Goal: Navigation & Orientation: Find specific page/section

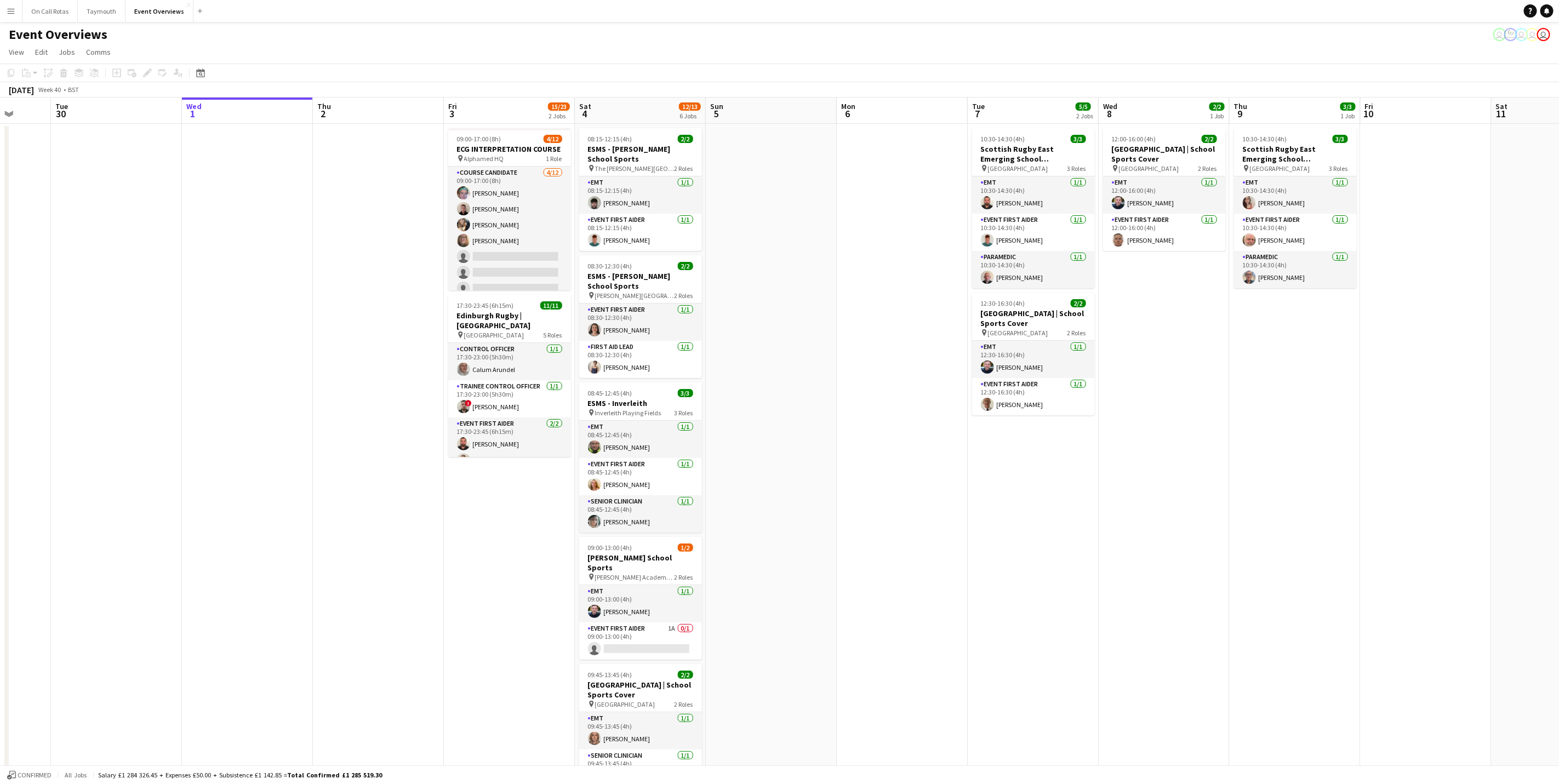
scroll to position [161, 0]
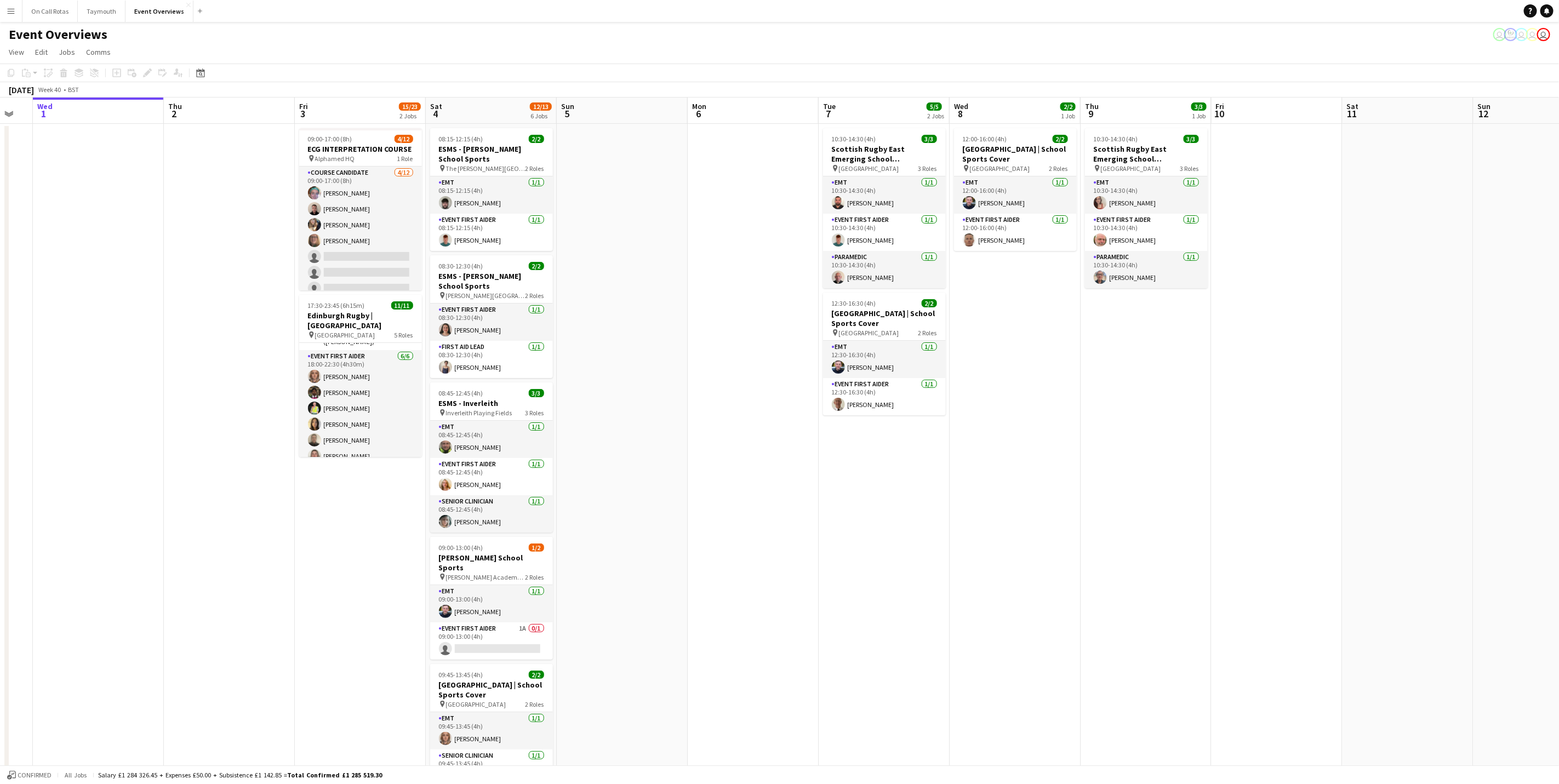
drag, startPoint x: 1168, startPoint y: 592, endPoint x: 636, endPoint y: 666, distance: 537.1
click at [636, 666] on app-calendar-viewport "Sun 28 2/2 1 Job Mon 29 Tue 30 Wed 1 Thu 2 Fri 3 15/23 2 Jobs Sat 4 12/13 6 Job…" at bounding box center [779, 553] width 1559 height 911
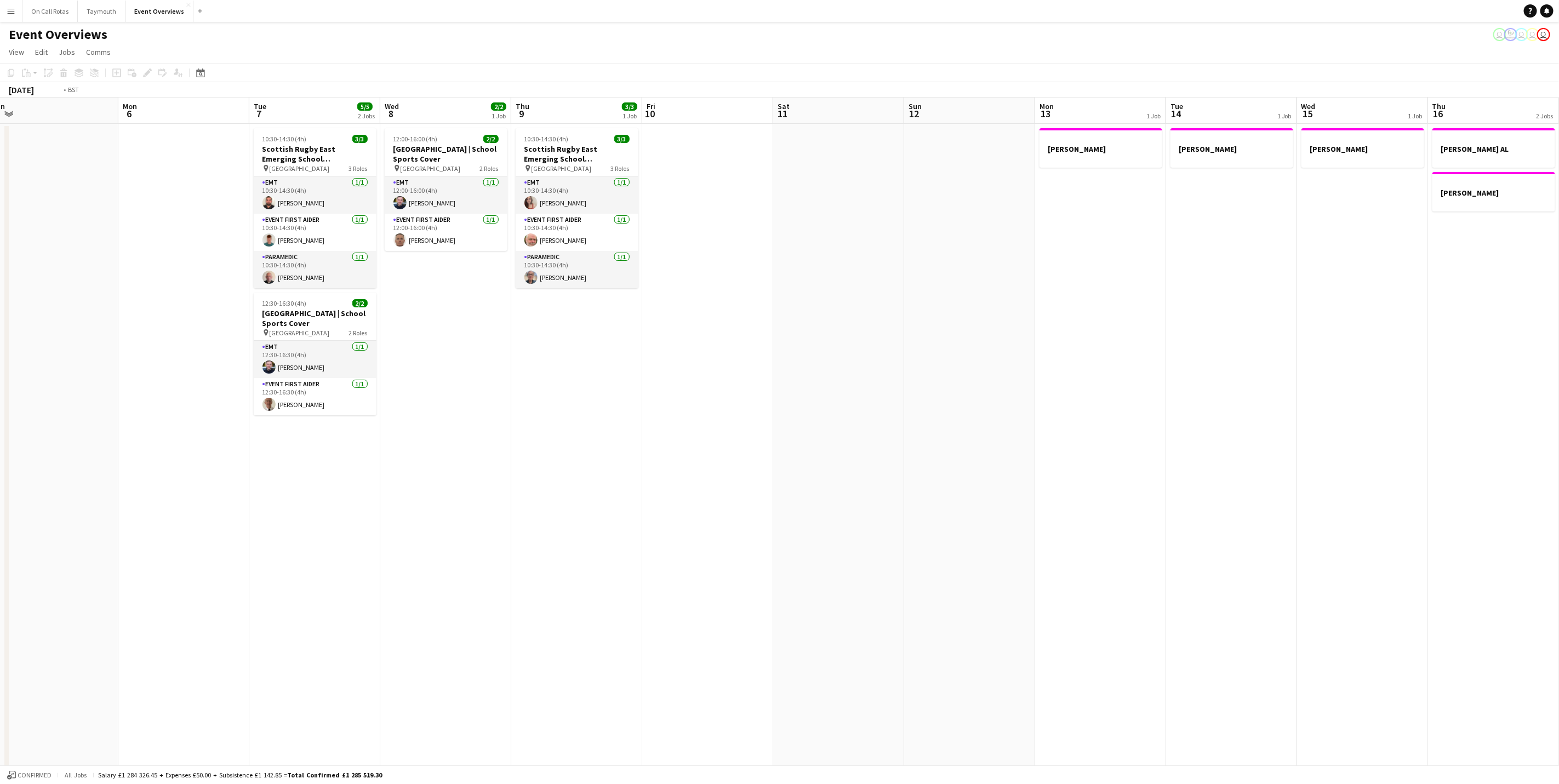
drag, startPoint x: 1120, startPoint y: 538, endPoint x: 341, endPoint y: 578, distance: 780.0
click at [264, 605] on app-calendar-viewport "Fri 3 15/23 2 Jobs Sat 4 12/13 6 Jobs Sun 5 Mon 6 Tue 7 5/5 2 Jobs Wed 8 2/2 1 …" at bounding box center [779, 553] width 1559 height 911
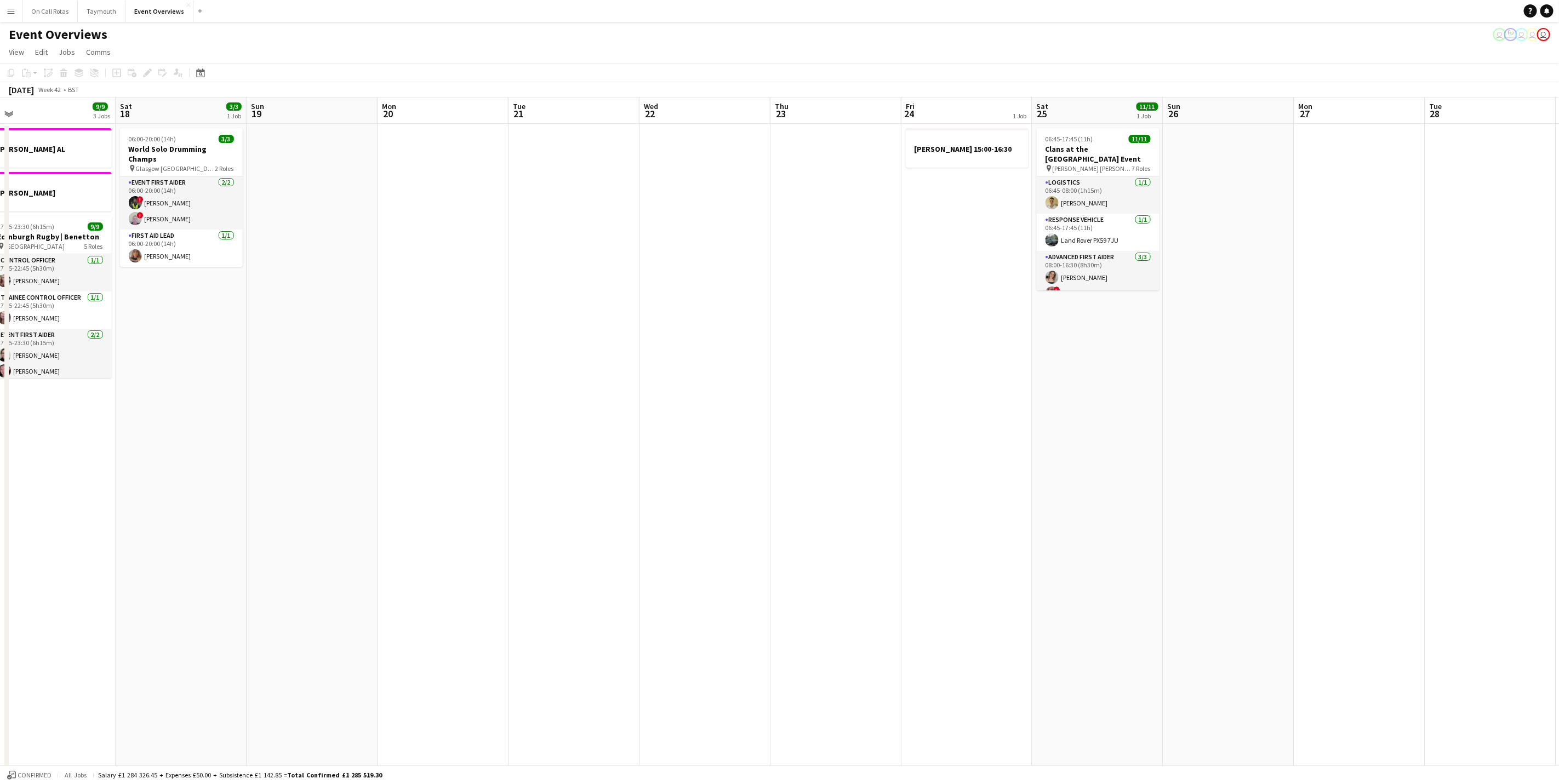
drag, startPoint x: 1203, startPoint y: 561, endPoint x: 186, endPoint y: 614, distance: 1018.4
click at [186, 614] on app-calendar-viewport "Mon 13 1 Job Tue 14 1 Job Wed 15 1 Job Thu 16 2 Jobs Fri 17 9/9 3 Jobs Sat 18 3…" at bounding box center [779, 553] width 1559 height 911
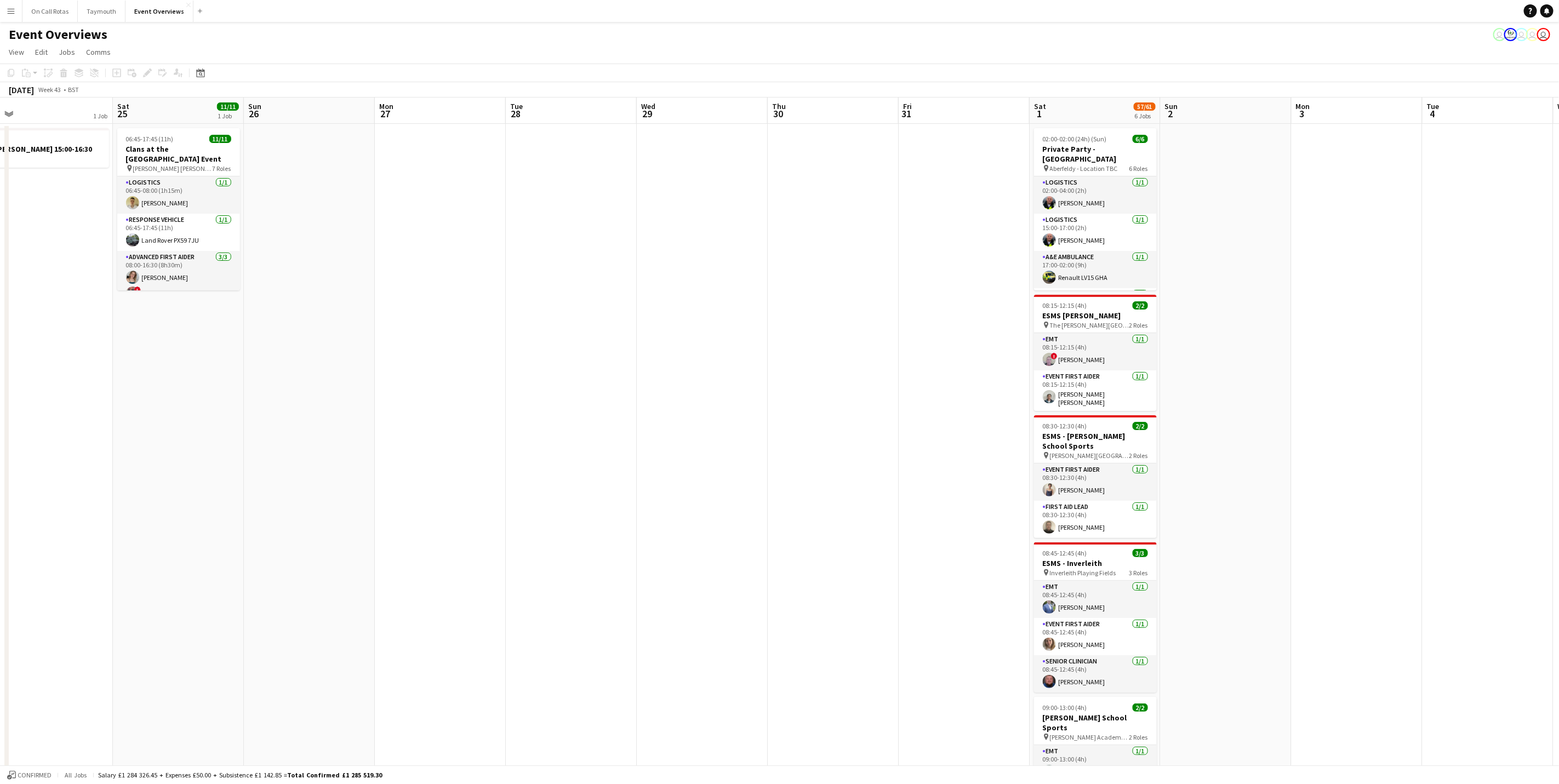
drag, startPoint x: 921, startPoint y: 495, endPoint x: 138, endPoint y: 594, distance: 789.2
click at [132, 597] on app-calendar-viewport "Tue 21 Wed 22 Thu 23 Fri 24 1 Job Sat 25 11/11 1 Job Sun 26 Mon 27 Tue 28 Wed 2…" at bounding box center [779, 553] width 1559 height 911
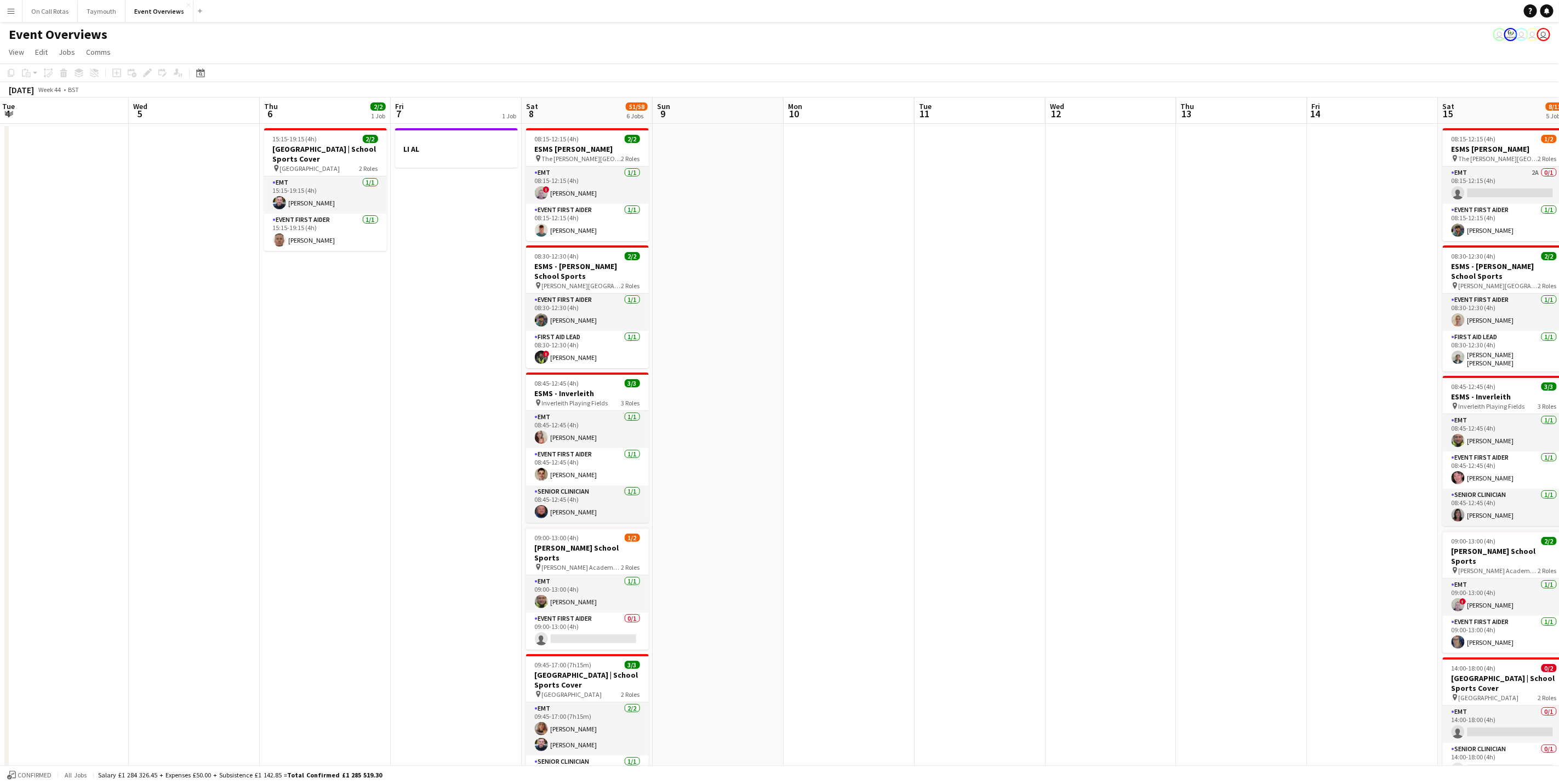
drag, startPoint x: 1372, startPoint y: 412, endPoint x: 283, endPoint y: 656, distance: 1116.0
click at [209, 672] on app-calendar-viewport "Sat 1 57/61 6 Jobs Sun 2 Mon 3 Tue 4 Wed 5 Thu 6 2/2 1 Job Fri 7 1 Job Sat 8 51…" at bounding box center [779, 553] width 1559 height 911
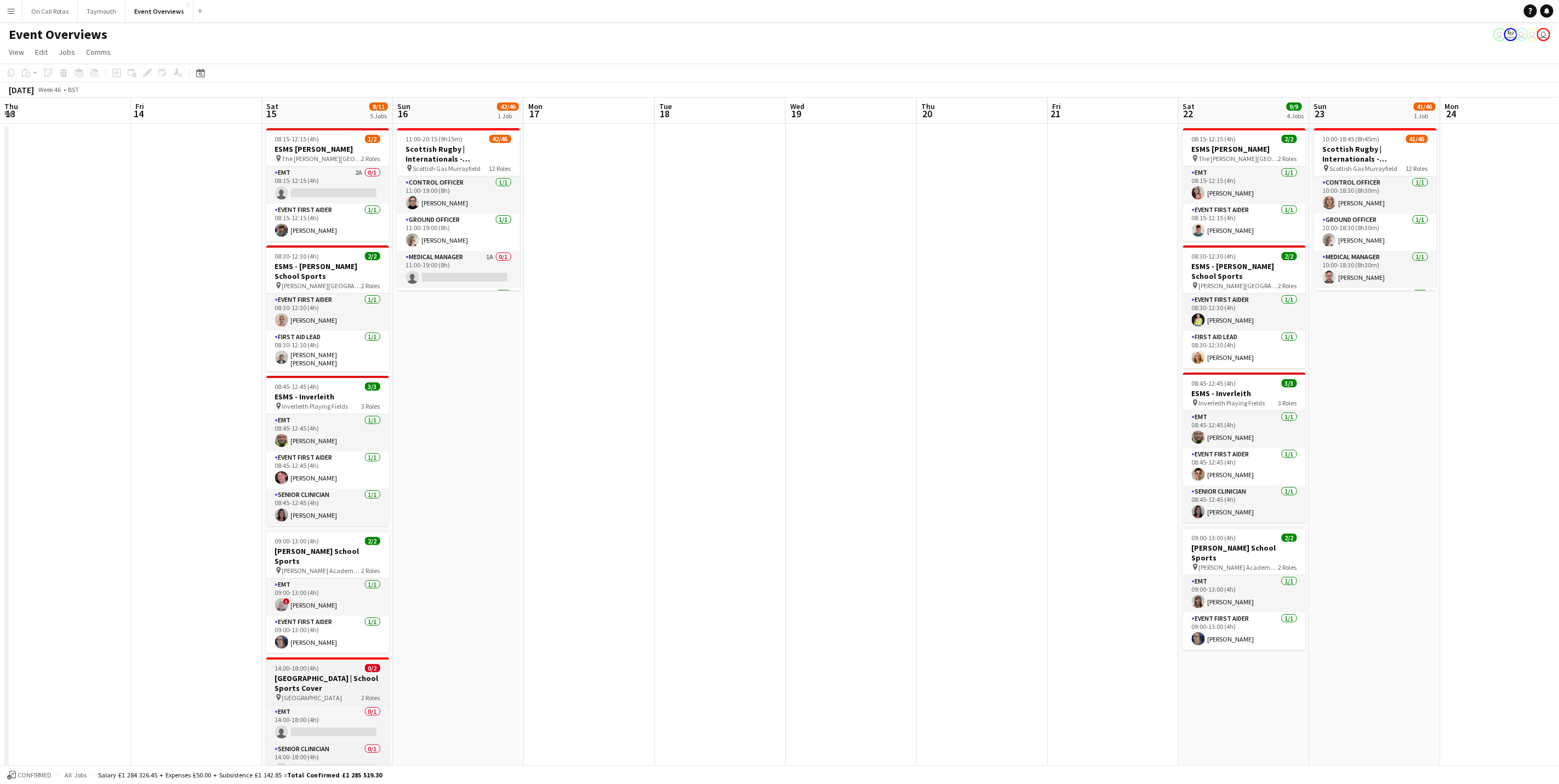
drag, startPoint x: 268, startPoint y: 701, endPoint x: 242, endPoint y: 663, distance: 46.0
click at [0, 708] on app-calendar-viewport "Mon 10 Tue 11 Wed 12 Thu 13 Fri 14 Sat 15 8/11 5 Jobs Sun 16 42/46 1 Job Mon 17…" at bounding box center [779, 553] width 1559 height 911
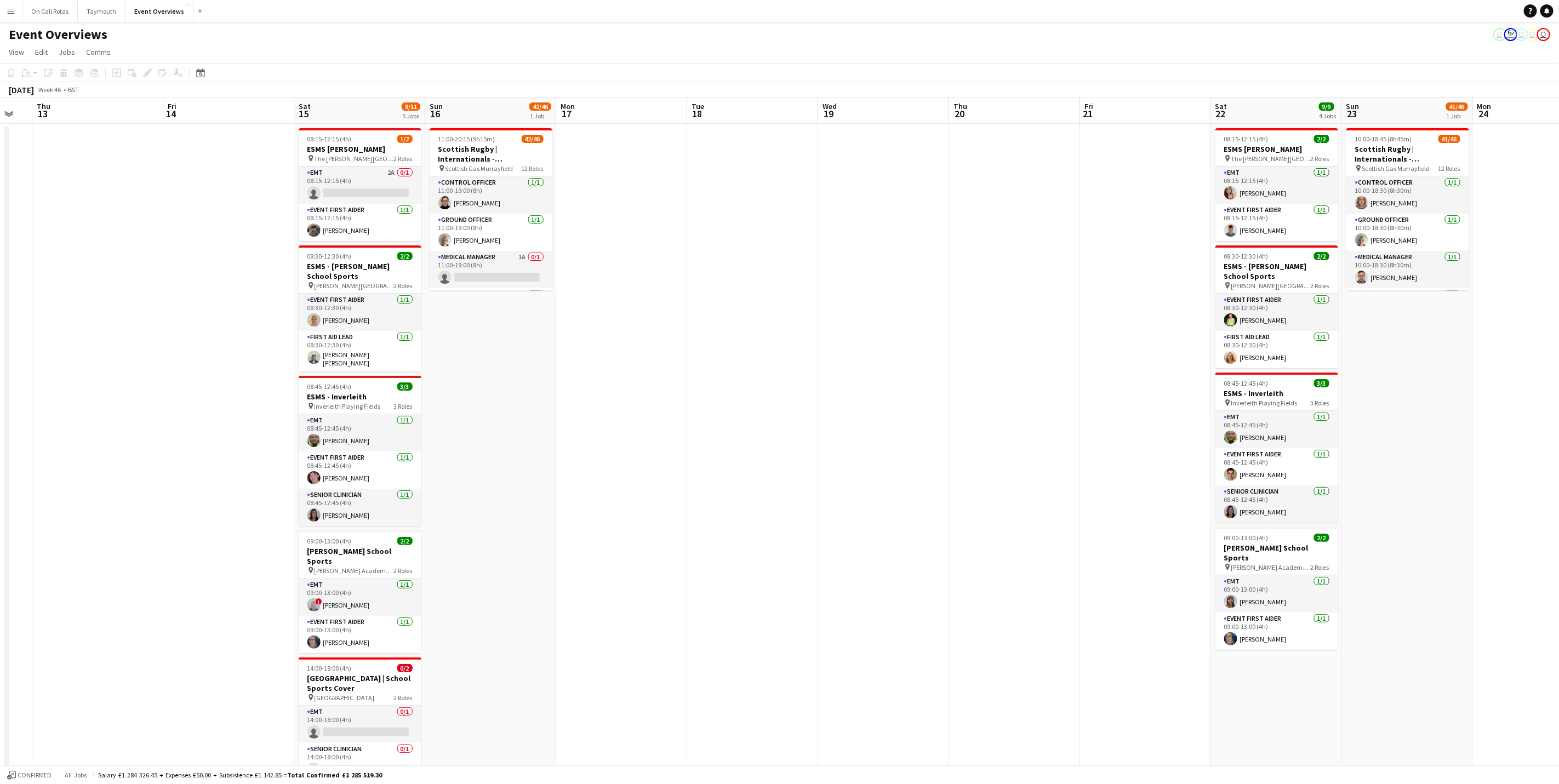
drag, startPoint x: 245, startPoint y: 594, endPoint x: 175, endPoint y: 594, distance: 70.0
click at [175, 594] on app-calendar-viewport "Mon 10 Tue 11 Wed 12 Thu 13 Fri 14 Sat 15 8/11 5 Jobs Sun 16 42/46 1 Job Mon 17…" at bounding box center [779, 553] width 1559 height 911
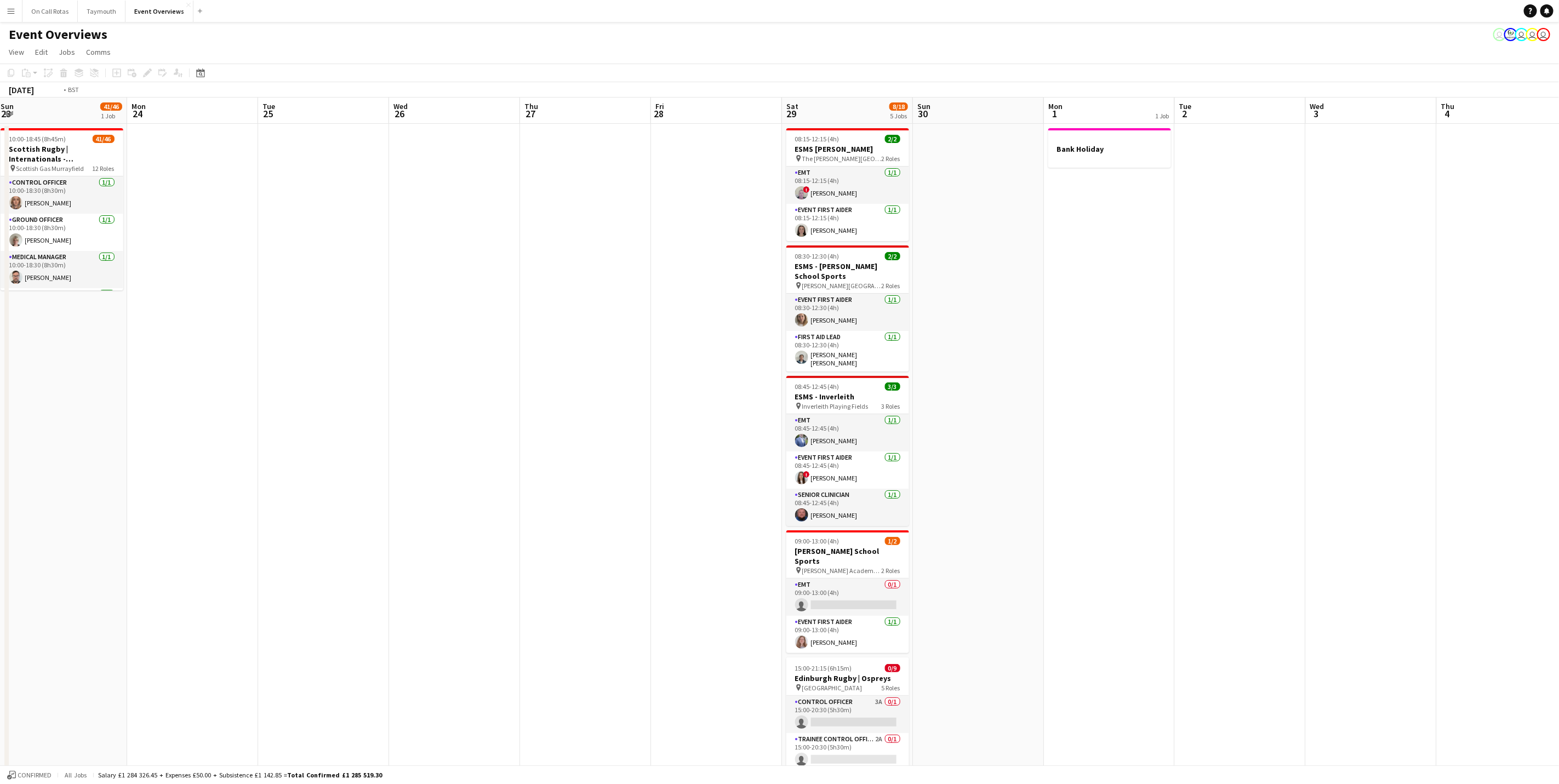
scroll to position [0, 406]
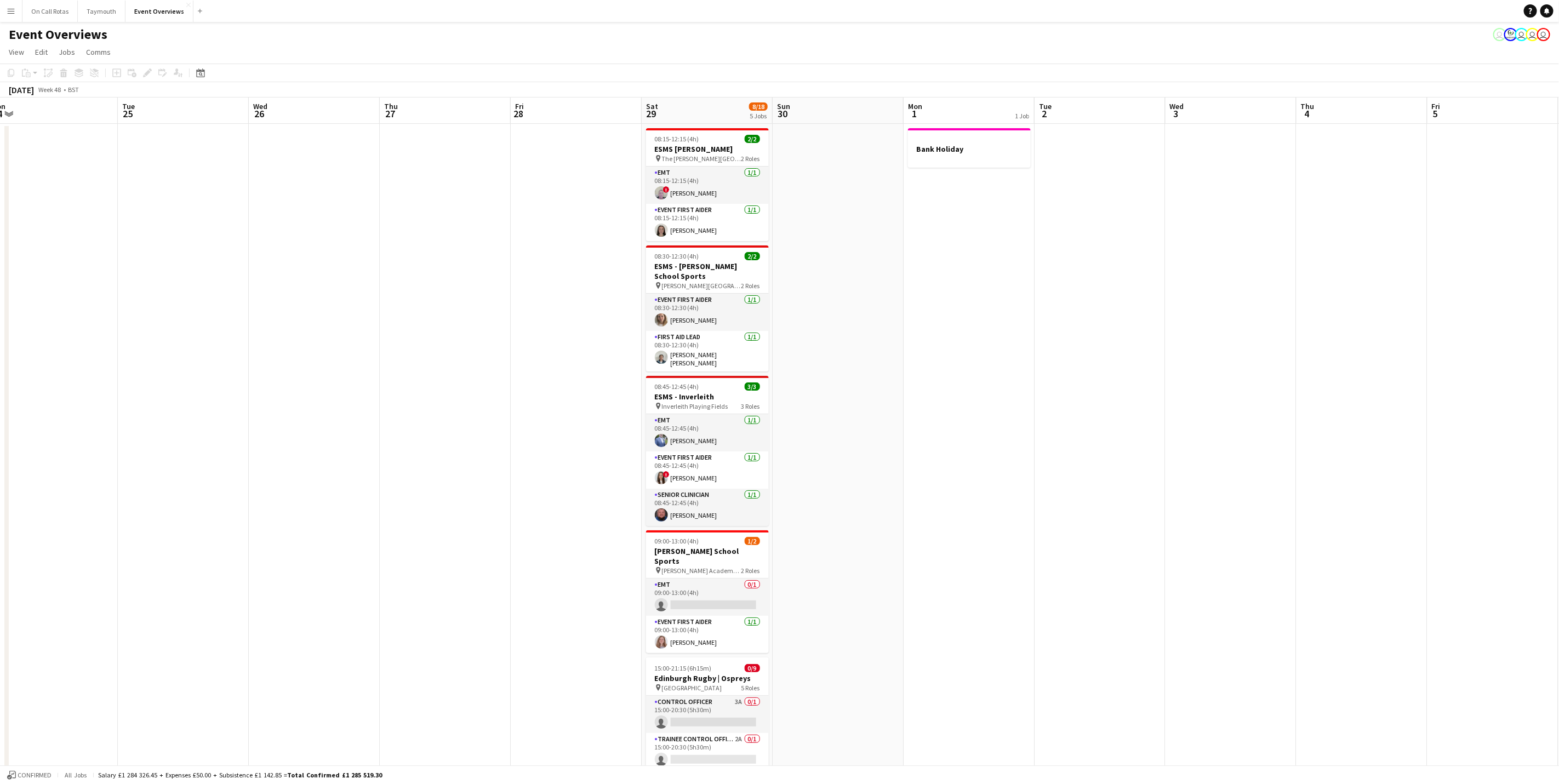
drag, startPoint x: 1142, startPoint y: 505, endPoint x: 646, endPoint y: 620, distance: 509.2
click at [646, 620] on app-calendar-viewport "Fri 21 Sat 22 9/9 4 Jobs Sun 23 41/46 1 Job Mon 24 Tue 25 Wed 26 Thu 27 Fri 28 …" at bounding box center [779, 553] width 1559 height 911
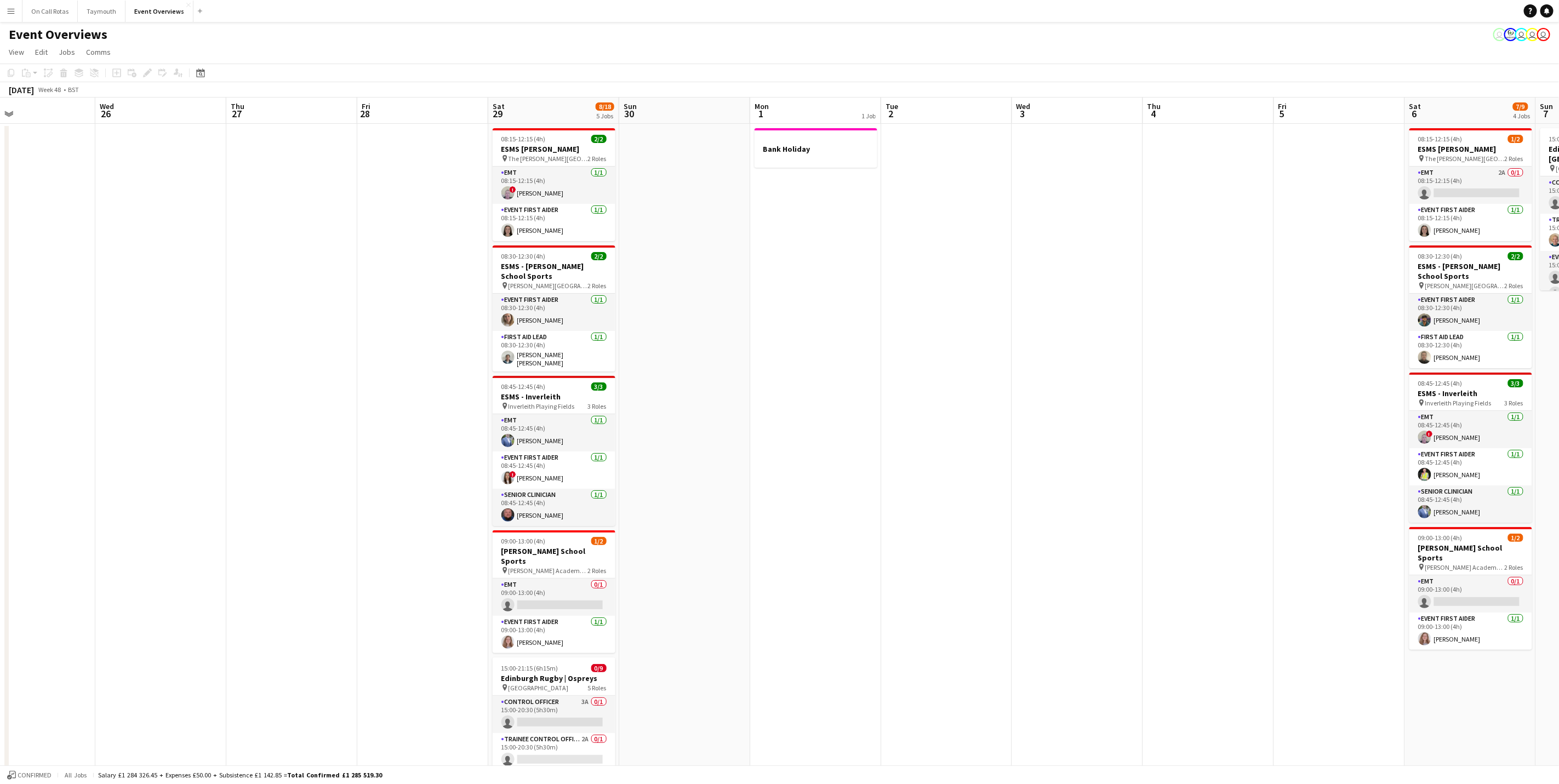
scroll to position [0, 346]
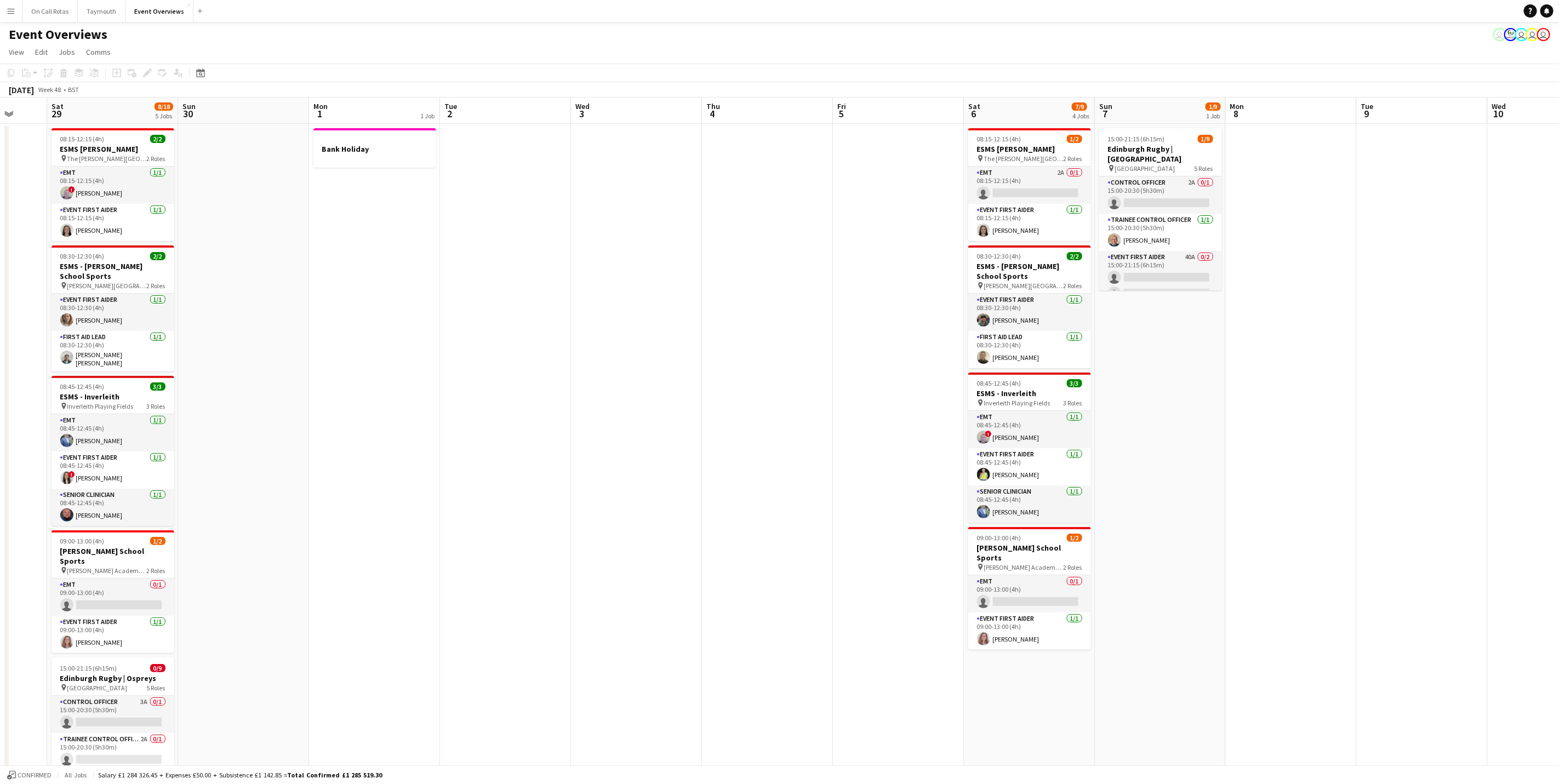
drag, startPoint x: 1020, startPoint y: 418, endPoint x: 425, endPoint y: 534, distance: 606.2
click at [425, 534] on app-calendar-viewport "Wed 26 Thu 27 Fri 28 Sat 29 8/18 5 Jobs Sun 30 Mon 1 1 Job Tue 2 Wed 3 Thu 4 Fr…" at bounding box center [779, 553] width 1559 height 911
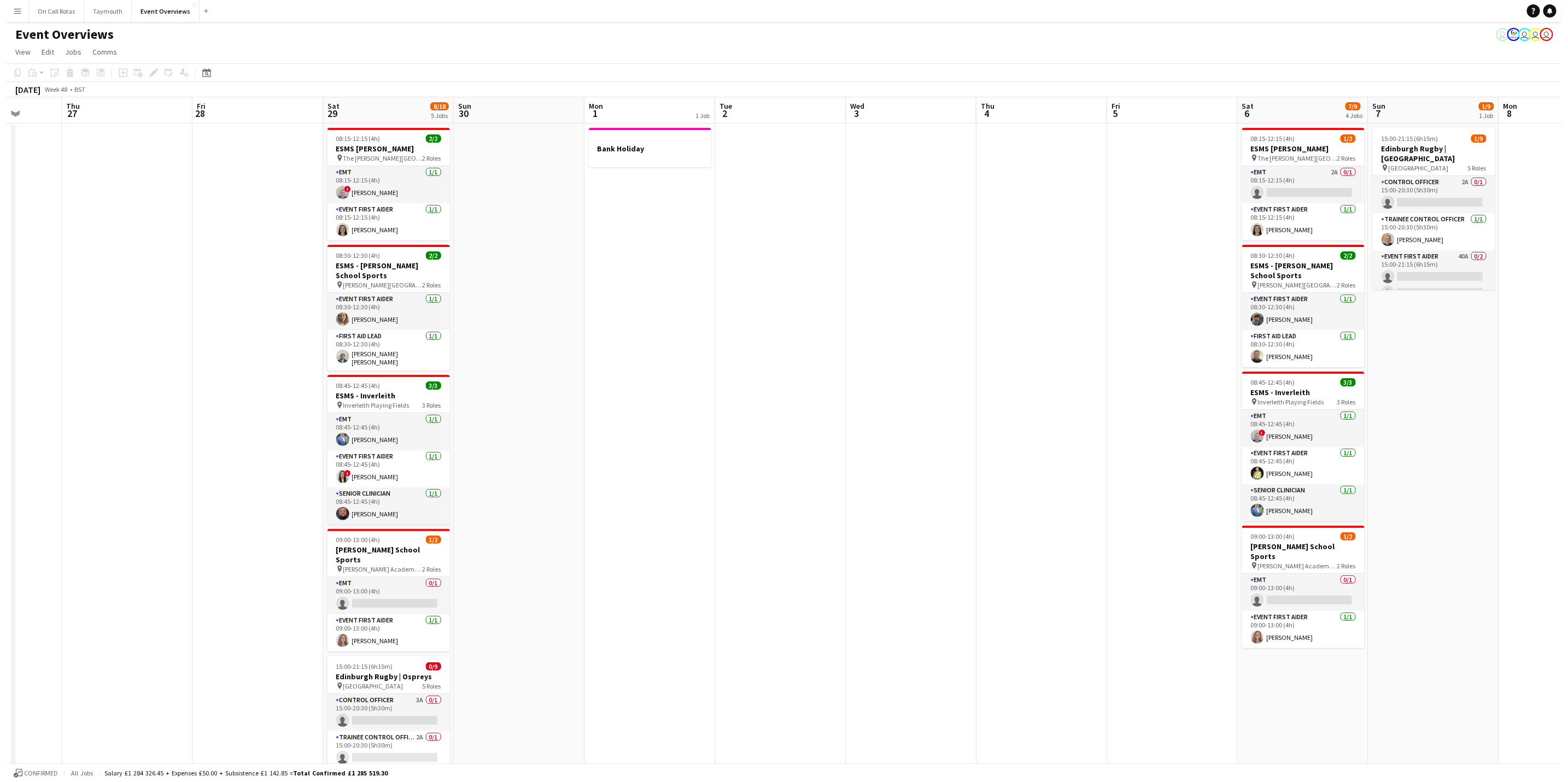
scroll to position [0, 301]
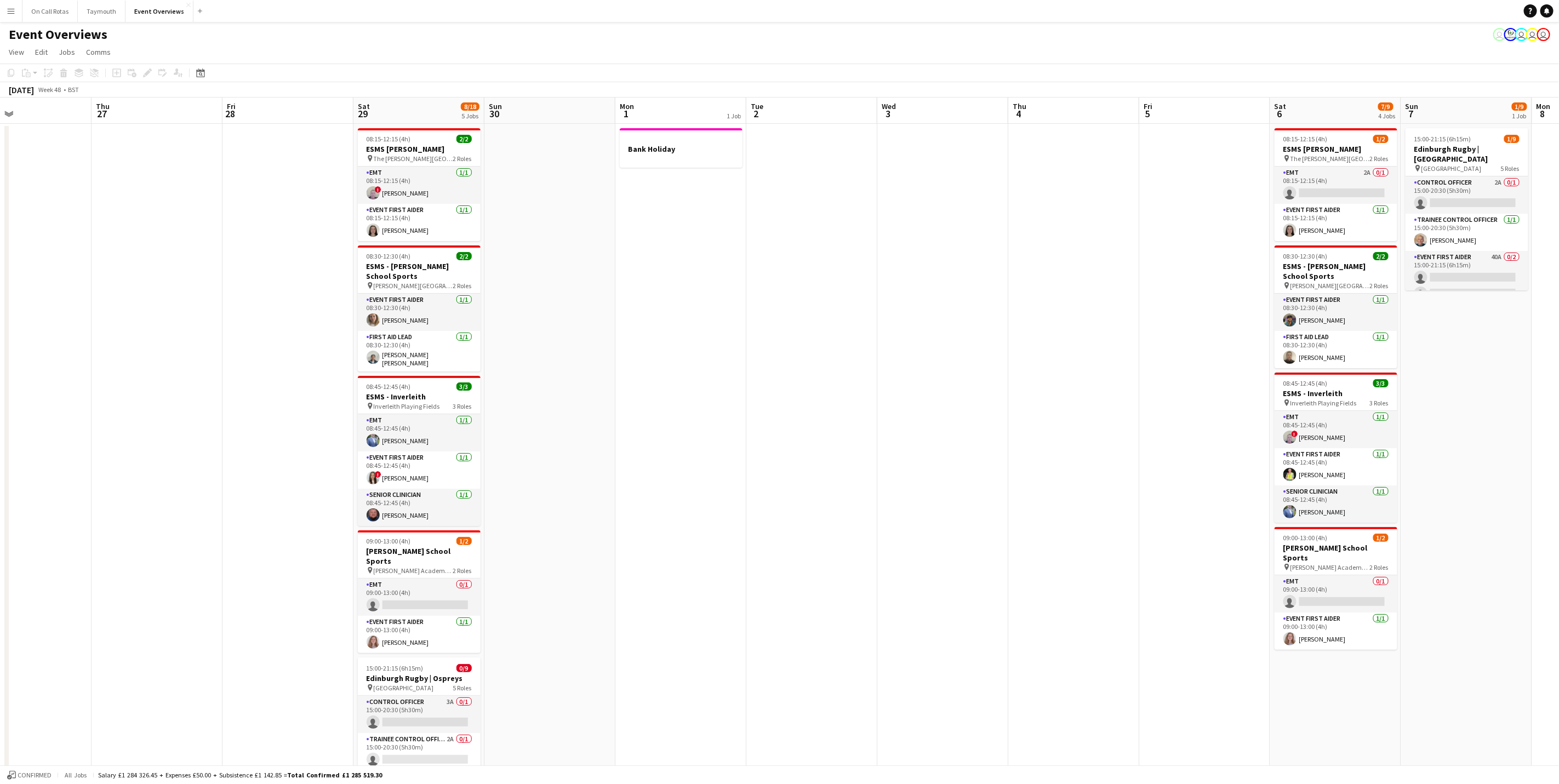
drag, startPoint x: 843, startPoint y: 403, endPoint x: 851, endPoint y: 400, distance: 8.5
click at [851, 400] on app-calendar-viewport "Mon 24 Tue 25 Wed 26 Thu 27 Fri 28 Sat 29 8/18 5 Jobs Sun 30 Mon 1 1 Job Tue 2 …" at bounding box center [779, 553] width 1559 height 911
click at [38, 21] on button "On Call Rotas Close" at bounding box center [50, 11] width 56 height 21
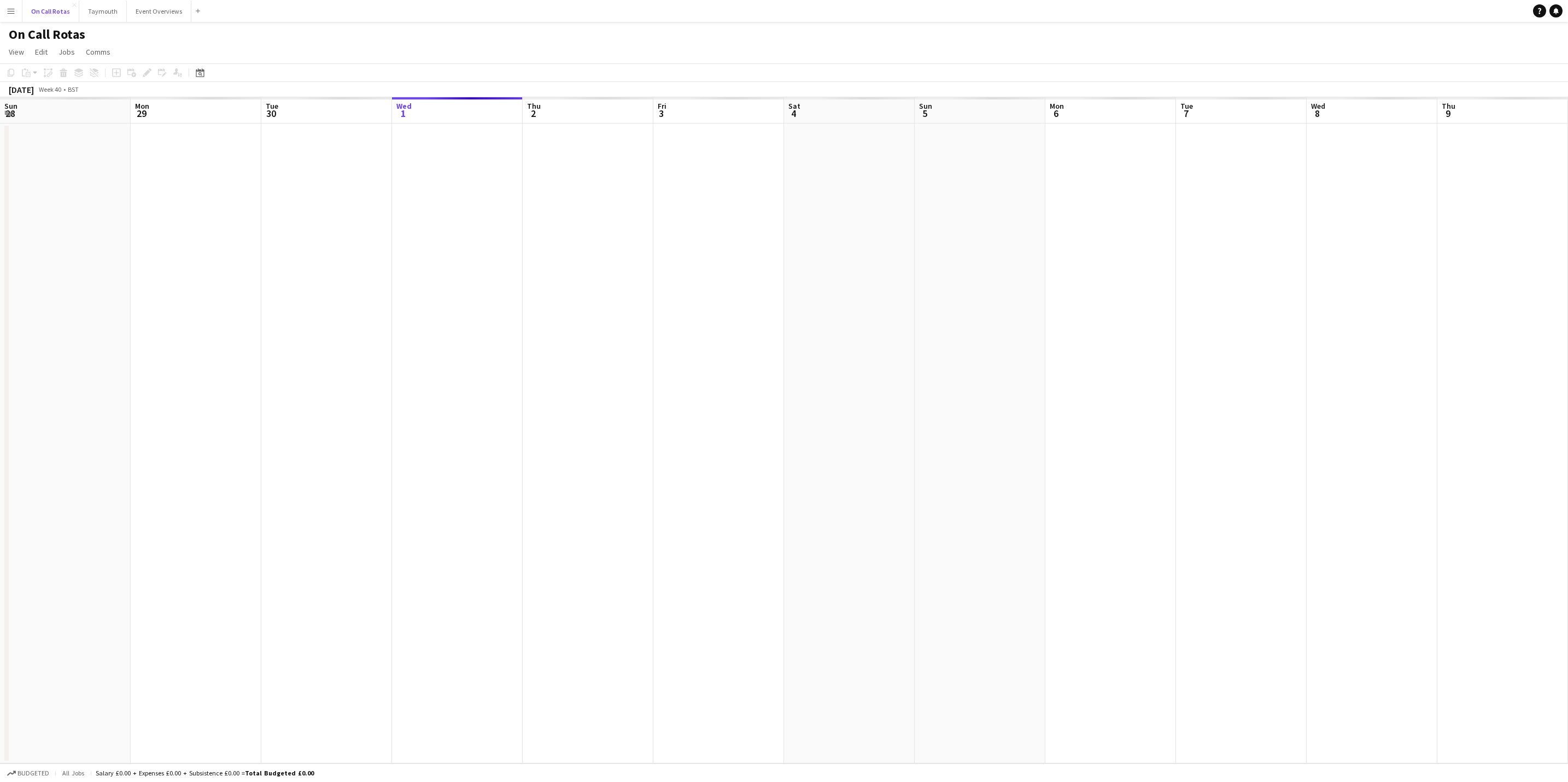
scroll to position [0, 261]
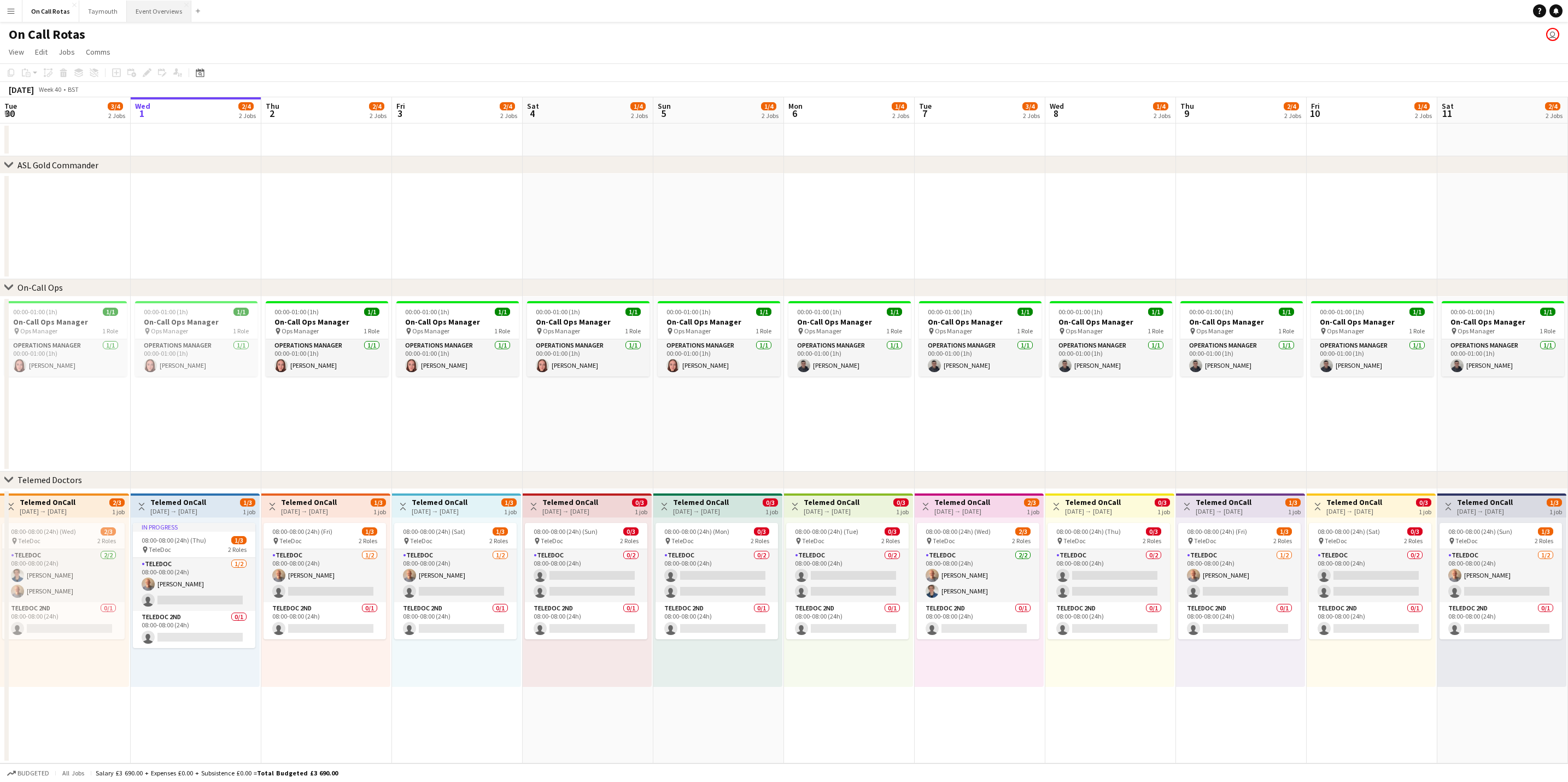
click at [142, 15] on button "Event Overviews Close" at bounding box center [159, 11] width 65 height 21
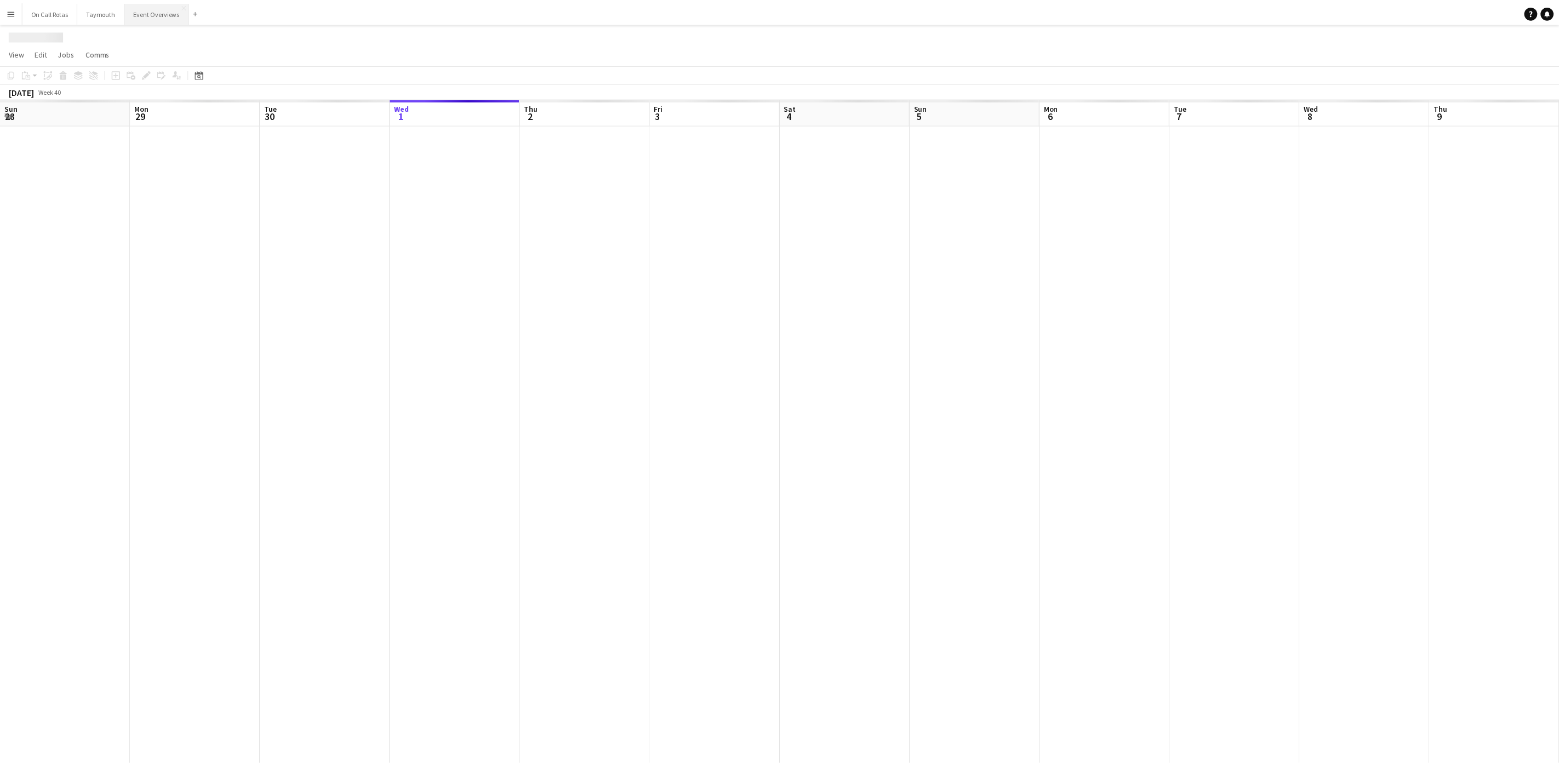
scroll to position [0, 262]
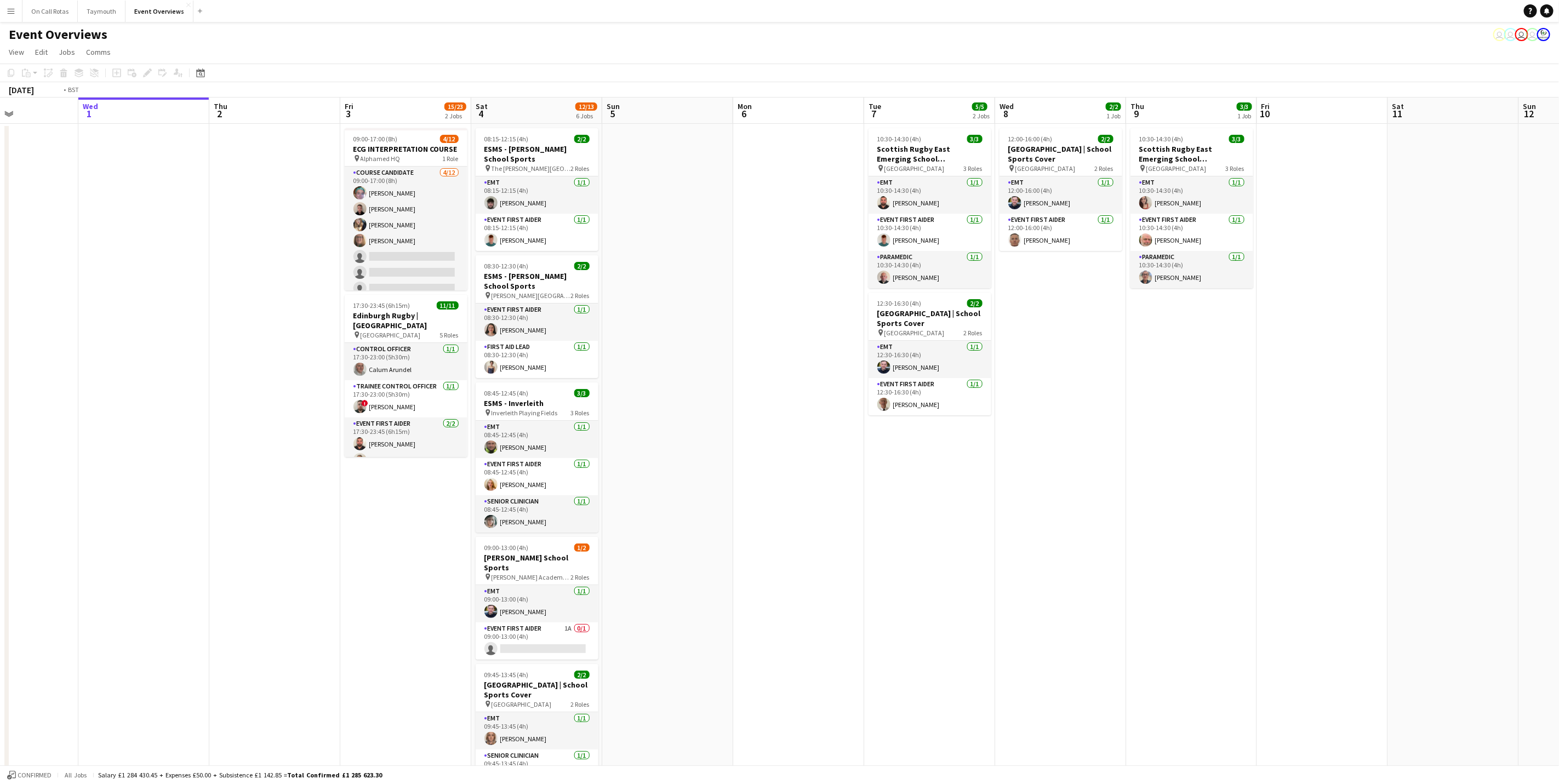
click at [314, 519] on app-calendar-viewport "Sun 28 2/2 1 Job Mon 29 Tue 30 Wed 1 Thu 2 Fri 3 15/23 2 Jobs Sat 4 12/13 6 Job…" at bounding box center [779, 519] width 1559 height 843
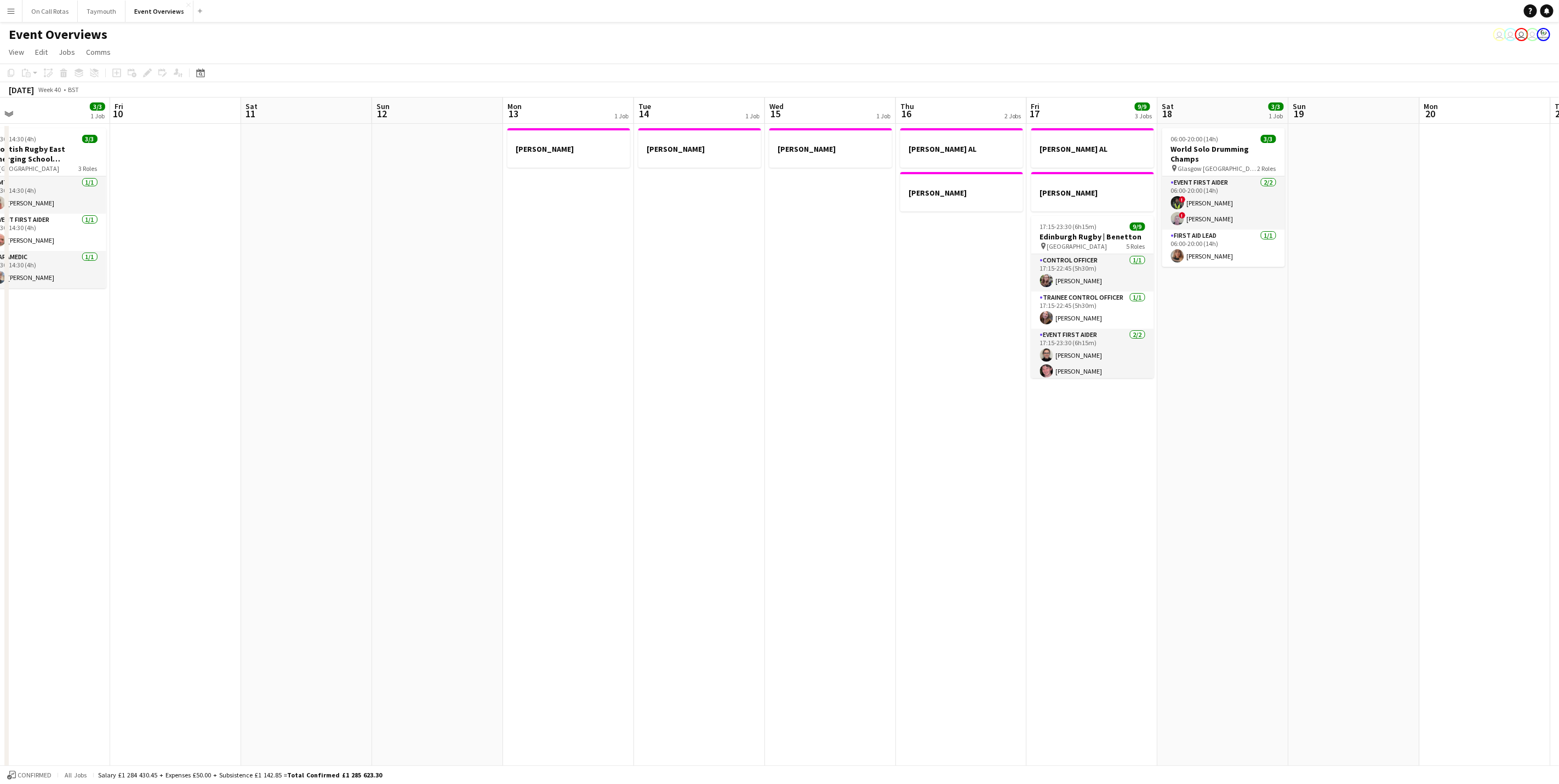
drag, startPoint x: 770, startPoint y: 502, endPoint x: 408, endPoint y: 497, distance: 362.0
click at [138, 503] on app-calendar-viewport "Sun 5 Mon 6 Tue 7 5/5 2 Jobs Wed 8 2/2 1 Job Thu 9 3/3 1 Job Fri 10 Sat 11 Sun …" at bounding box center [779, 519] width 1559 height 843
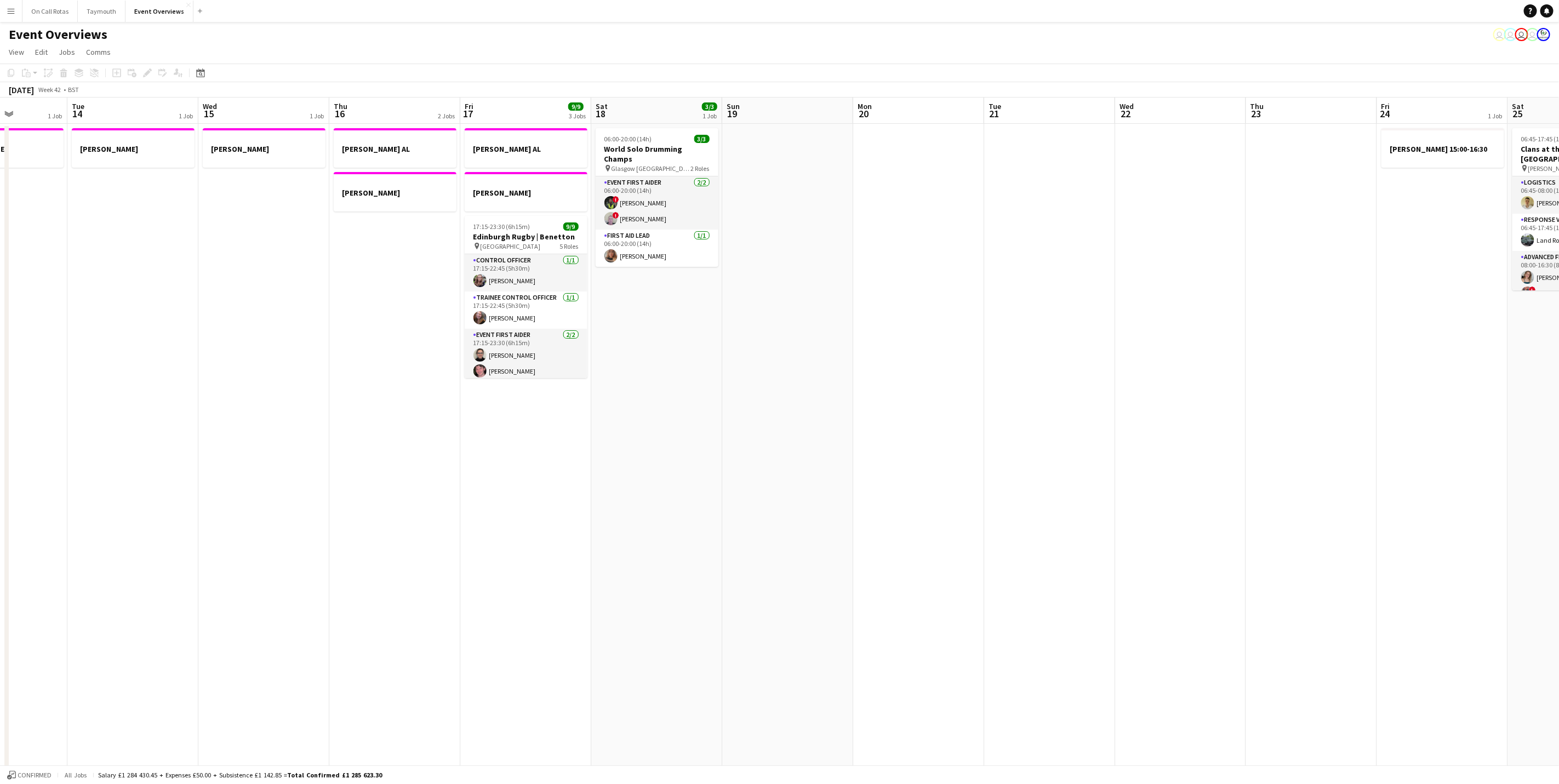
drag, startPoint x: 288, startPoint y: 514, endPoint x: 326, endPoint y: 508, distance: 38.5
click at [110, 514] on app-calendar-viewport "Sat 11 Sun 12 Mon 13 1 Job Tue 14 1 Job Wed 15 1 Job Thu 16 2 Jobs Fri 17 9/9 3…" at bounding box center [779, 519] width 1559 height 843
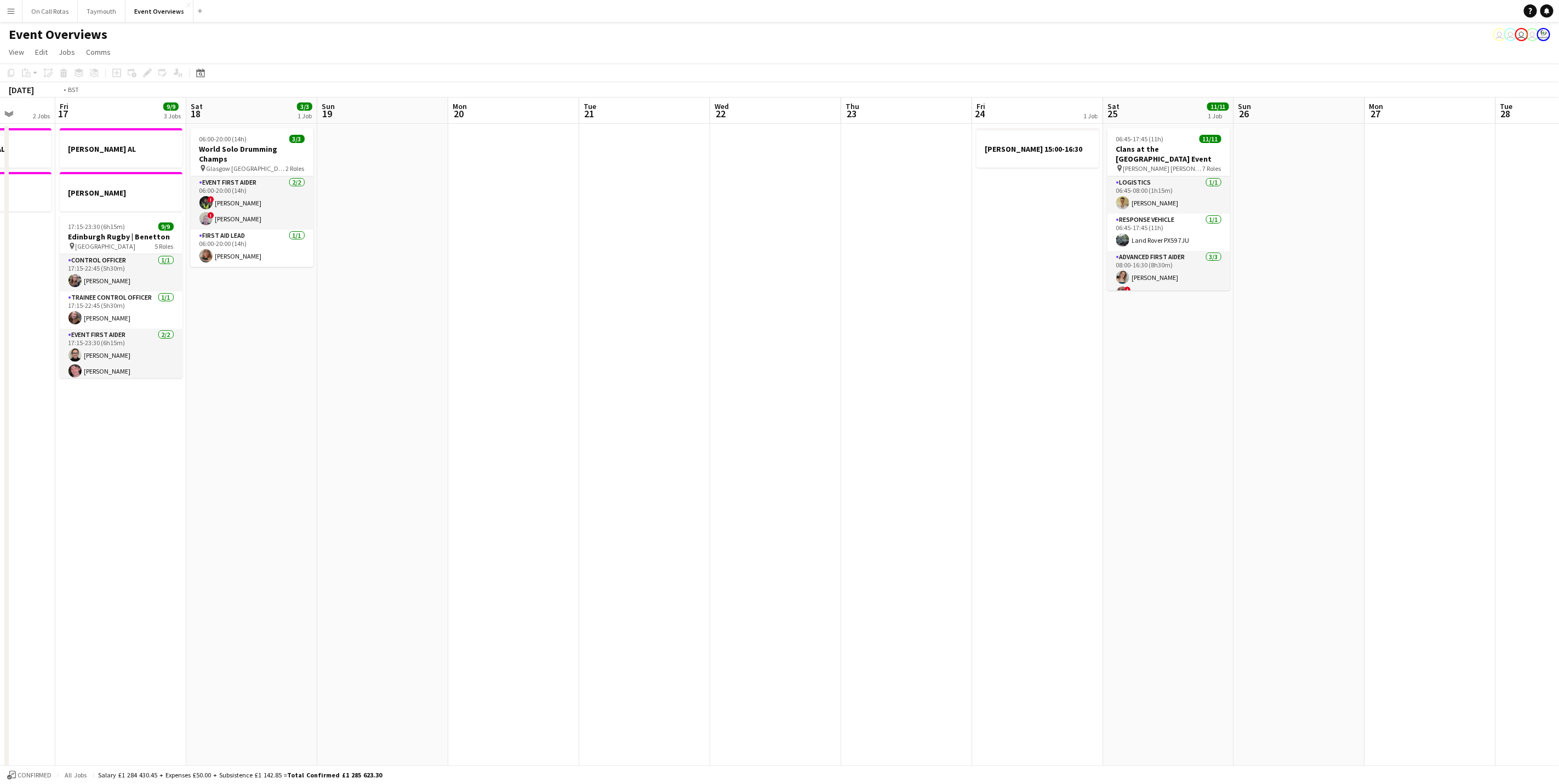
drag, startPoint x: 147, startPoint y: 516, endPoint x: 234, endPoint y: 495, distance: 89.5
click at [0, 510] on html "Menu Boards Boards Boards All jobs Status Workforce Workforce My Workforce Recr…" at bounding box center [779, 480] width 1559 height 960
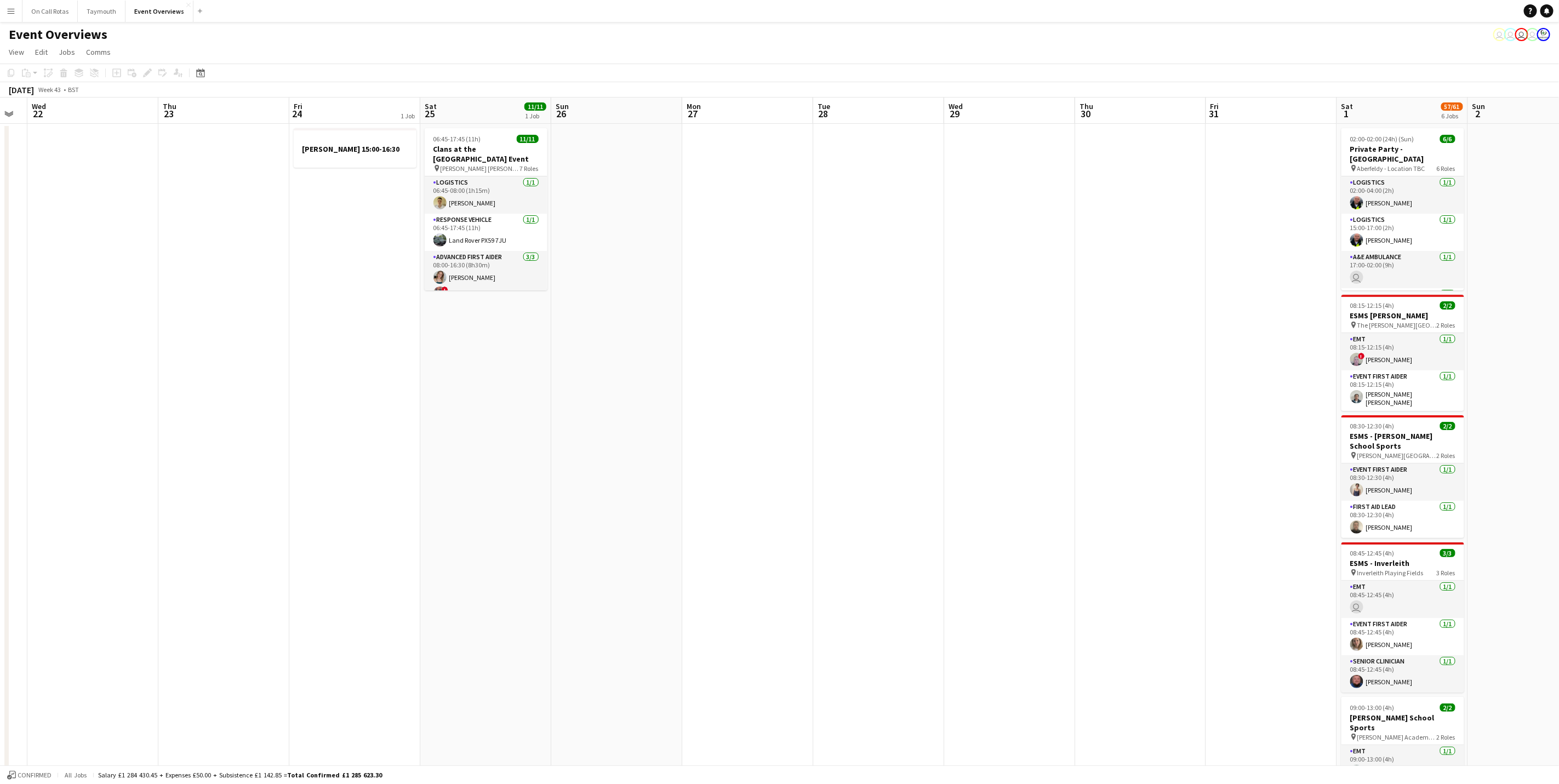
click at [155, 498] on app-calendar-viewport "Sun 19 Mon 20 Tue 21 Wed 22 Thu 23 Fri 24 1 Job Sat 25 11/11 1 Job Sun 26 Mon 2…" at bounding box center [779, 553] width 1559 height 911
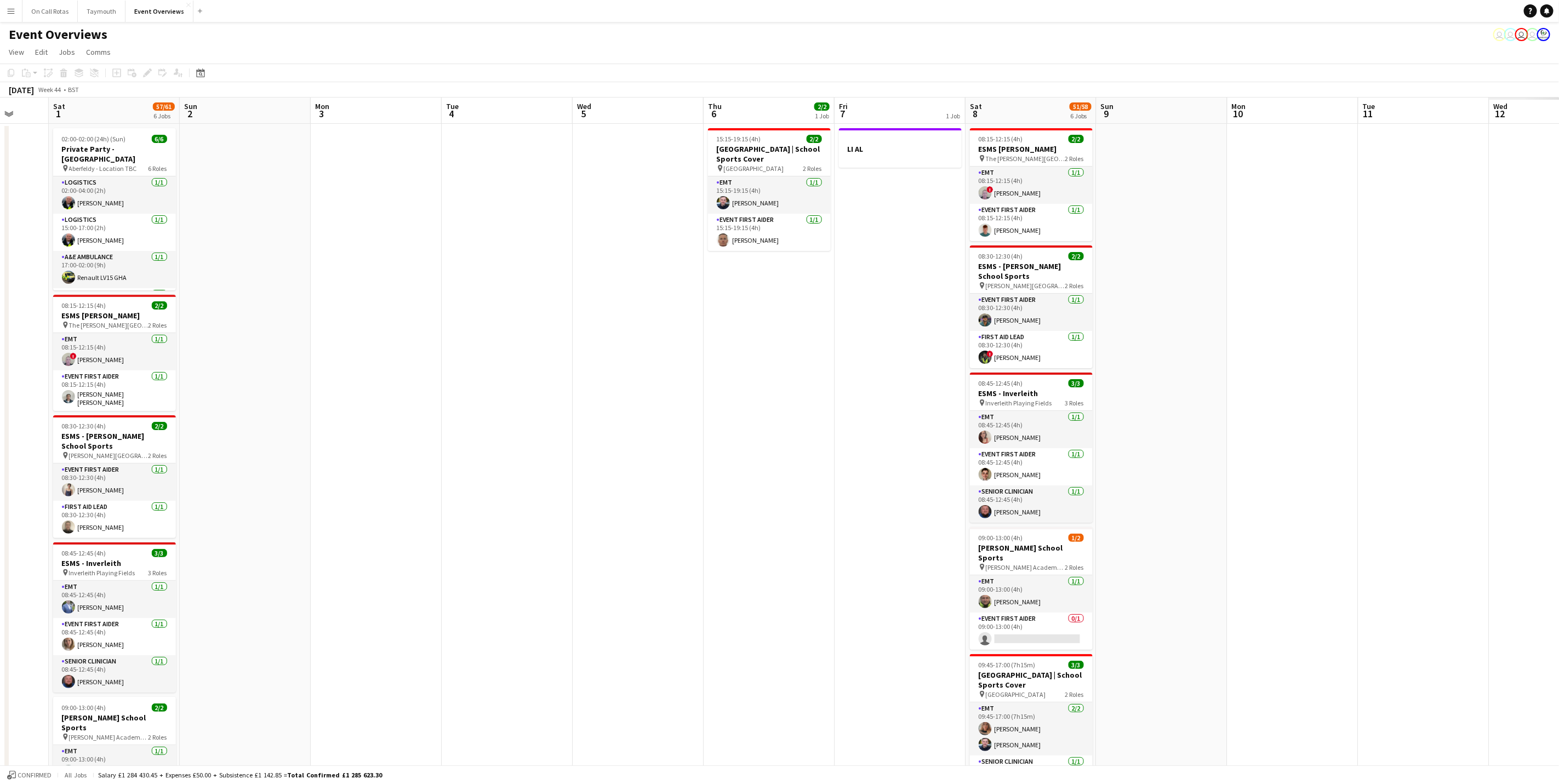
click at [0, 493] on html "Menu Boards Boards Boards All jobs Status Workforce Workforce My Workforce Recr…" at bounding box center [779, 513] width 1559 height 1027
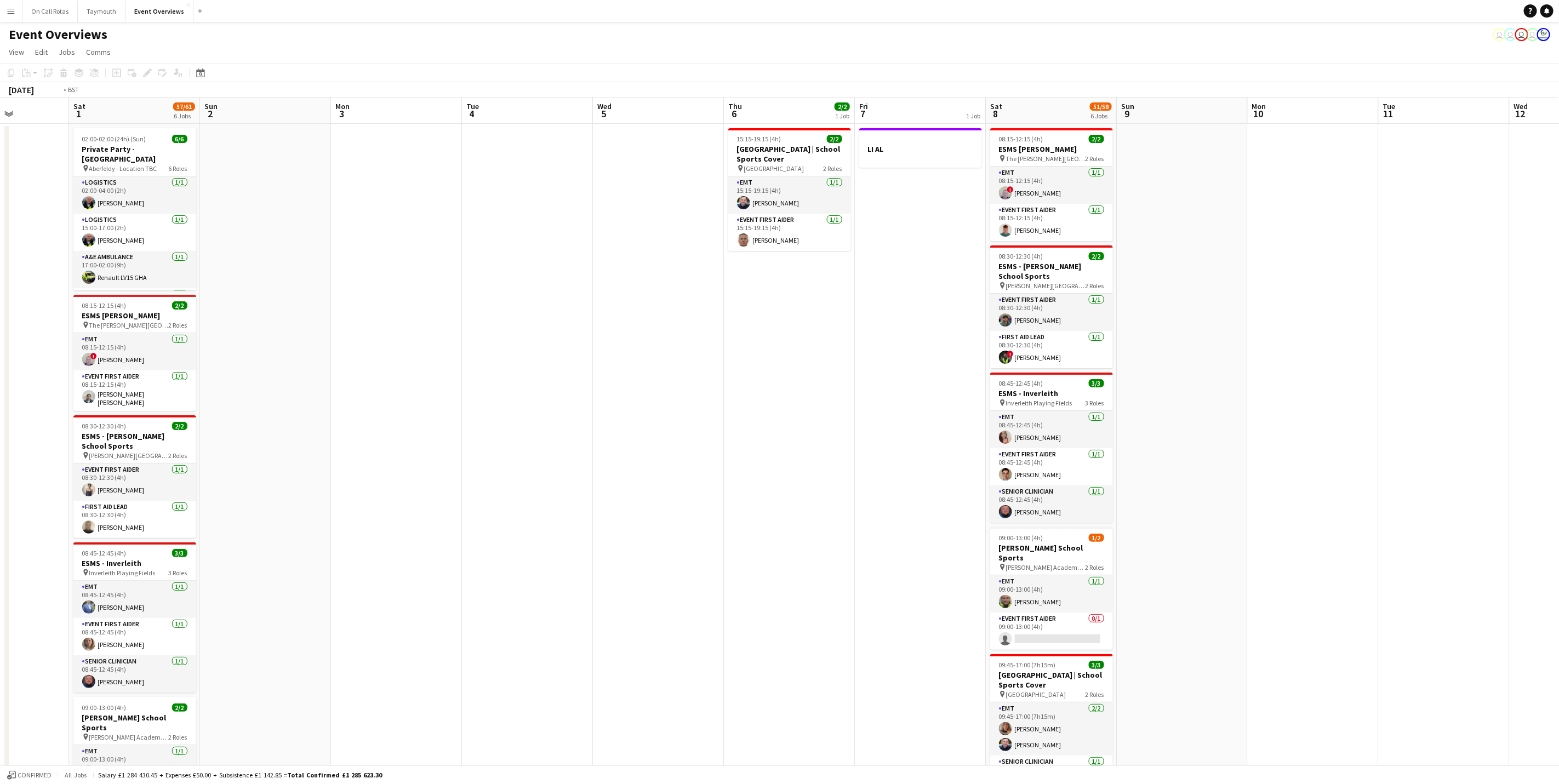
click at [200, 505] on app-calendar-viewport "Wed 29 Thu 30 Fri 31 Sat 1 57/61 6 Jobs Sun 2 Mon 3 Tue 4 Wed 5 Thu 6 2/2 1 Job…" at bounding box center [779, 553] width 1559 height 911
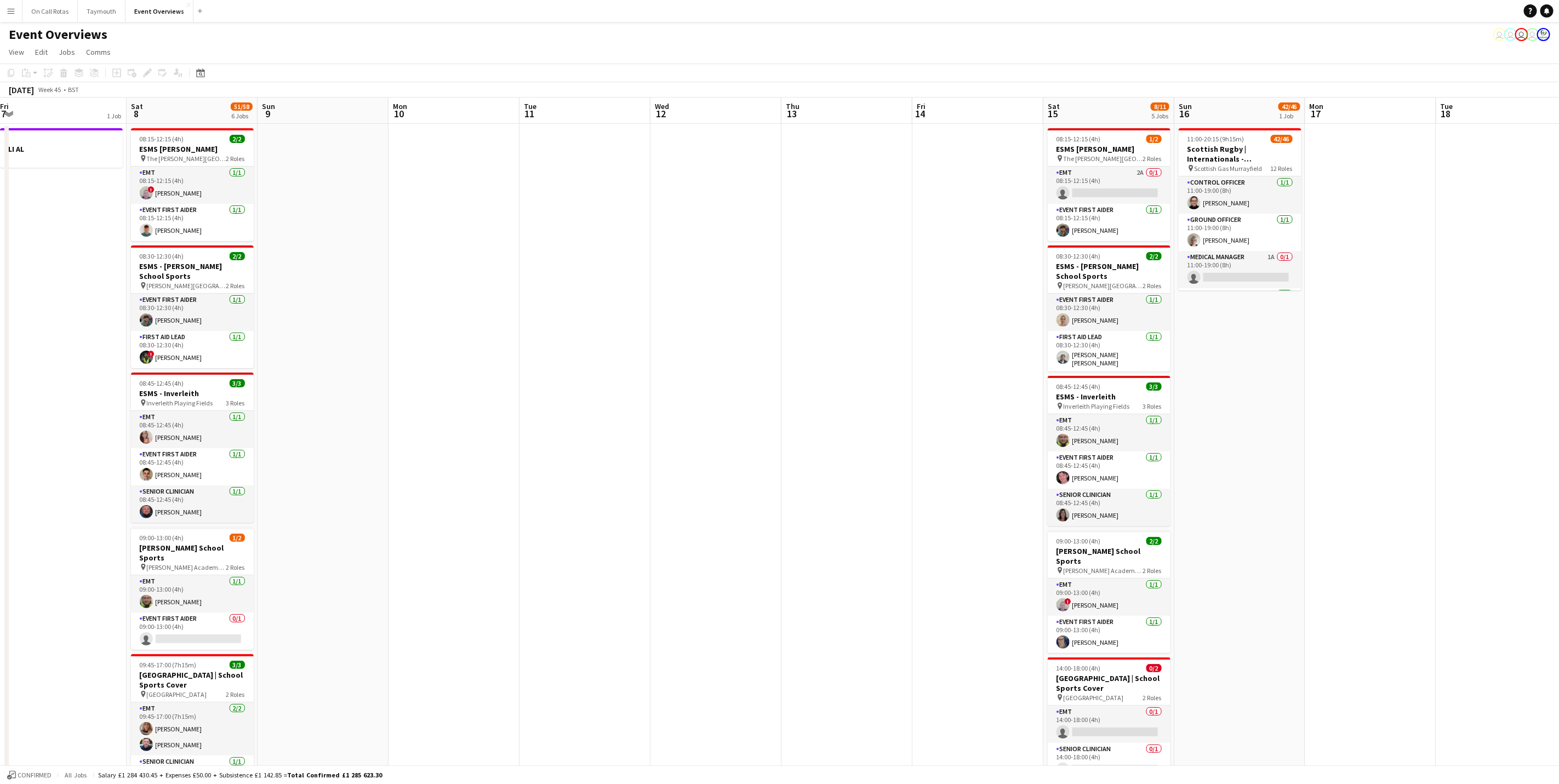
drag, startPoint x: 480, startPoint y: 502, endPoint x: 151, endPoint y: 498, distance: 329.0
click at [239, 502] on app-calendar-viewport "Wed 5 Thu 6 2/2 1 Job Fri 7 1 Job Sat 8 51/58 6 Jobs Sun 9 Mon 10 Tue 11 Wed 12…" at bounding box center [779, 553] width 1559 height 911
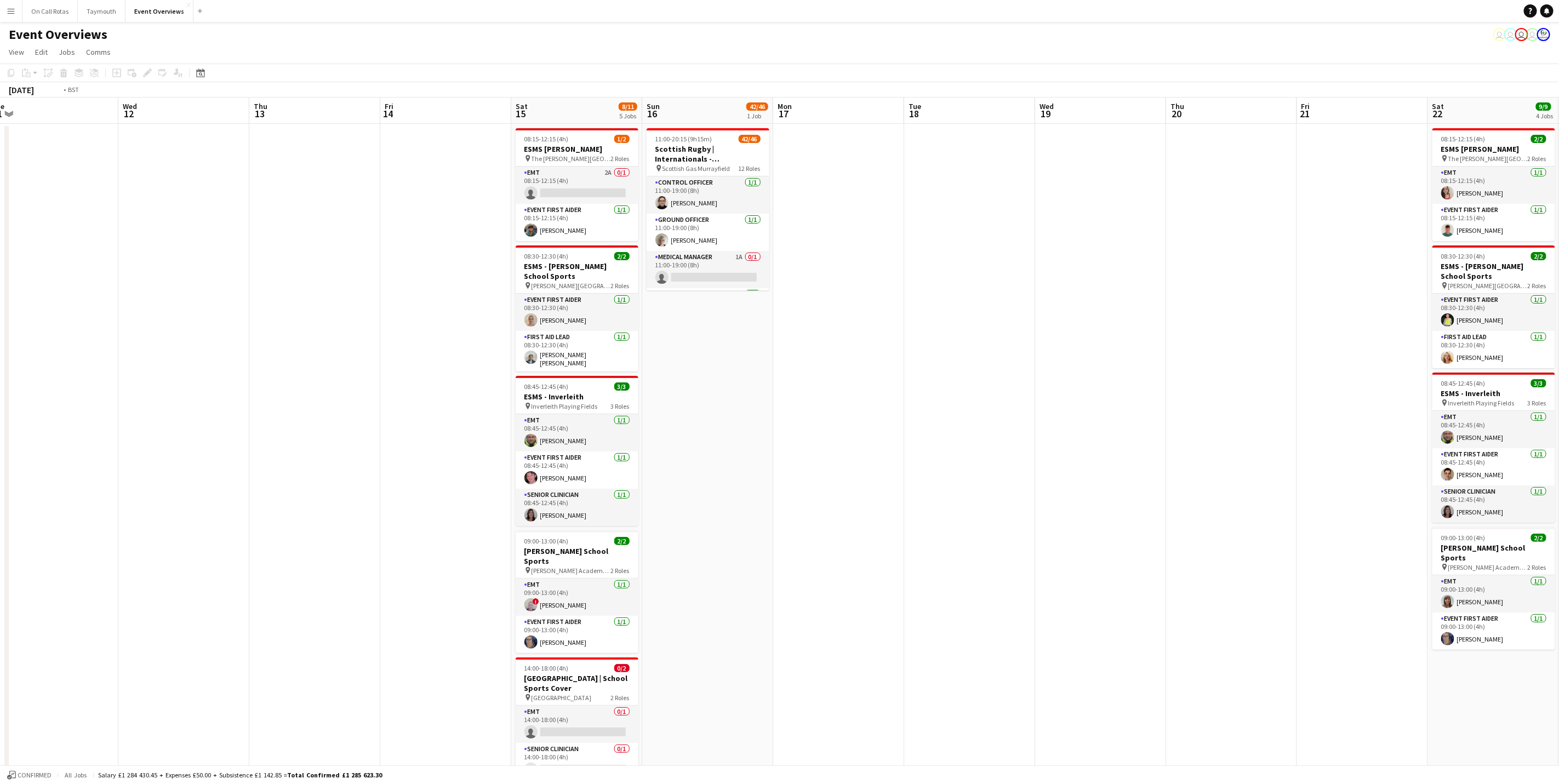
drag, startPoint x: 1134, startPoint y: 436, endPoint x: 0, endPoint y: 482, distance: 1134.9
click at [0, 482] on html "Menu Boards Boards Boards All jobs Status Workforce Workforce My Workforce Recr…" at bounding box center [779, 513] width 1559 height 1027
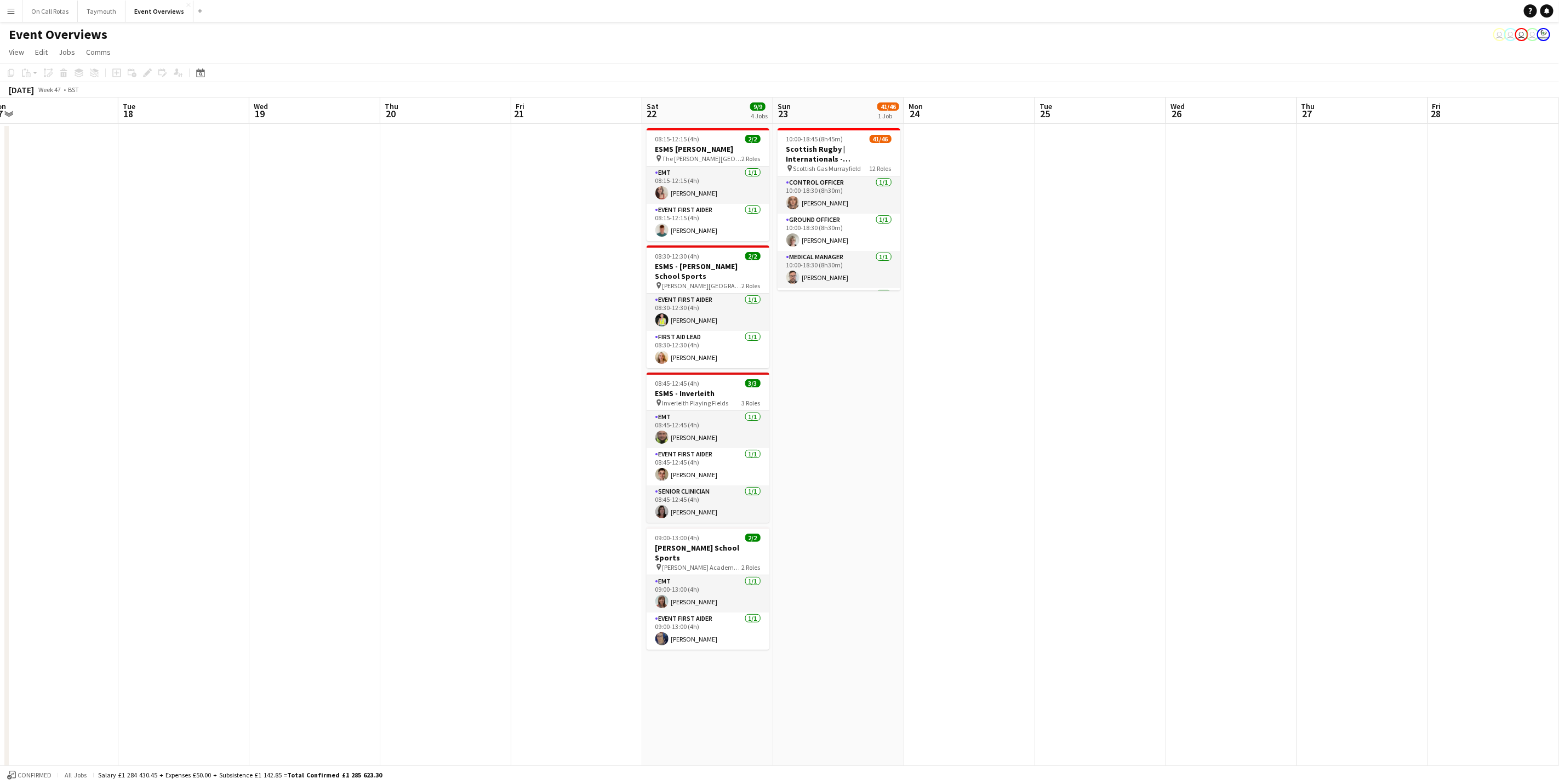
scroll to position [0, 326]
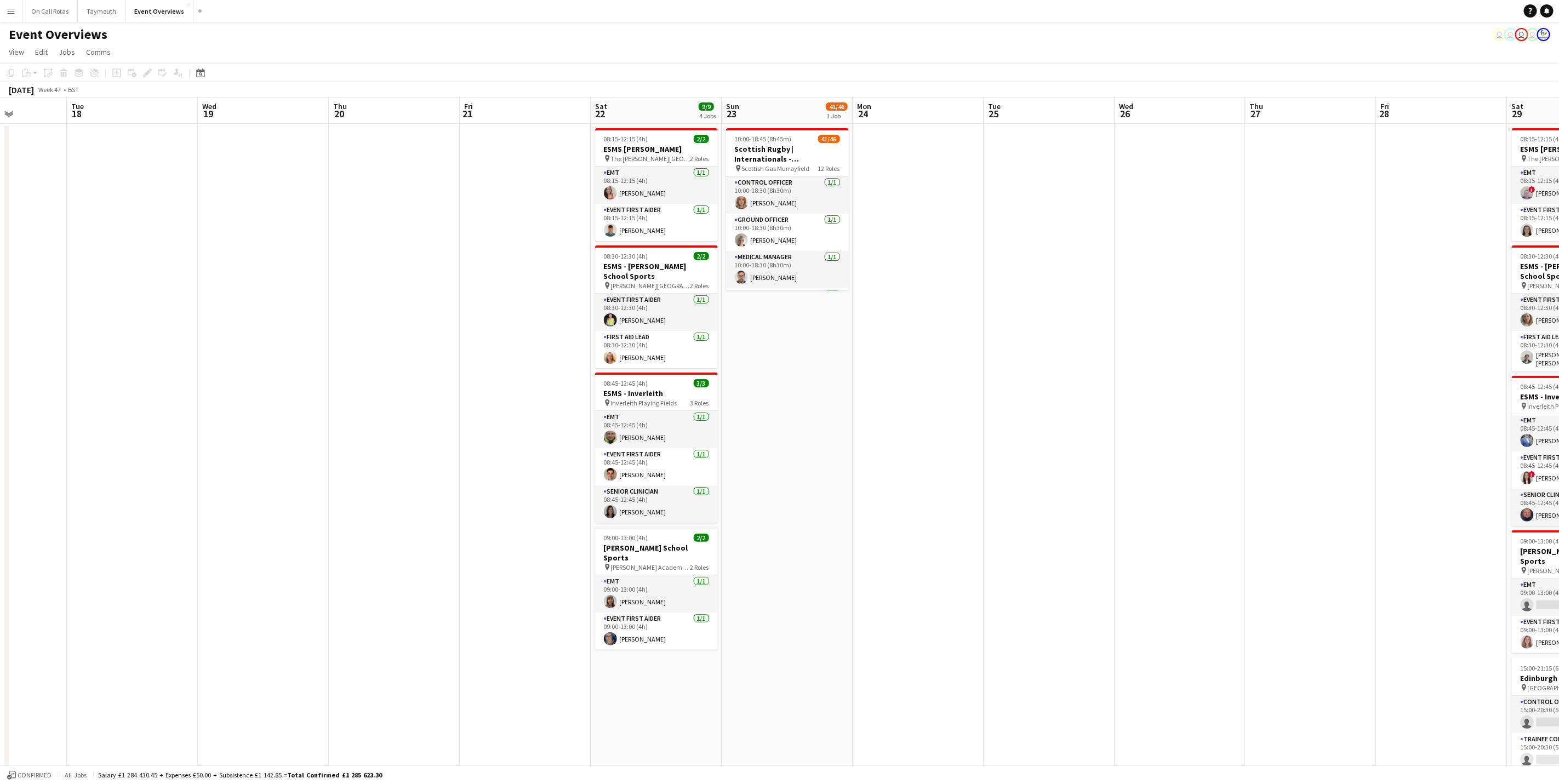
drag, startPoint x: 1229, startPoint y: 385, endPoint x: 401, endPoint y: 450, distance: 830.5
click at [401, 450] on app-calendar-viewport "Sat 15 8/11 5 Jobs Sun 16 42/46 1 Job Mon 17 Tue 18 Wed 19 Thu 20 Fri 21 Sat 22…" at bounding box center [779, 553] width 1559 height 911
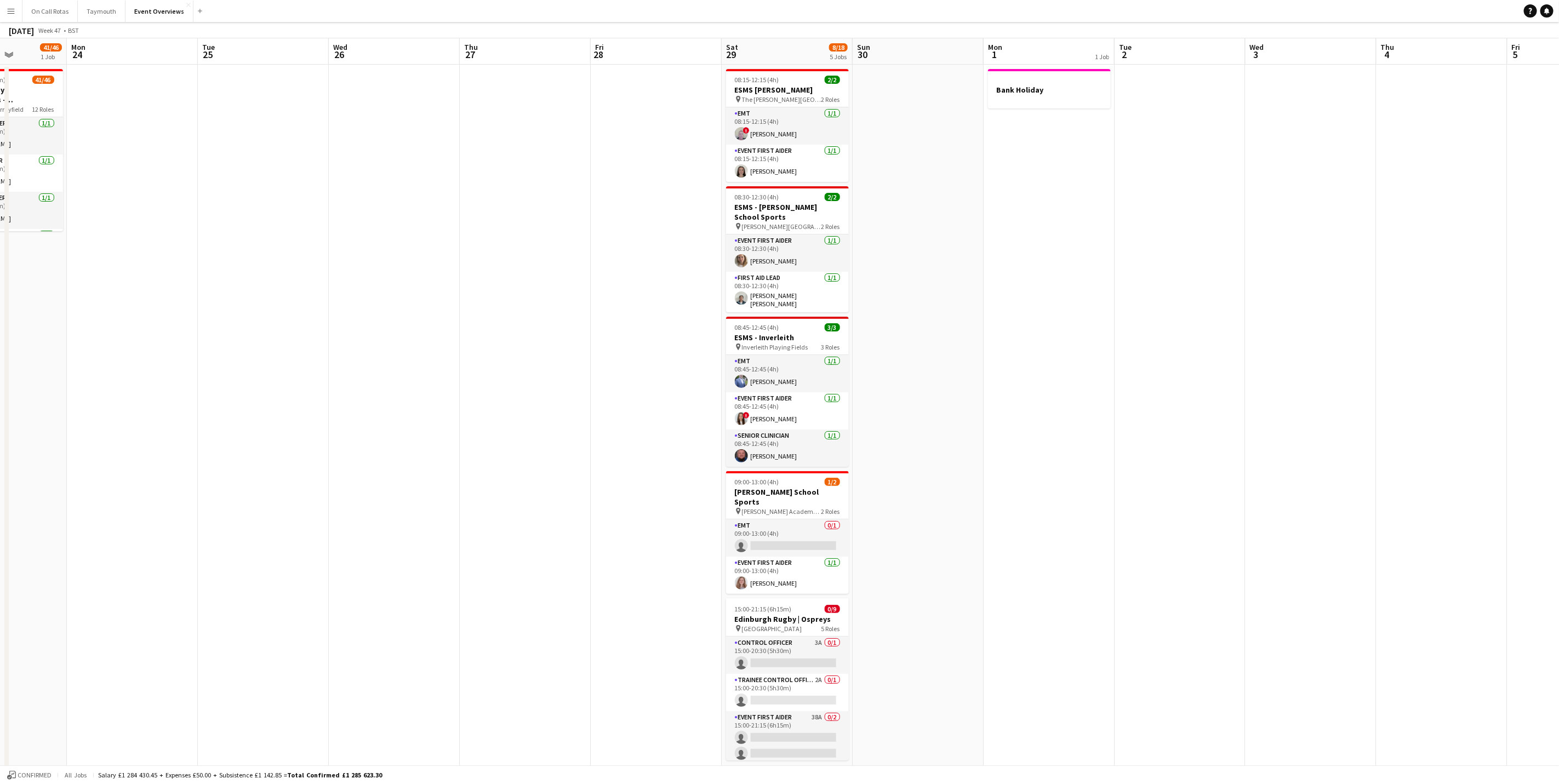
scroll to position [0, 0]
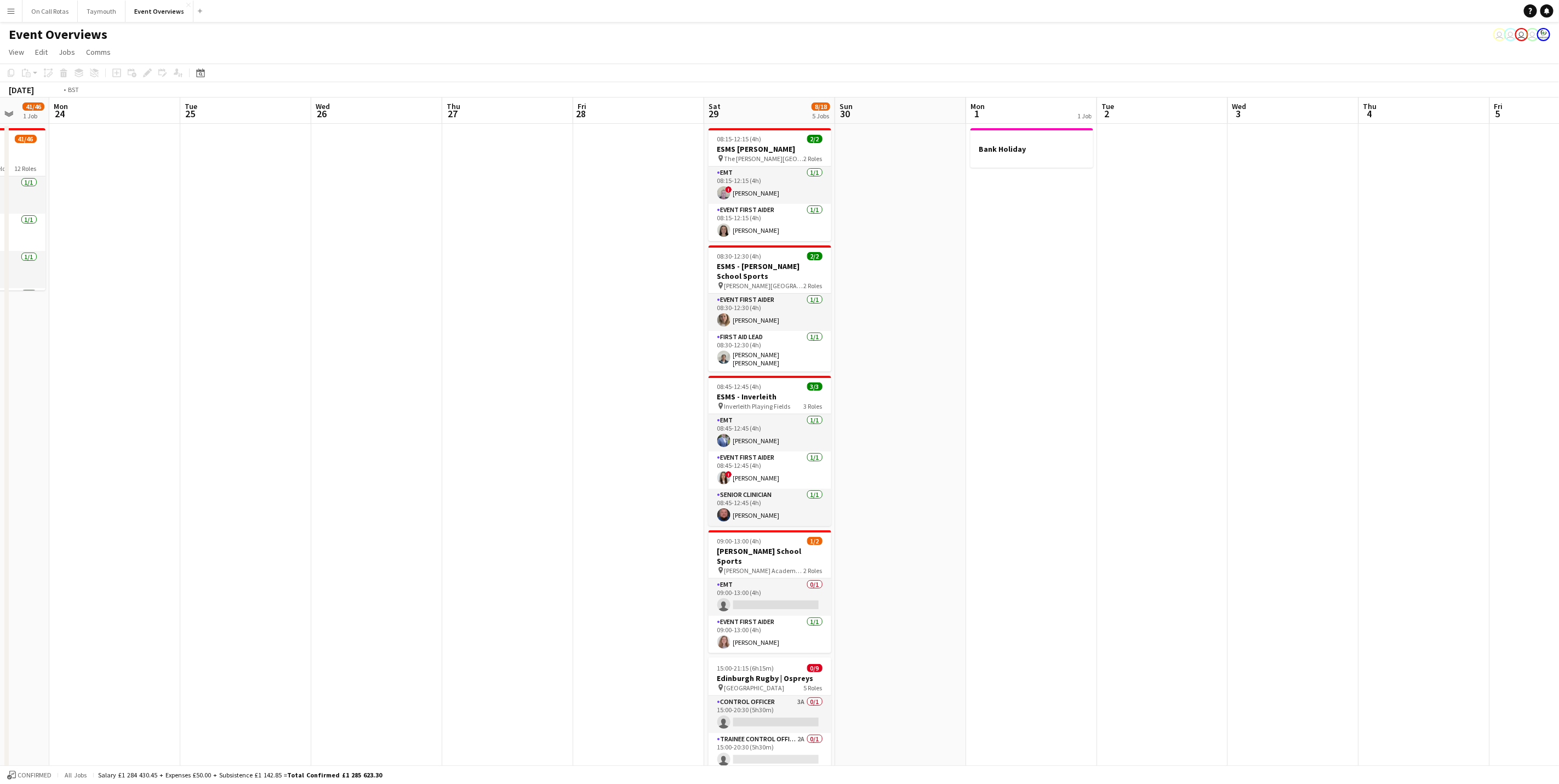
drag, startPoint x: 983, startPoint y: 462, endPoint x: 751, endPoint y: 452, distance: 232.2
click at [751, 452] on app-calendar-viewport "Fri 21 Sat 22 9/9 4 Jobs Sun 23 41/46 1 Job Mon 24 Tue 25 Wed 26 Thu 27 Fri 28 …" at bounding box center [779, 553] width 1559 height 911
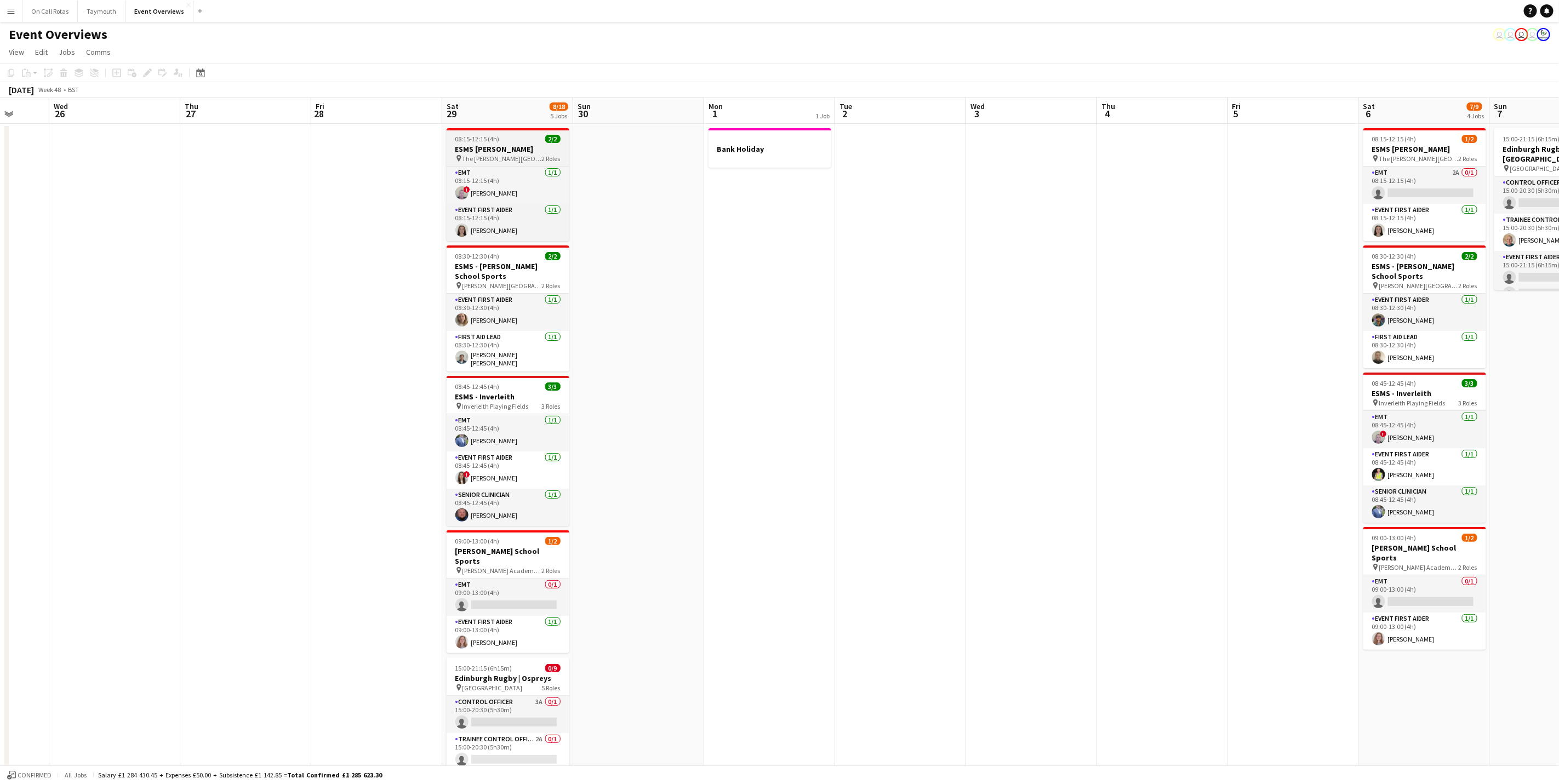
scroll to position [0, 347]
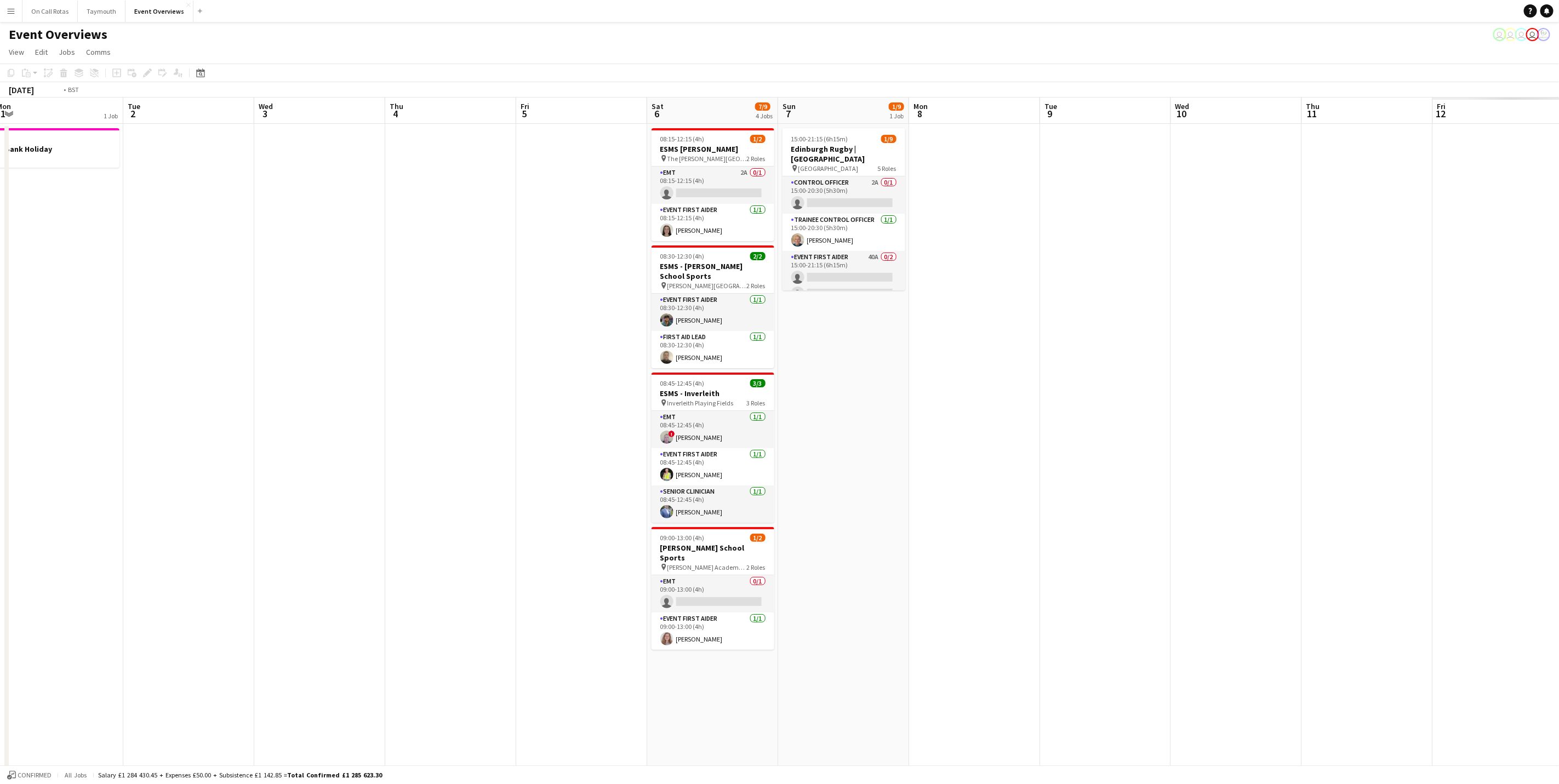
drag, startPoint x: 582, startPoint y: 507, endPoint x: 126, endPoint y: 455, distance: 459.0
click at [126, 455] on app-calendar-viewport "Fri 28 Sat 29 8/18 5 Jobs Sun 30 Mon 1 1 Job Tue 2 Wed 3 Thu 4 Fri 5 Sat 6 7/9 …" at bounding box center [779, 553] width 1559 height 911
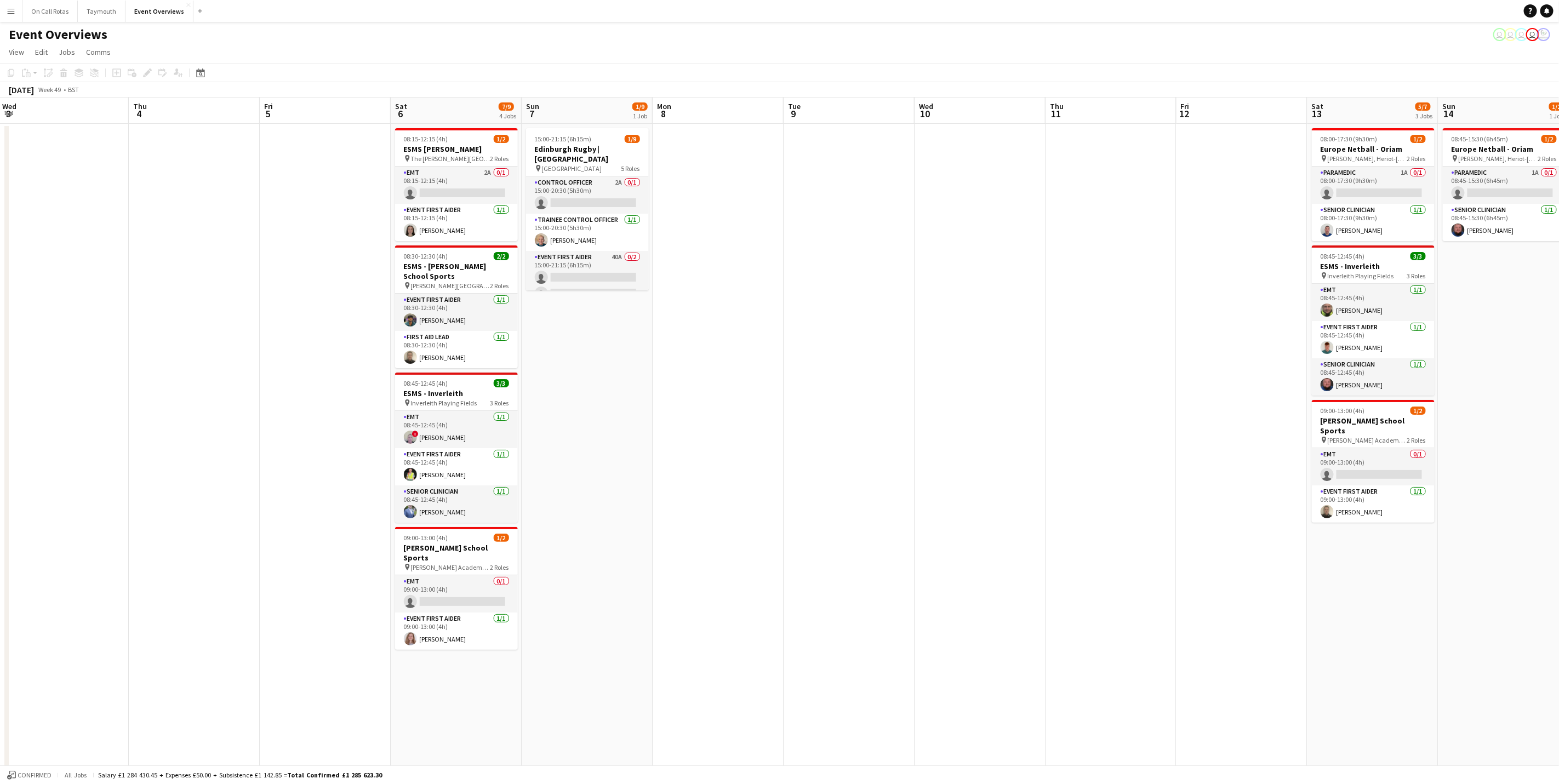
drag, startPoint x: 896, startPoint y: 424, endPoint x: 391, endPoint y: 403, distance: 505.4
click at [391, 403] on app-calendar-viewport "Sun 30 Mon 1 1 Job Tue 2 Wed 3 Thu 4 Fri 5 Sat 6 7/9 4 Jobs Sun 7 1/9 1 Job Mon…" at bounding box center [779, 553] width 1559 height 911
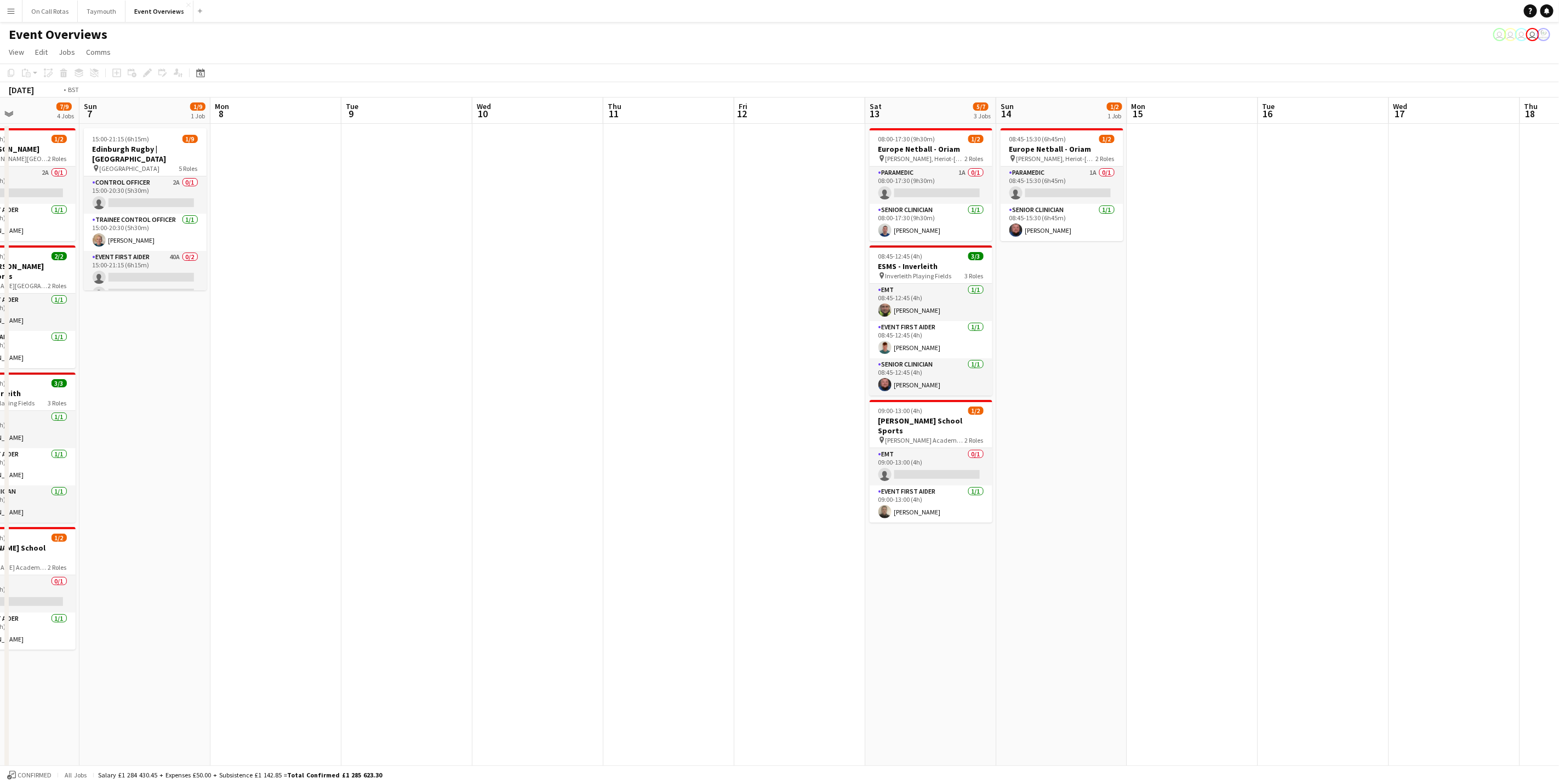
scroll to position [0, 268]
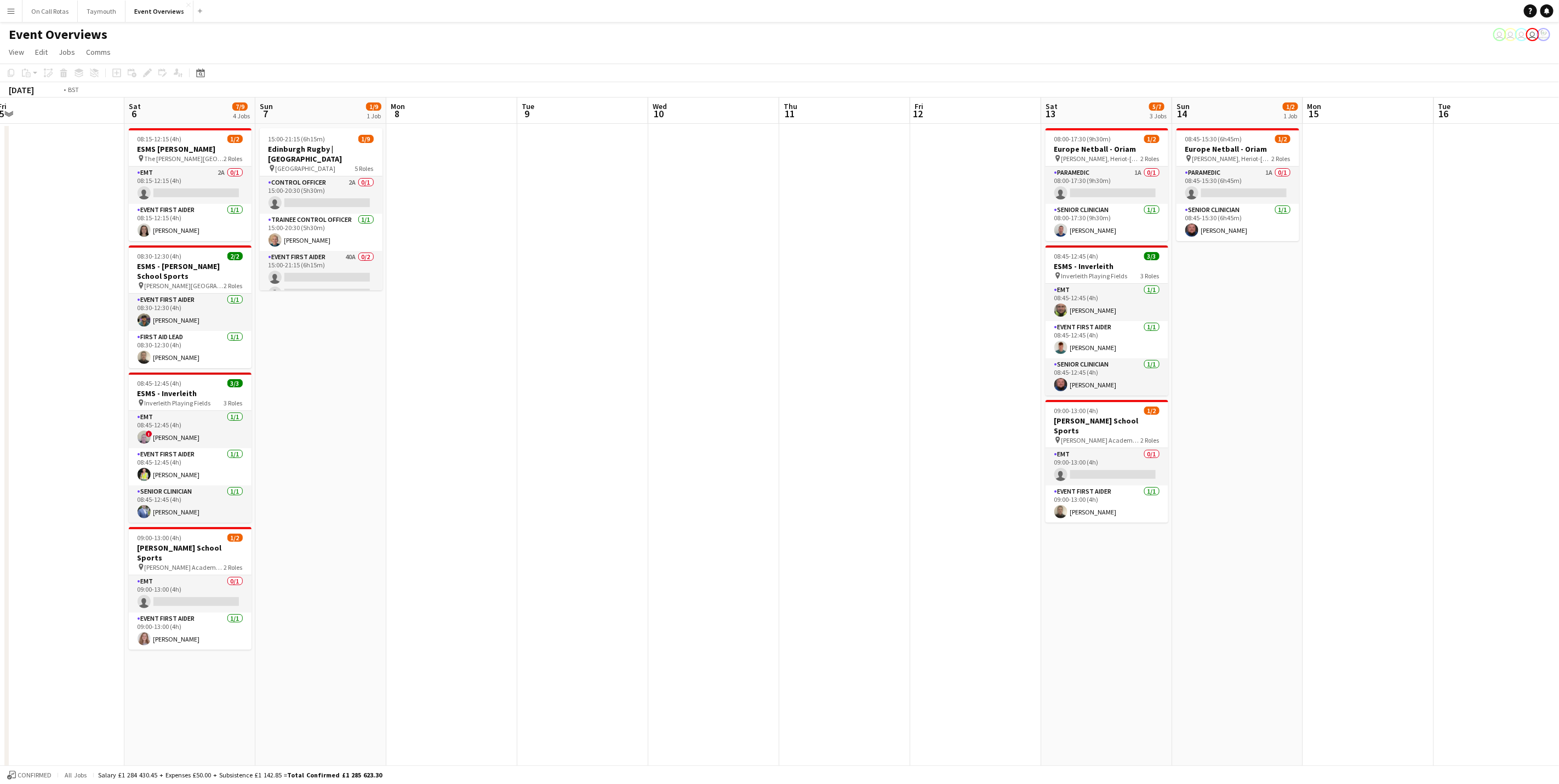
drag, startPoint x: 1179, startPoint y: 425, endPoint x: 831, endPoint y: 423, distance: 348.0
click at [831, 423] on app-calendar-viewport "Wed 3 Thu 4 Fri 5 Sat 6 7/9 4 Jobs Sun 7 1/9 1 Job Mon 8 Tue 9 Wed 10 Thu 11 Fr…" at bounding box center [779, 553] width 1559 height 911
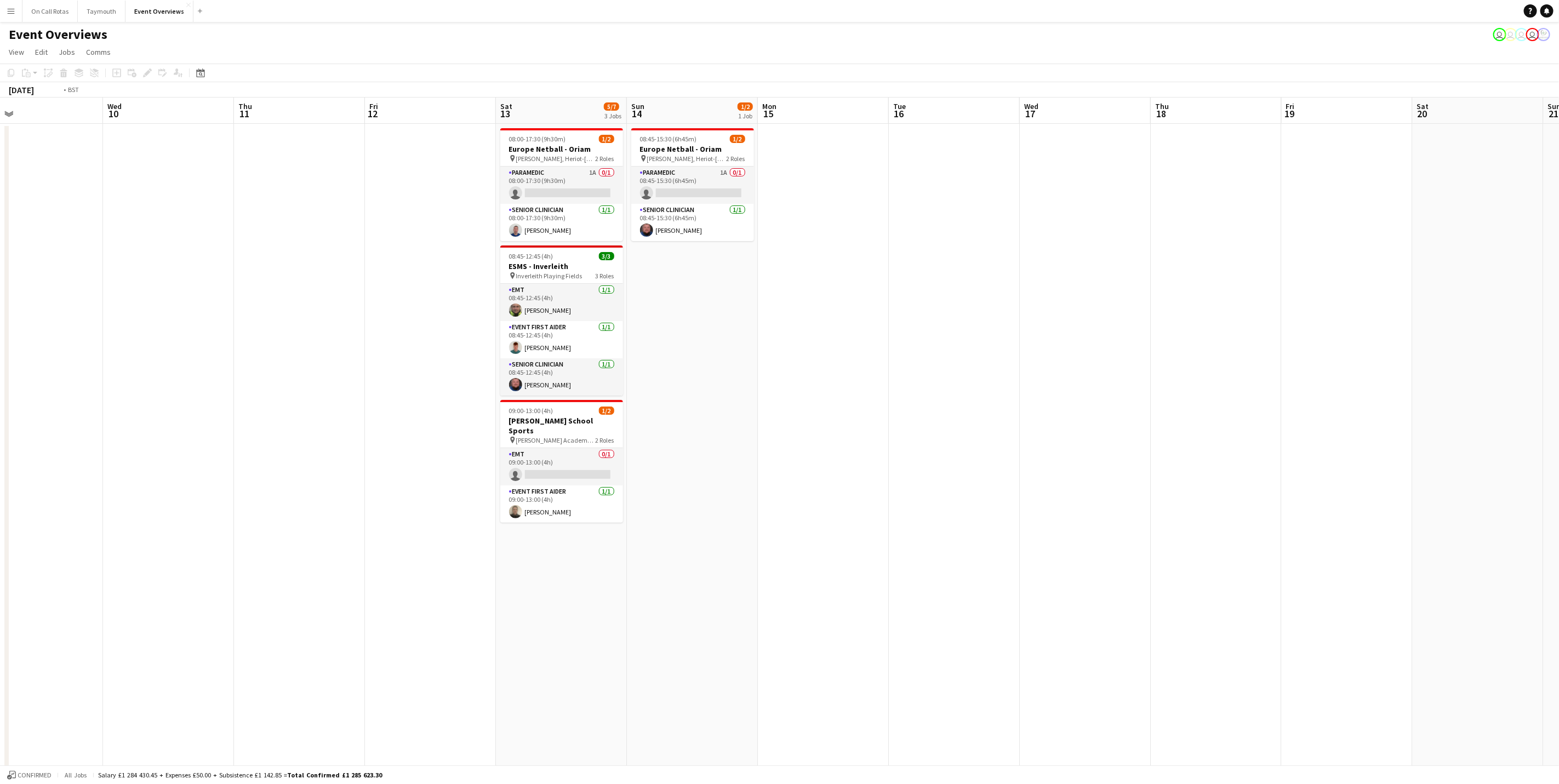
drag, startPoint x: 789, startPoint y: 495, endPoint x: 1599, endPoint y: 502, distance: 810.0
click at [1558, 502] on html "Menu Boards Boards Boards All jobs Status Workforce Workforce My Workforce Recr…" at bounding box center [779, 513] width 1559 height 1027
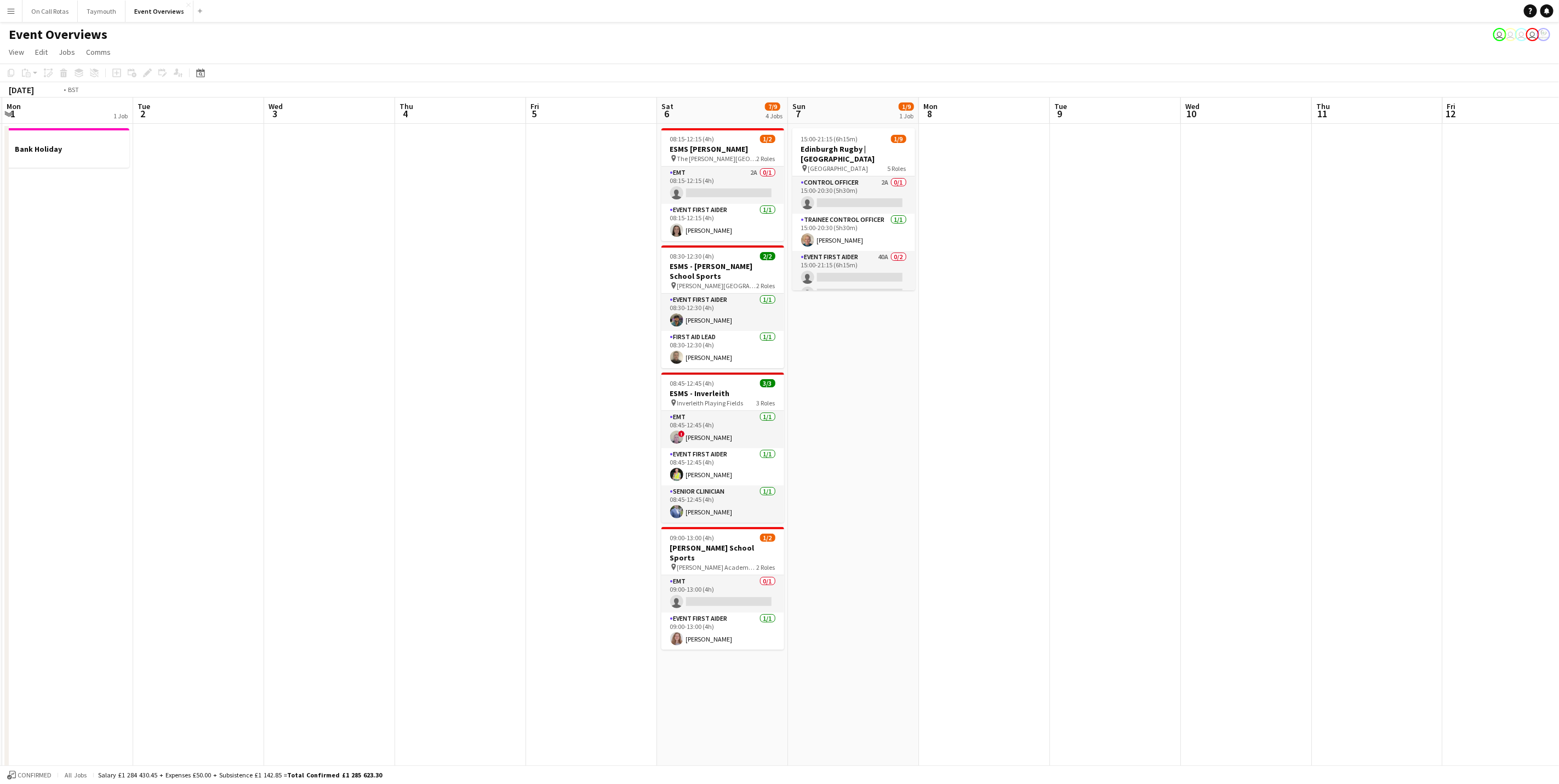
drag, startPoint x: 810, startPoint y: 538, endPoint x: 1268, endPoint y: 567, distance: 458.9
click at [1268, 567] on app-calendar-viewport "Sun 30 Mon 1 1 Job Tue 2 Wed 3 Thu 4 Fri 5 Sat 6 7/9 4 Jobs Sun 7 1/9 1 Job Mon…" at bounding box center [779, 553] width 1559 height 911
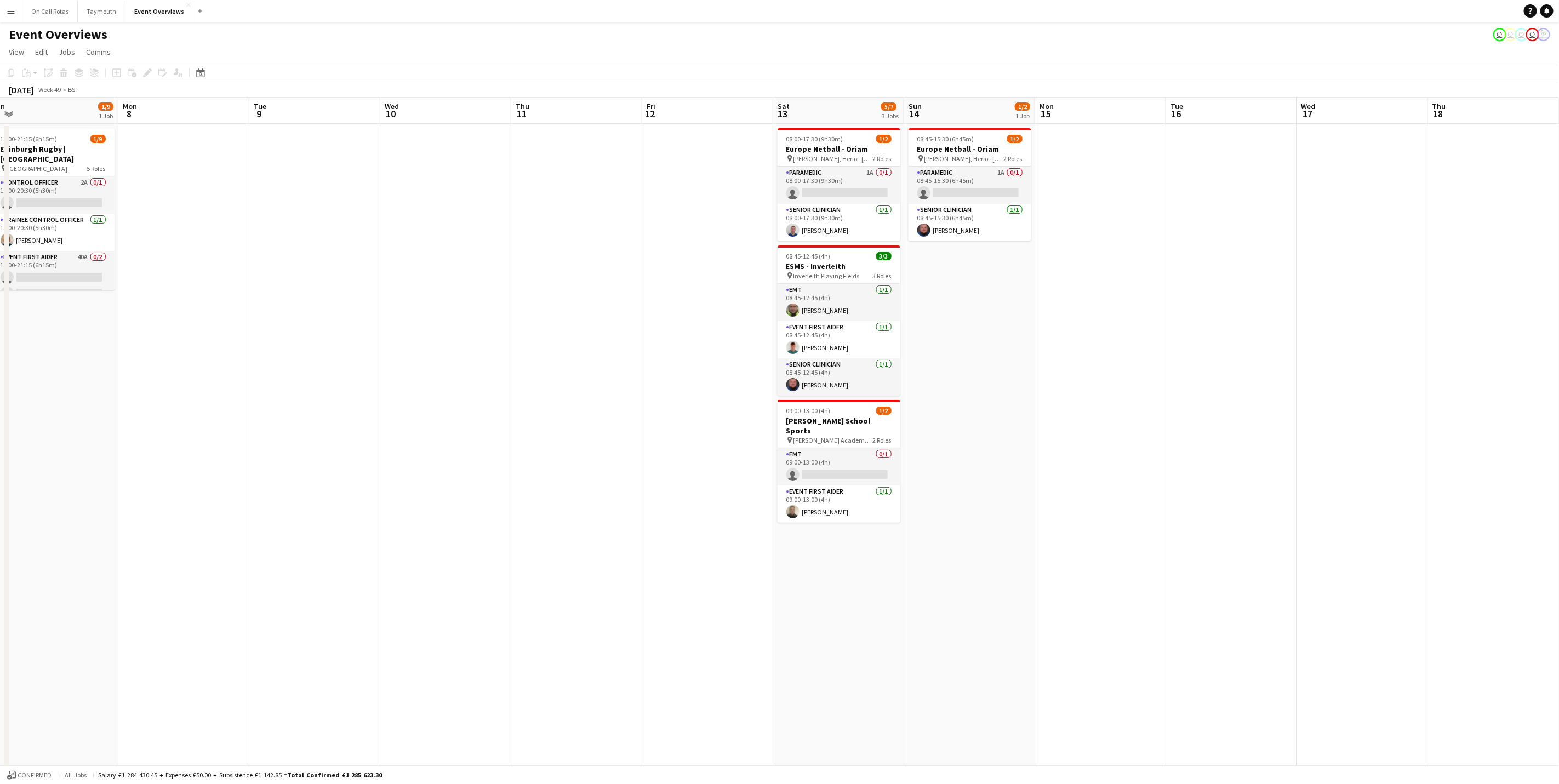
drag, startPoint x: 362, startPoint y: 506, endPoint x: 342, endPoint y: 505, distance: 20.0
click at [342, 505] on app-calendar-viewport "Fri 5 Sat 6 7/9 4 Jobs Sun 7 1/9 1 Job Mon 8 Tue 9 Wed 10 Thu 11 Fri 12 Sat 13 …" at bounding box center [779, 553] width 1559 height 911
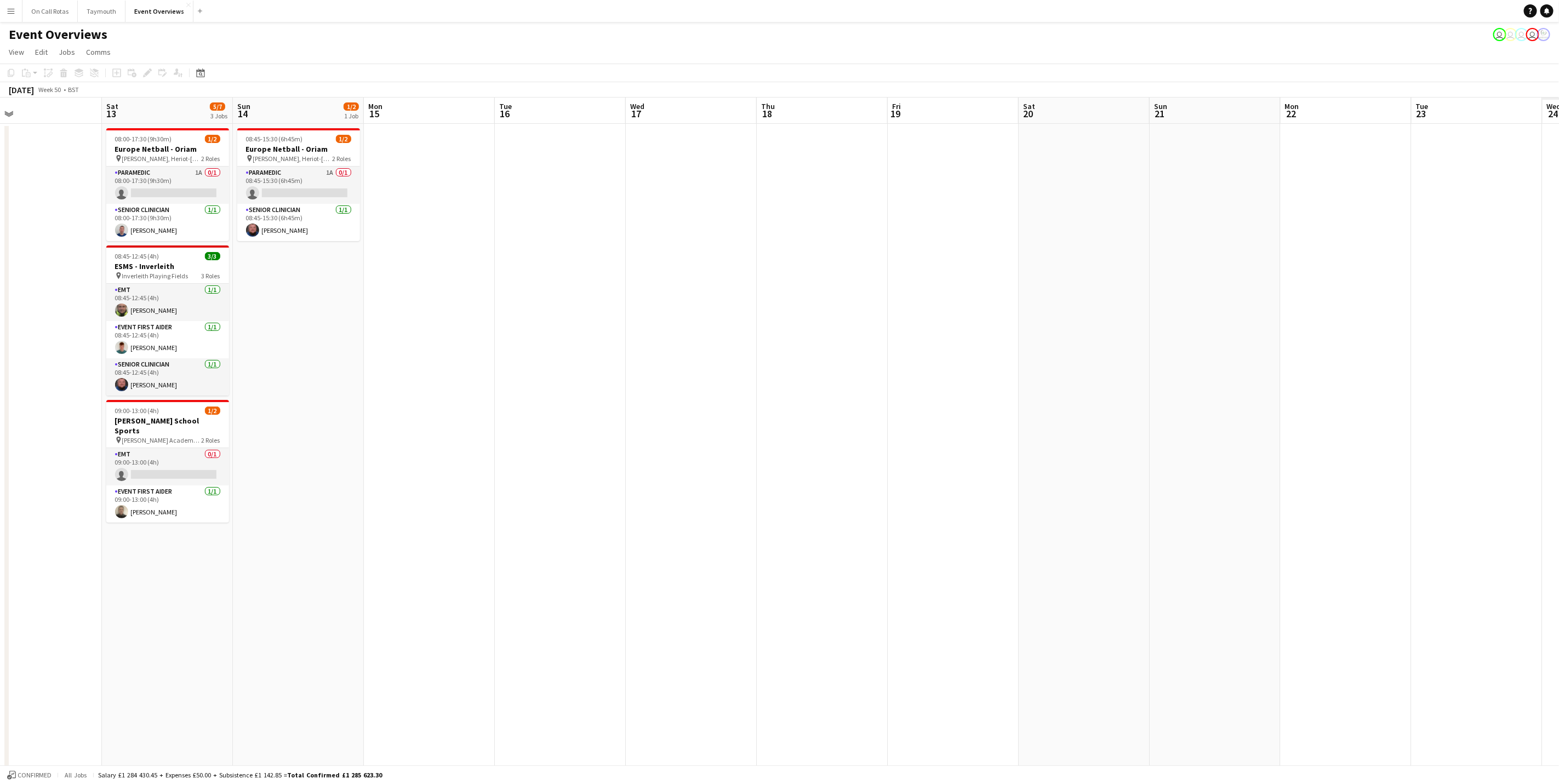
drag, startPoint x: 1228, startPoint y: 439, endPoint x: 229, endPoint y: 426, distance: 999.1
click at [143, 434] on app-calendar-viewport "Wed 10 Thu 11 Fri 12 Sat 13 5/7 3 Jobs Sun 14 1/2 1 Job Mon 15 Tue 16 Wed 17 Th…" at bounding box center [779, 553] width 1559 height 911
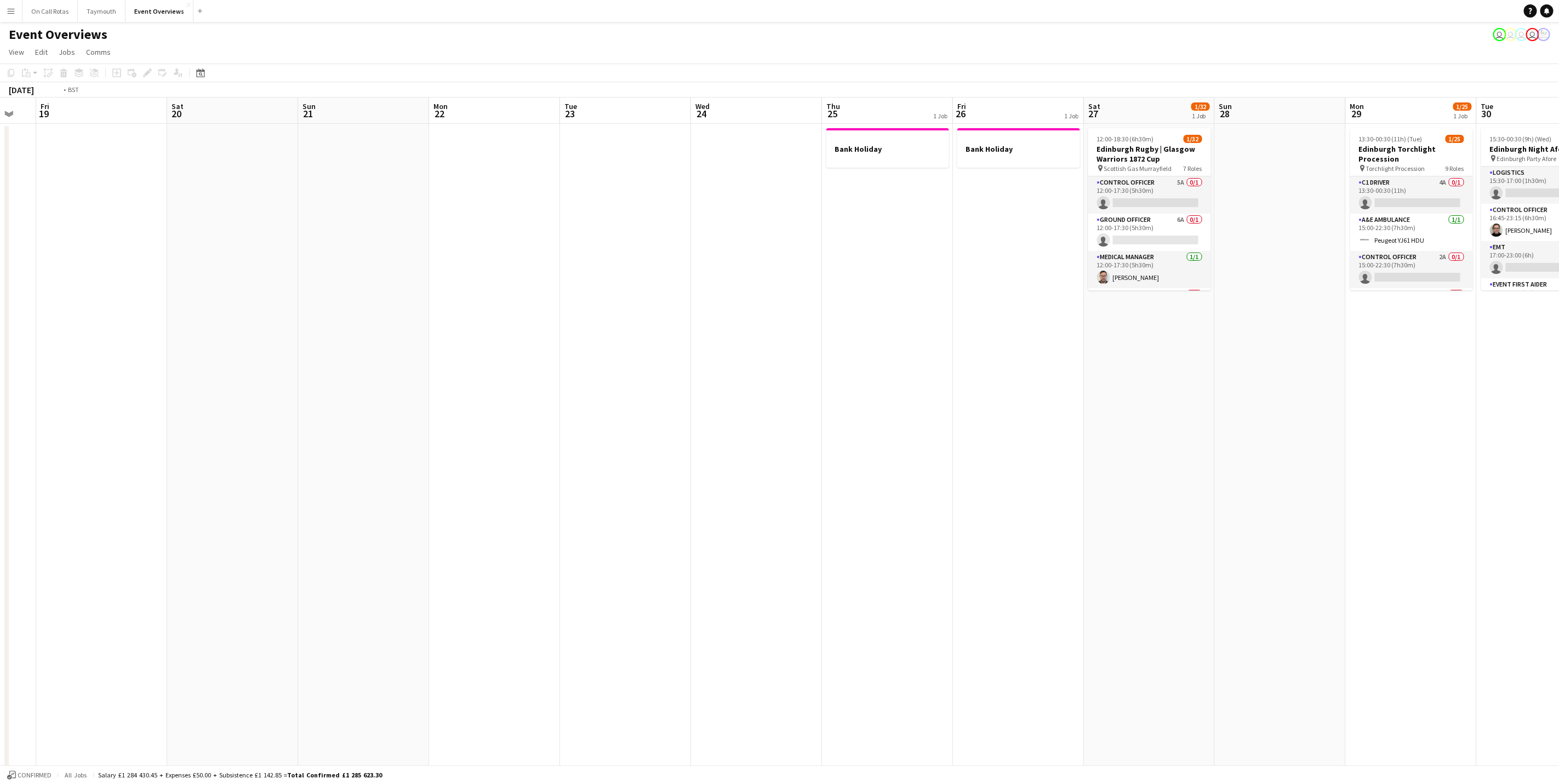
drag, startPoint x: 645, startPoint y: 450, endPoint x: 207, endPoint y: 441, distance: 438.1
click at [122, 442] on app-calendar-viewport "Tue 16 Wed 17 Thu 18 Fri 19 Sat 20 Sun 21 Mon 22 Tue 23 Wed 24 Thu 25 1 Job Fri…" at bounding box center [779, 553] width 1559 height 911
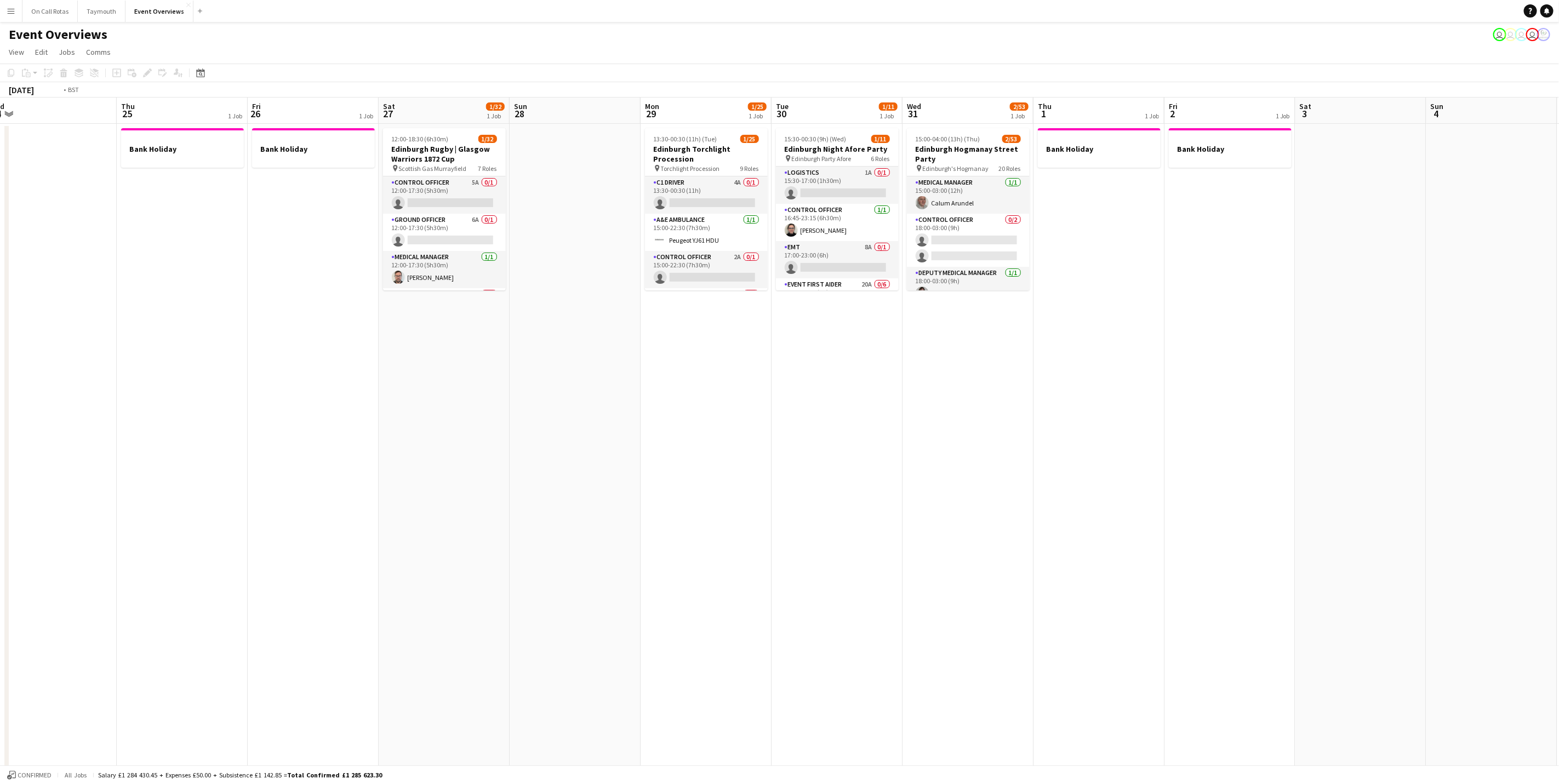
drag, startPoint x: 1175, startPoint y: 512, endPoint x: 196, endPoint y: 453, distance: 980.8
click at [245, 457] on app-calendar-viewport "Mon 22 Tue 23 Wed 24 Thu 25 1 Job Fri 26 1 Job Sat 27 1/32 1 Job Sun 28 Mon 29 …" at bounding box center [779, 553] width 1559 height 911
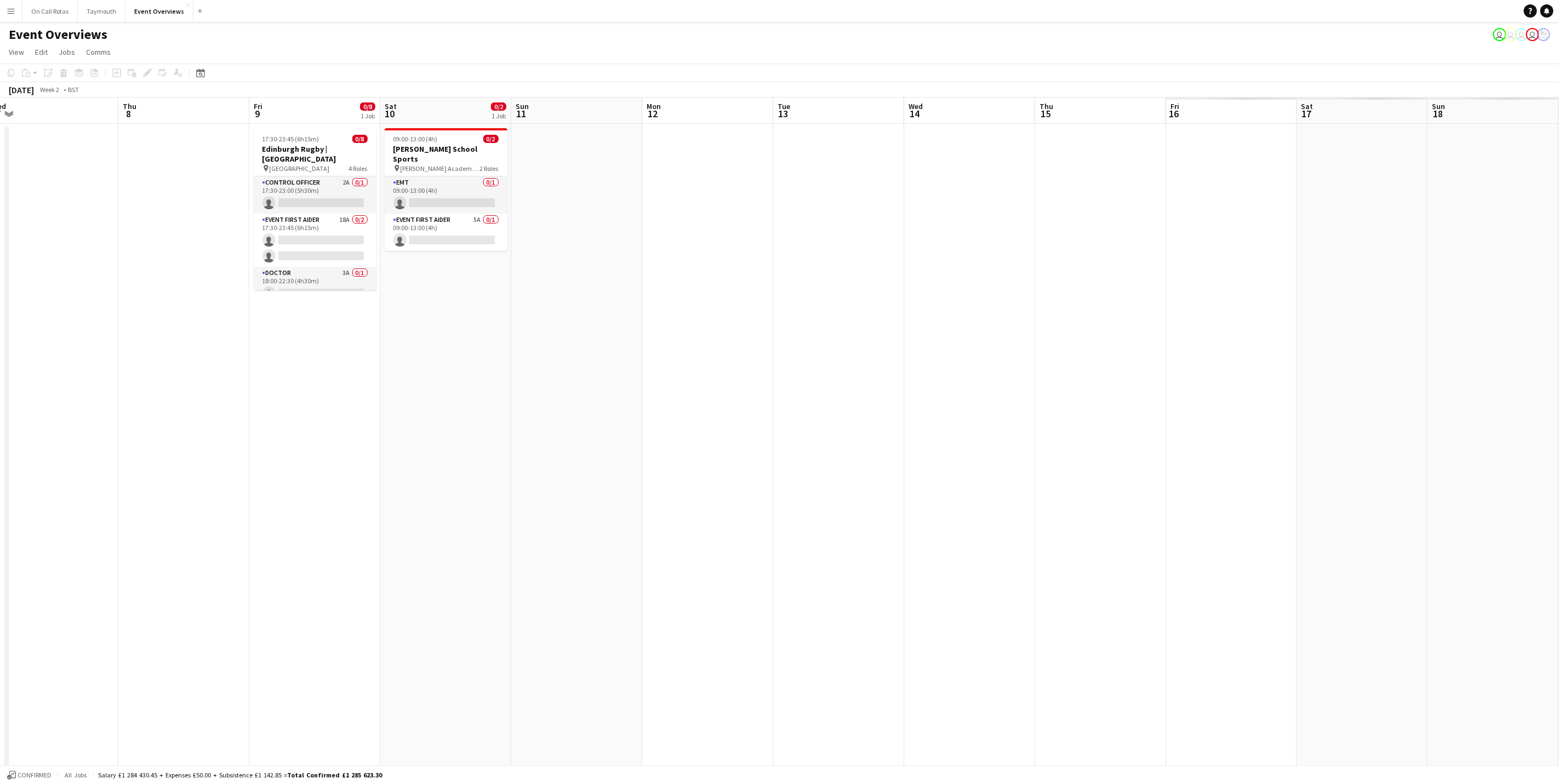
drag, startPoint x: 621, startPoint y: 513, endPoint x: 0, endPoint y: 452, distance: 624.0
click at [0, 453] on html "Menu Boards Boards Boards All jobs Status Workforce Workforce My Workforce Recr…" at bounding box center [779, 513] width 1559 height 1027
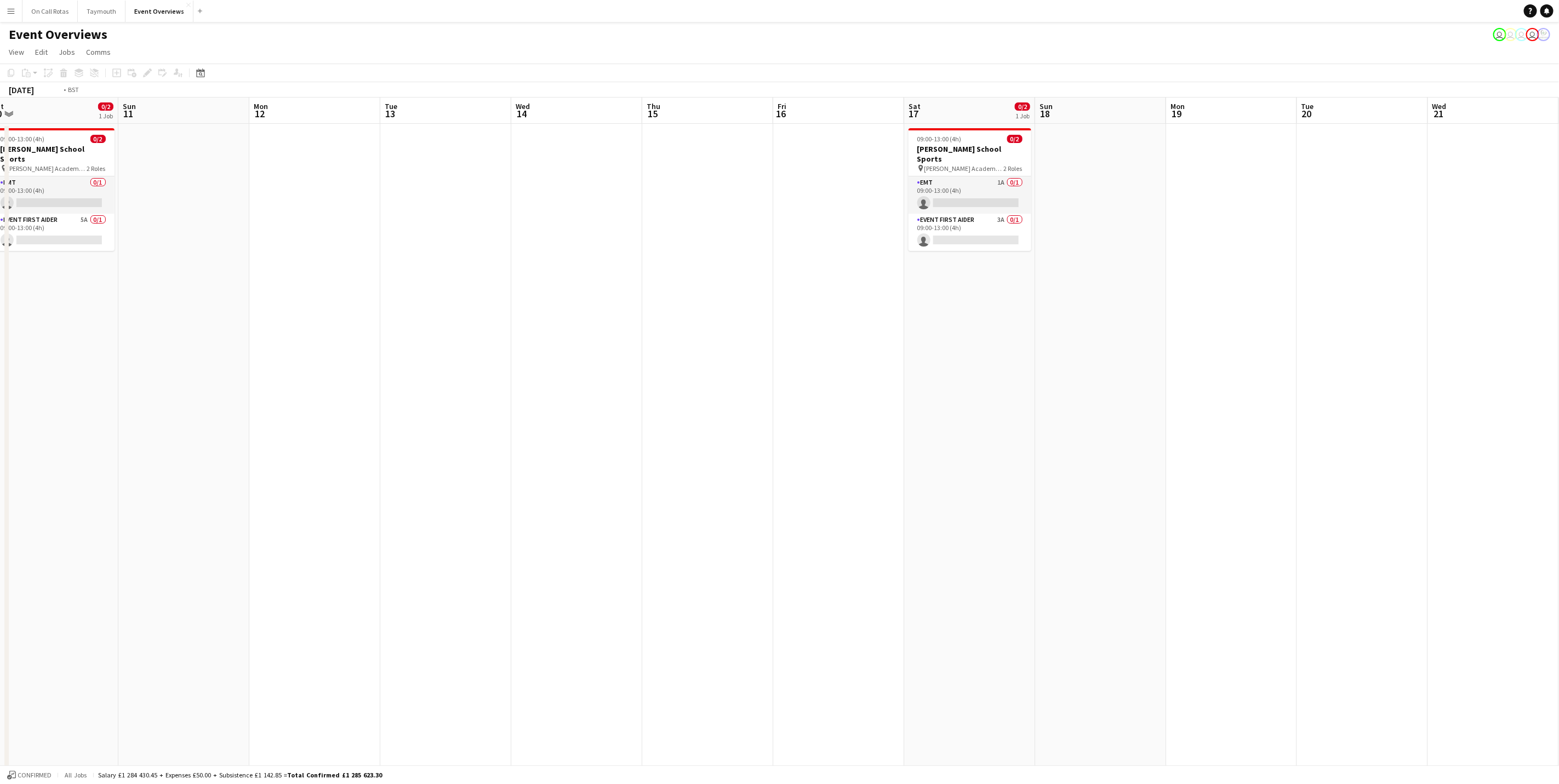
drag, startPoint x: 941, startPoint y: 460, endPoint x: 34, endPoint y: 410, distance: 908.4
click at [74, 417] on app-calendar-viewport "Thu 8 Fri 9 0/8 1 Job Sat 10 0/2 1 Job Sun 11 Mon 12 Tue 13 Wed 14 Thu 15 Fri 1…" at bounding box center [779, 553] width 1559 height 911
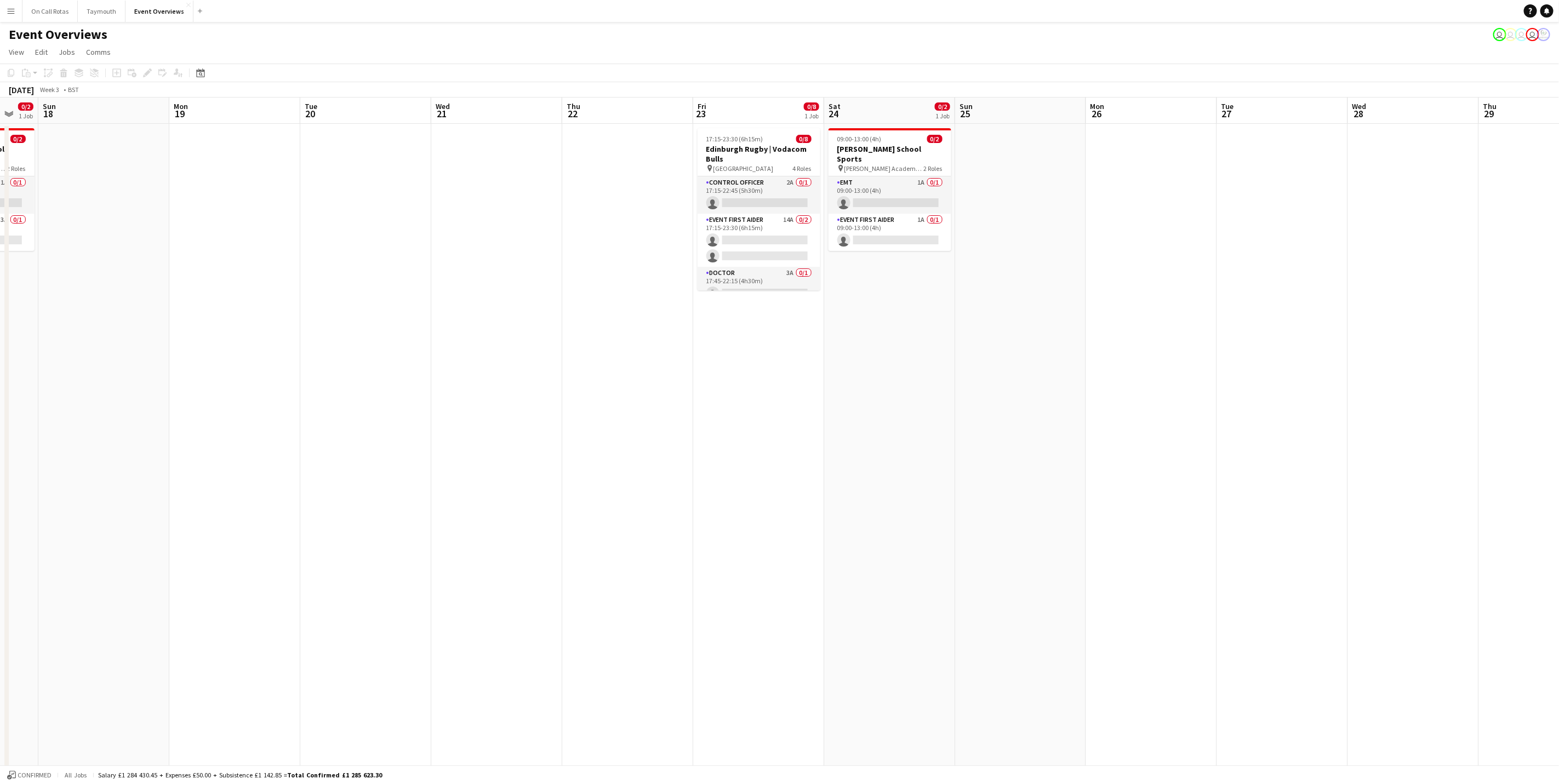
scroll to position [0, 355]
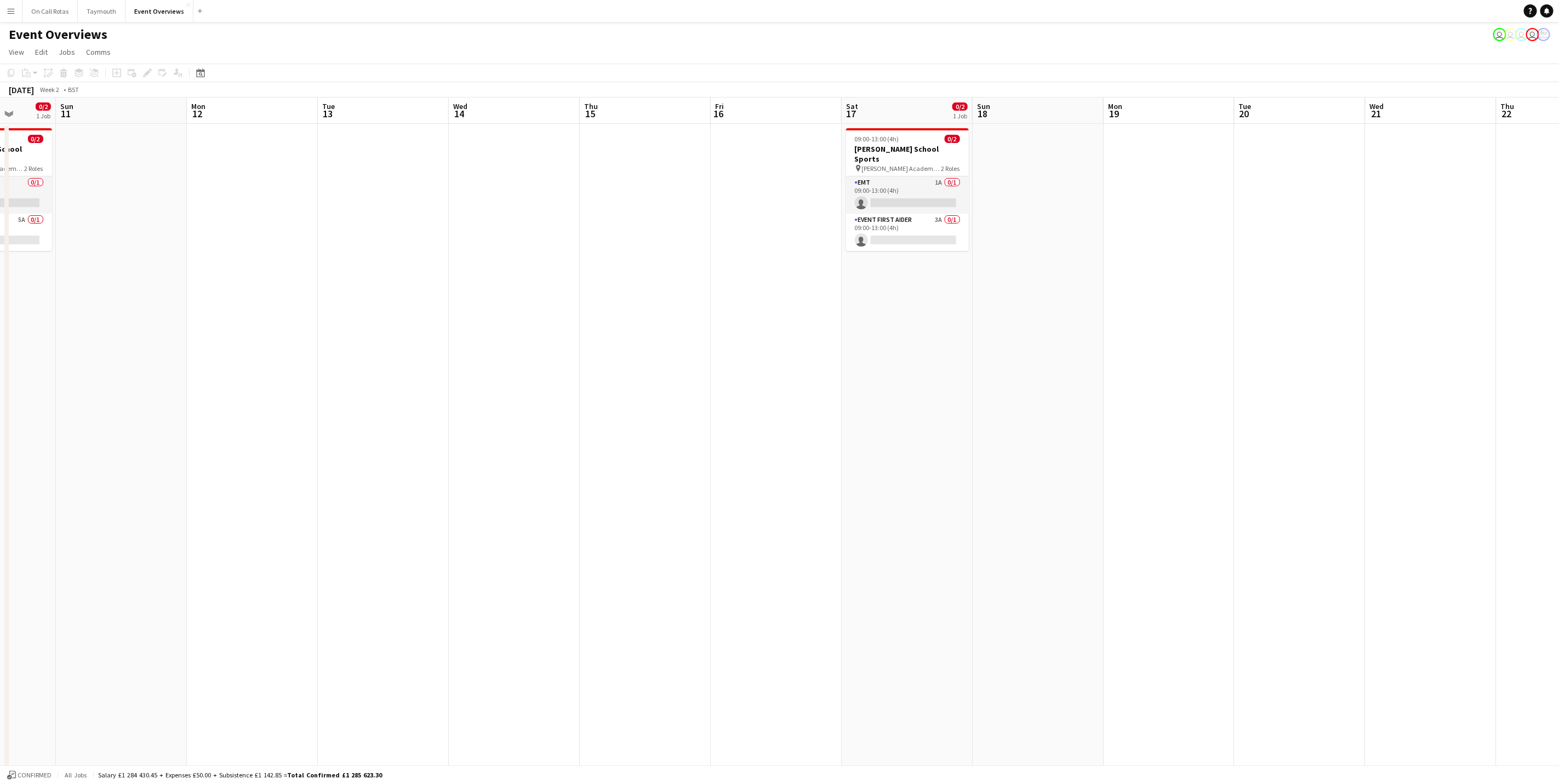
drag, startPoint x: 452, startPoint y: 441, endPoint x: 1139, endPoint y: 441, distance: 687.0
click at [1139, 441] on app-calendar-viewport "Thu 8 Fri 9 0/8 1 Job Sat 10 0/2 1 Job Sun 11 Mon 12 Tue 13 Wed 14 Thu 15 Fri 1…" at bounding box center [779, 553] width 1559 height 911
click at [1058, 525] on app-calendar-viewport "Thu 8 Fri 9 0/8 1 Job Sat 10 0/2 1 Job Sun 11 Mon 12 Tue 13 Wed 14 Thu 15 Fri 1…" at bounding box center [779, 553] width 1559 height 911
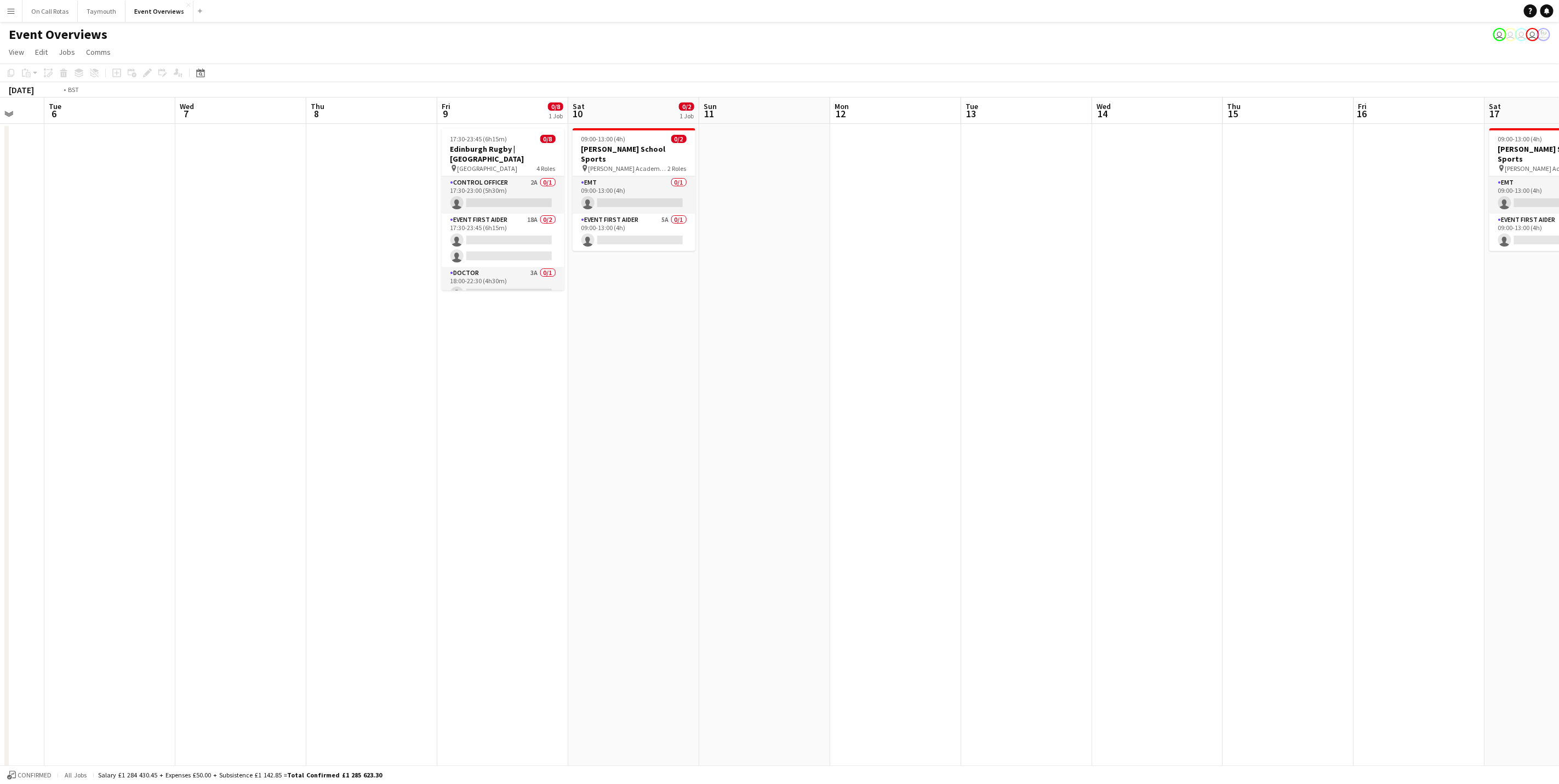
drag, startPoint x: 1092, startPoint y: 525, endPoint x: 1181, endPoint y: 512, distance: 89.9
click at [1187, 513] on app-calendar-viewport "Sat 3 Sun 4 Mon 5 Tue 6 Wed 7 Thu 8 Fri 9 0/8 1 Job Sat 10 0/2 1 Job Sun 11 Mon…" at bounding box center [779, 553] width 1559 height 911
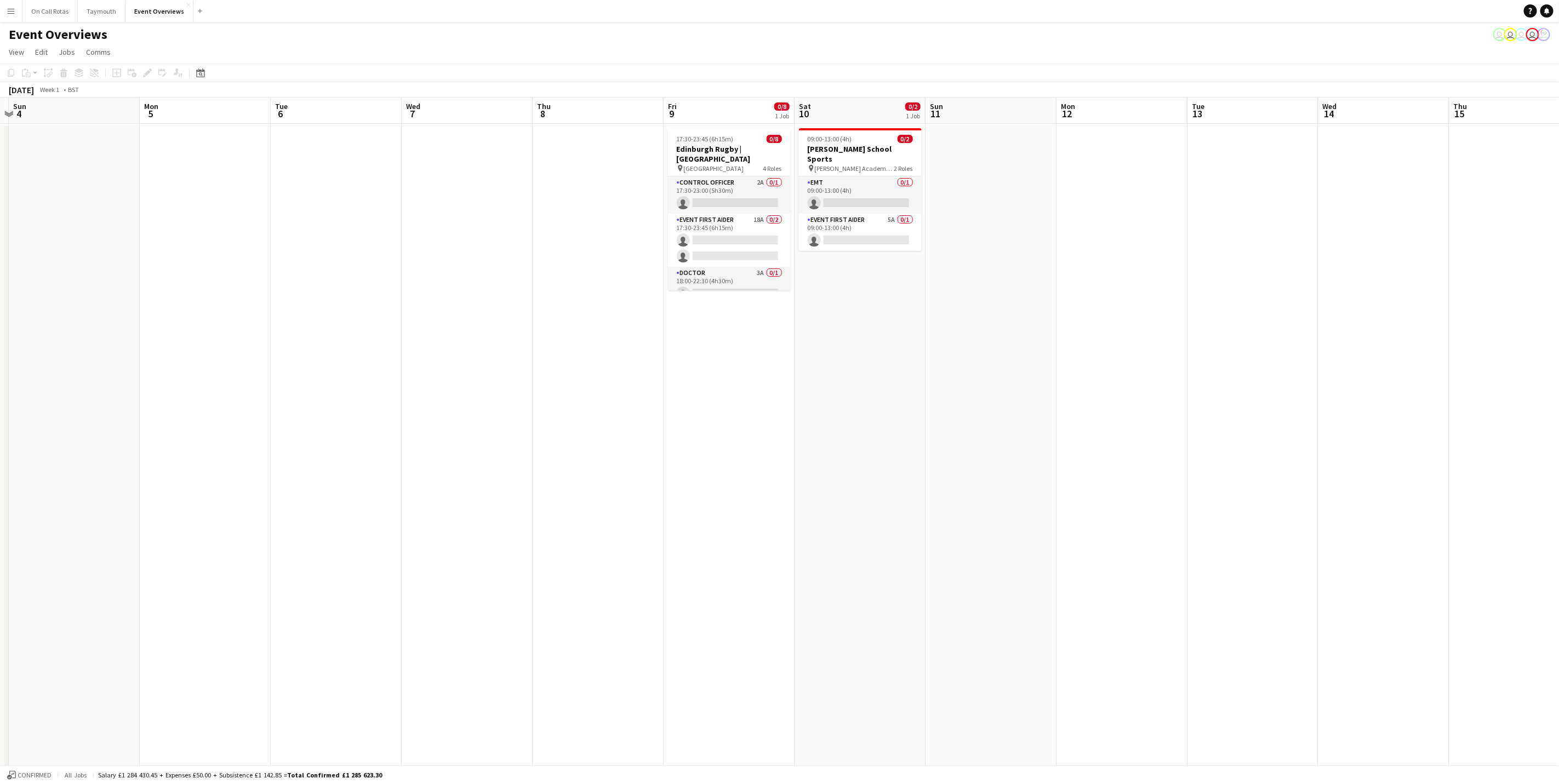
scroll to position [0, 303]
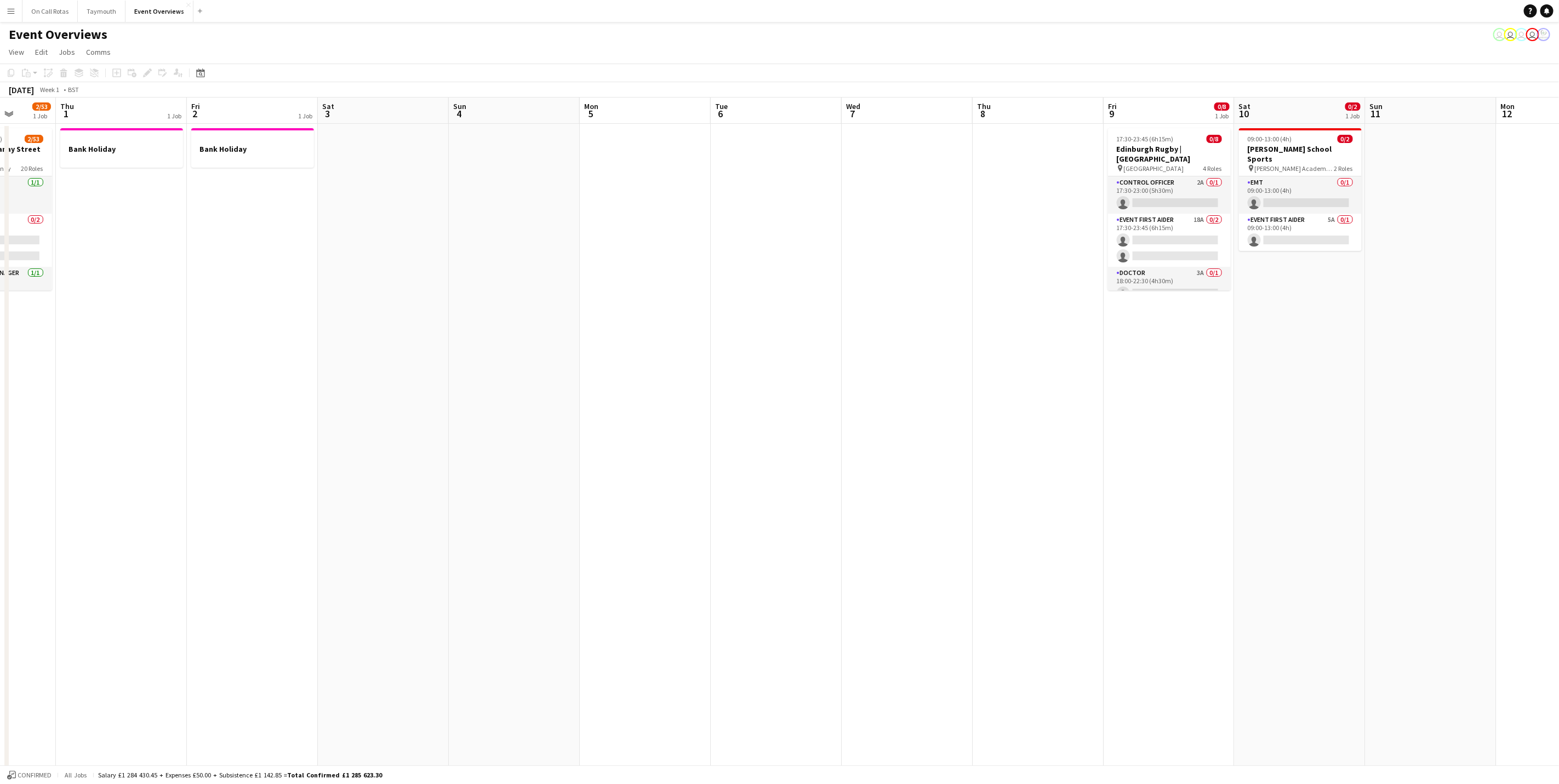
drag, startPoint x: 1179, startPoint y: 492, endPoint x: 1015, endPoint y: 495, distance: 164.0
click at [1015, 495] on app-calendar-viewport "Mon 29 1/25 1 Job Tue 30 1/11 1 Job Wed 31 2/53 1 Job Thu 1 1 Job Fri 2 1 Job S…" at bounding box center [779, 553] width 1559 height 911
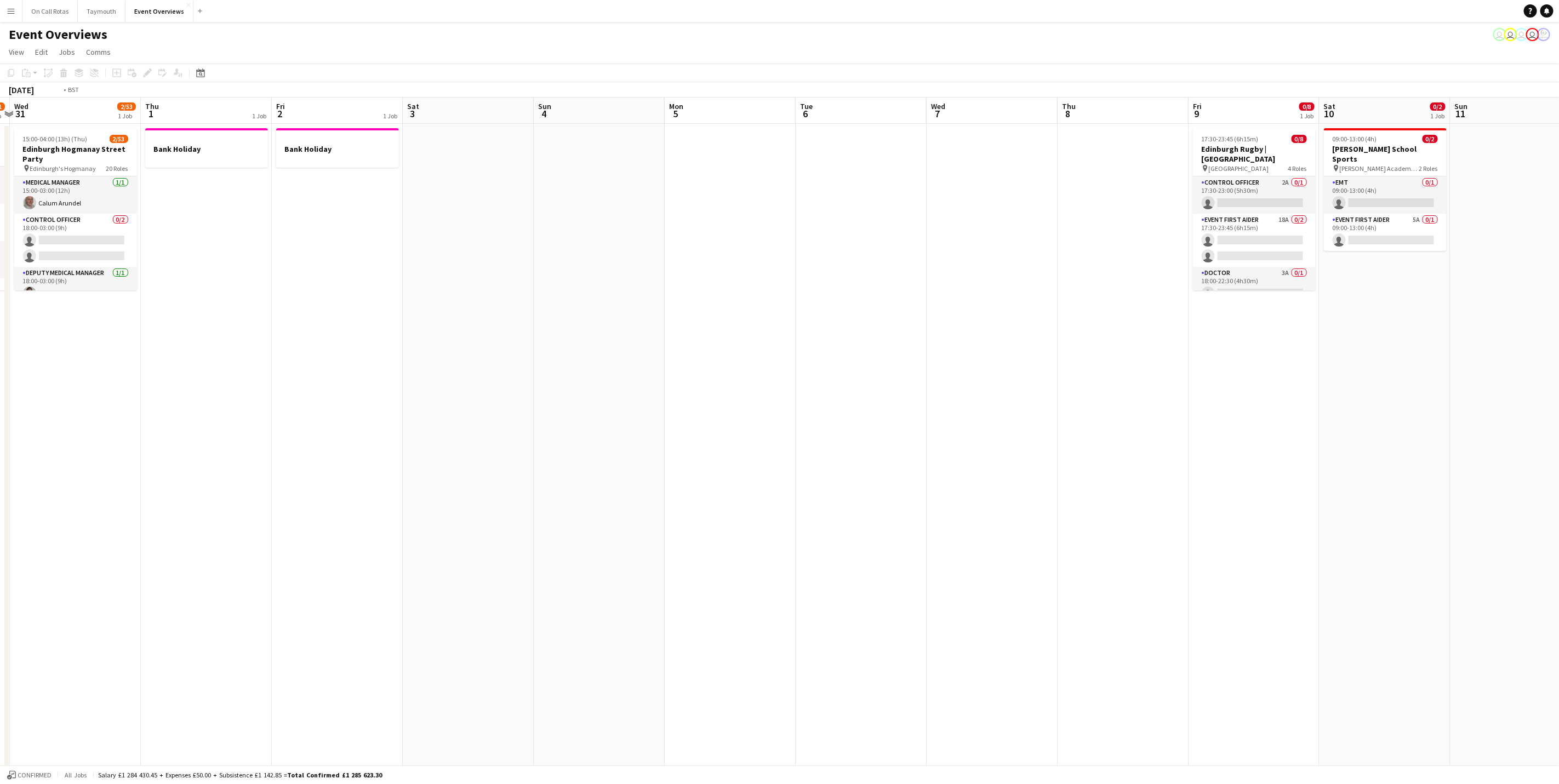
drag, startPoint x: 578, startPoint y: 437, endPoint x: 992, endPoint y: 401, distance: 415.6
click at [992, 401] on app-calendar-viewport "Mon 29 1/25 1 Job Tue 30 1/11 1 Job Wed 31 2/53 1 Job Thu 1 1 Job Fri 2 1 Job S…" at bounding box center [779, 553] width 1559 height 911
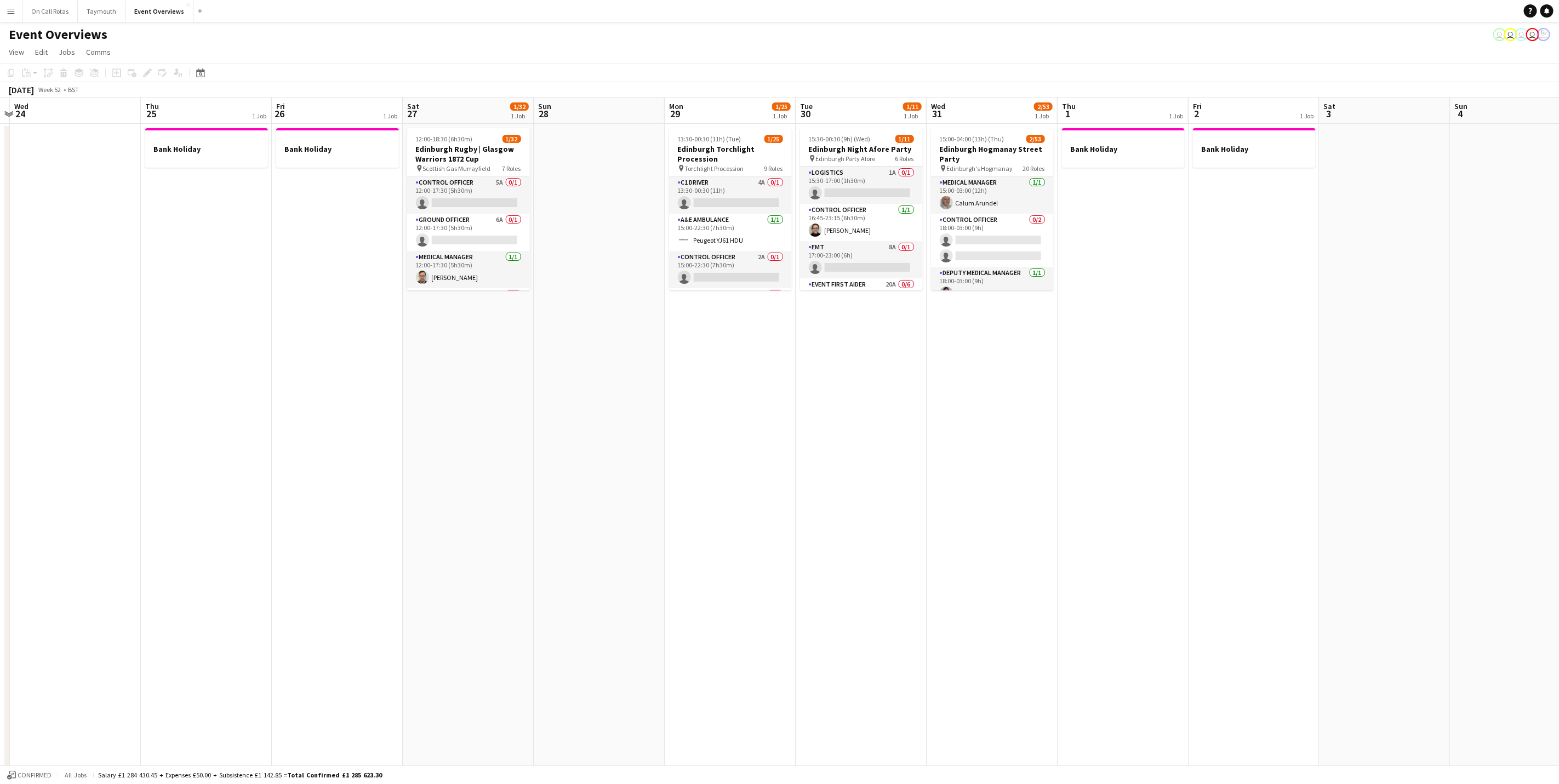
drag, startPoint x: 895, startPoint y: 367, endPoint x: 926, endPoint y: 363, distance: 31.3
click at [926, 363] on app-calendar-viewport "Mon 22 Tue 23 Wed 24 Thu 25 1 Job Fri 26 1 Job Sat 27 1/32 1 Job Sun 28 Mon 29 …" at bounding box center [779, 553] width 1559 height 911
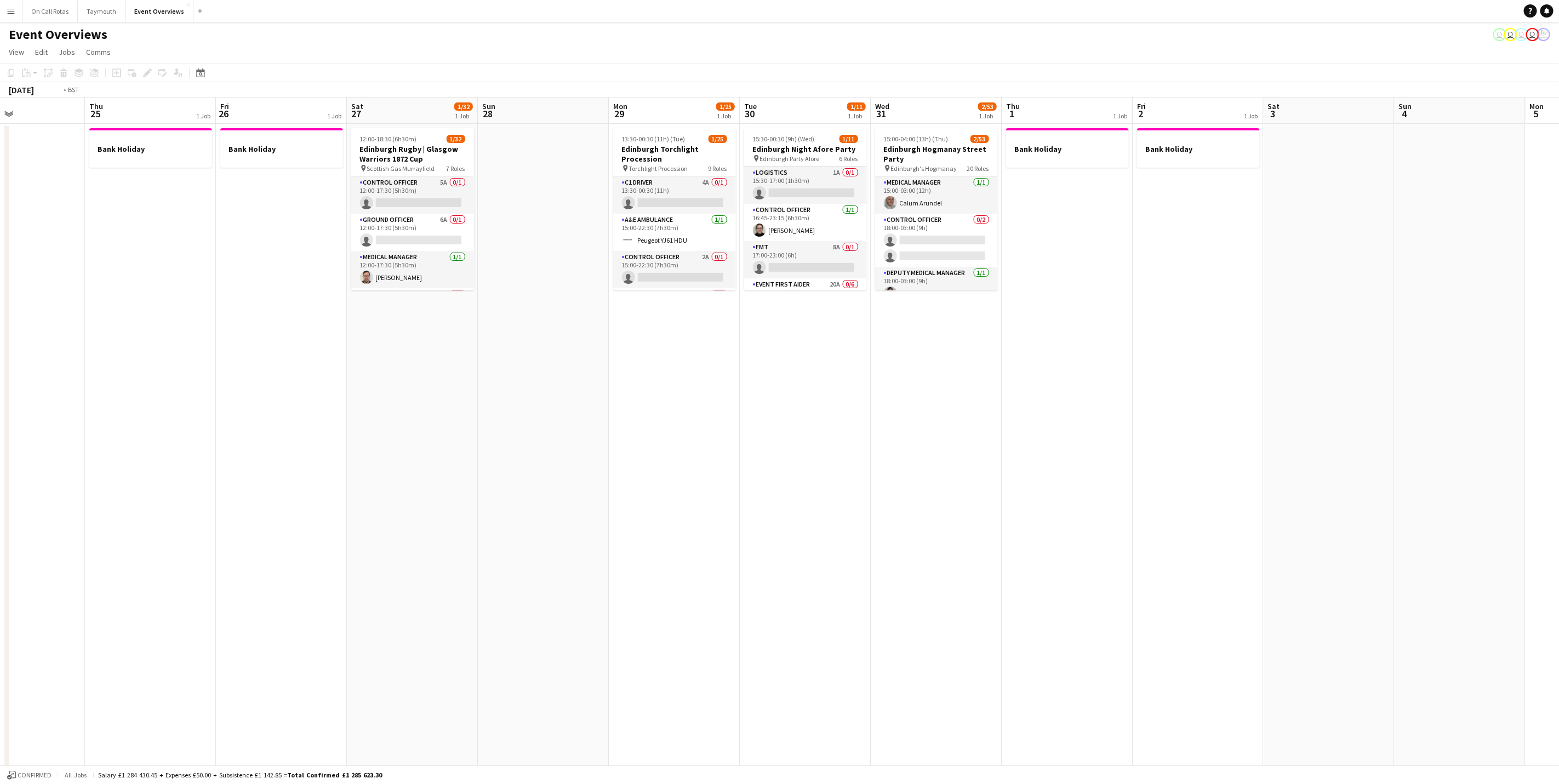
drag, startPoint x: 272, startPoint y: 373, endPoint x: 880, endPoint y: 385, distance: 608.1
click at [988, 364] on app-calendar-viewport "Mon 22 Tue 23 Wed 24 Thu 25 1 Job Fri 26 1 Job Sat 27 1/32 1 Job Sun 28 Mon 29 …" at bounding box center [779, 553] width 1559 height 911
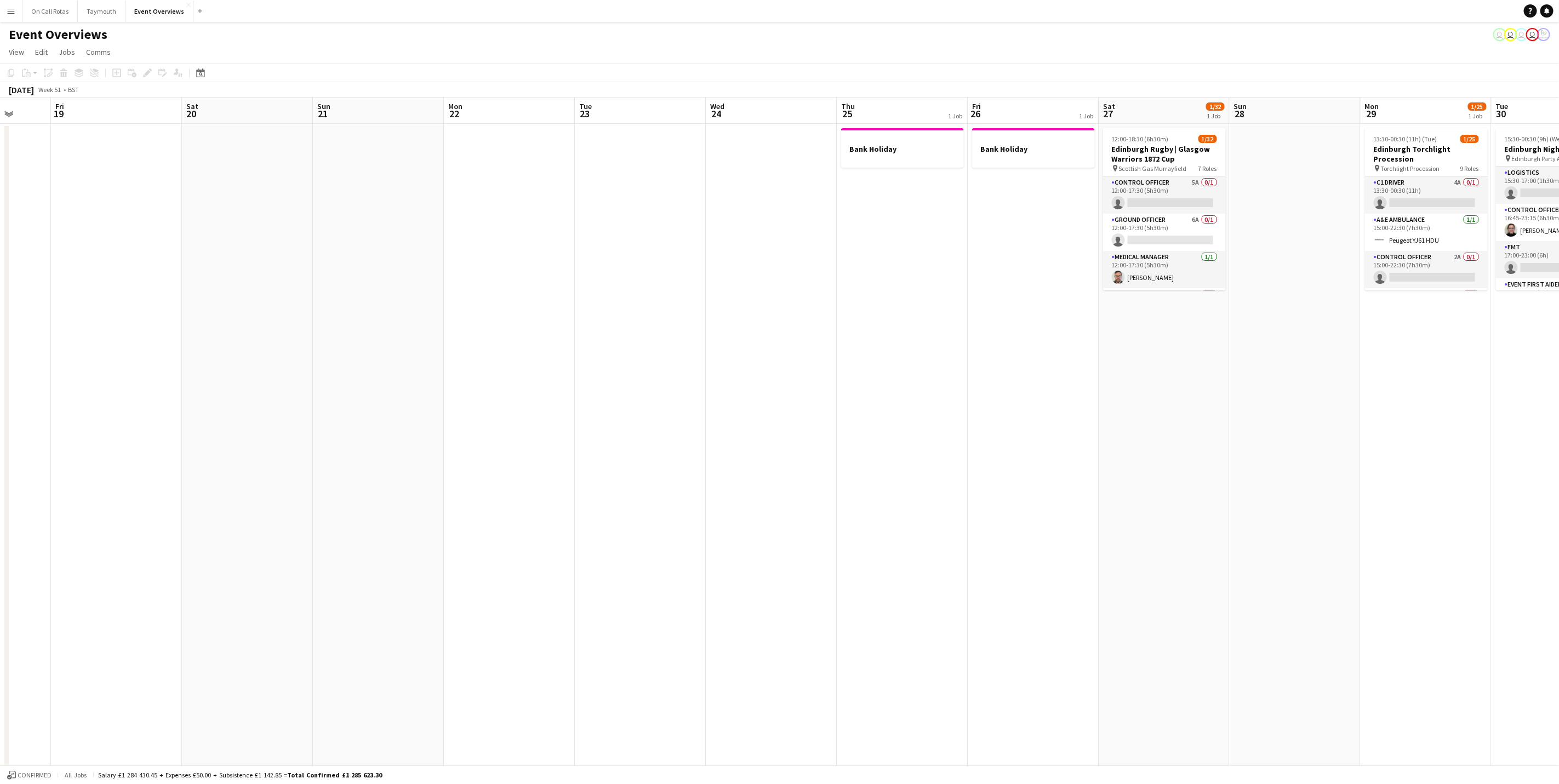
drag, startPoint x: 740, startPoint y: 411, endPoint x: 463, endPoint y: 425, distance: 277.4
click at [1144, 412] on app-calendar-viewport "Tue 16 Wed 17 Thu 18 Fri 19 Sat 20 Sun 21 Mon 22 Tue 23 Wed 24 Thu 25 1 Job Fri…" at bounding box center [779, 553] width 1559 height 911
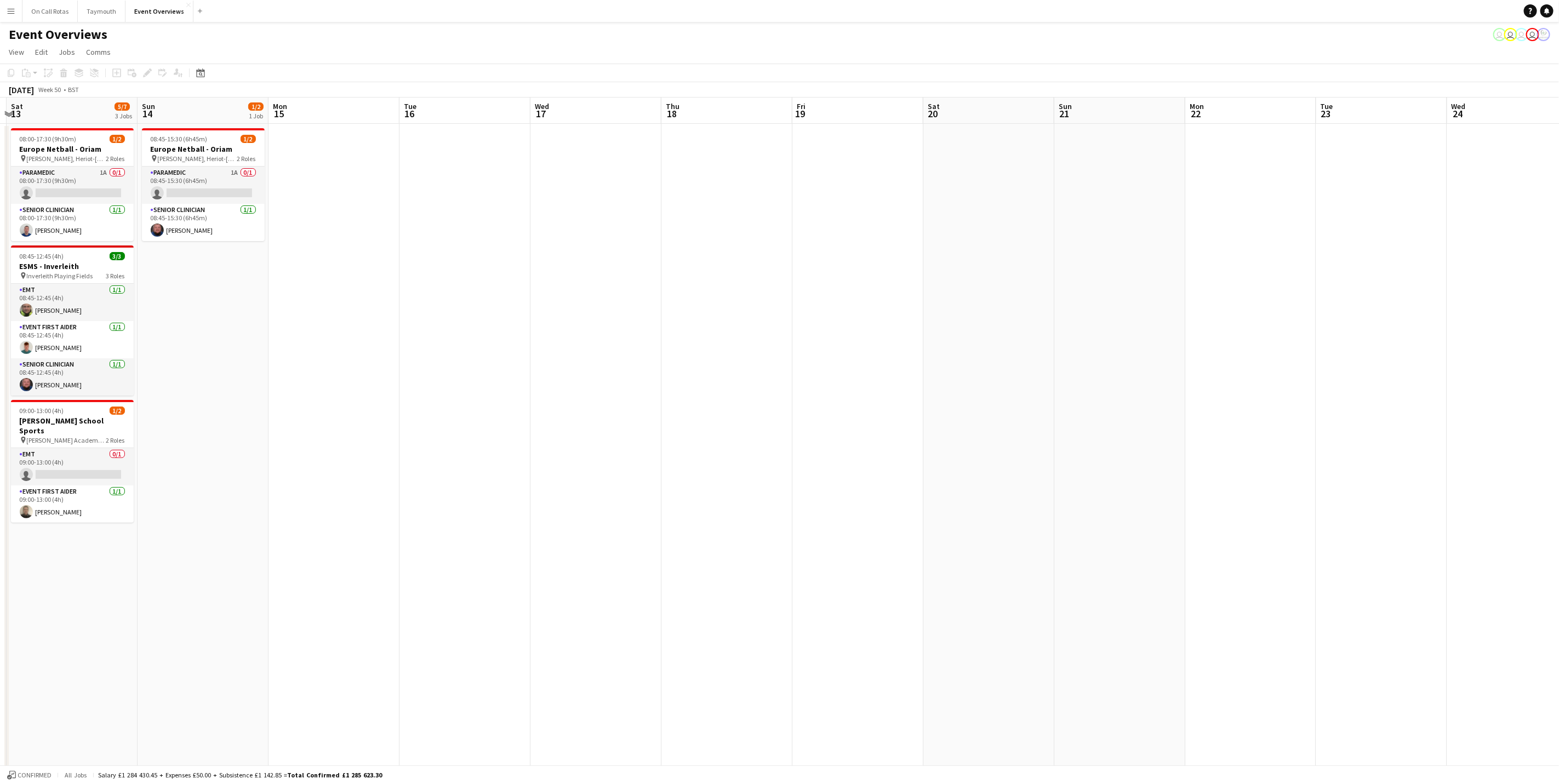
click at [1107, 405] on app-calendar-viewport "Thu 11 Fri 12 Sat 13 5/7 3 Jobs Sun 14 1/2 1 Job Mon 15 Tue 16 Wed 17 Thu 18 Fr…" at bounding box center [779, 553] width 1559 height 911
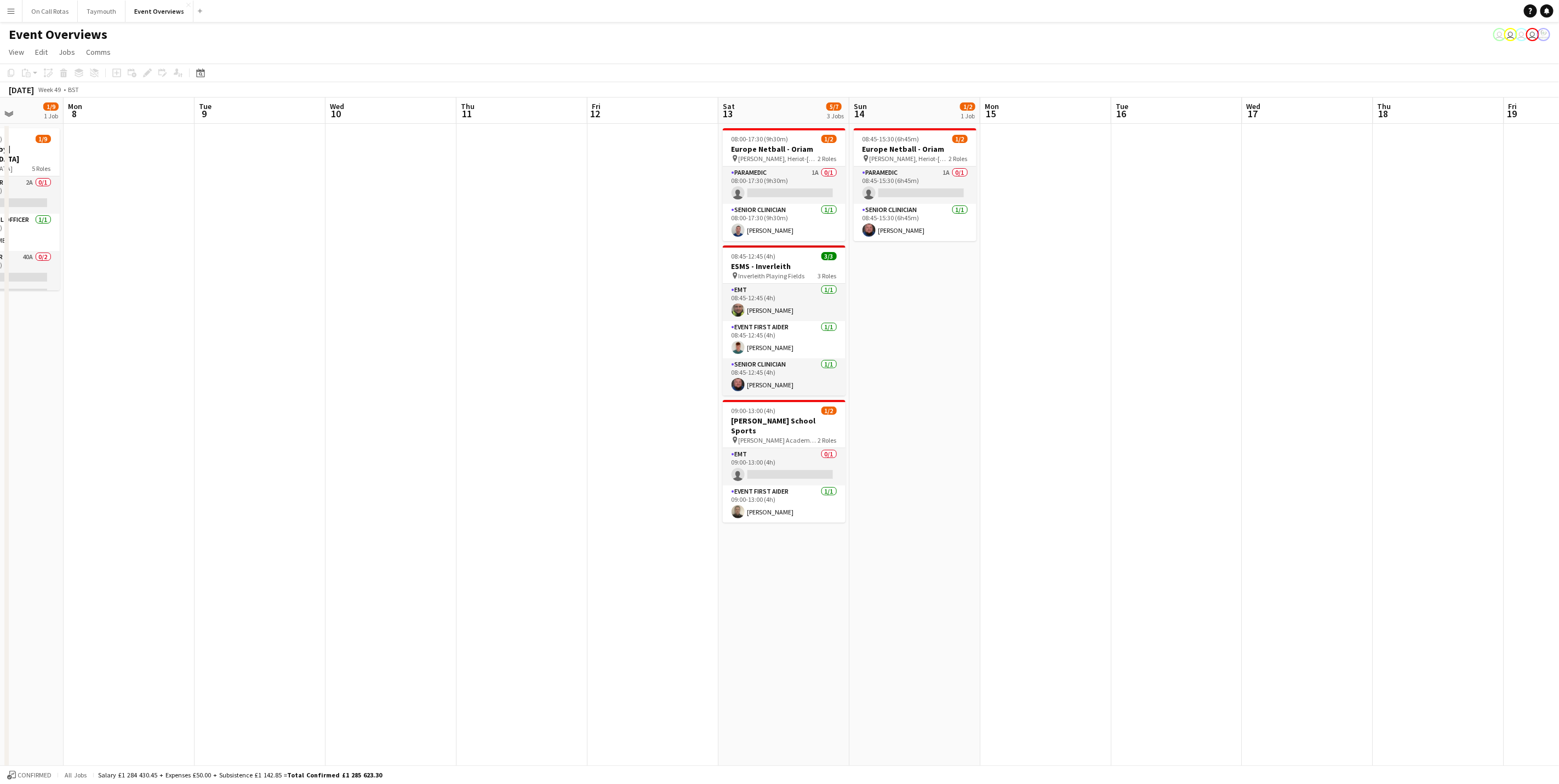
drag, startPoint x: 709, startPoint y: 409, endPoint x: 1284, endPoint y: 375, distance: 576.0
click at [1403, 370] on app-calendar-viewport "Fri 5 Sat 6 7/9 4 Jobs Sun 7 1/9 1 Job Mon 8 Tue 9 Wed 10 Thu 11 Fri 12 Sat 13 …" at bounding box center [779, 553] width 1559 height 911
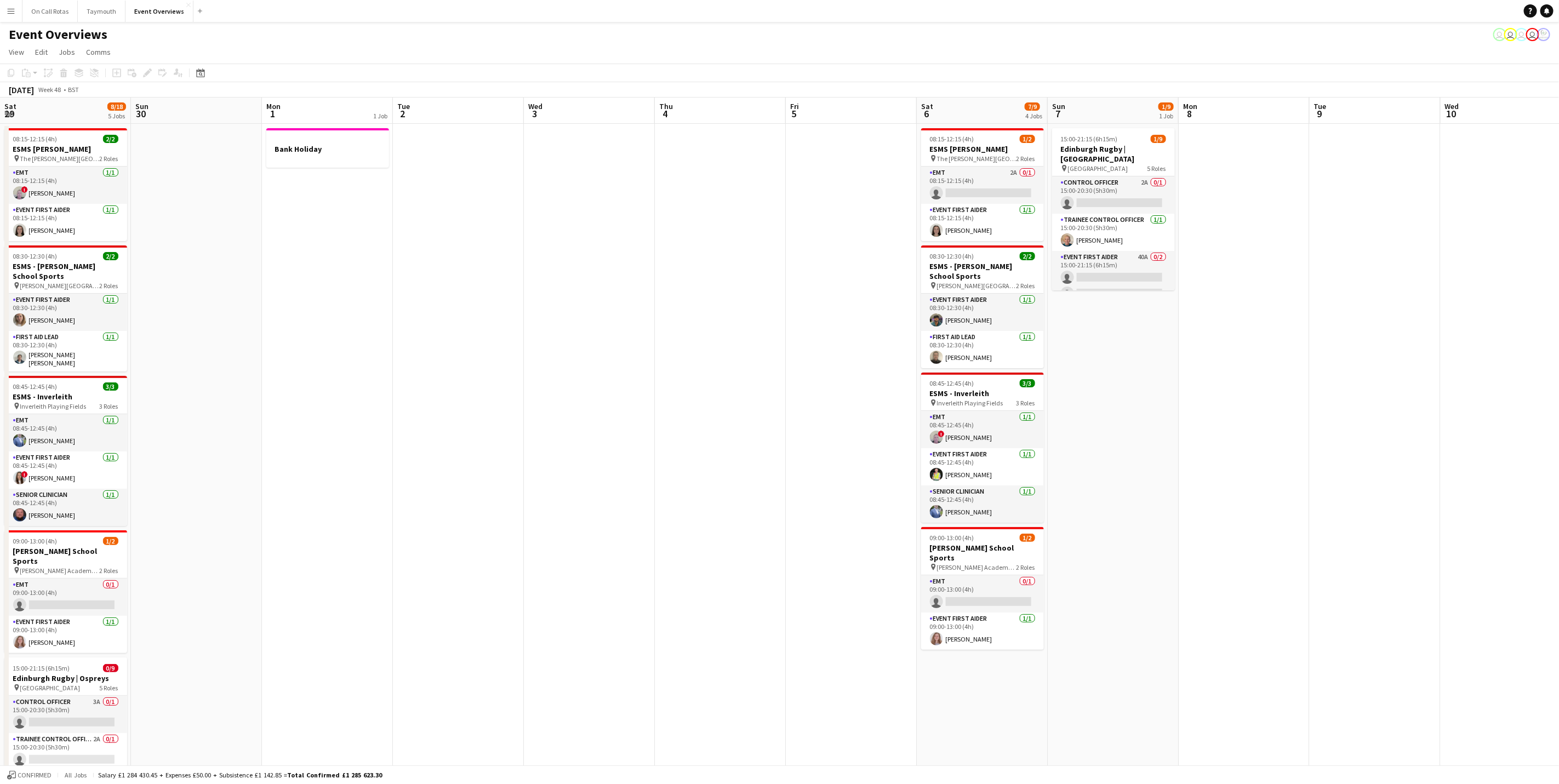
drag, startPoint x: 495, startPoint y: 377, endPoint x: 966, endPoint y: 379, distance: 471.0
click at [1060, 367] on app-calendar-viewport "Thu 27 Fri 28 Sat 29 8/18 5 Jobs Sun 30 Mon 1 1 Job Tue 2 Wed 3 Thu 4 Fri 5 Sat…" at bounding box center [779, 553] width 1559 height 911
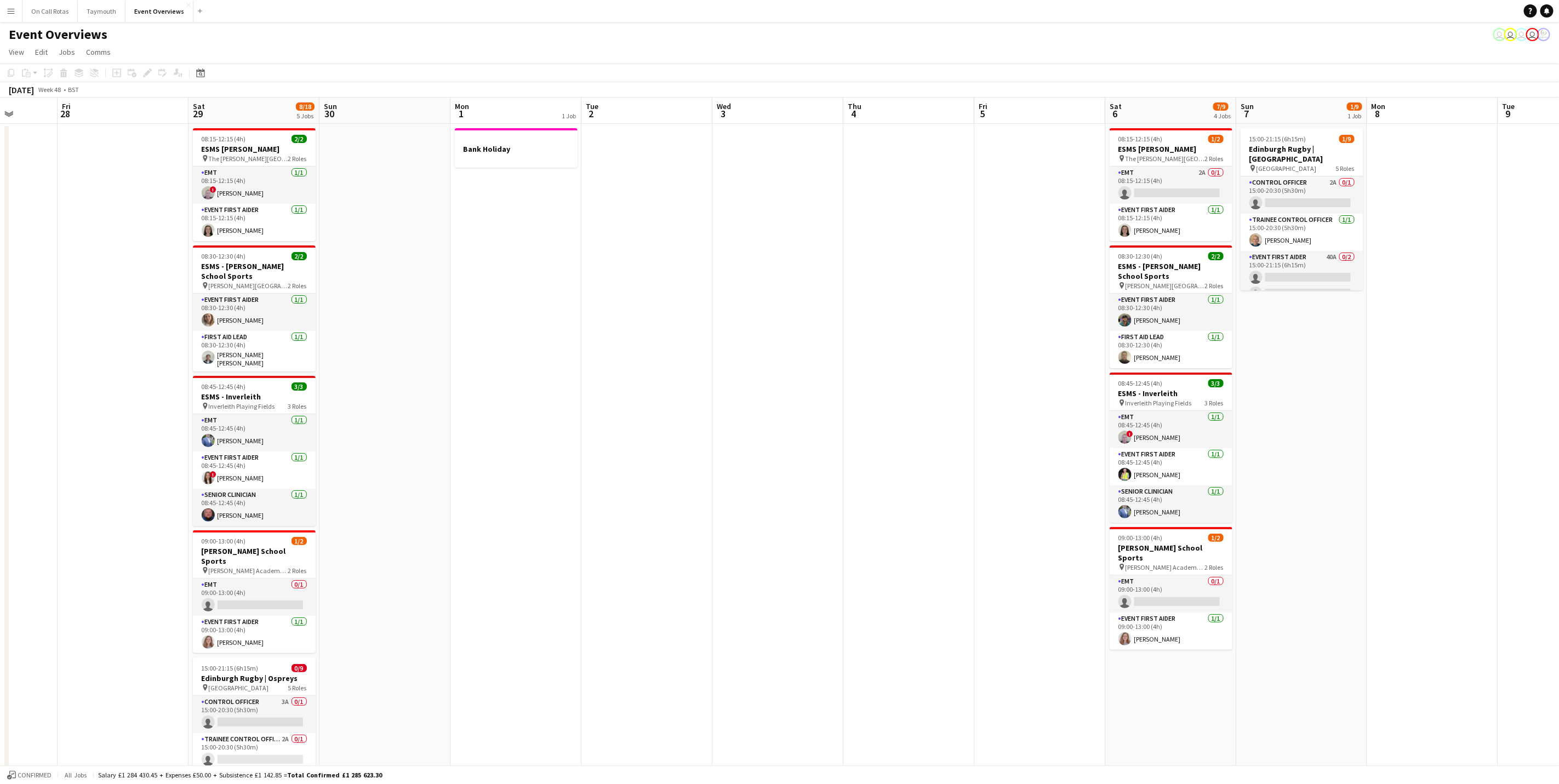
click at [1160, 376] on app-calendar-viewport "Wed 26 Thu 27 Fri 28 Sat 29 8/18 5 Jobs Sun 30 Mon 1 1 Job Tue 2 Wed 3 Thu 4 Fr…" at bounding box center [779, 553] width 1559 height 911
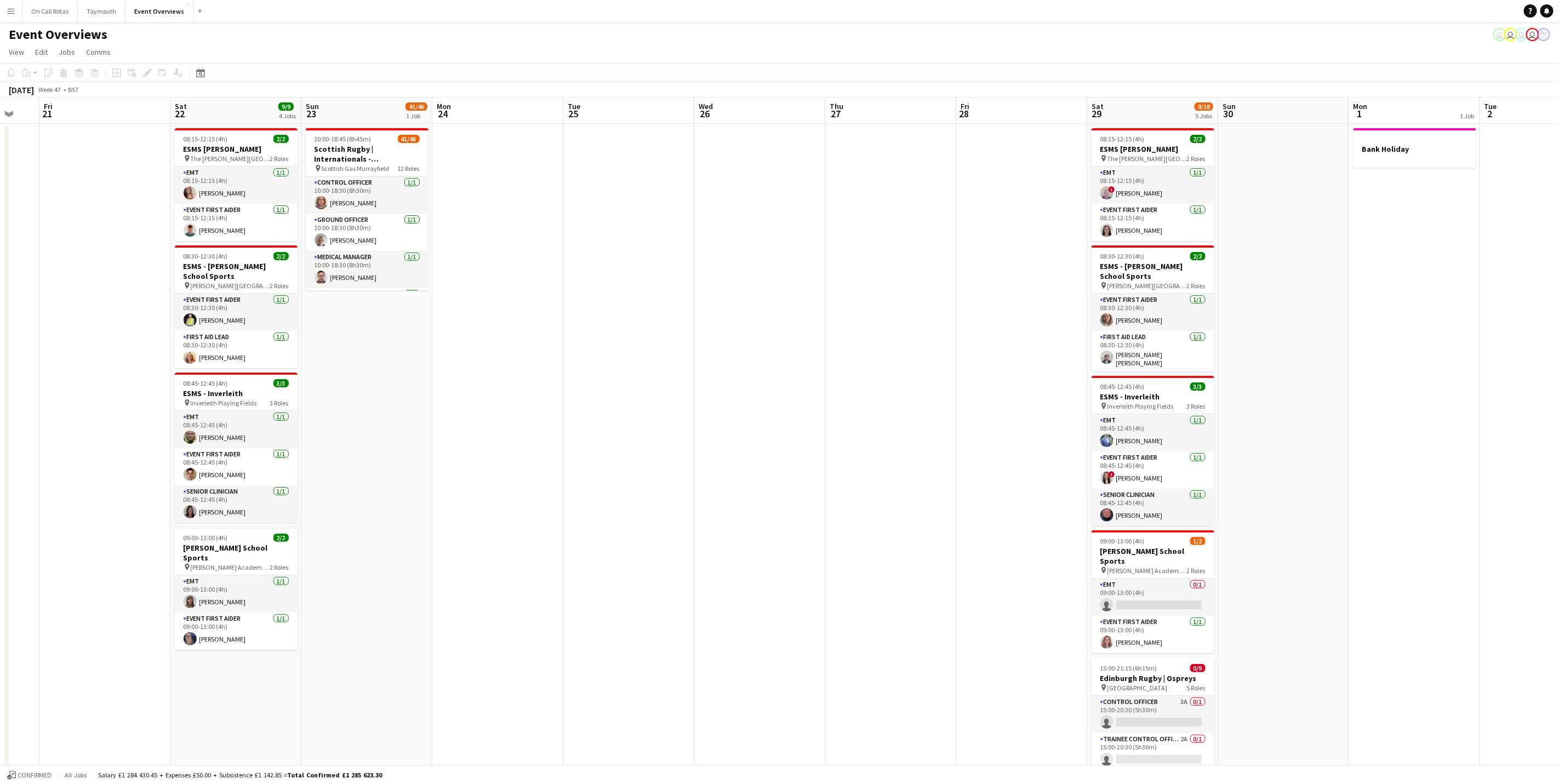
drag, startPoint x: 483, startPoint y: 439, endPoint x: 522, endPoint y: 441, distance: 39.1
click at [522, 441] on app-calendar-viewport "Wed 19 Thu 20 Fri 21 Sat 22 9/9 4 Jobs Sun 23 41/46 1 Job Mon 24 Tue 25 Wed 26 …" at bounding box center [779, 553] width 1559 height 911
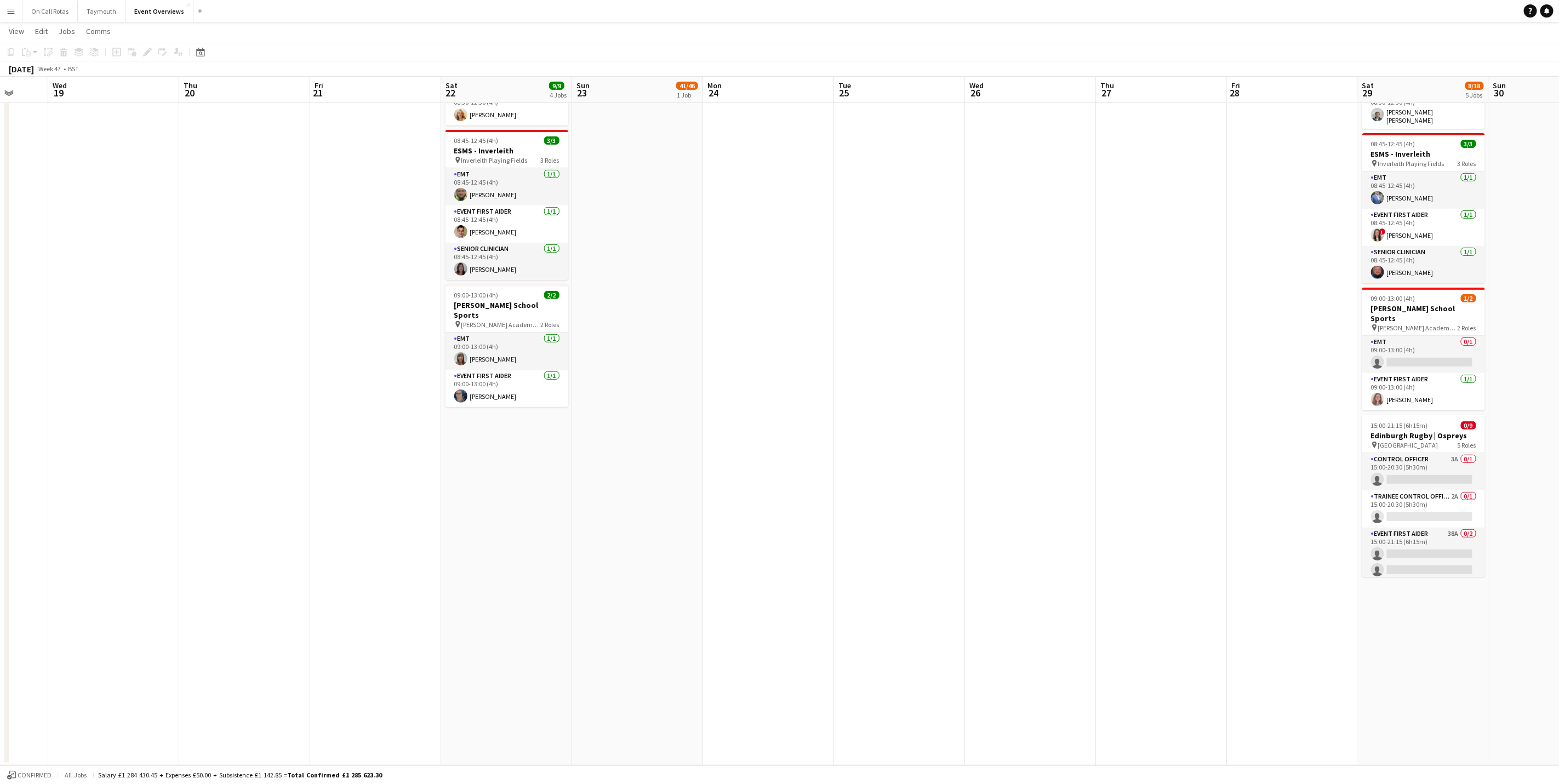
scroll to position [0, 331]
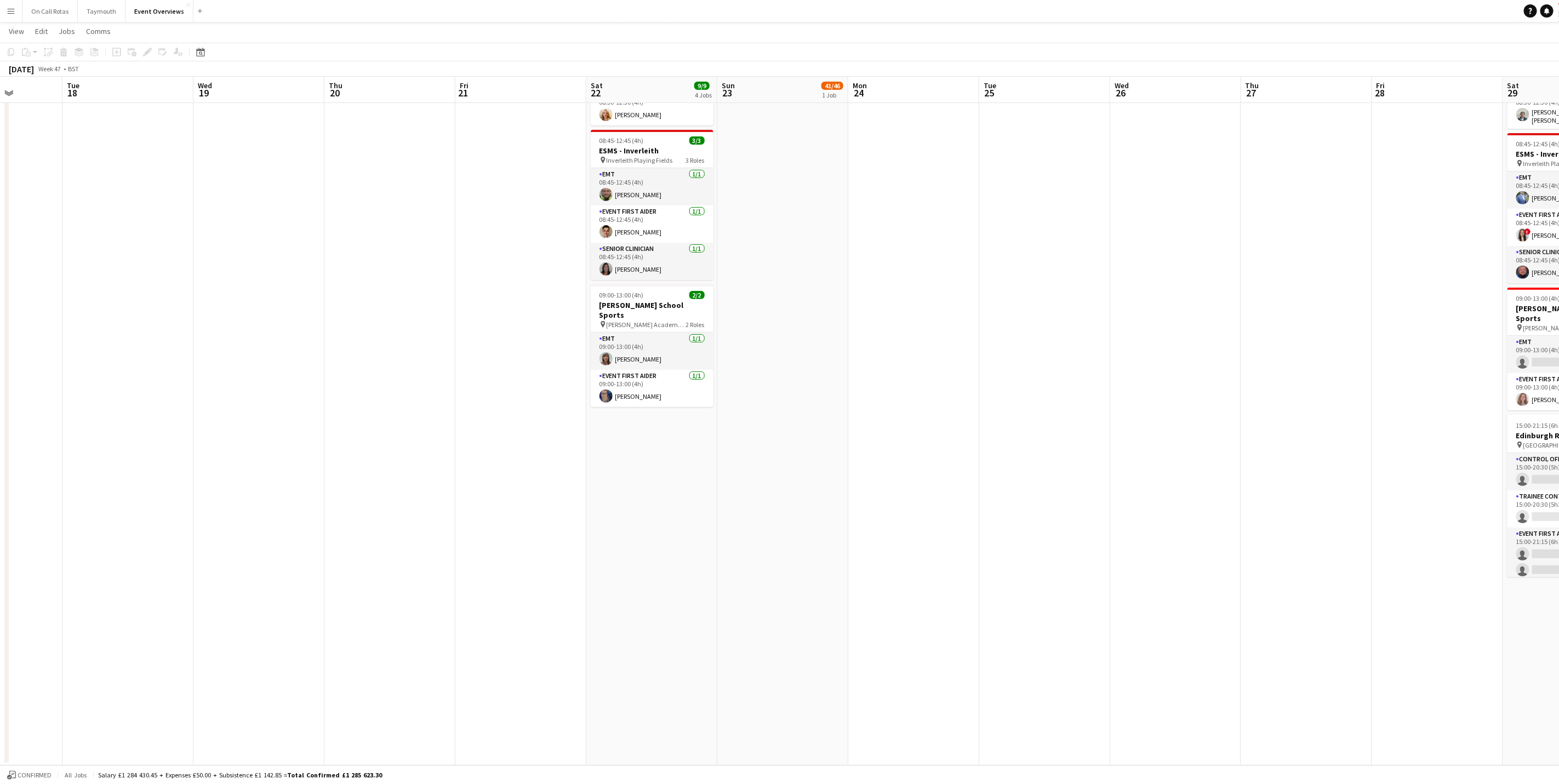
drag, startPoint x: 575, startPoint y: 449, endPoint x: 998, endPoint y: 358, distance: 432.7
click at [998, 358] on app-calendar-viewport "Sat 15 8/11 5 Jobs Sun 16 42/46 1 Job Mon 17 Tue 18 Wed 19 Thu 20 Fri 21 Sat 22…" at bounding box center [779, 283] width 1559 height 965
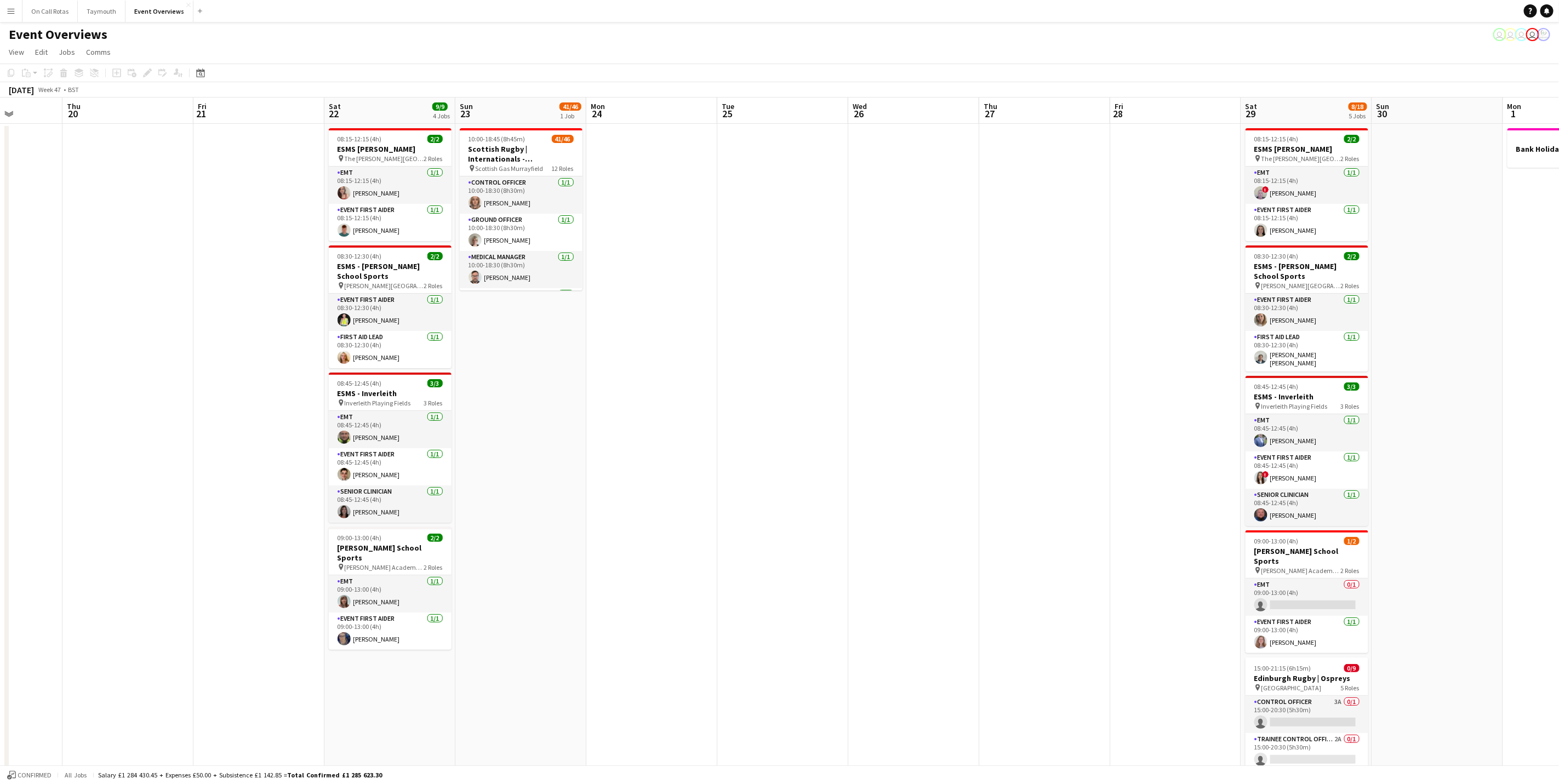
scroll to position [0, 273]
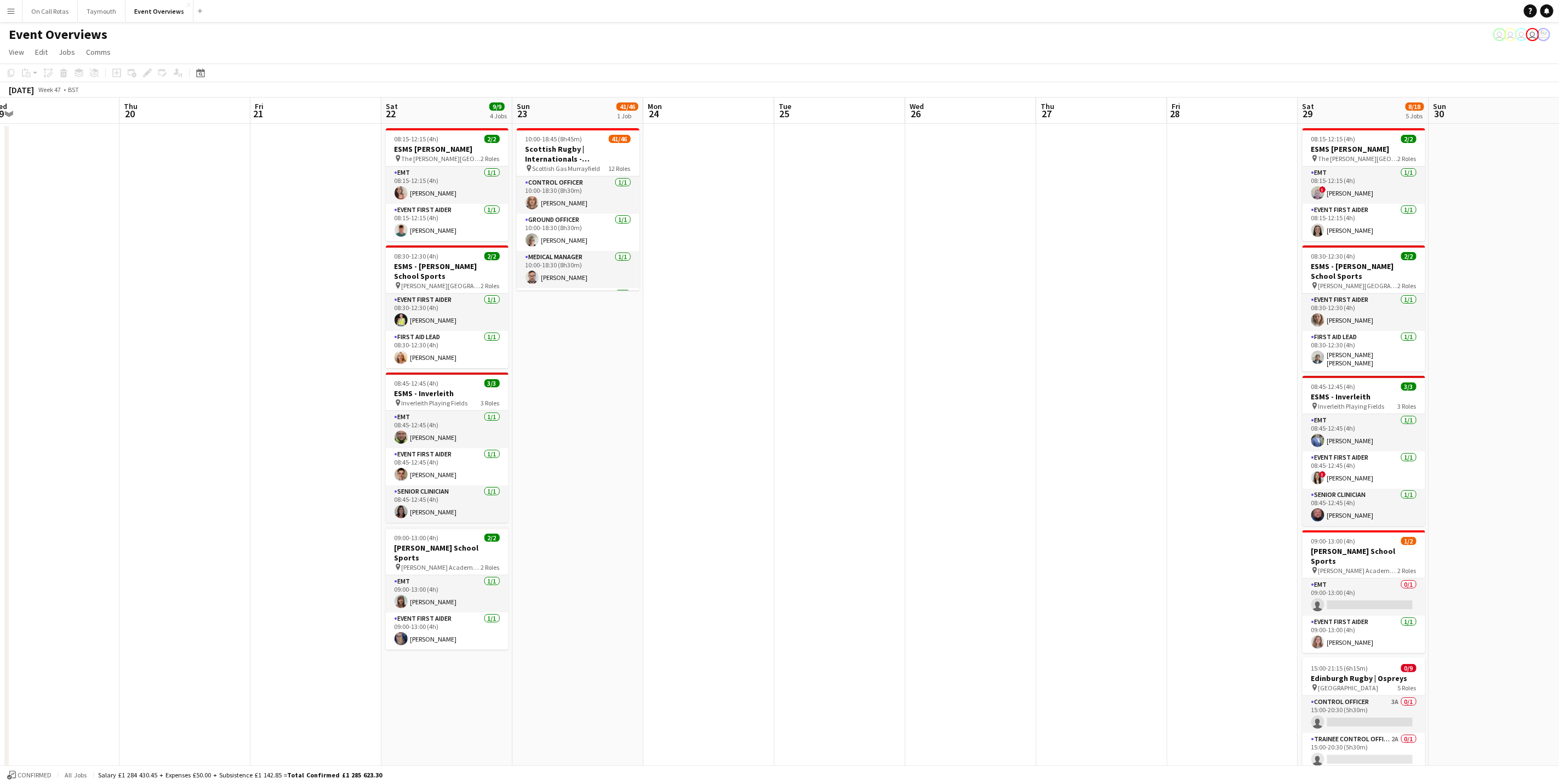
drag, startPoint x: 1250, startPoint y: 429, endPoint x: 568, endPoint y: 443, distance: 682.1
click at [568, 443] on app-calendar-viewport "Mon 17 Tue 18 Wed 19 Thu 20 Fri 21 Sat 22 9/9 4 Jobs Sun 23 41/46 1 Job Mon 24 …" at bounding box center [779, 553] width 1559 height 911
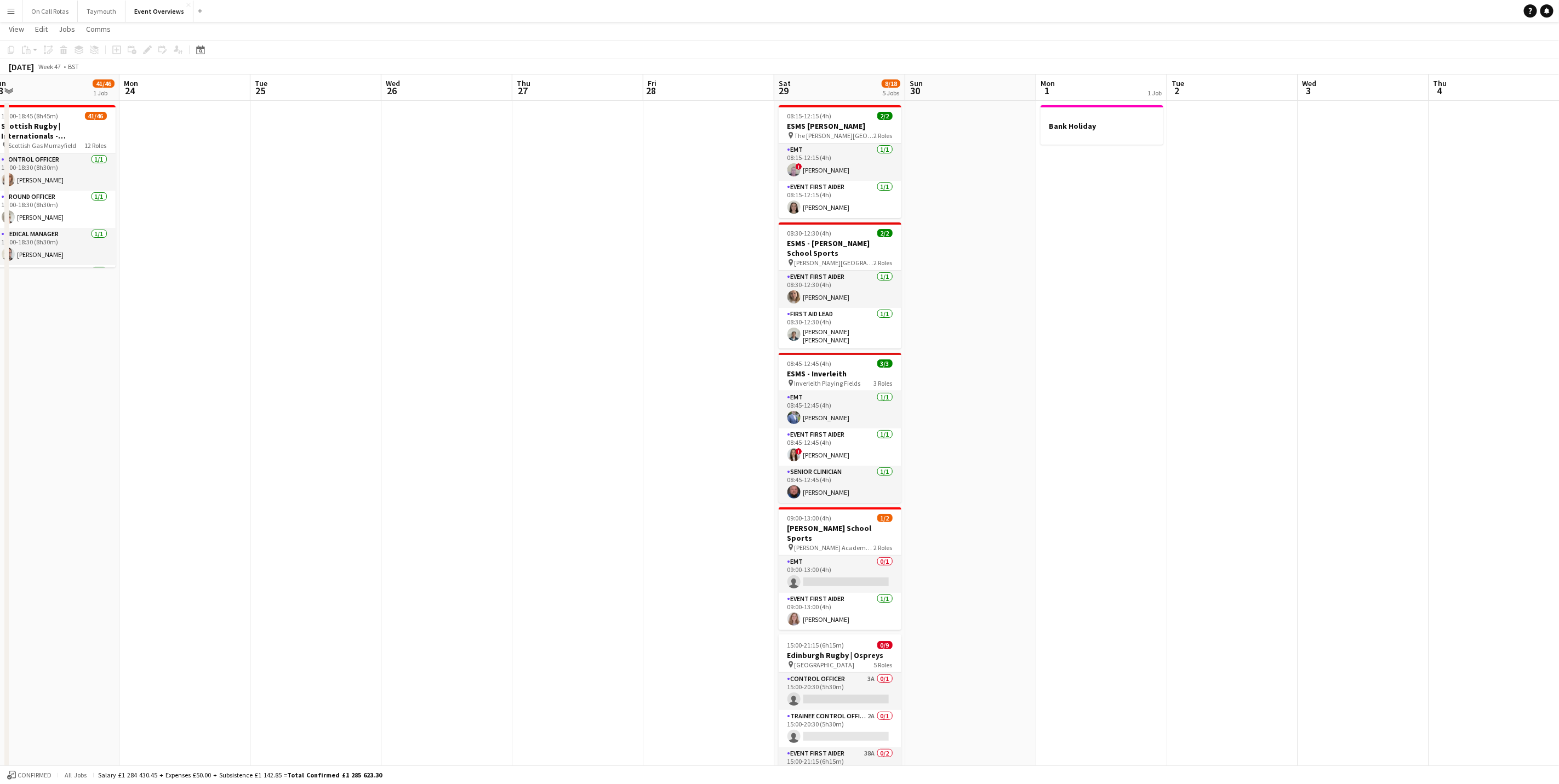
scroll to position [0, 0]
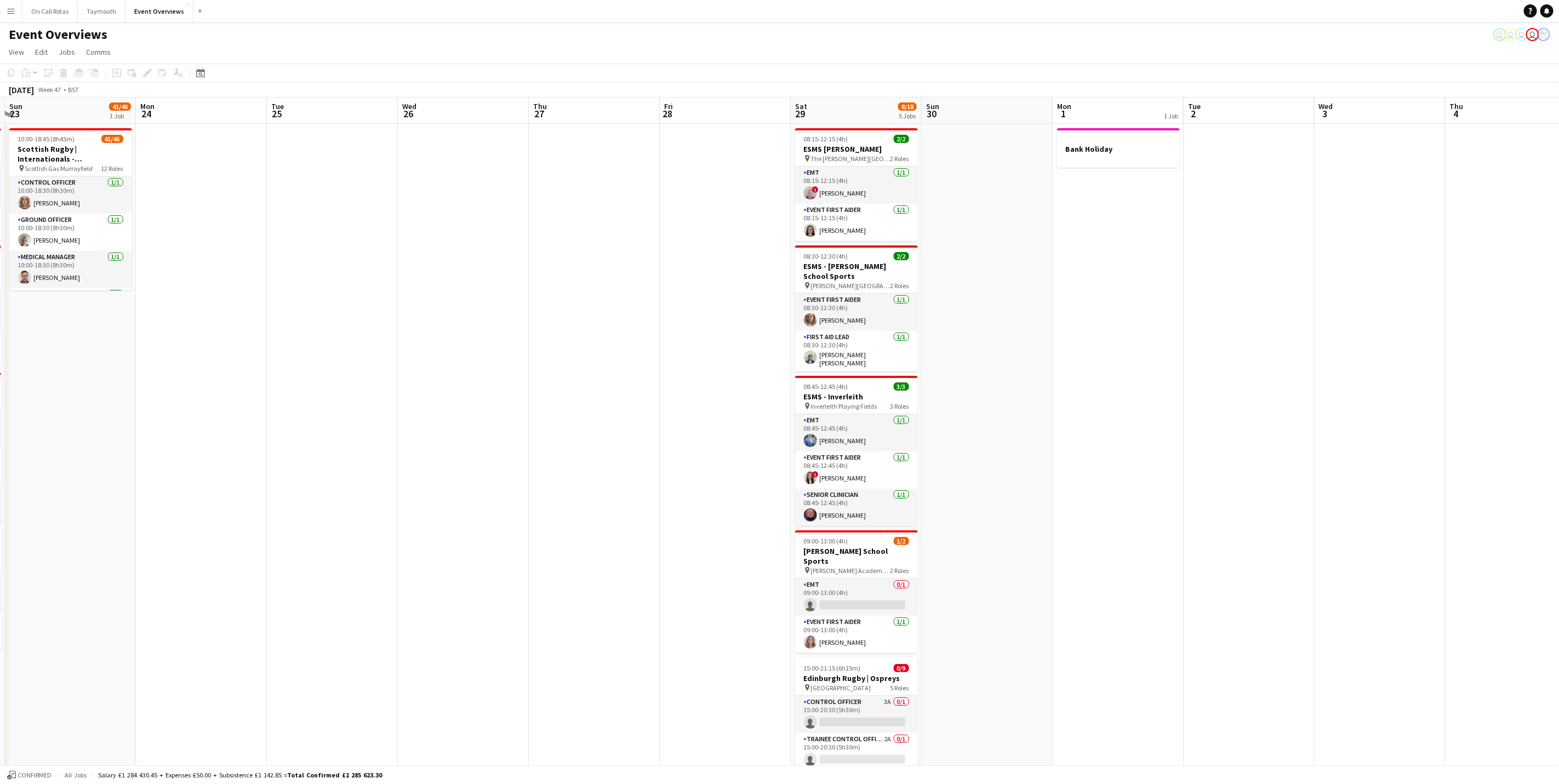
drag, startPoint x: 555, startPoint y: 417, endPoint x: 675, endPoint y: 360, distance: 132.8
click at [710, 352] on app-calendar-viewport "Fri 21 Sat 22 9/9 4 Jobs Sun 23 41/46 1 Job Mon 24 Tue 25 Wed 26 Thu 27 Fri 28 …" at bounding box center [779, 553] width 1559 height 911
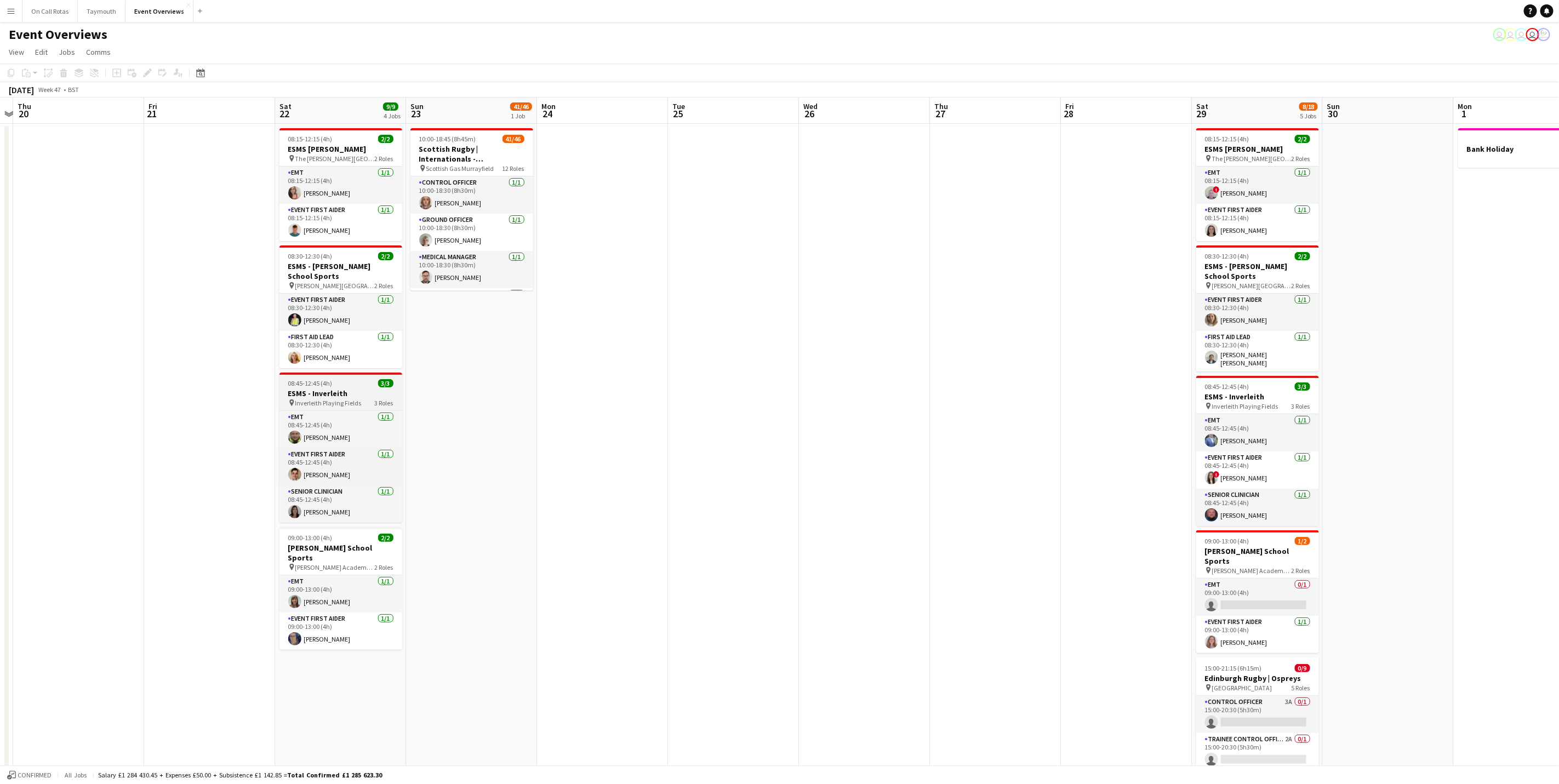
drag, startPoint x: 1424, startPoint y: 250, endPoint x: 929, endPoint y: 380, distance: 511.8
click at [1423, 250] on app-calendar-viewport "Tue 18 Wed 19 Thu 20 Fri 21 Sat 22 9/9 4 Jobs Sun 23 41/46 1 Job Mon 24 Tue 25 …" at bounding box center [779, 553] width 1559 height 911
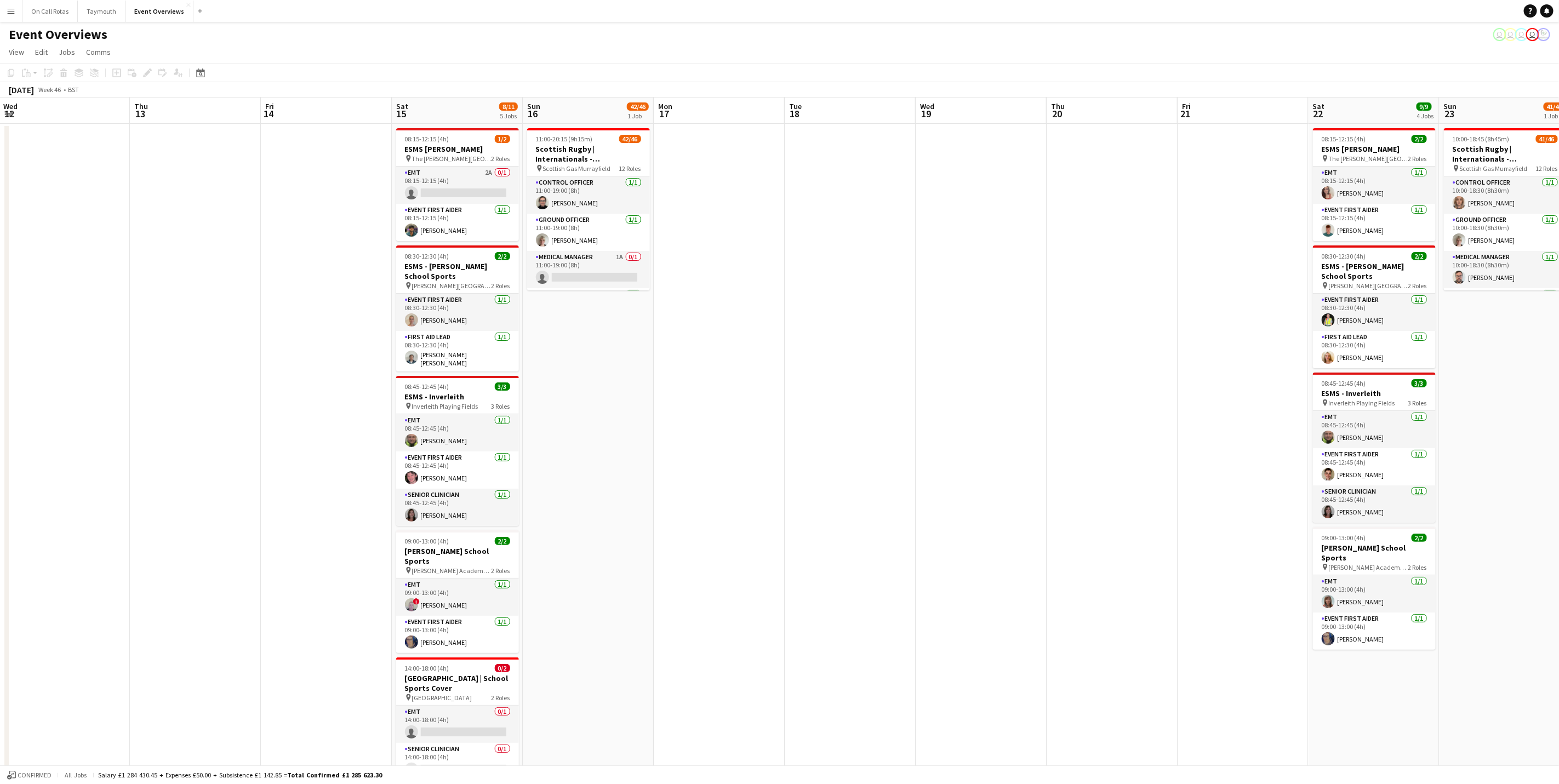
click at [937, 472] on app-calendar-viewport "Mon 10 Tue 11 Wed 12 Thu 13 Fri 14 Sat 15 8/11 5 Jobs Sun 16 42/46 1 Job Mon 17…" at bounding box center [779, 553] width 1559 height 911
drag, startPoint x: 29, startPoint y: 525, endPoint x: 492, endPoint y: 429, distance: 472.8
click at [478, 431] on app-calendar-viewport "Mon 10 Tue 11 Wed 12 Thu 13 Fri 14 Sat 15 8/11 5 Jobs Sun 16 42/46 1 Job Mon 17…" at bounding box center [779, 553] width 1559 height 911
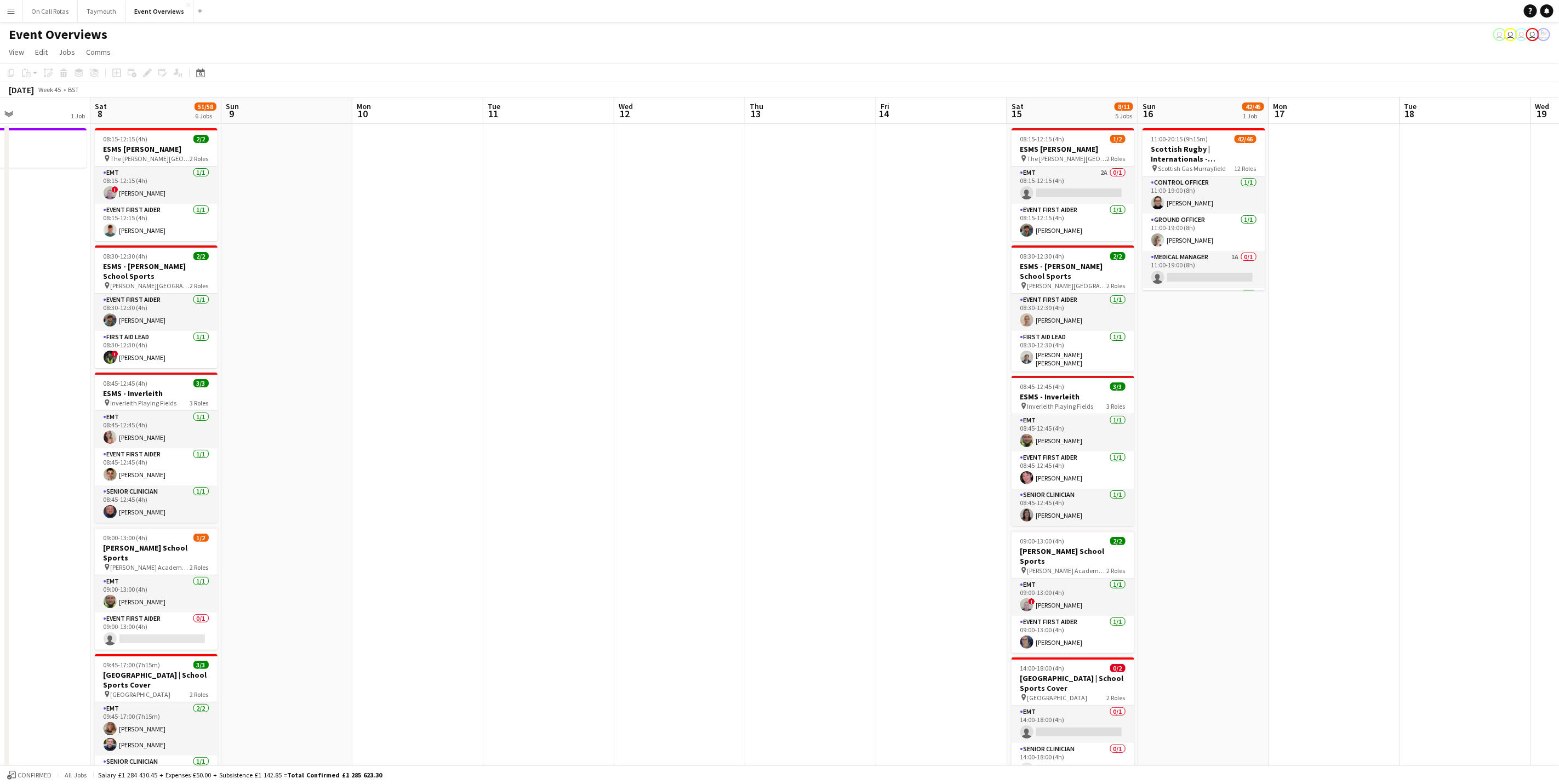
drag, startPoint x: 536, startPoint y: 594, endPoint x: 583, endPoint y: 564, distance: 55.8
click at [829, 556] on app-calendar-viewport "Wed 5 Thu 6 2/2 1 Job Fri 7 1 Job Sat 8 51/58 6 Jobs Sun 9 Mon 10 Tue 11 Wed 12…" at bounding box center [779, 553] width 1559 height 911
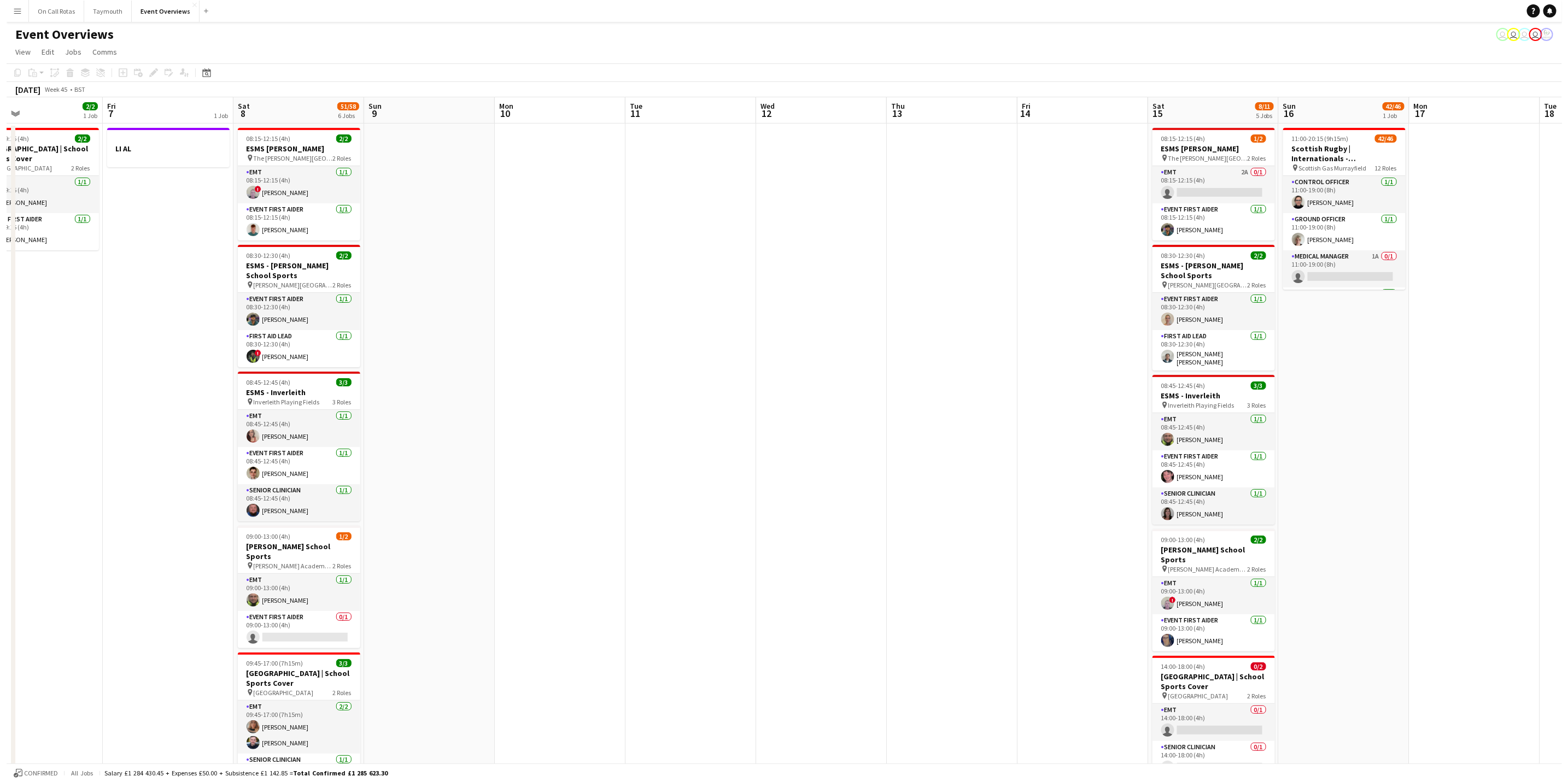
scroll to position [0, 291]
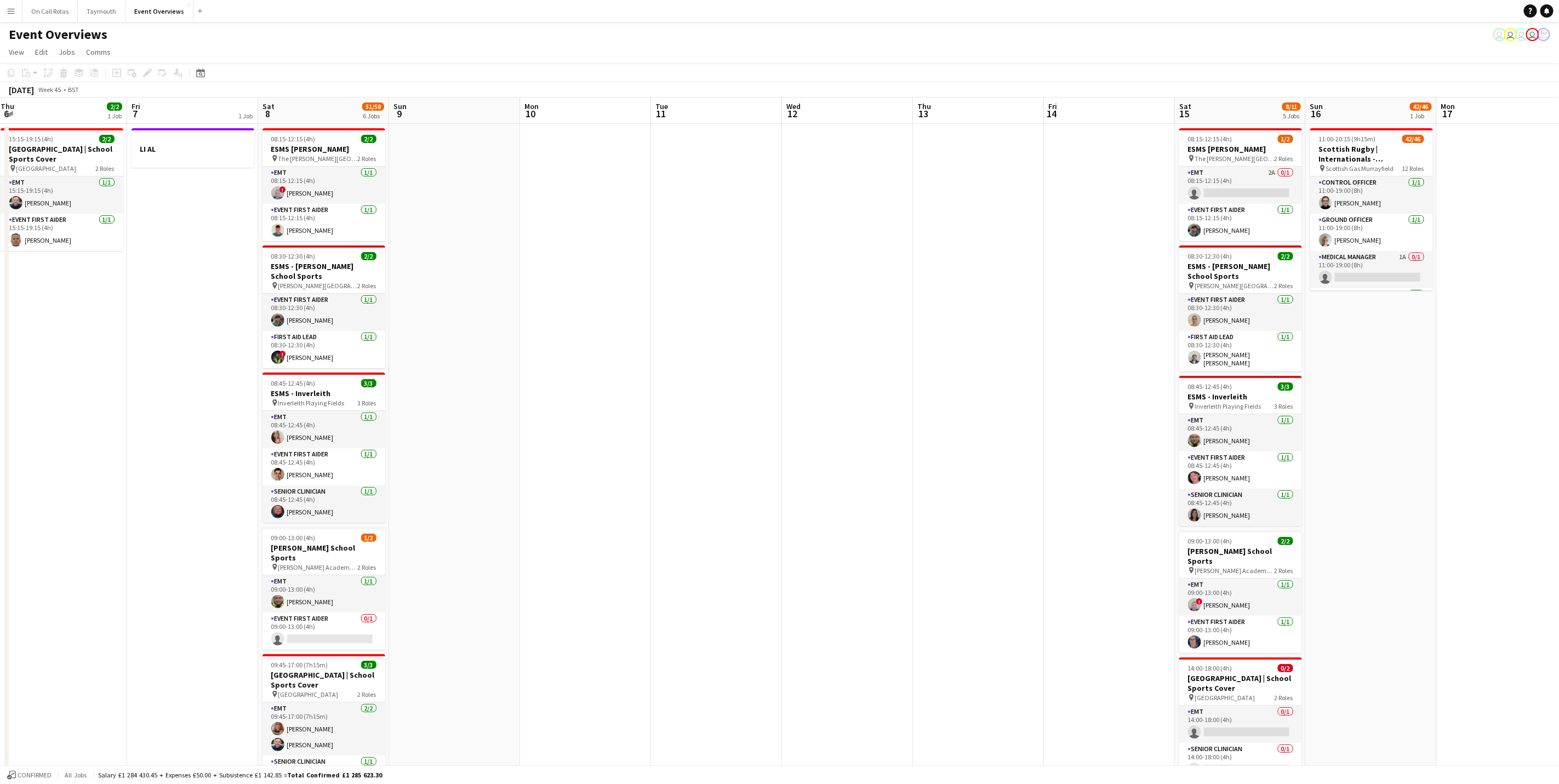
drag, startPoint x: 775, startPoint y: 577, endPoint x: 906, endPoint y: 574, distance: 131.0
click at [909, 574] on app-calendar-viewport "Tue 4 Wed 5 Thu 6 2/2 1 Job Fri 7 1 Job Sat 8 51/58 6 Jobs Sun 9 Mon 10 Tue 11 …" at bounding box center [779, 553] width 1559 height 911
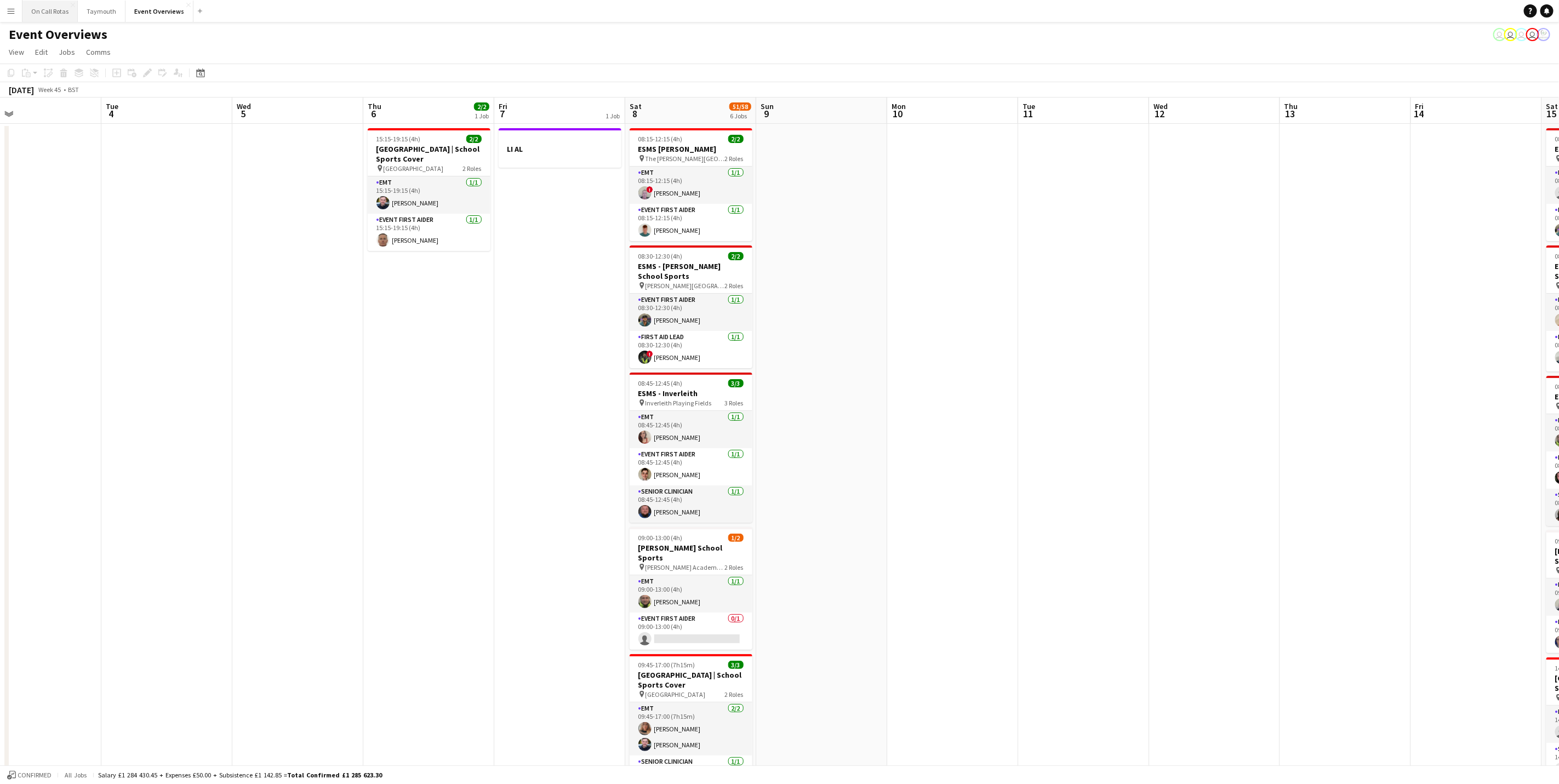
click at [49, 7] on button "On Call Rotas Close" at bounding box center [50, 11] width 56 height 21
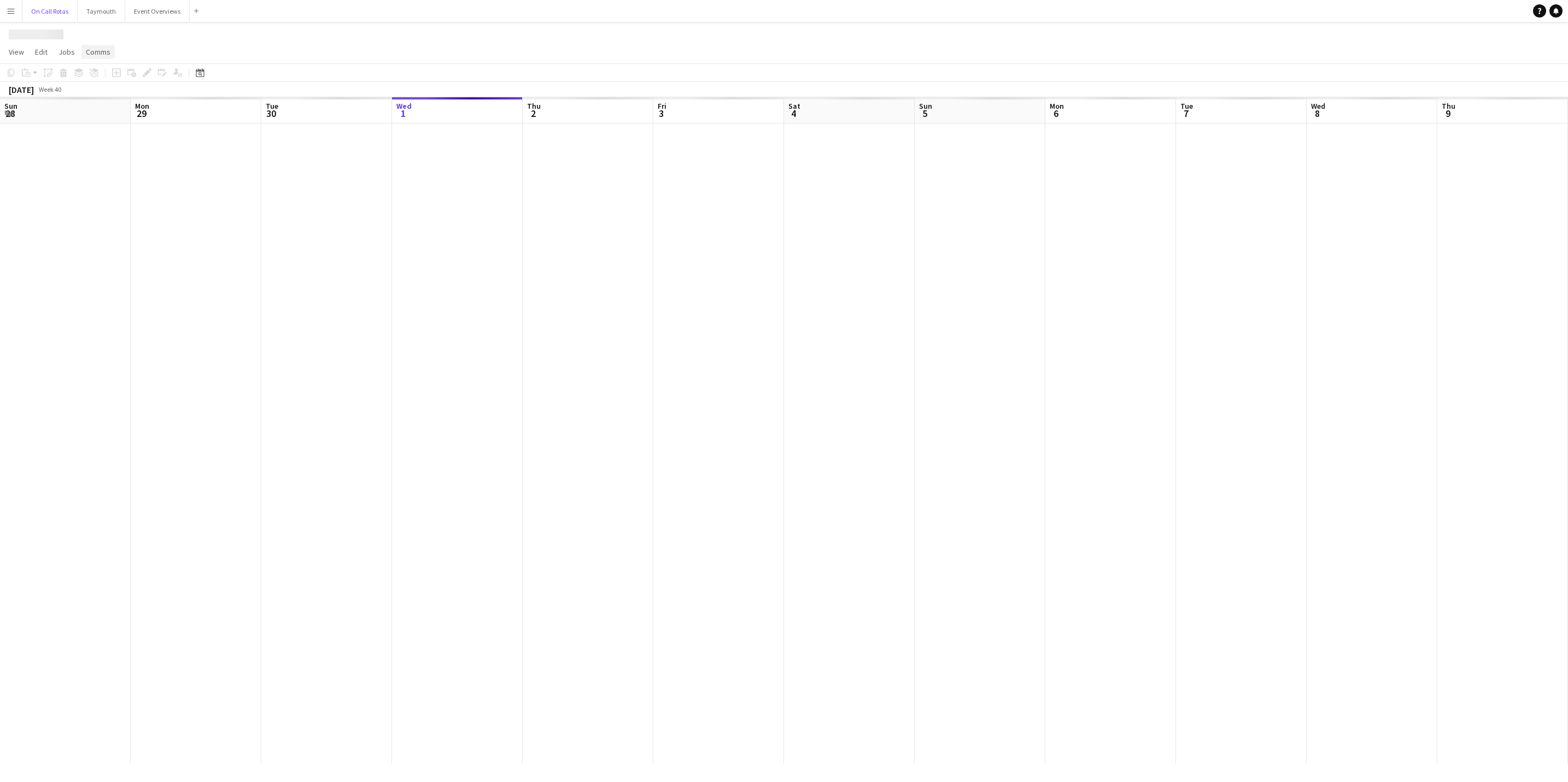
scroll to position [0, 261]
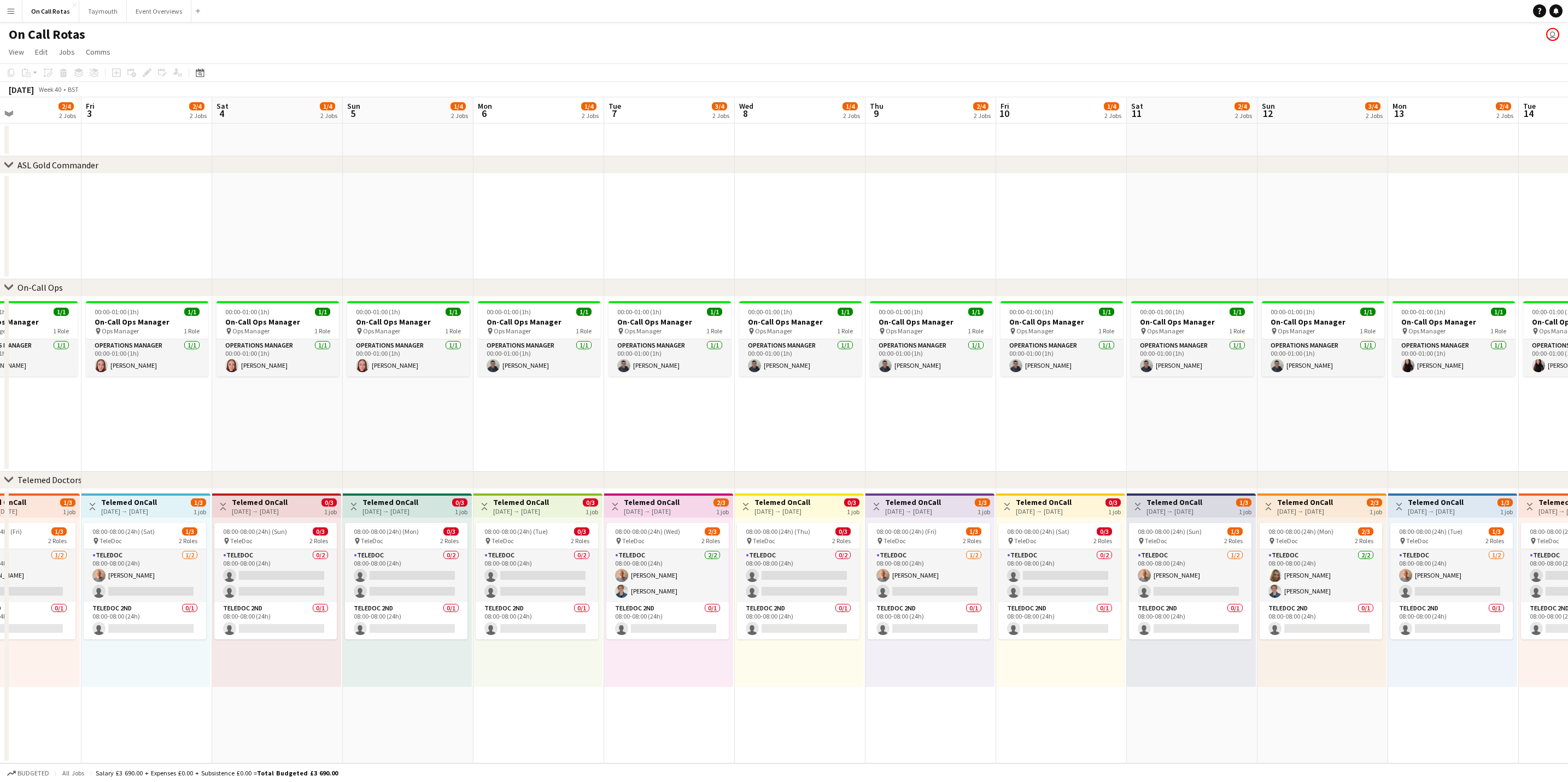
drag, startPoint x: 1104, startPoint y: 433, endPoint x: 794, endPoint y: 433, distance: 310.0
click at [794, 433] on app-calendar-viewport "Tue 30 3/4 2 Jobs Wed 1 2/4 2 Jobs Thu 2 2/4 2 Jobs Fri 3 2/4 2 Jobs Sat 4 1/4 …" at bounding box center [784, 430] width 1568 height 666
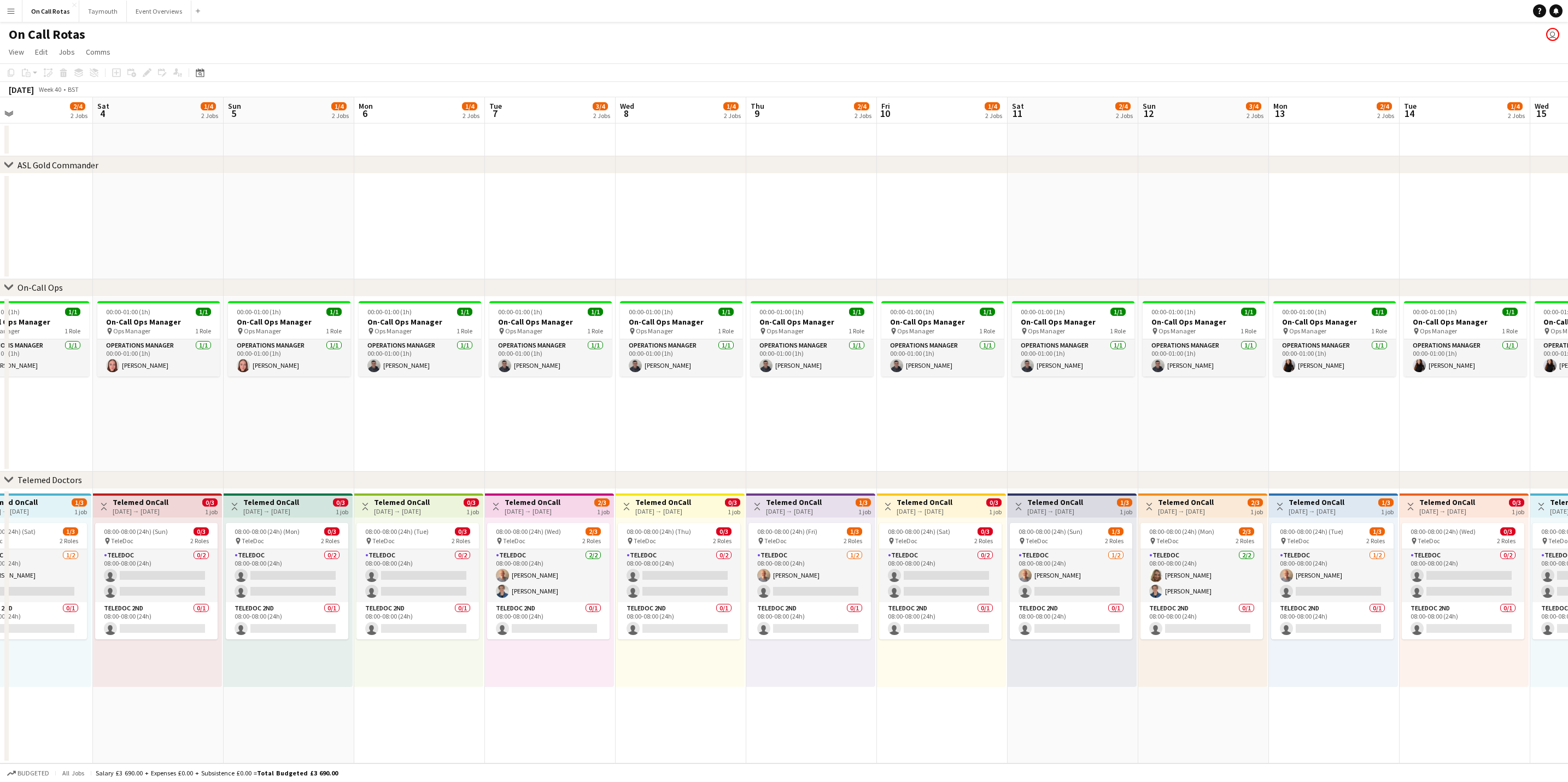
drag, startPoint x: 1014, startPoint y: 422, endPoint x: 725, endPoint y: 421, distance: 289.0
click at [725, 421] on app-calendar-viewport "Tue 30 3/4 2 Jobs Wed 1 2/4 2 Jobs Thu 2 2/4 2 Jobs Fri 3 2/4 2 Jobs Sat 4 1/4 …" at bounding box center [784, 430] width 1568 height 666
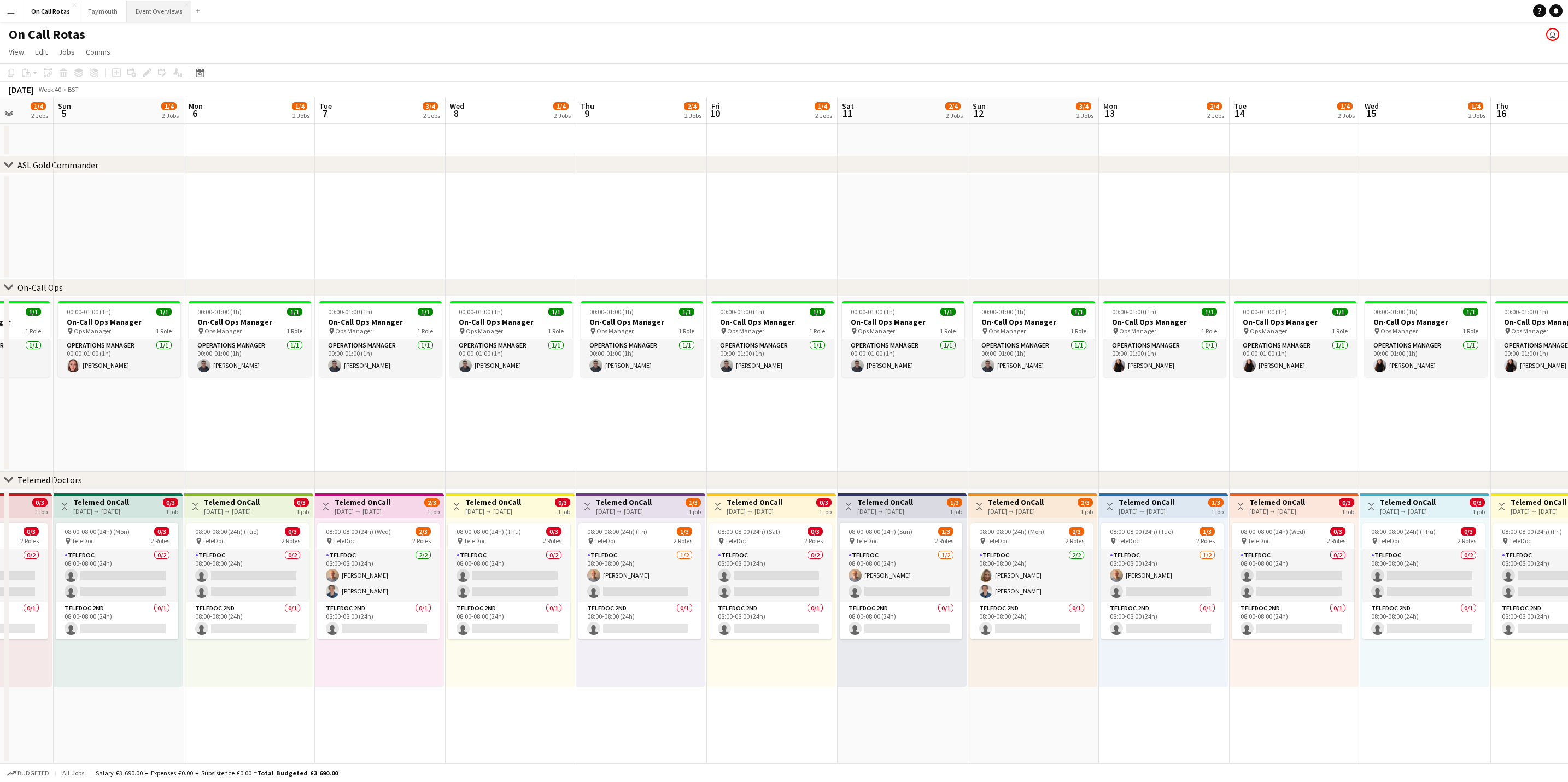
click at [153, 10] on button "Event Overviews Close" at bounding box center [159, 11] width 65 height 21
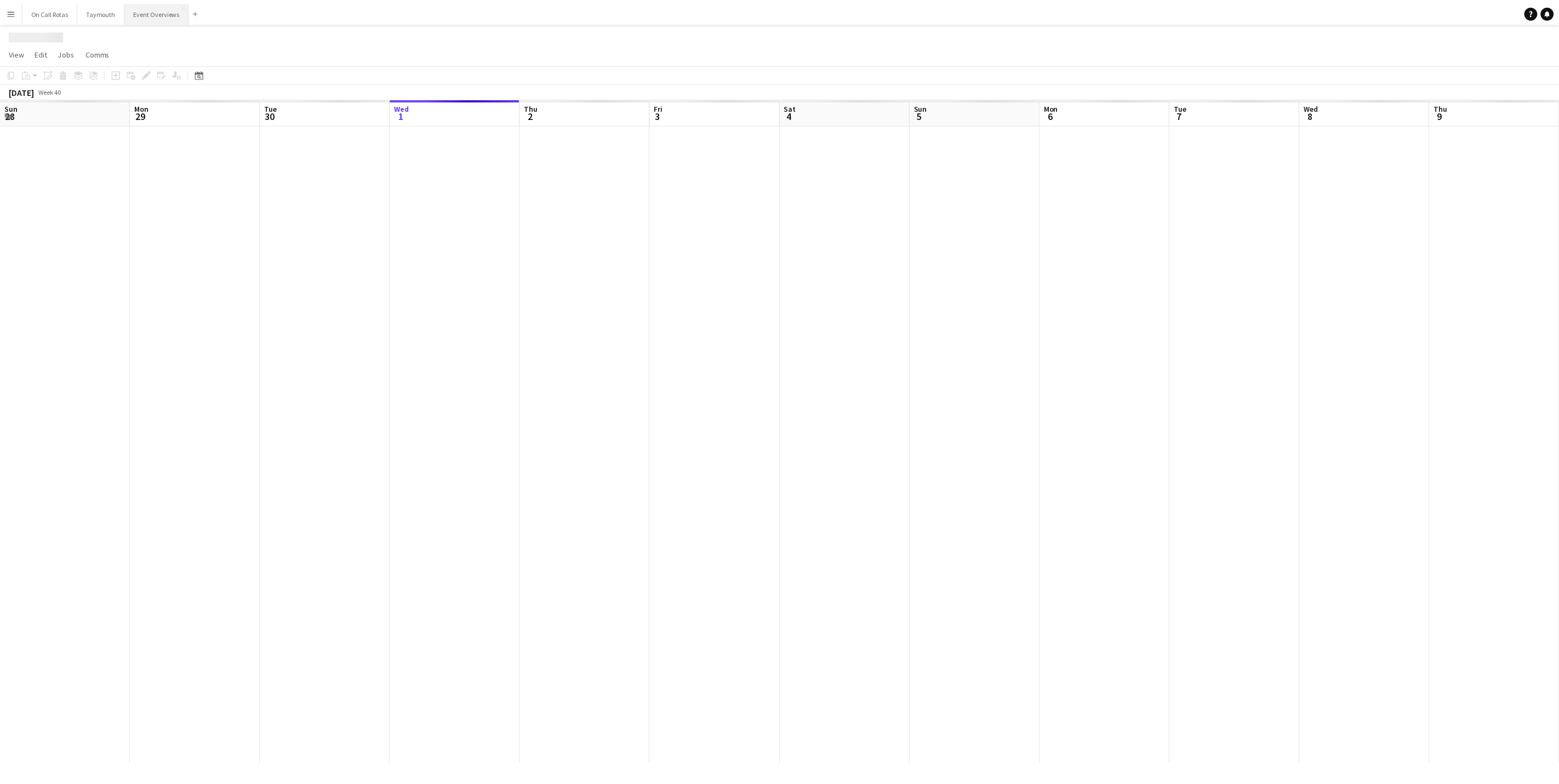
scroll to position [0, 262]
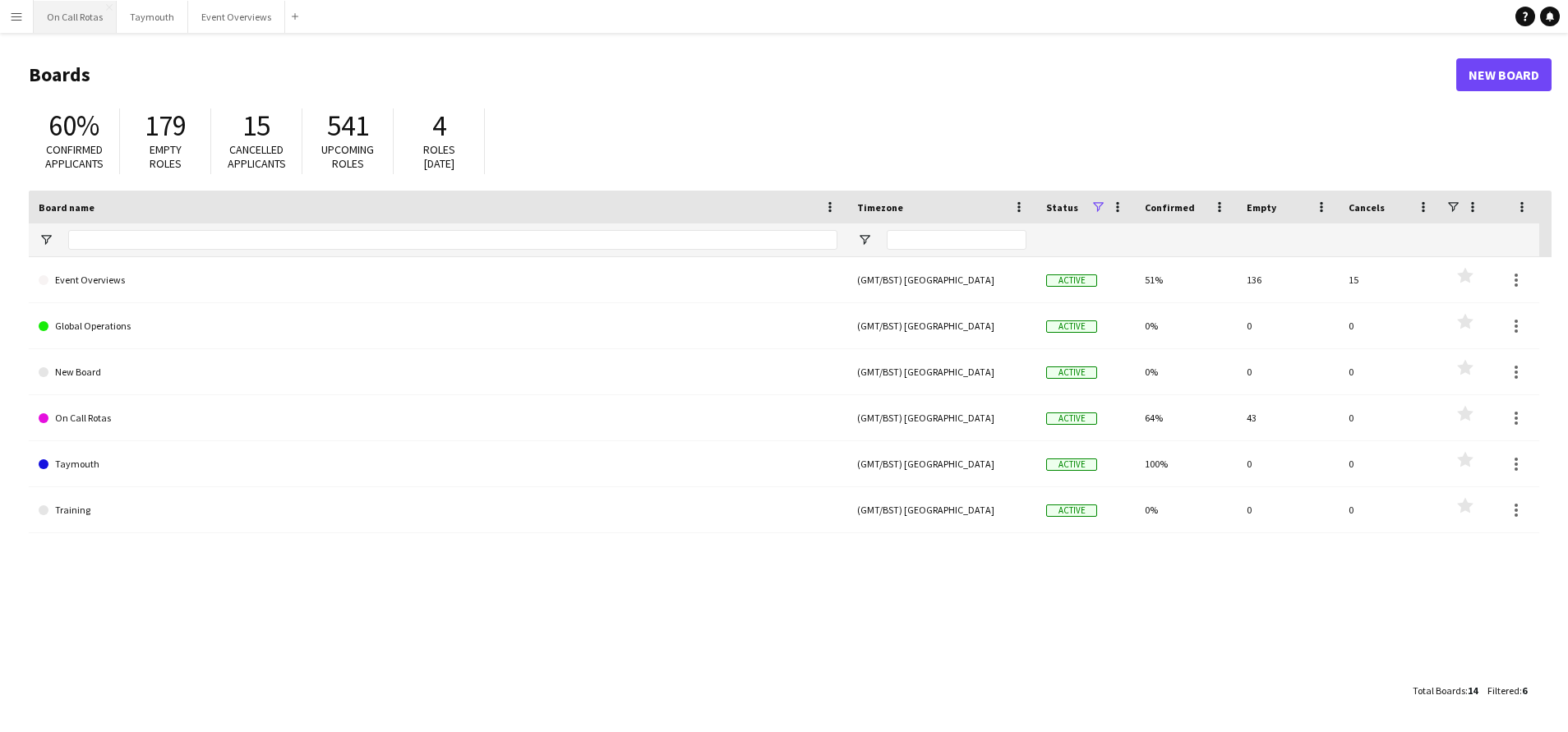
click at [74, 6] on button "On Call Rotas Close" at bounding box center [75, 16] width 83 height 32
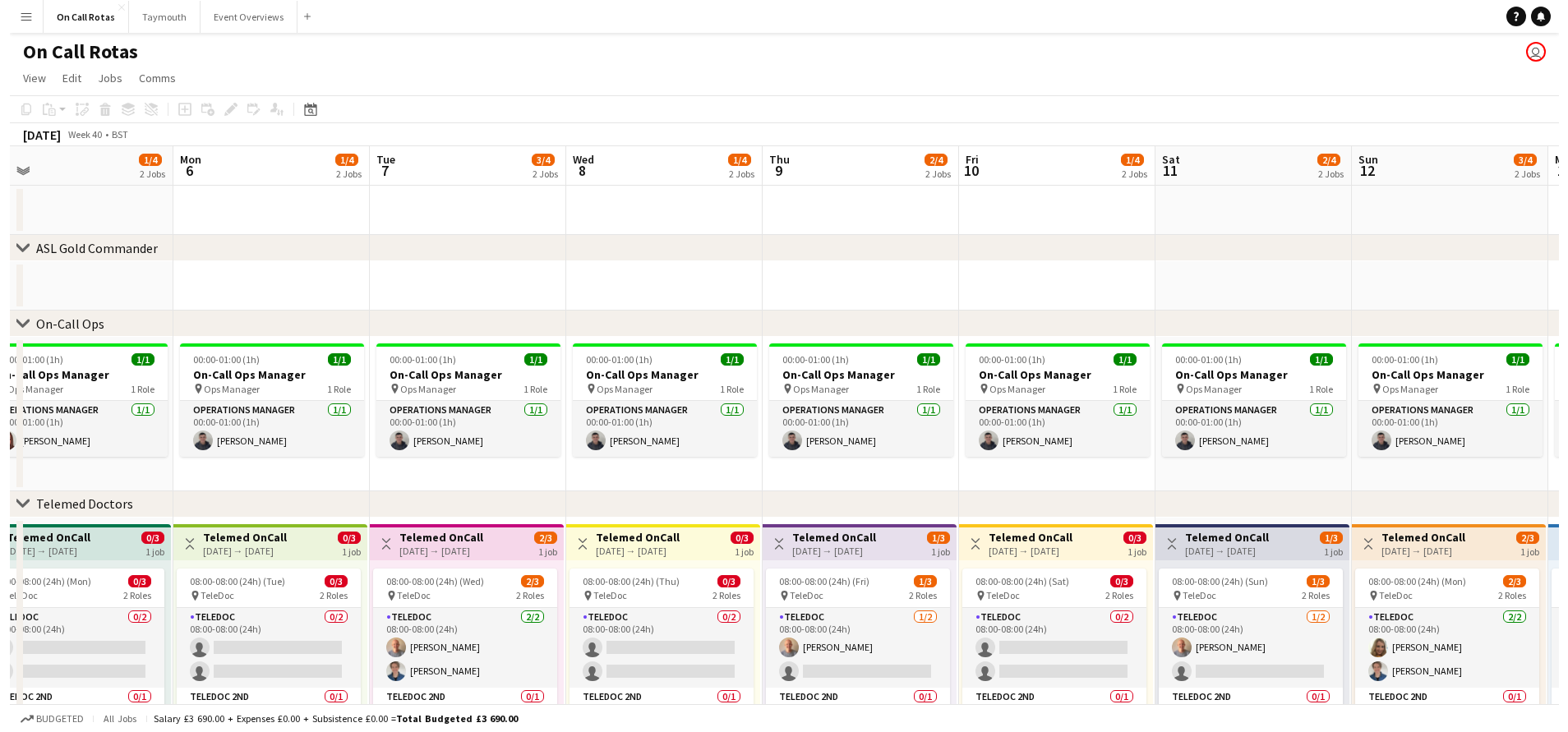
scroll to position [0, 532]
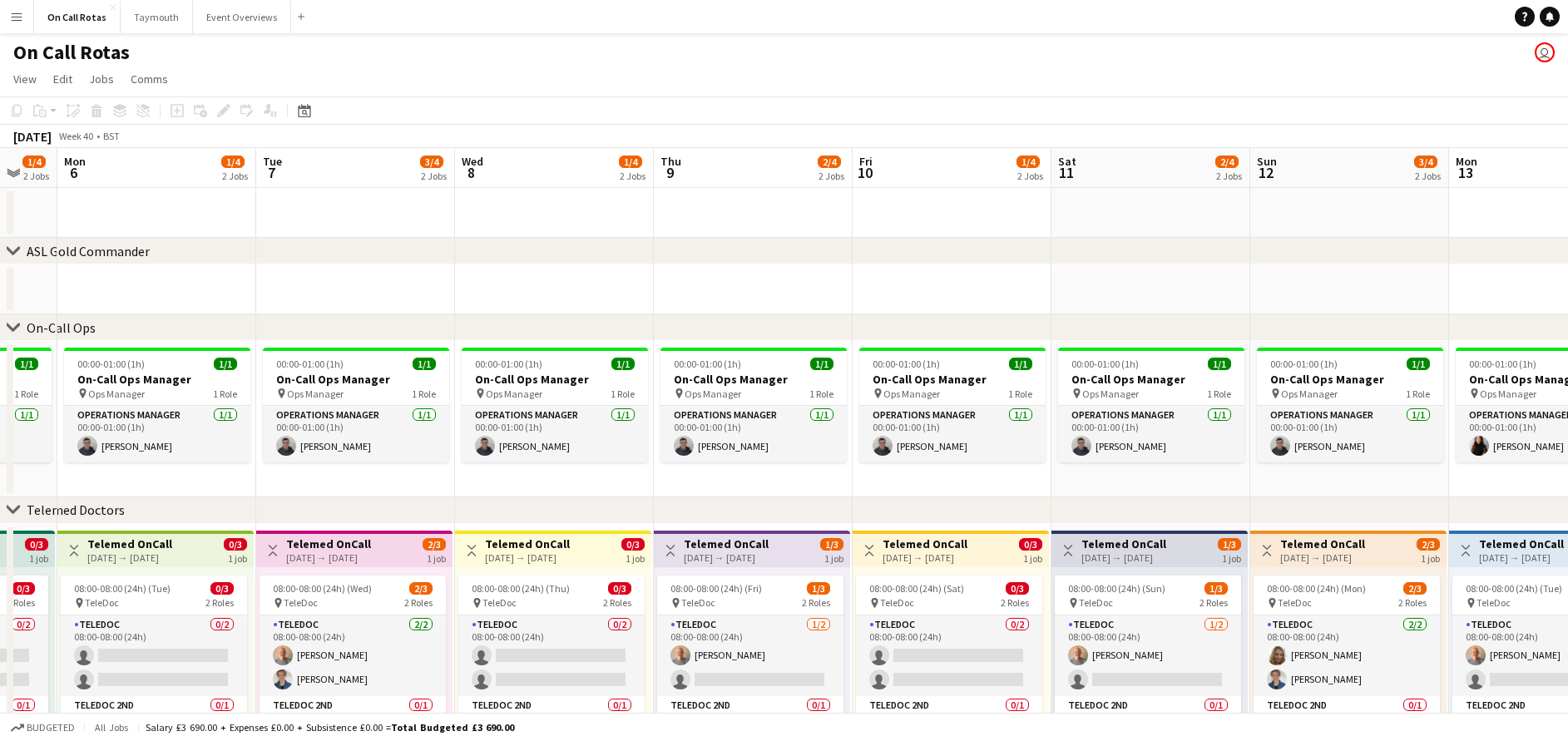
drag, startPoint x: 1308, startPoint y: 281, endPoint x: -8, endPoint y: 336, distance: 1317.1
click at [0, 336] on html "Menu Boards Boards Boards All jobs Status Workforce Workforce My Workforce Recr…" at bounding box center [784, 430] width 1568 height 860
drag, startPoint x: 224, startPoint y: 13, endPoint x: 359, endPoint y: 29, distance: 135.9
click at [359, 29] on app-navbar "Menu Boards Boards Boards All jobs Status Workforce Workforce My Workforce Recr…" at bounding box center [784, 17] width 1568 height 33
drag, startPoint x: 75, startPoint y: 21, endPoint x: 119, endPoint y: 19, distance: 44.0
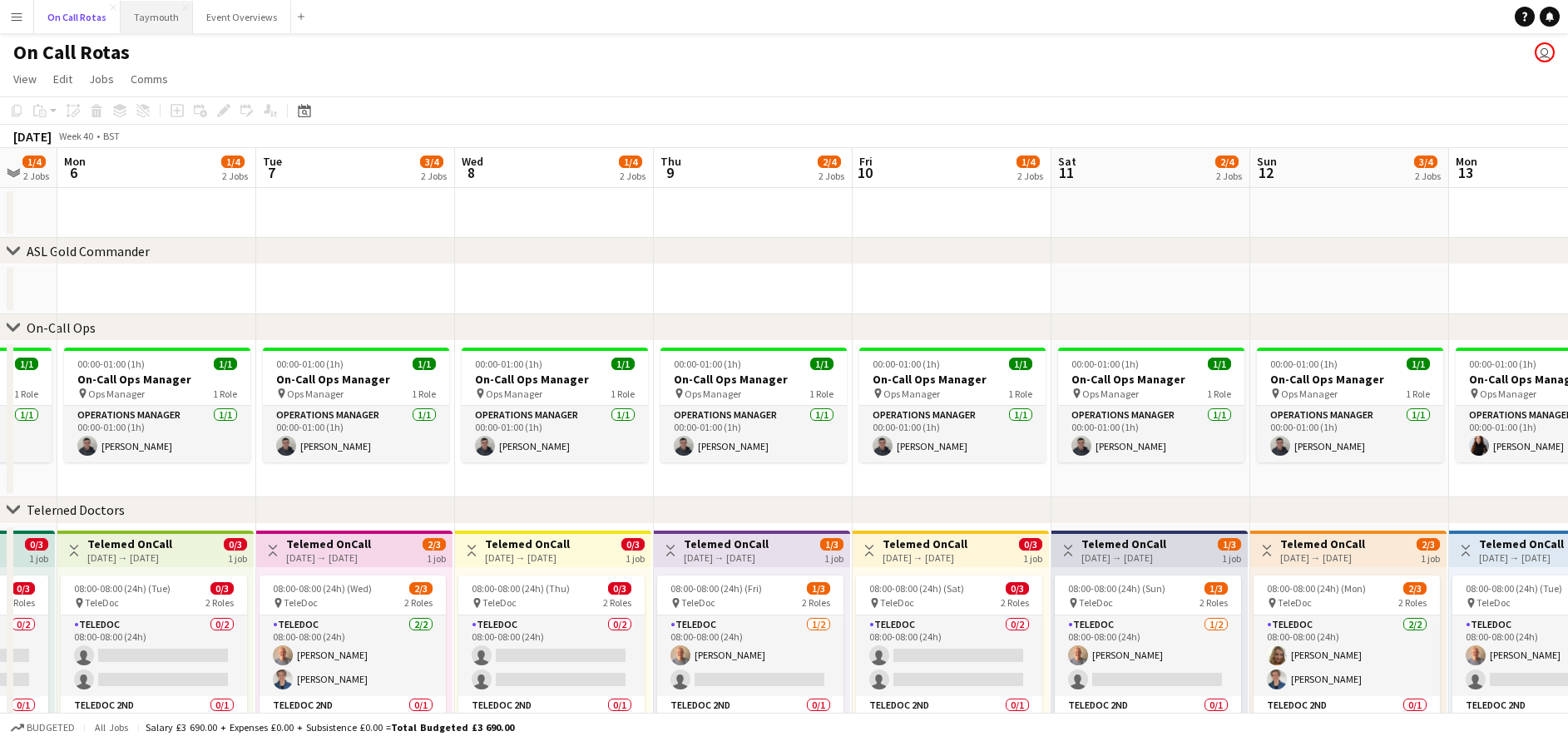
click at [119, 19] on div "On Call Rotas Close Taymouth Close Event Overviews Close Add" at bounding box center [172, 17] width 278 height 33
drag, startPoint x: 143, startPoint y: 15, endPoint x: 295, endPoint y: 28, distance: 152.6
click at [295, 28] on div "On Call Rotas Close Taymouth Close Event Overviews Close Add" at bounding box center [172, 17] width 278 height 33
click at [235, 19] on button "Event Overviews Close" at bounding box center [242, 17] width 98 height 32
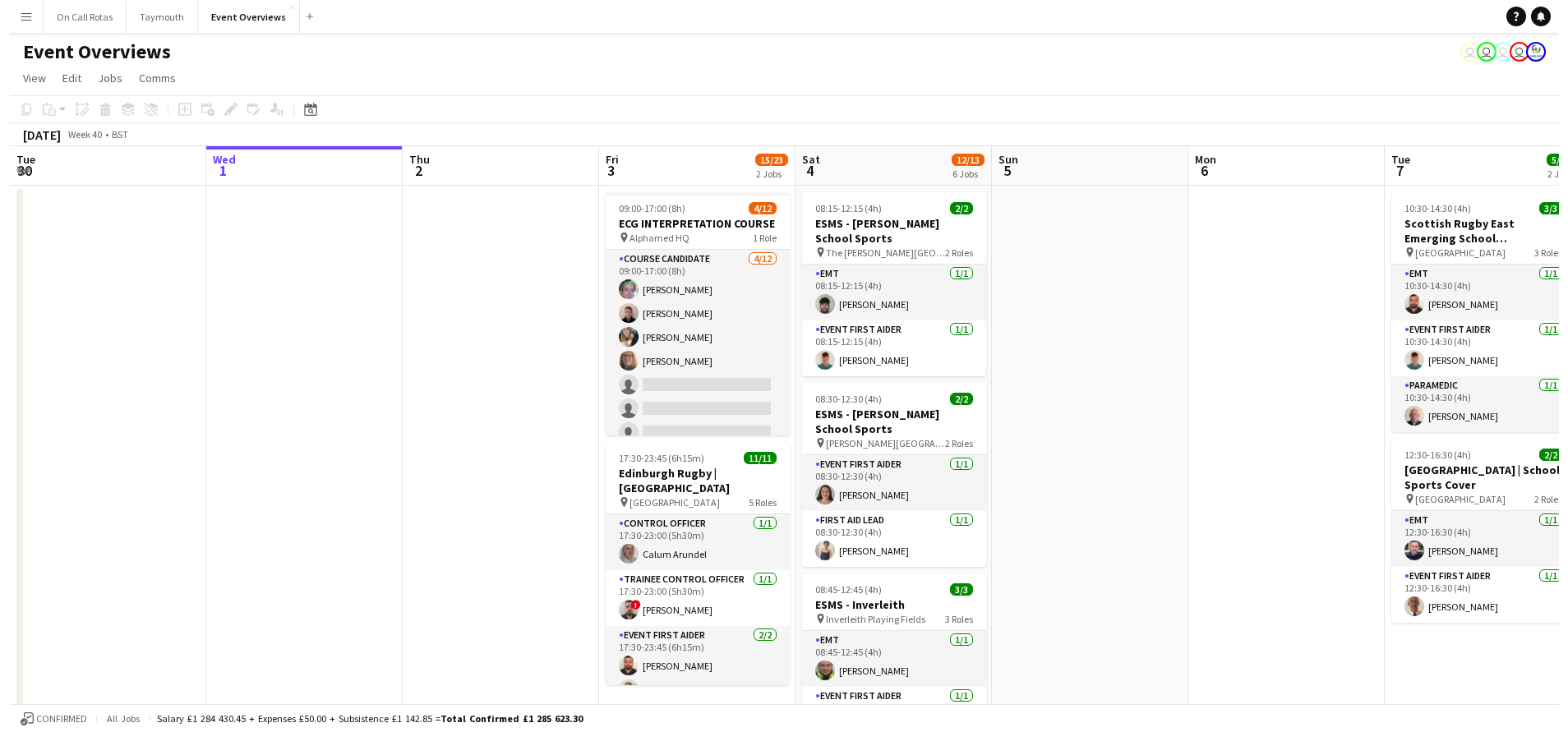
scroll to position [0, 523]
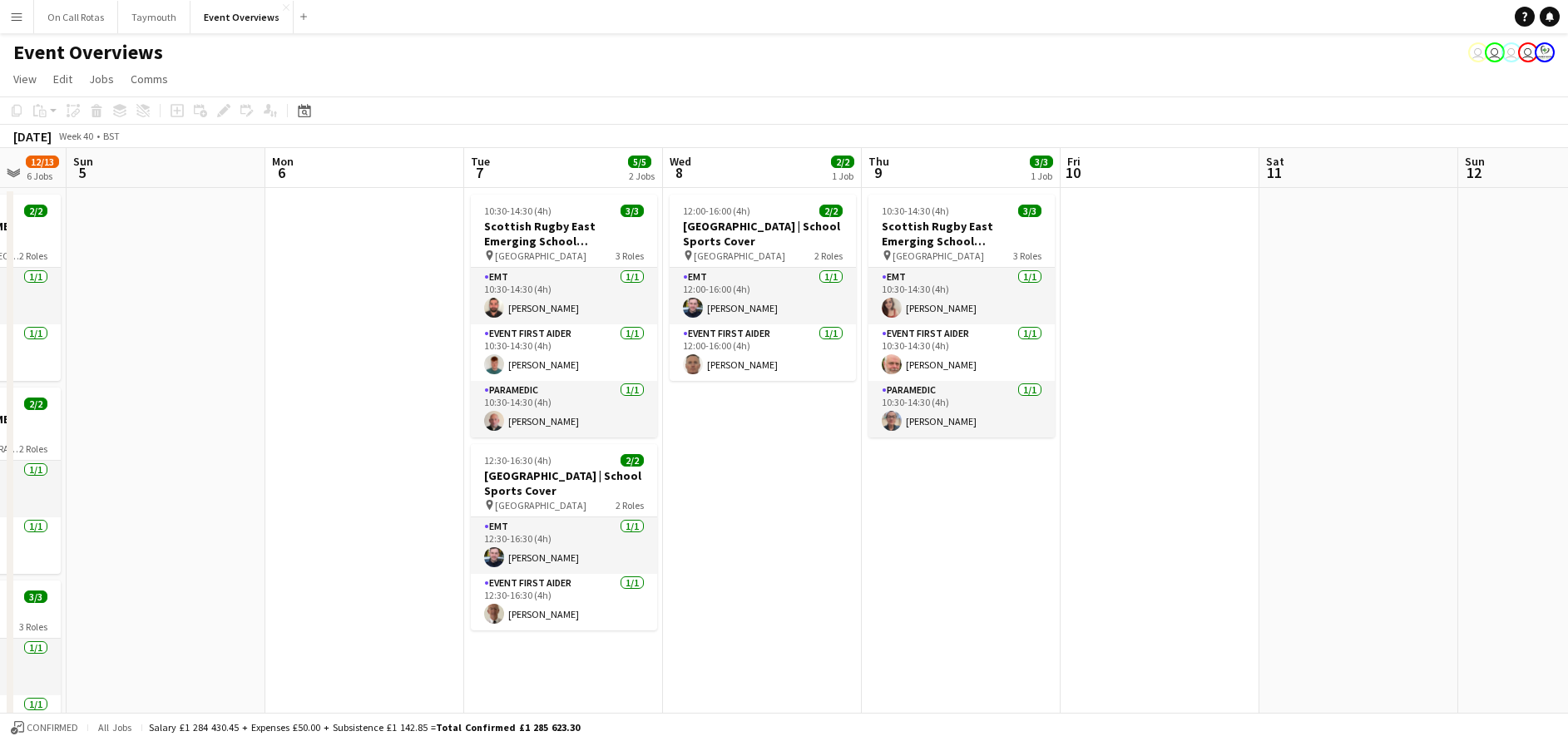
click at [150, 22] on button "Taymouth Close" at bounding box center [155, 17] width 72 height 32
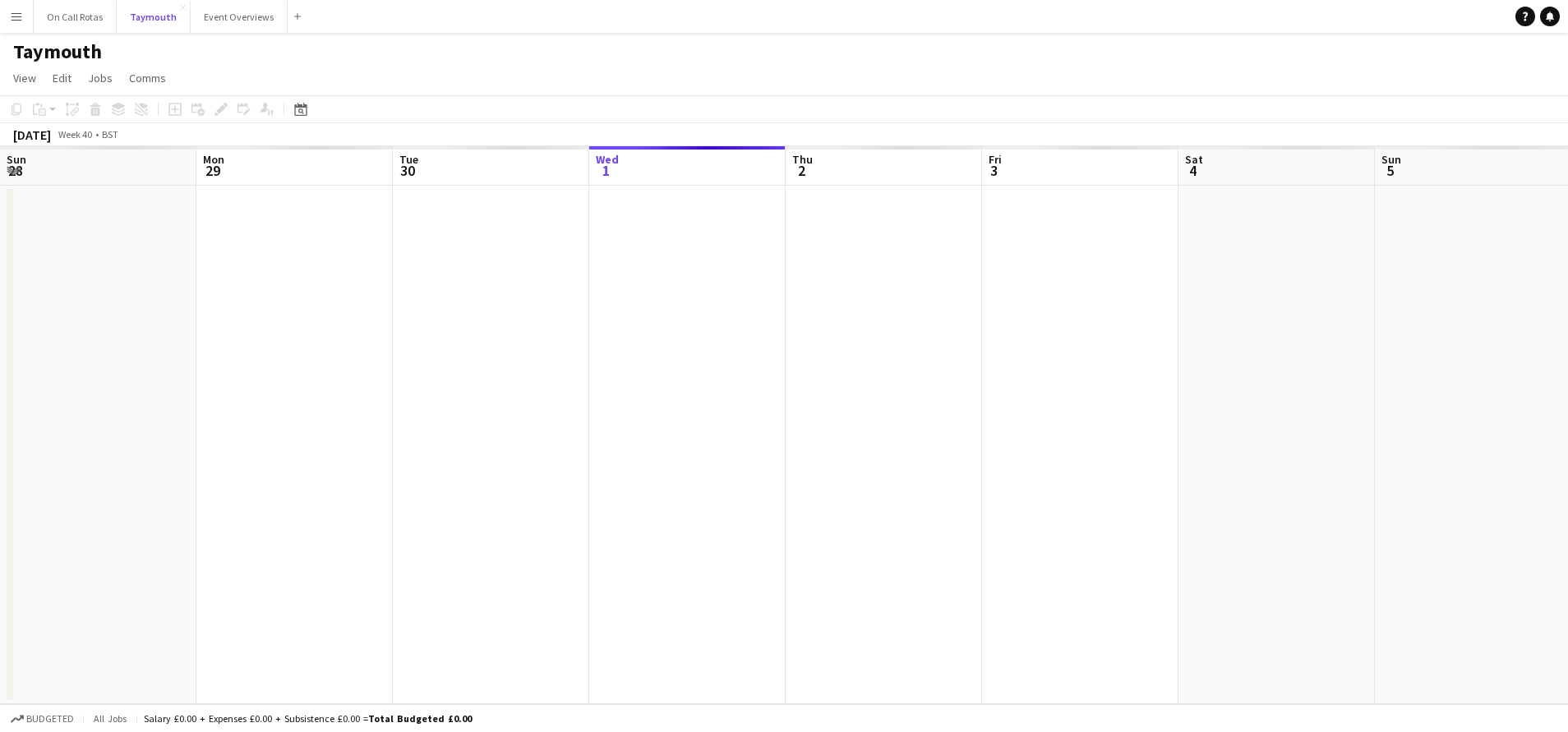
scroll to position [0, 392]
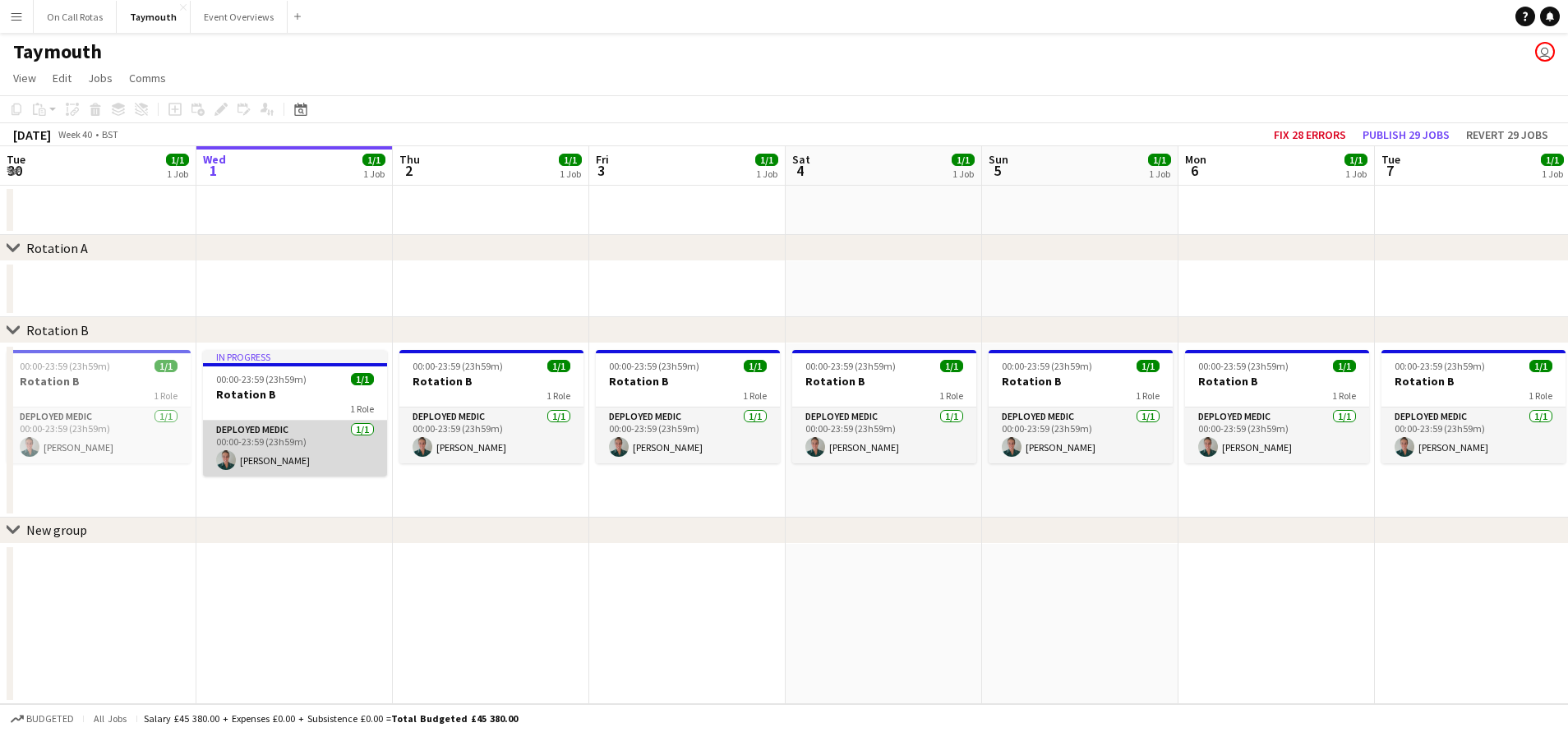
click at [278, 448] on app-card-role "Deployed Medic [DATE] 00:00-23:59 (23h59m) [PERSON_NAME]" at bounding box center [295, 448] width 184 height 56
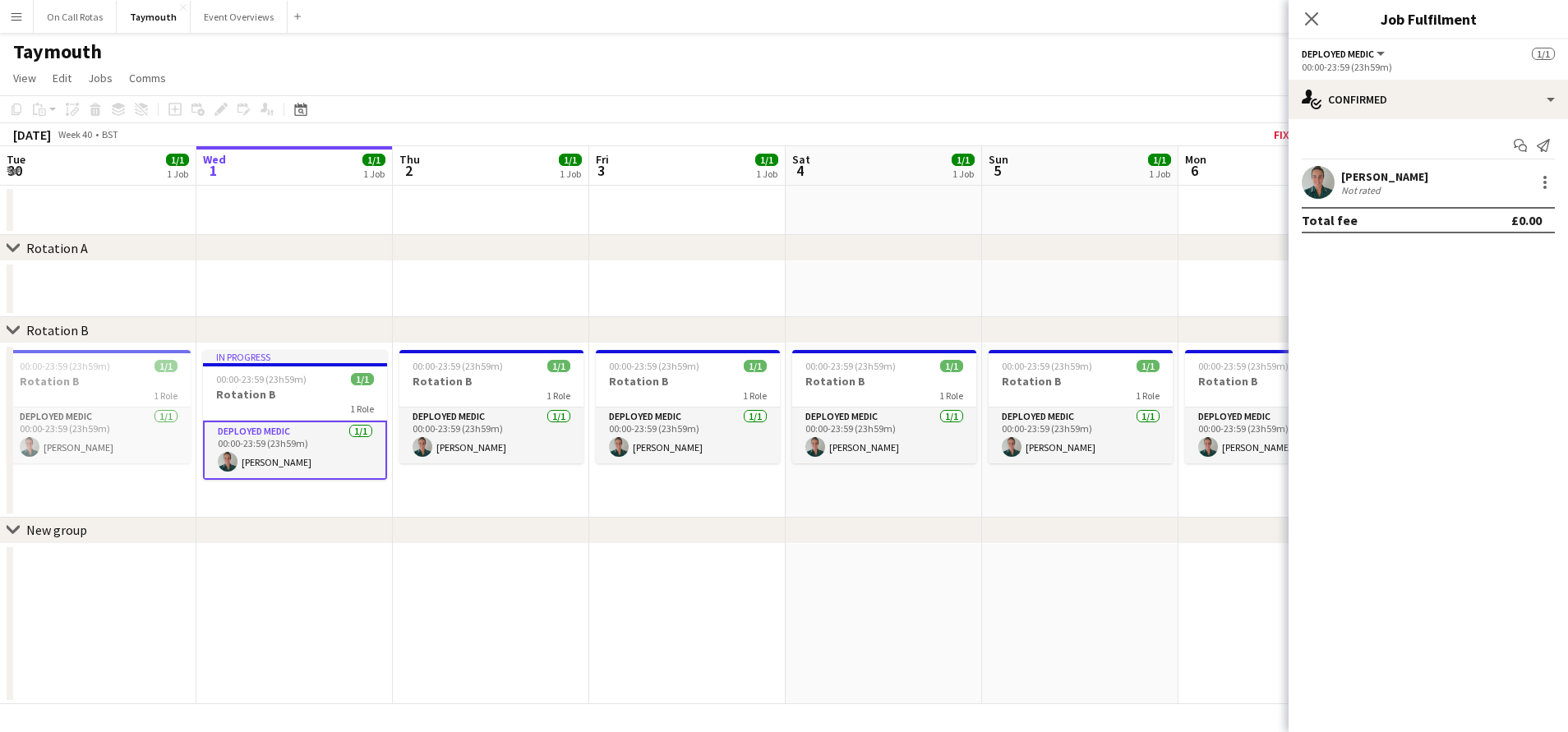
click at [1331, 167] on div at bounding box center [1318, 182] width 33 height 33
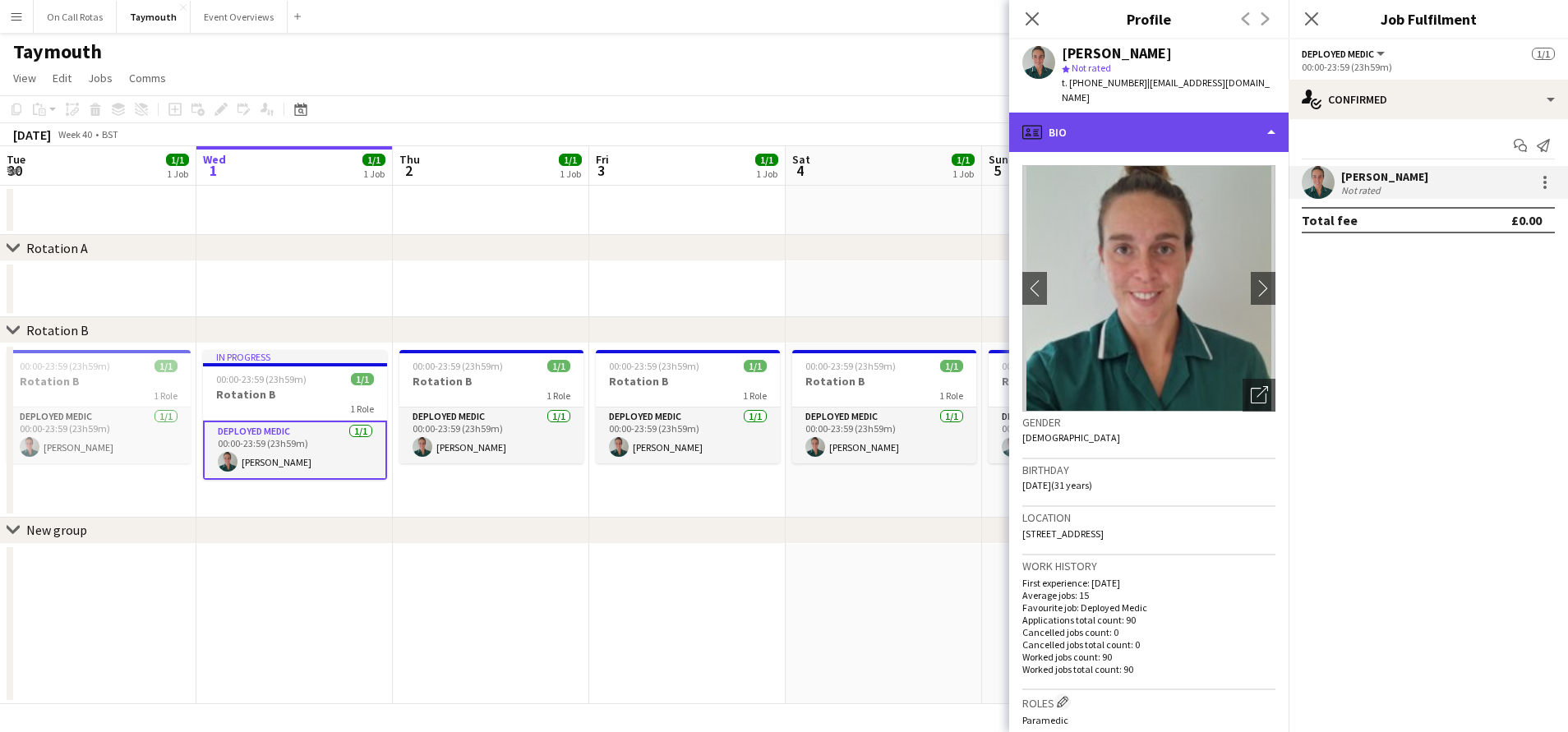
click at [1208, 124] on div "profile Bio" at bounding box center [1148, 132] width 279 height 39
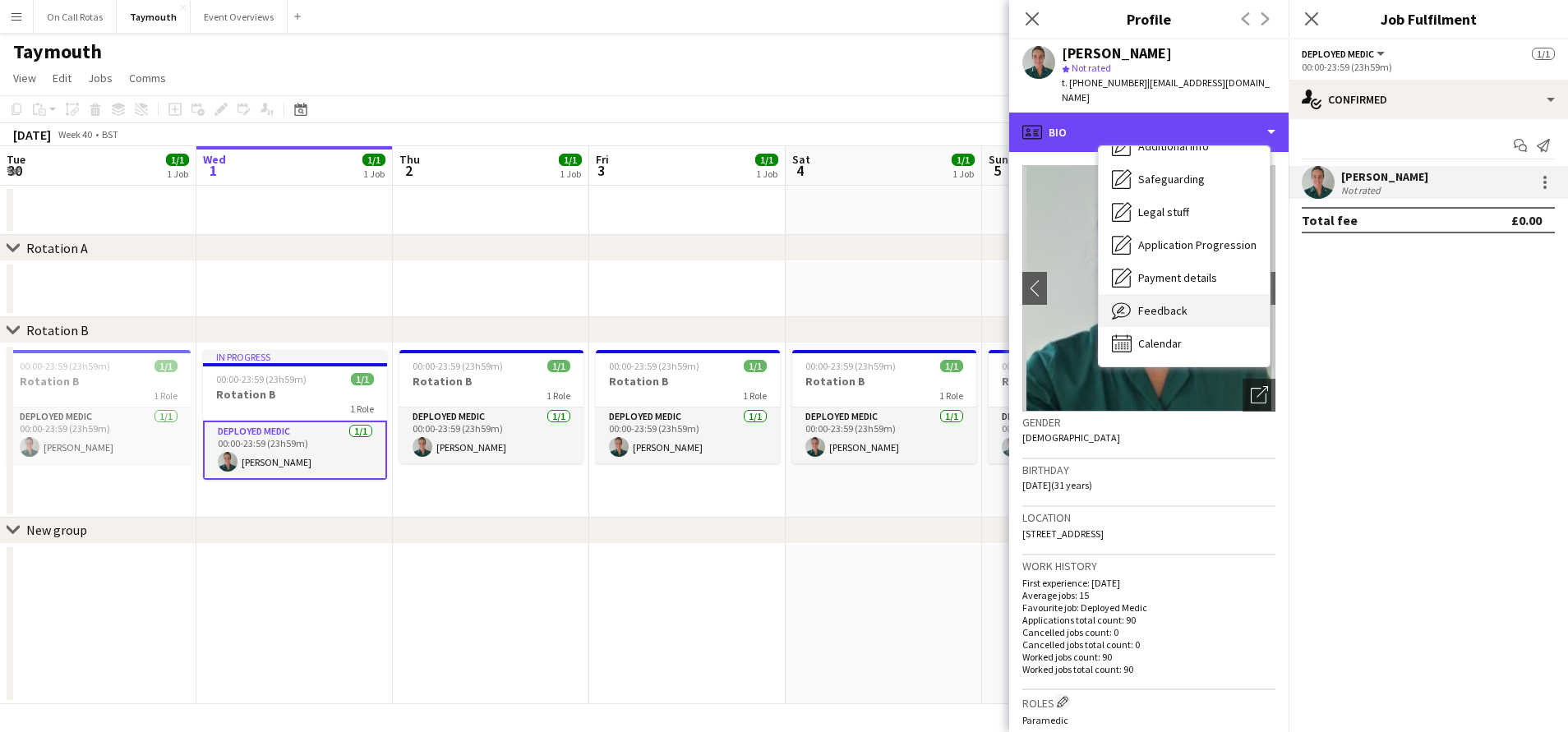
scroll to position [0, 0]
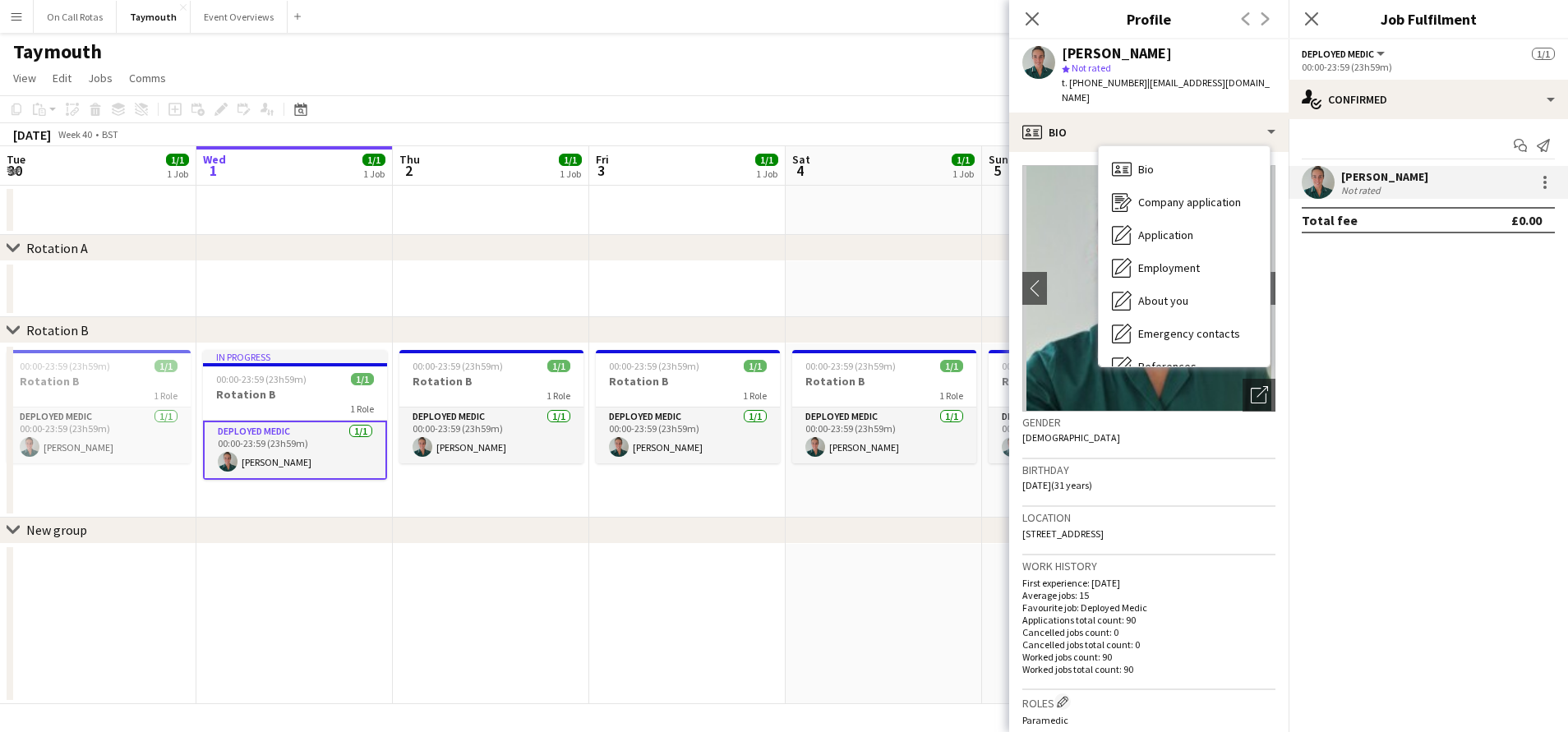
click at [1186, 52] on div "[PERSON_NAME]" at bounding box center [1168, 53] width 214 height 15
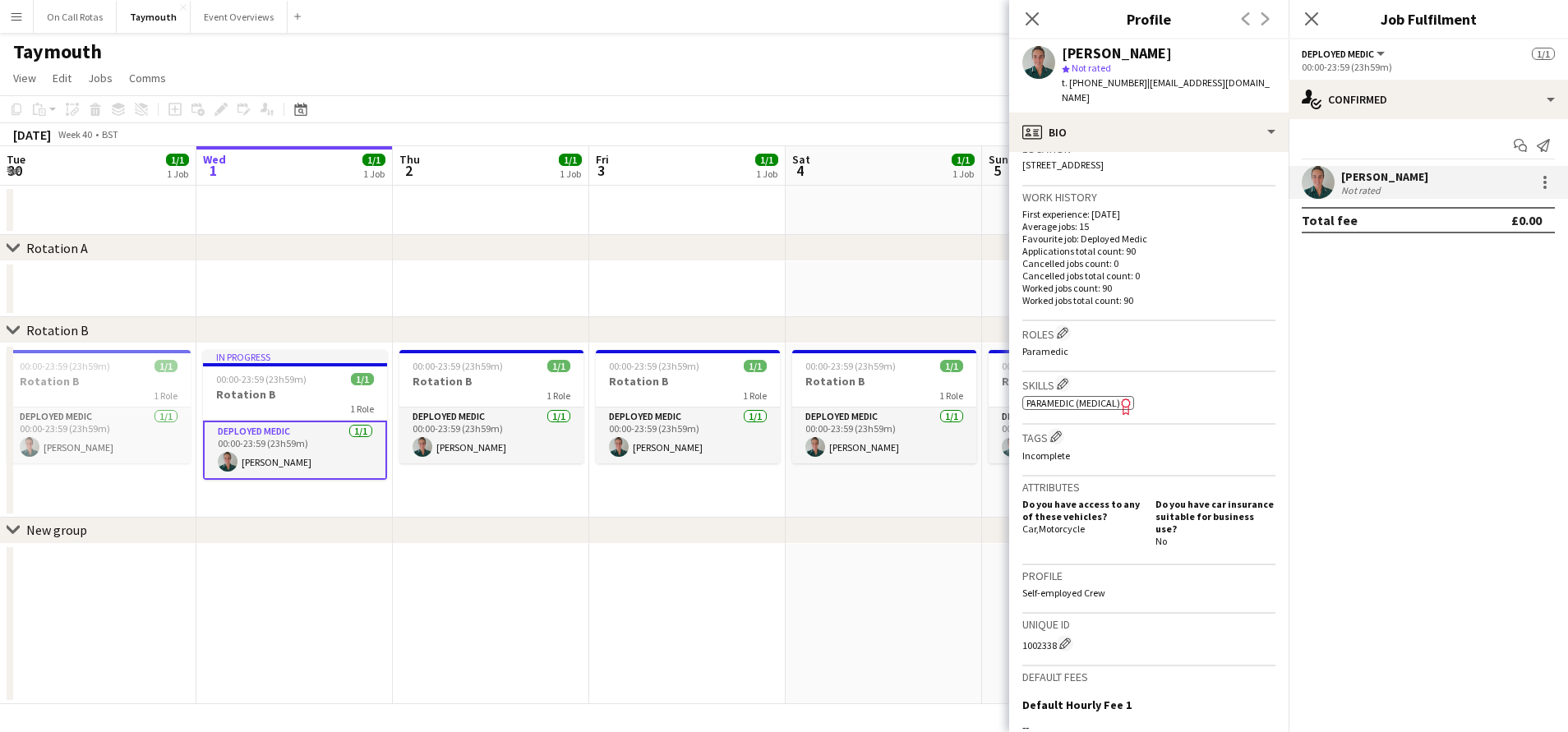
scroll to position [370, 0]
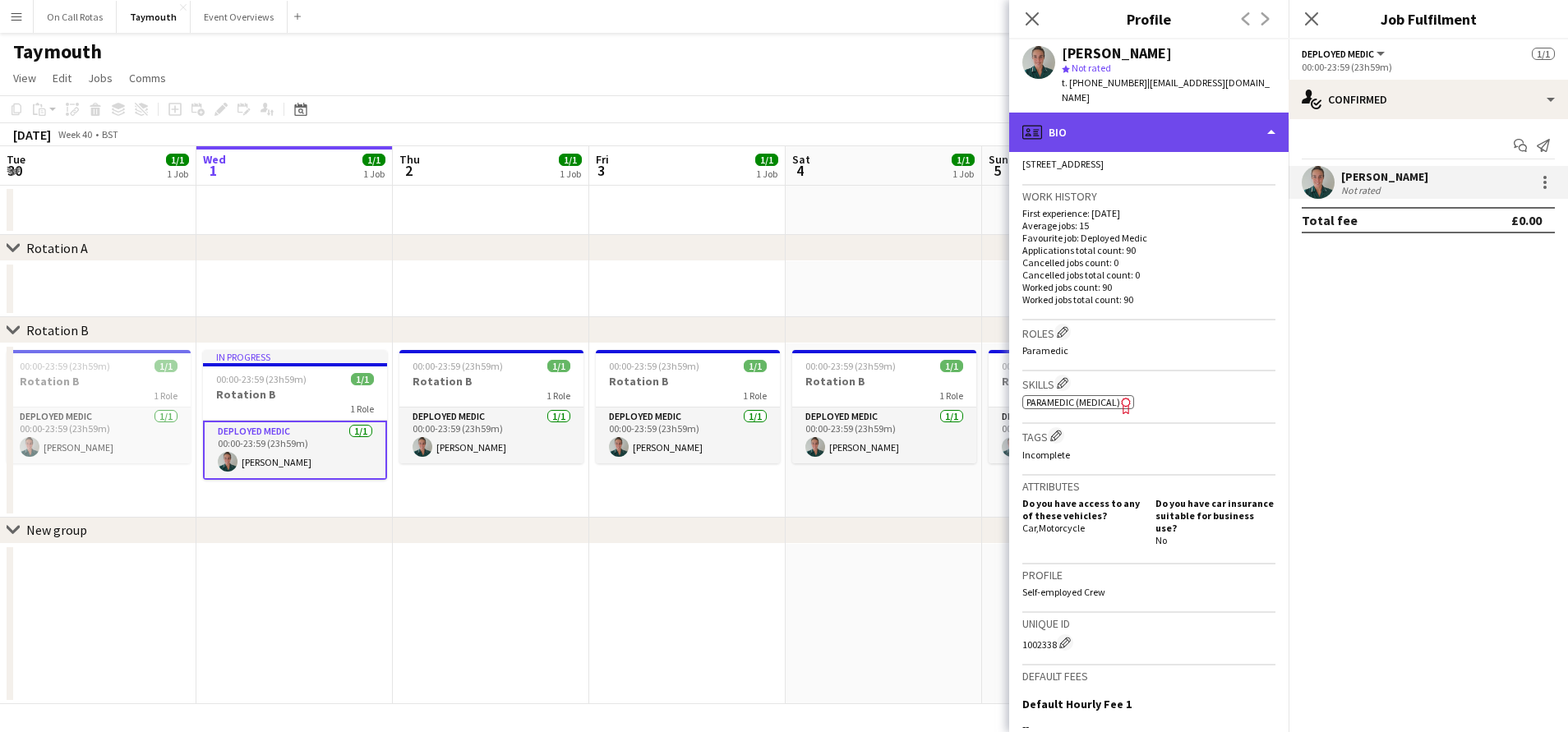
click at [1170, 113] on div "profile Bio" at bounding box center [1148, 132] width 279 height 39
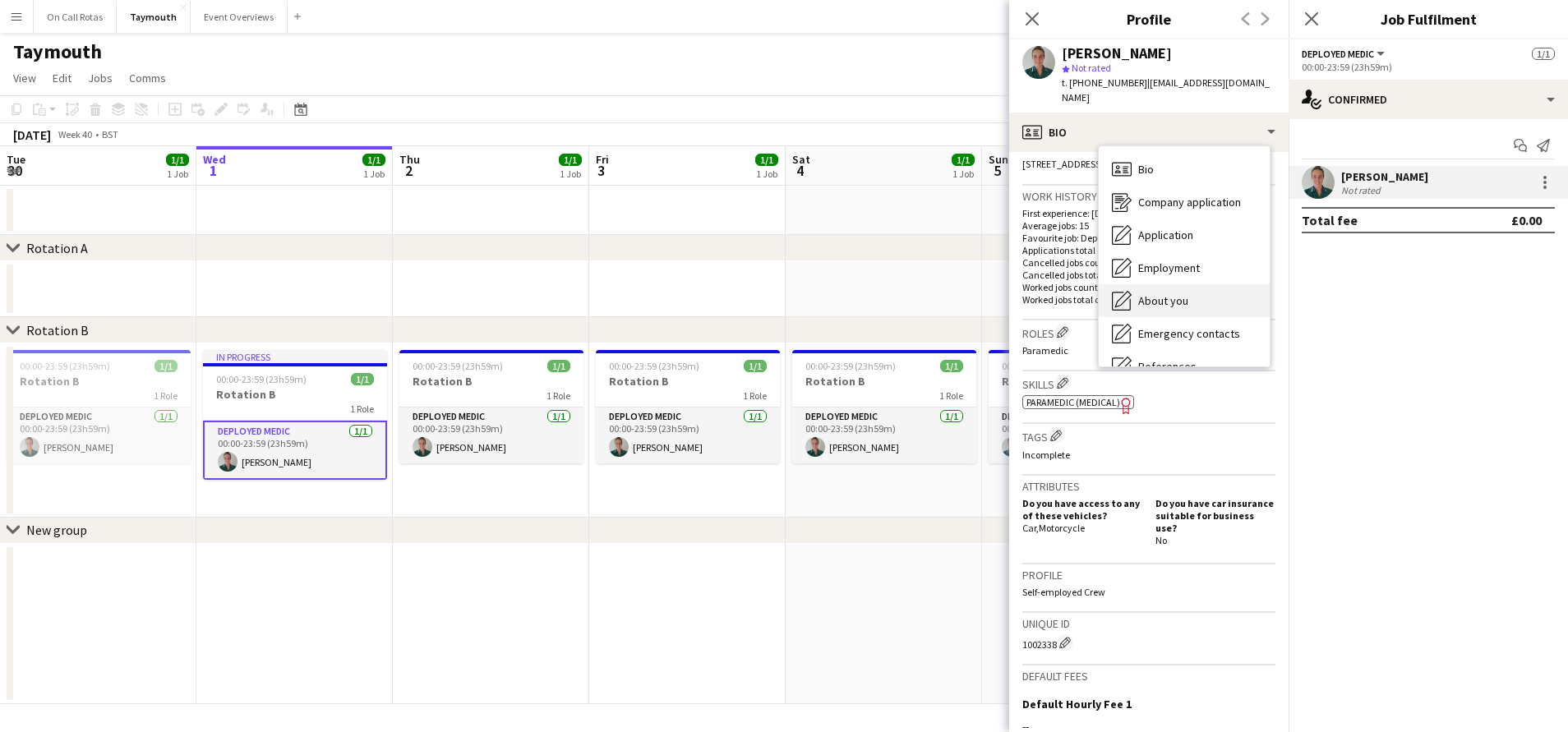
click at [1163, 294] on span "About you" at bounding box center [1163, 301] width 50 height 15
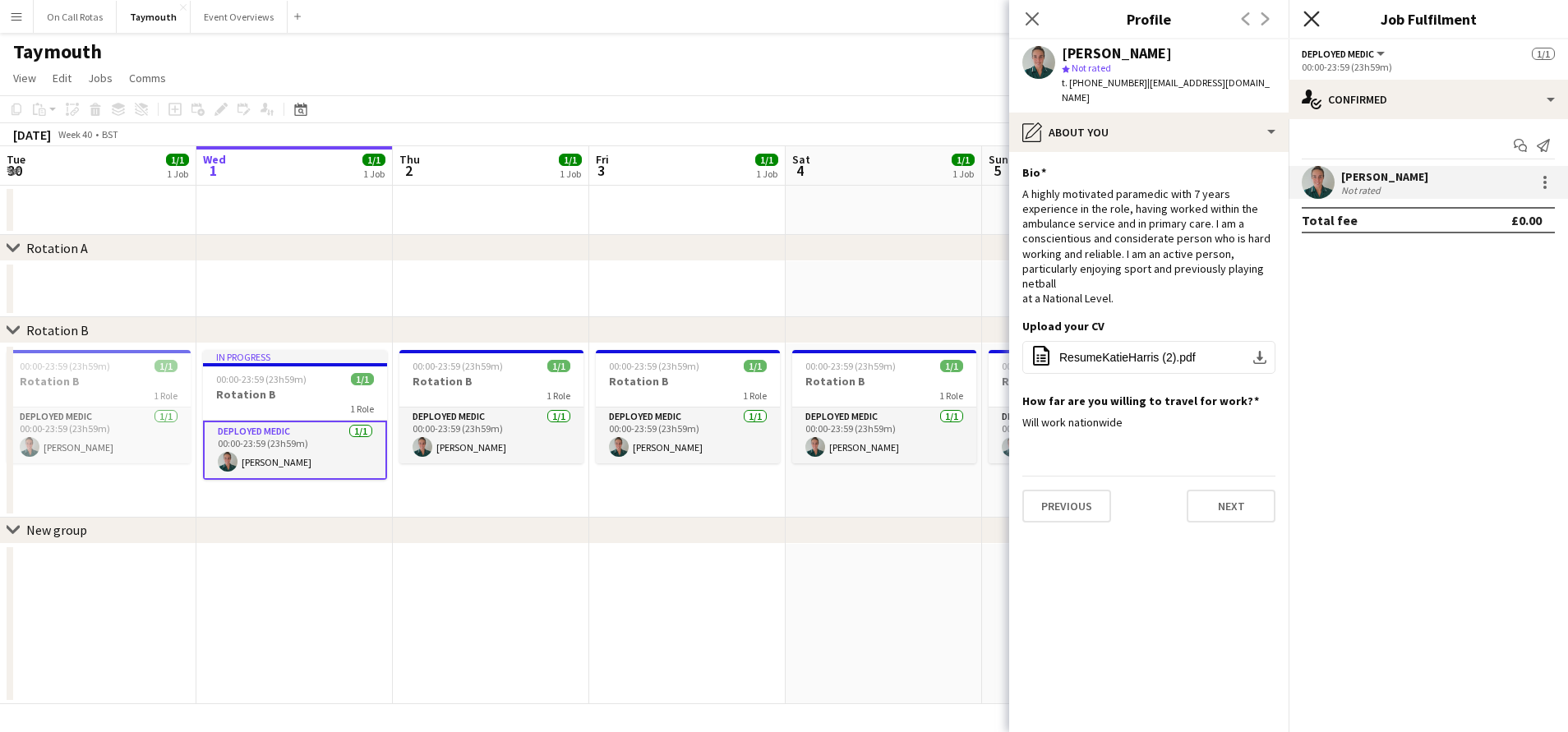
click at [1311, 22] on icon "Close pop-in" at bounding box center [1311, 18] width 16 height 16
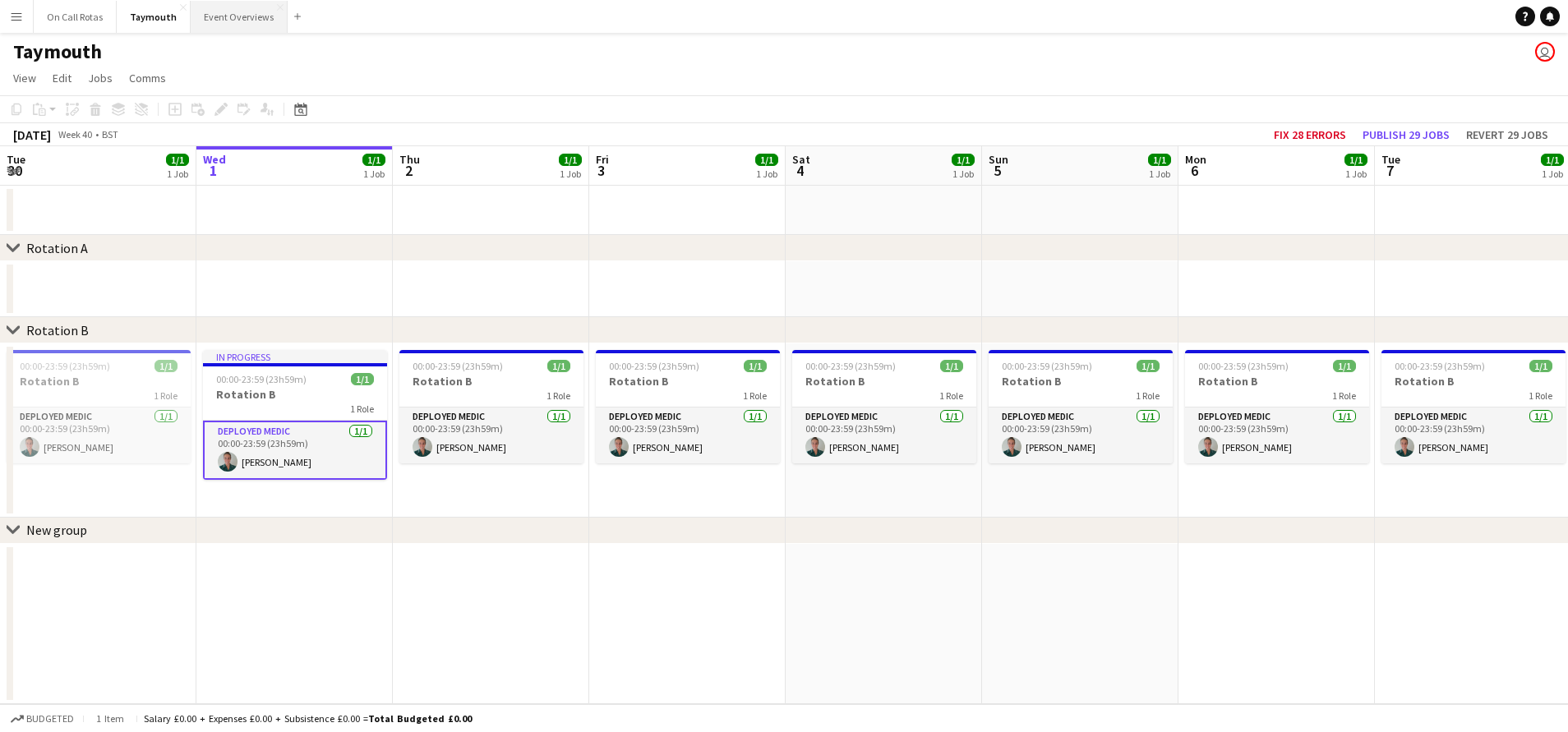
click at [226, 15] on button "Event Overviews Close" at bounding box center [239, 16] width 97 height 32
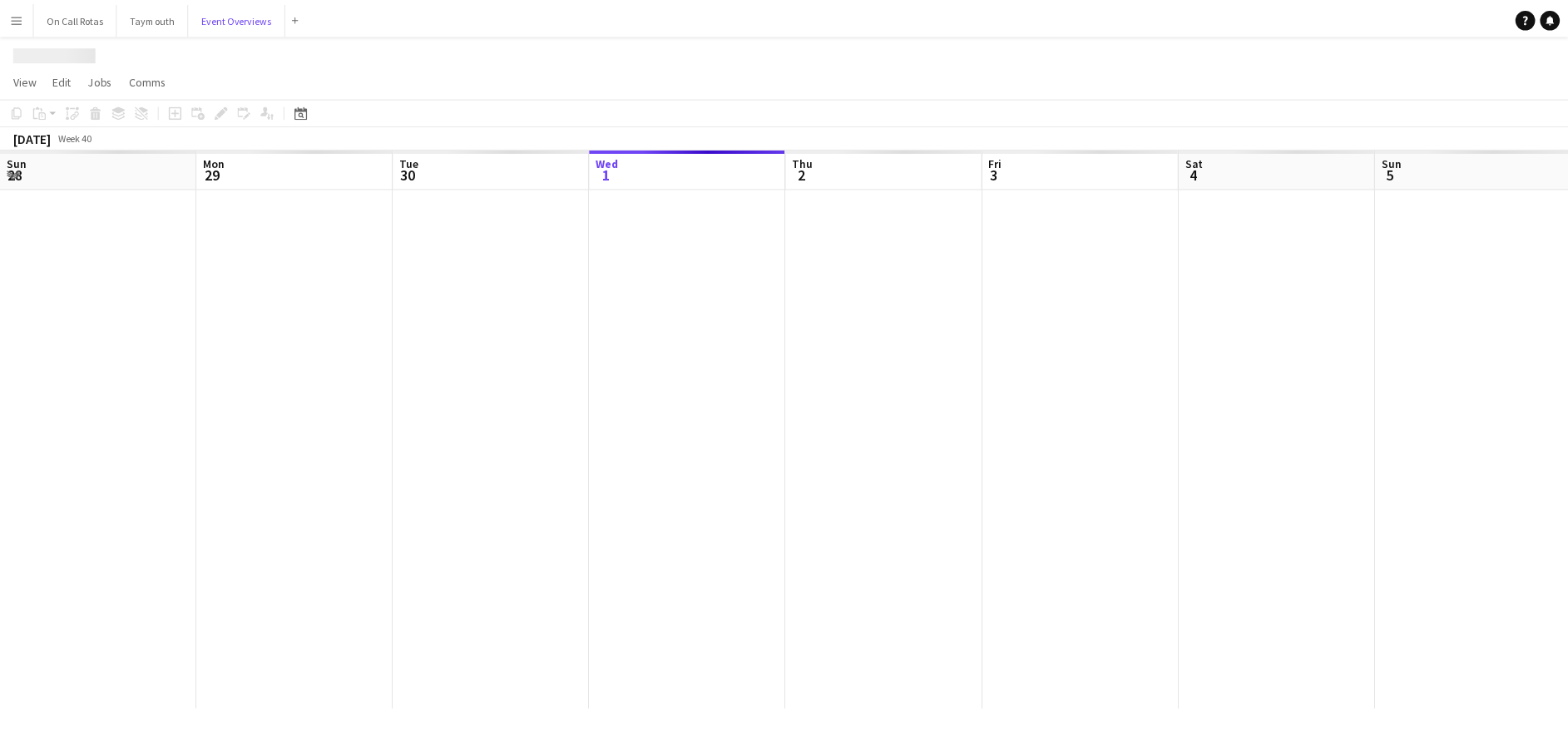
scroll to position [0, 397]
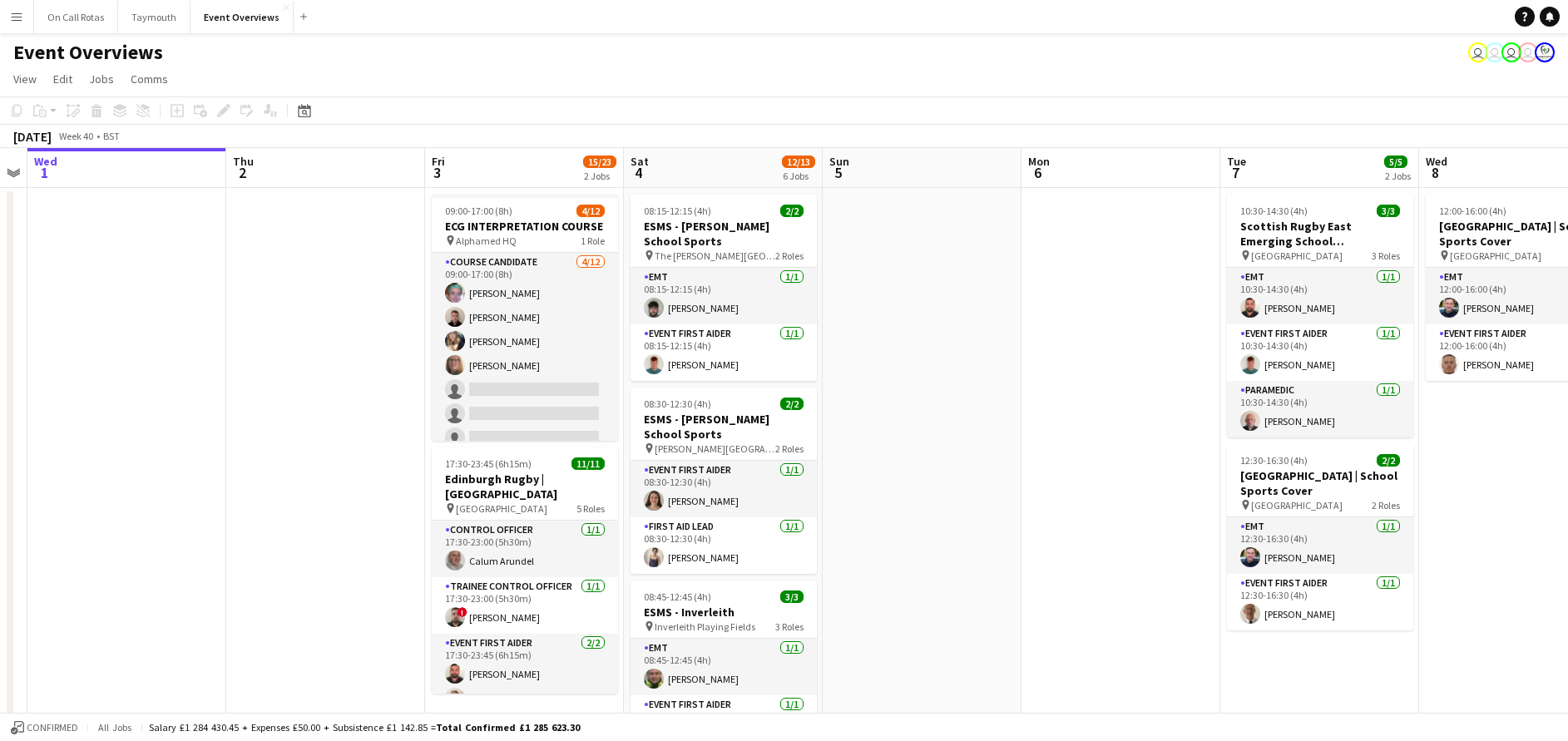
drag, startPoint x: 1076, startPoint y: 381, endPoint x: 792, endPoint y: 370, distance: 284.2
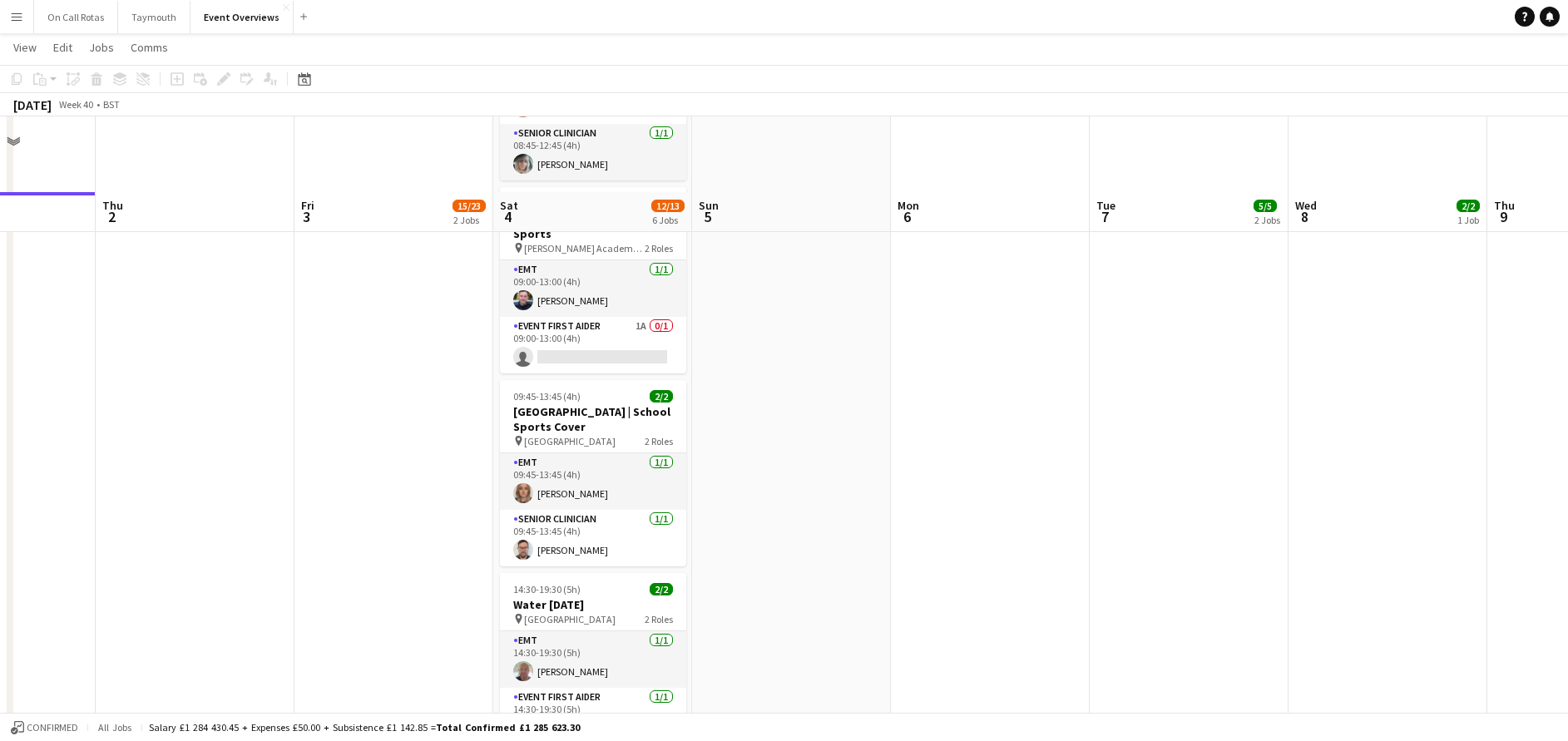
scroll to position [714, 0]
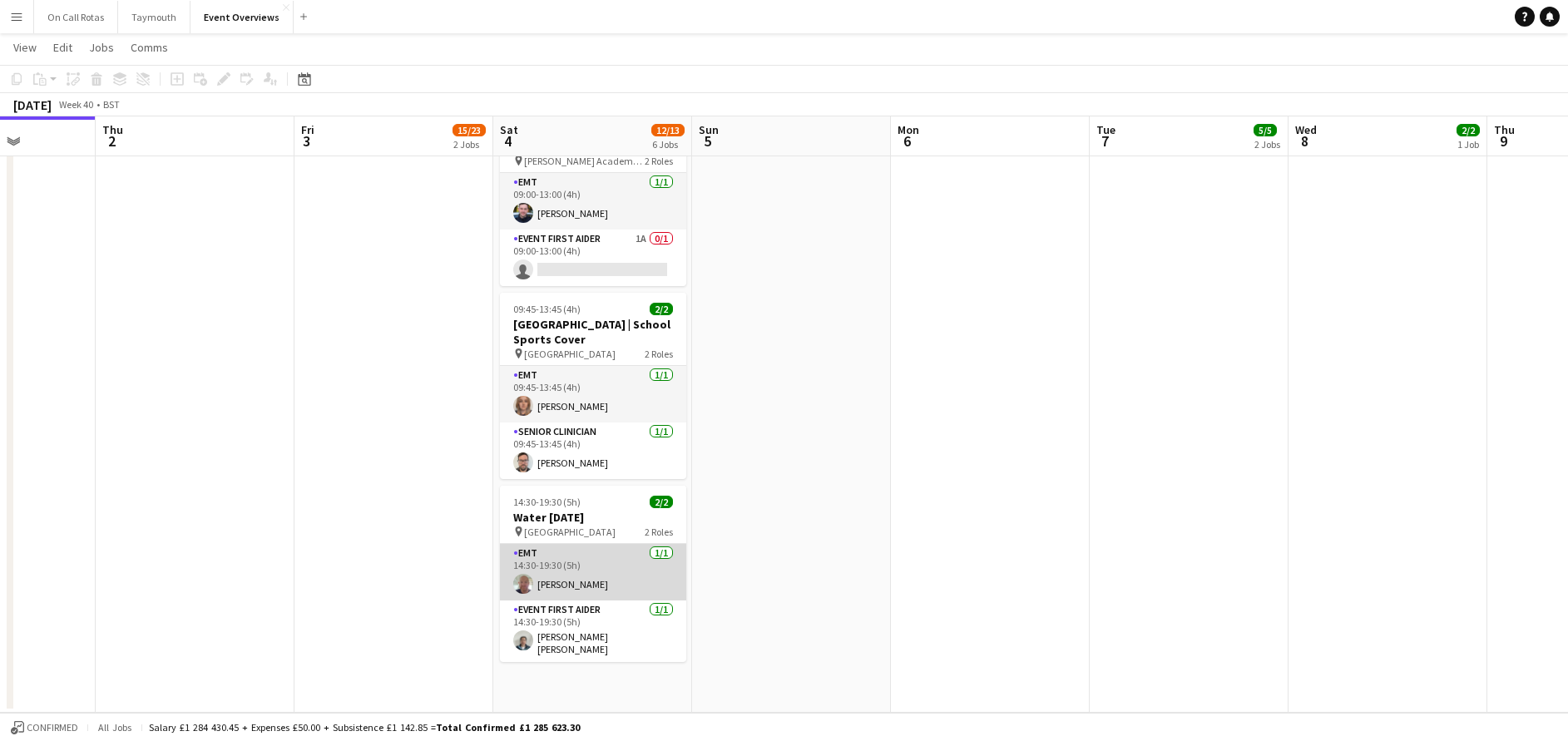
click at [601, 545] on app-card-role "EMT [DATE] 14:30-19:30 (5h) [PERSON_NAME]" at bounding box center [593, 571] width 186 height 57
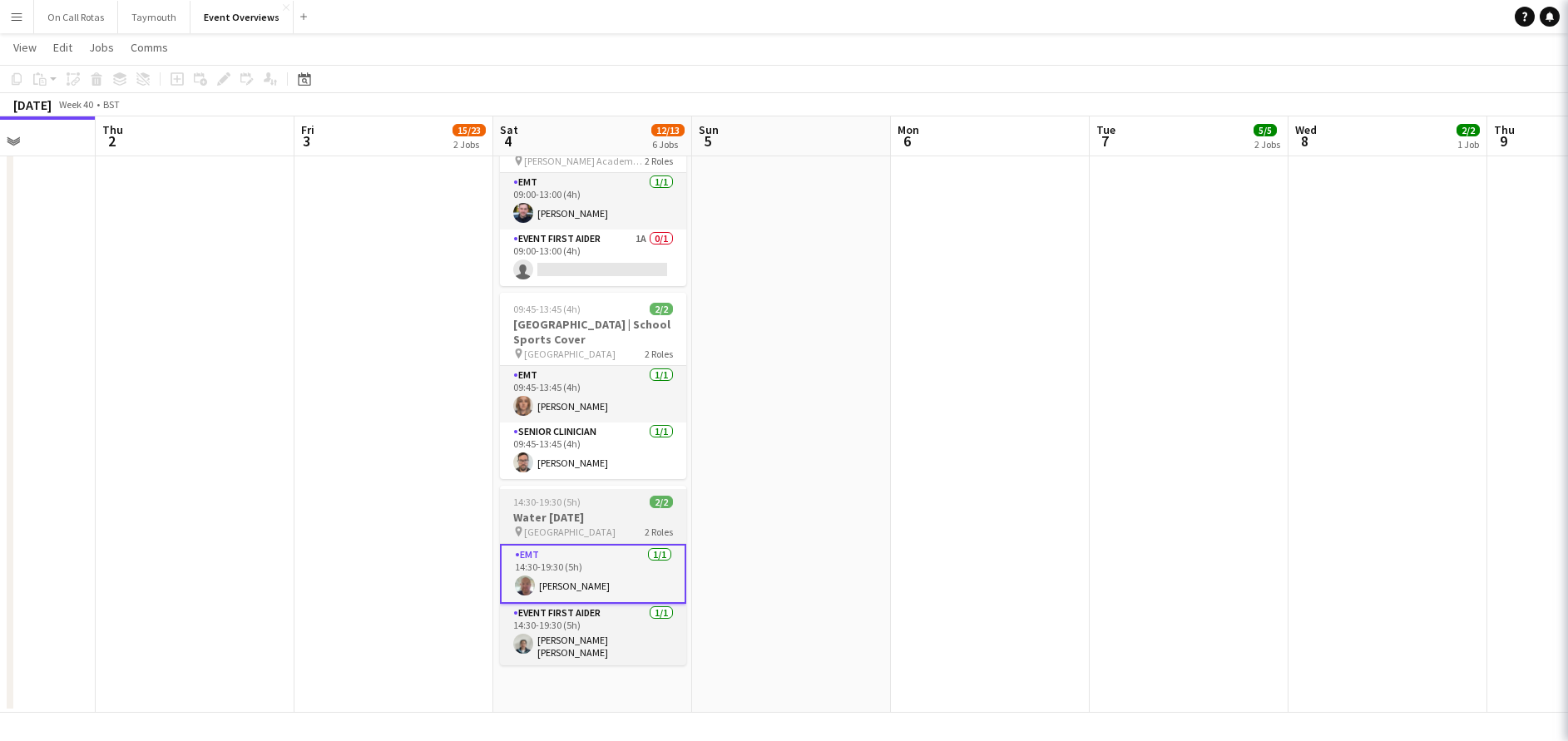
click at [595, 510] on h3 "Water [DATE]" at bounding box center [593, 518] width 186 height 15
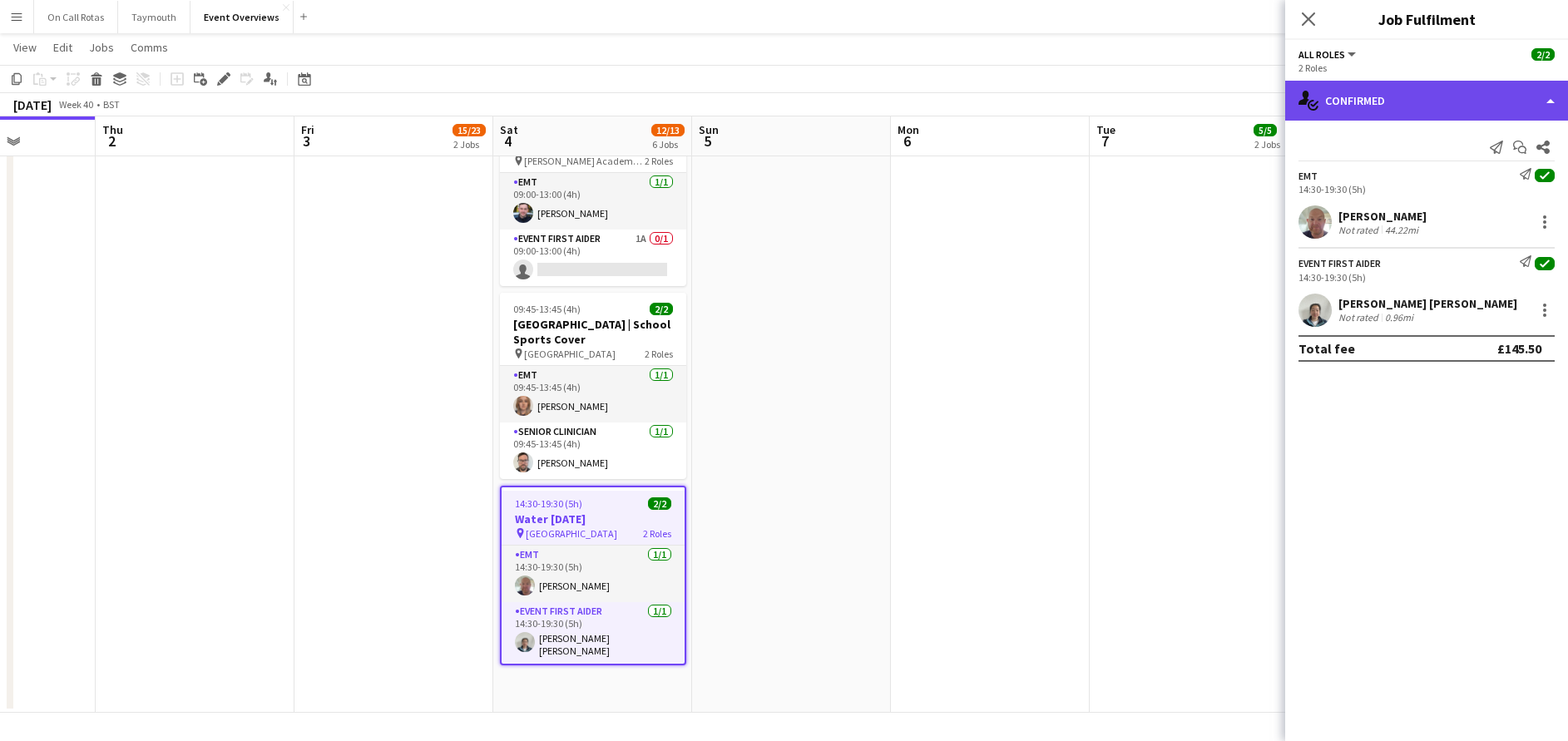
click at [1387, 102] on div "single-neutral-actions-check-2 Confirmed" at bounding box center [1426, 100] width 282 height 40
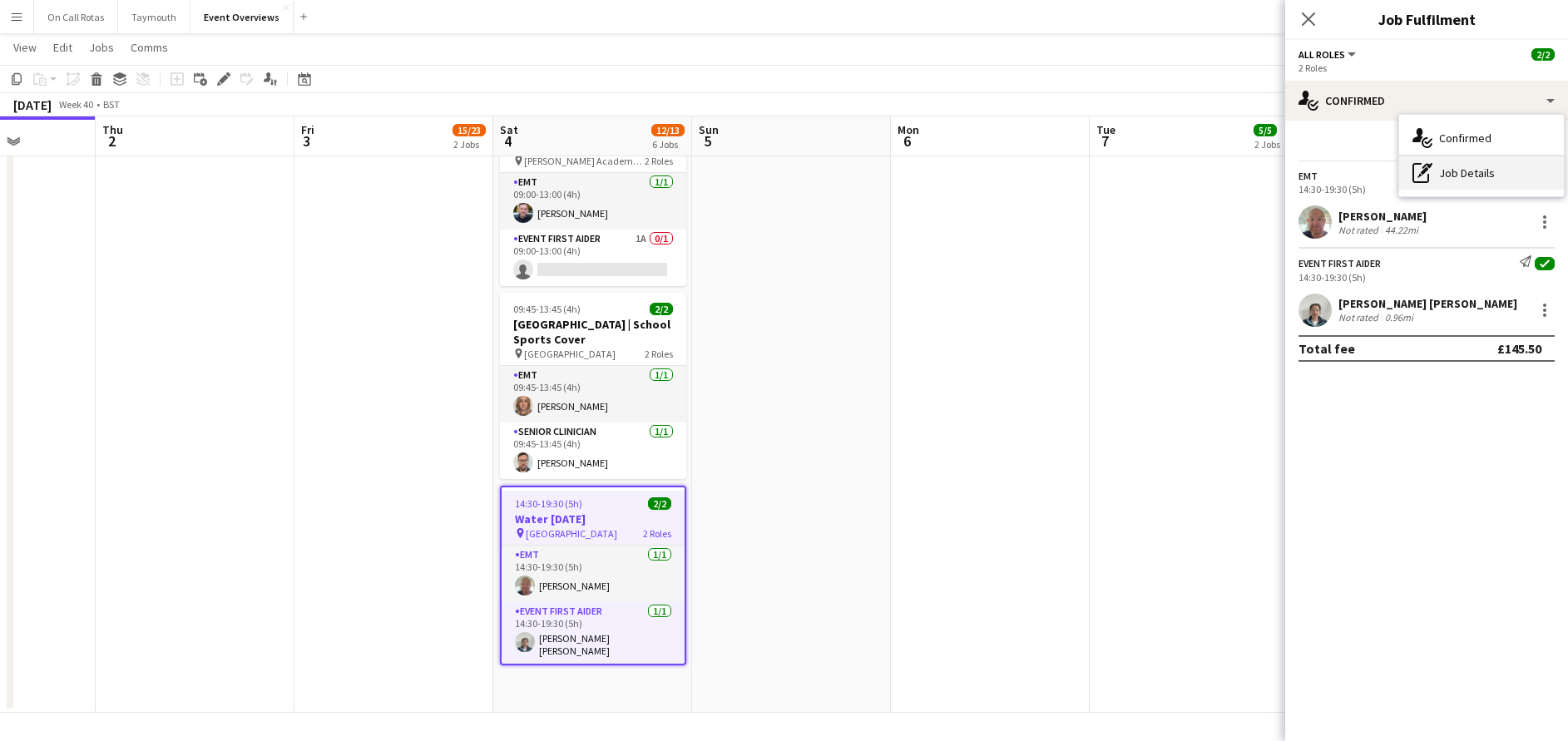
click at [1464, 169] on div "pen-write Job Details" at bounding box center [1482, 173] width 165 height 33
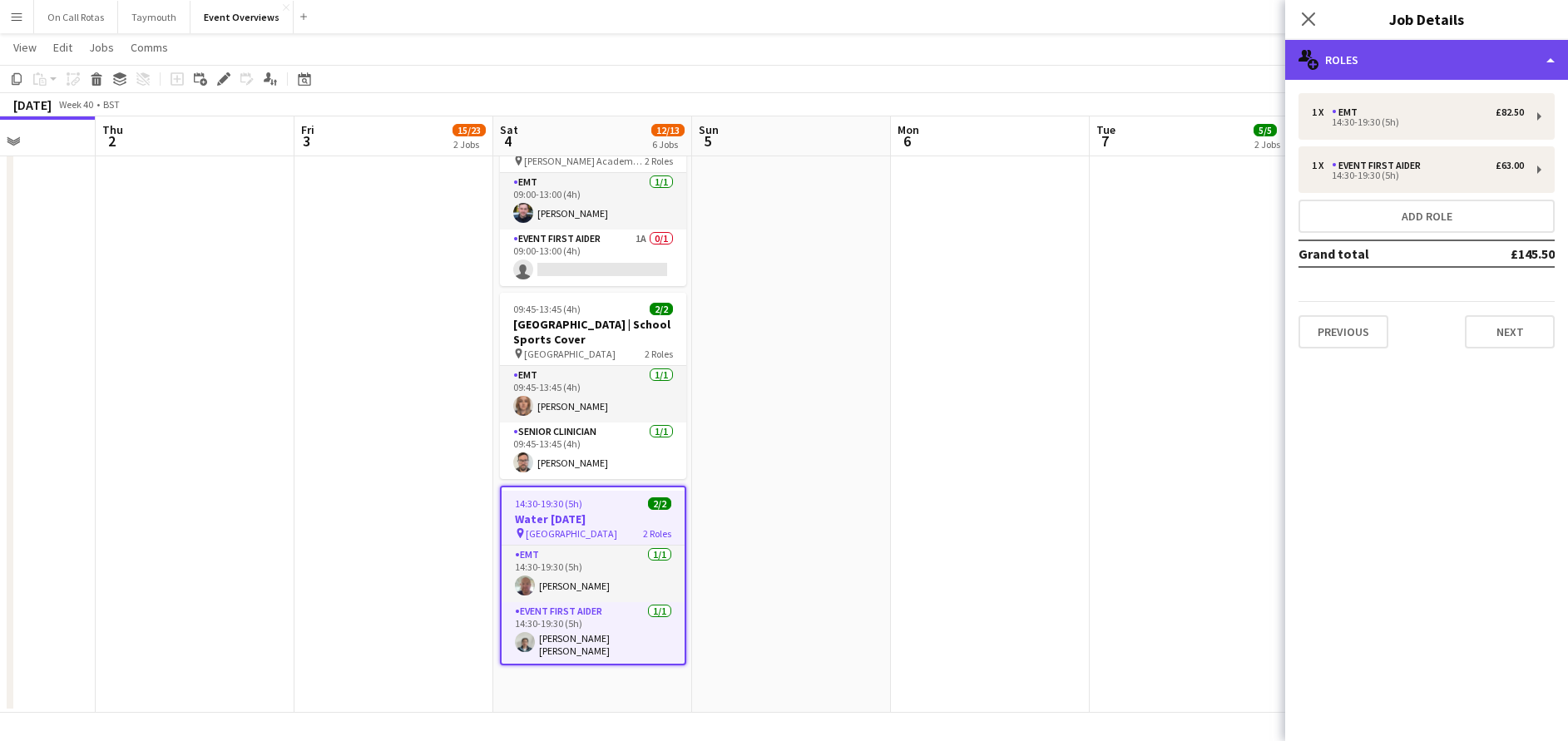
click at [1418, 57] on div "multiple-users-add Roles" at bounding box center [1426, 59] width 282 height 40
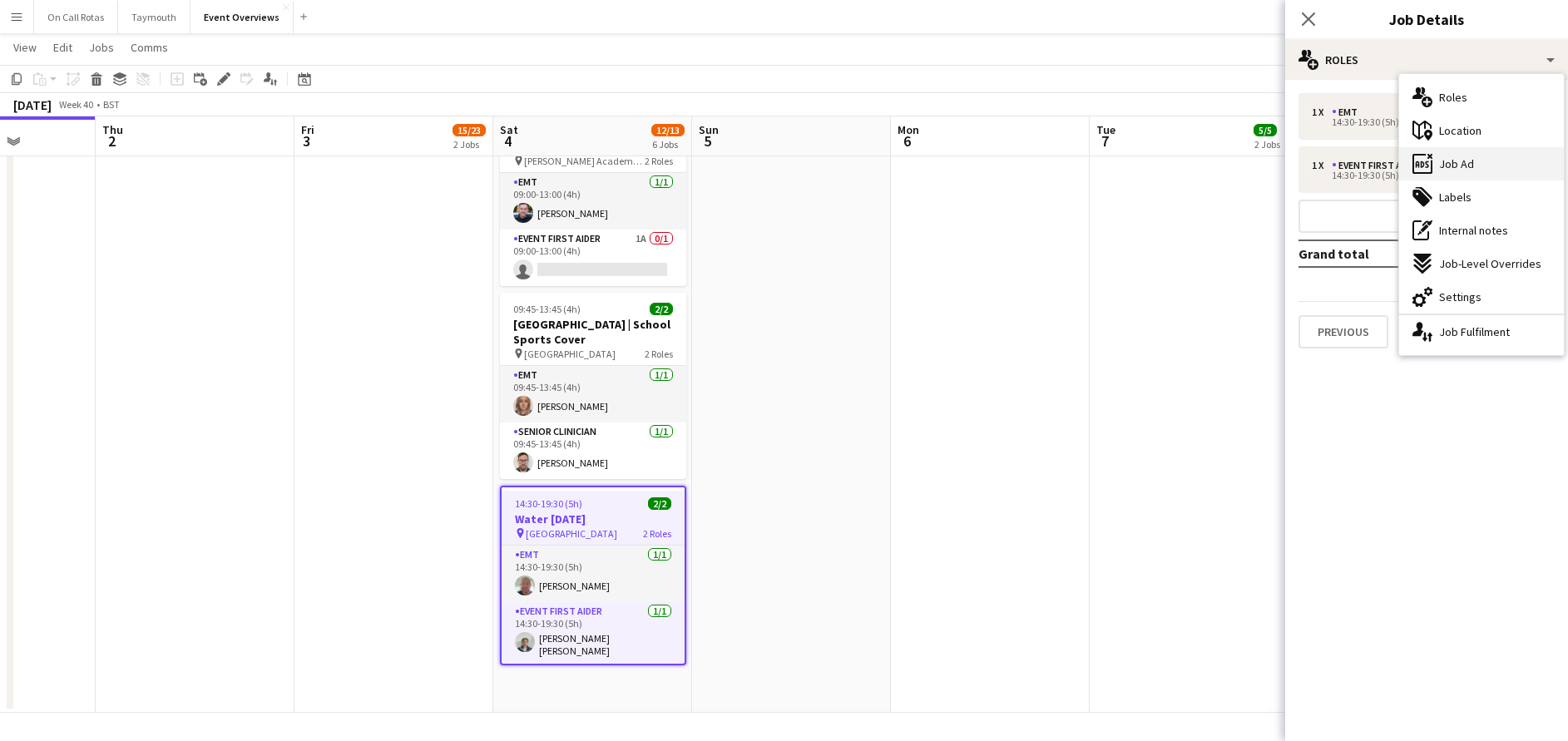
click at [1467, 157] on span "Job Ad" at bounding box center [1457, 164] width 35 height 15
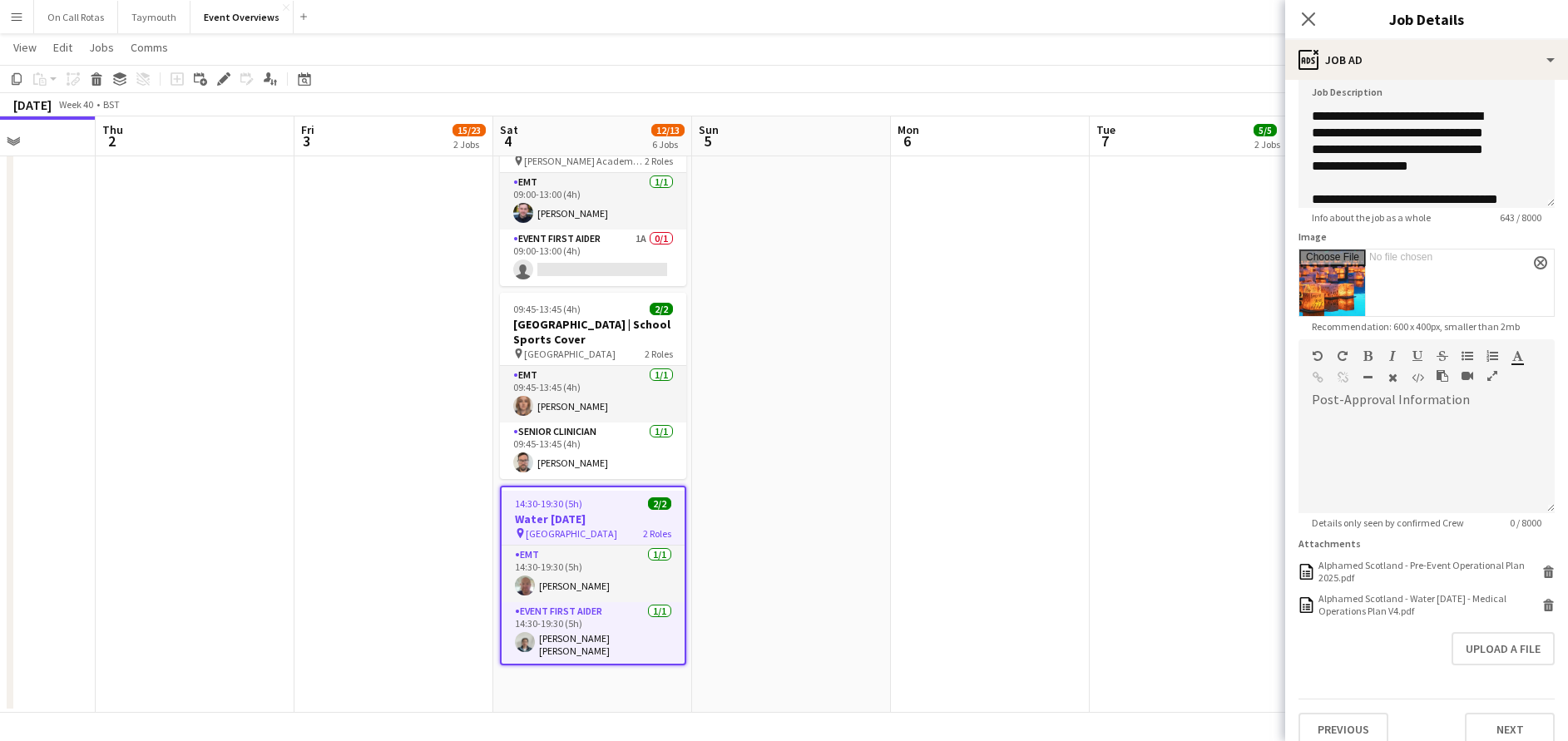
scroll to position [182, 0]
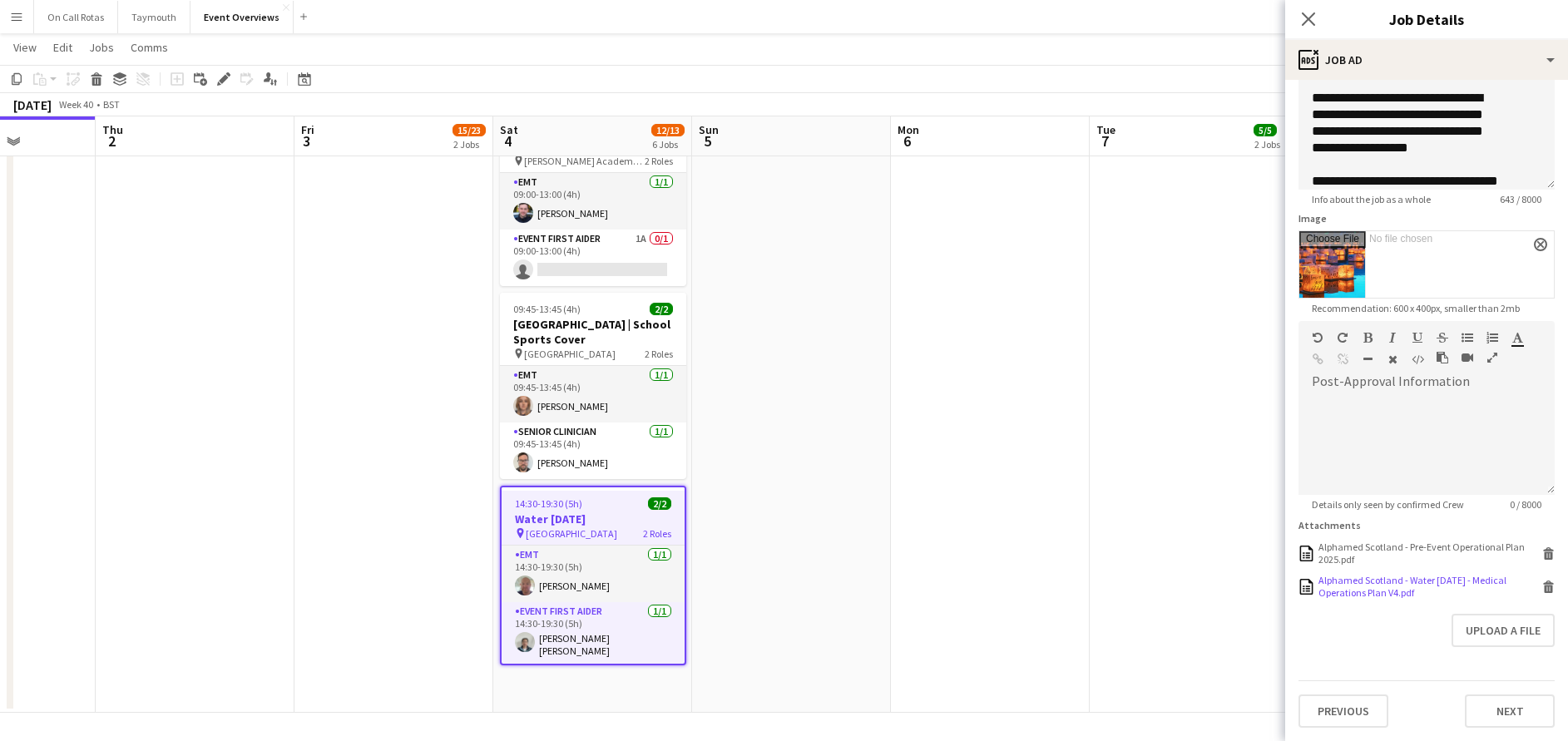
click at [1442, 598] on div "Alphamed Scotland - Water [DATE] - Medical Operations Plan V4.pdf" at bounding box center [1428, 586] width 220 height 25
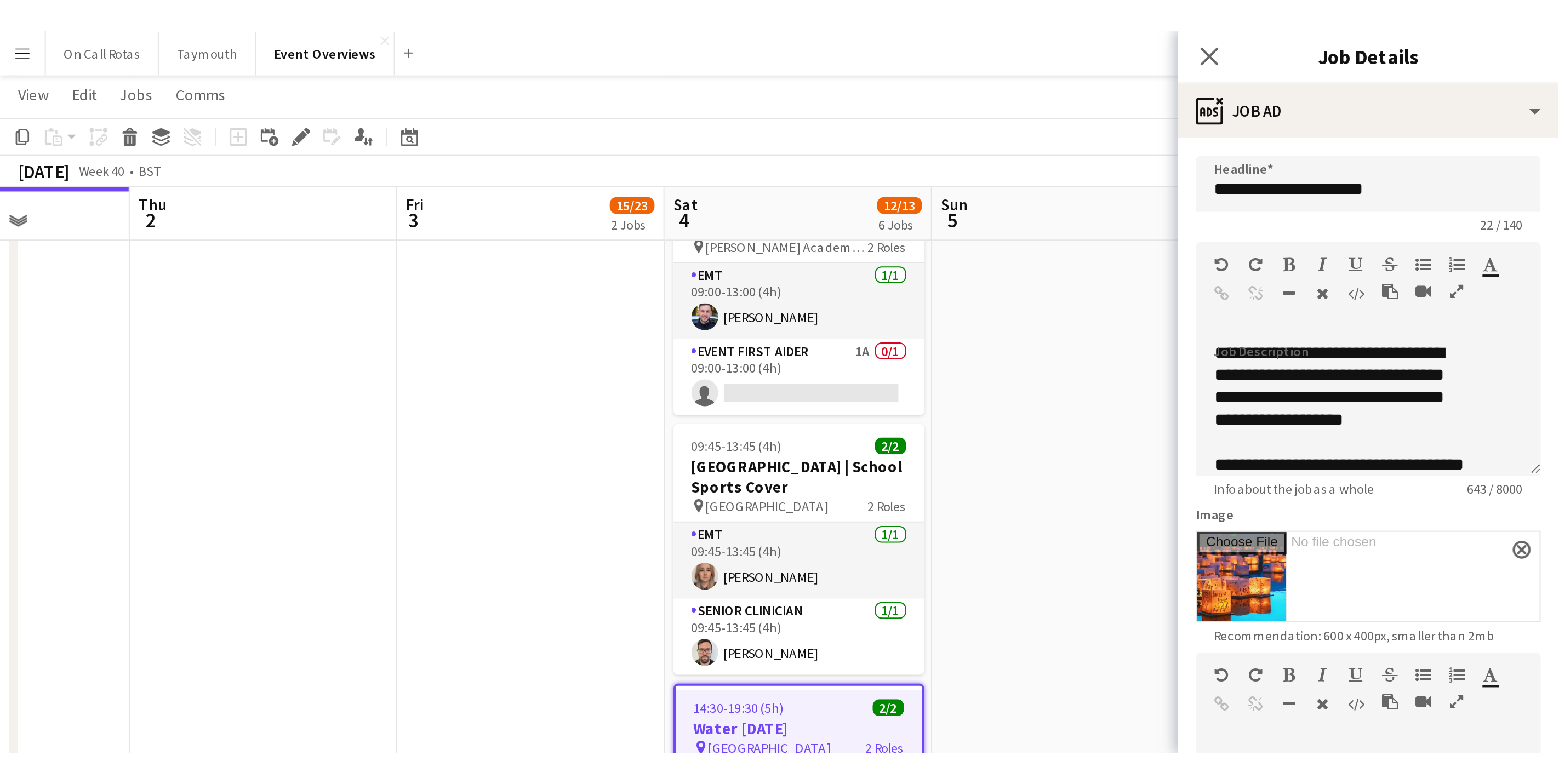
scroll to position [174, 0]
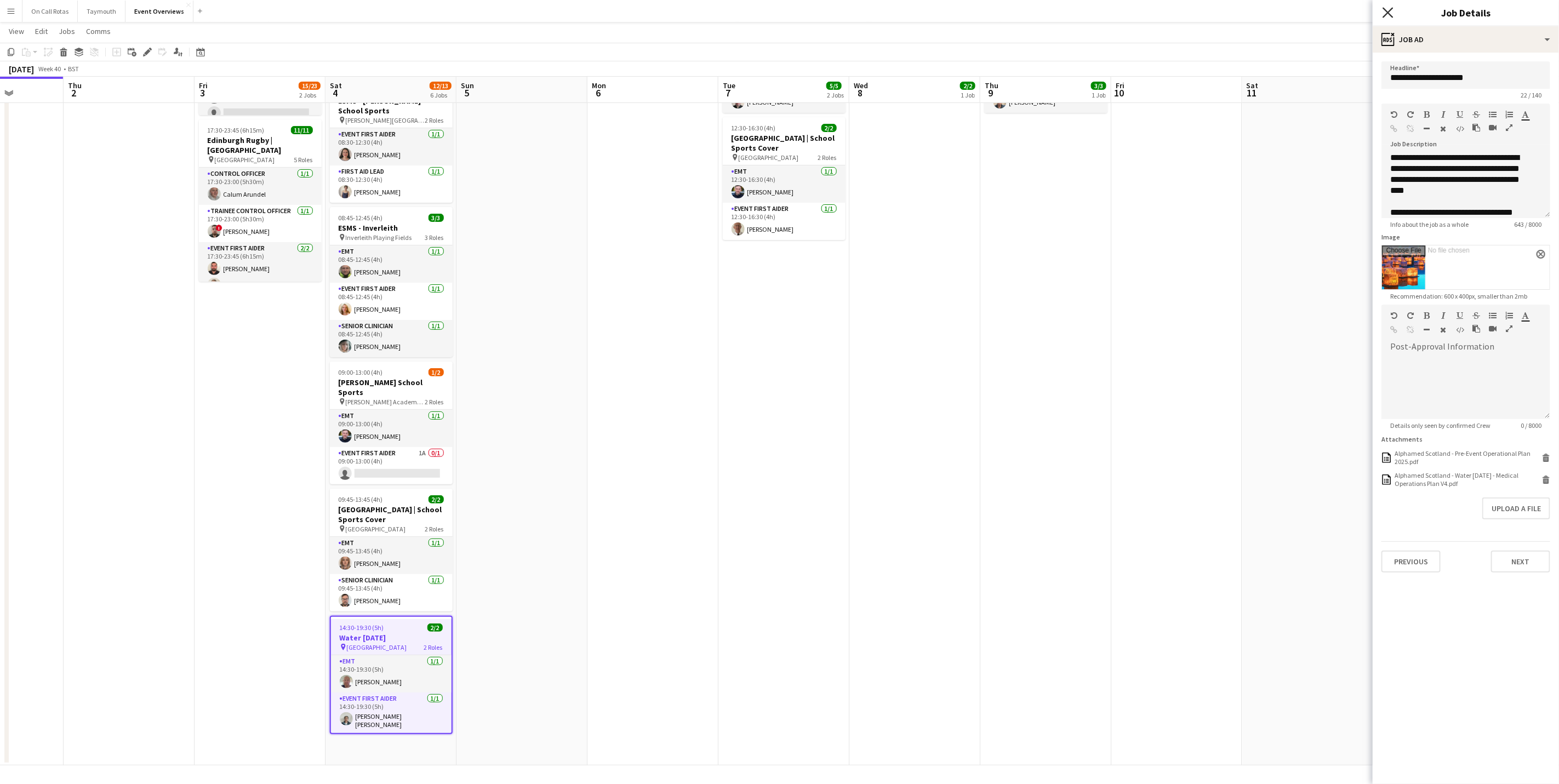
click at [1045, 13] on icon at bounding box center [1388, 12] width 10 height 10
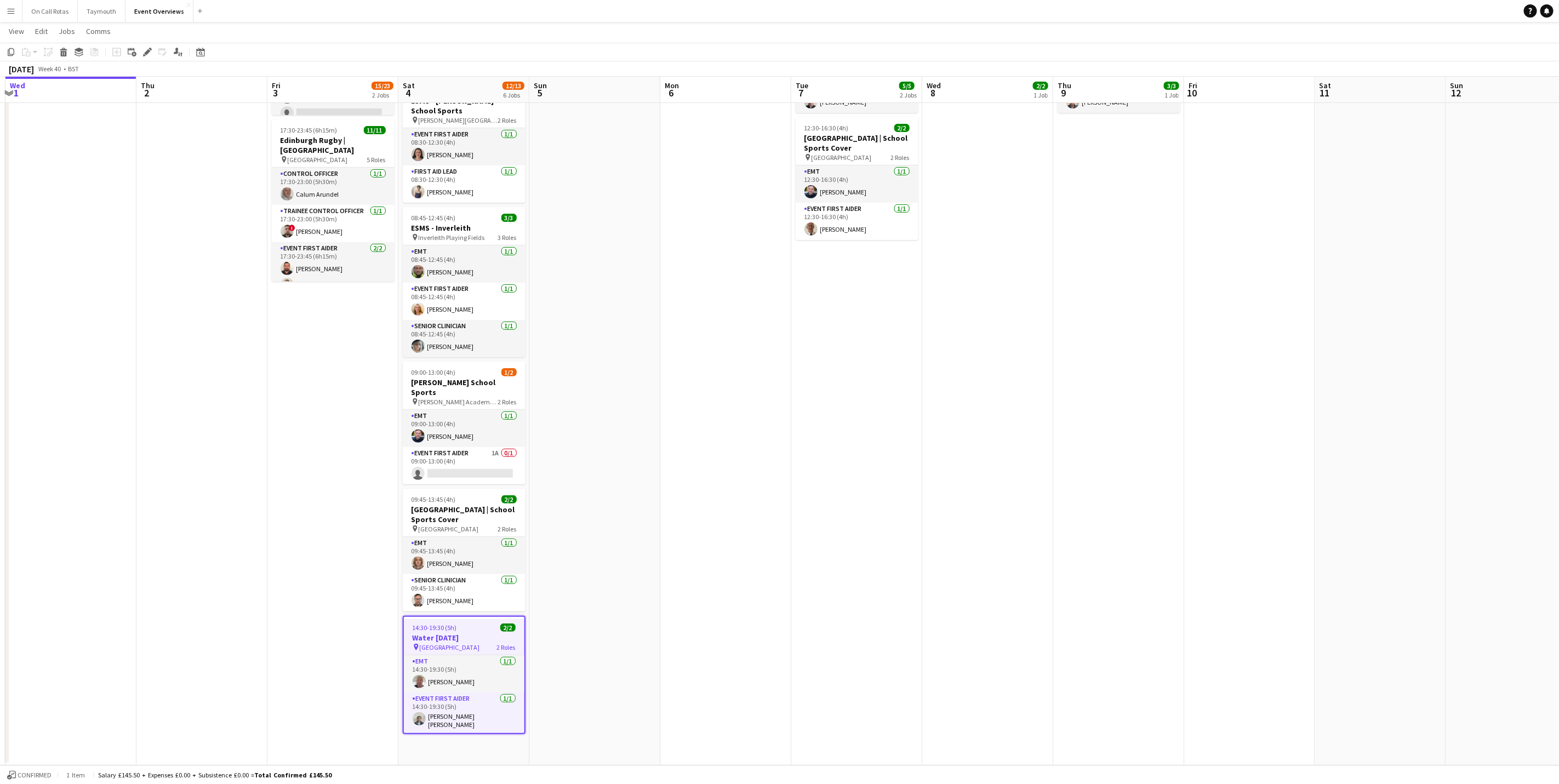
drag, startPoint x: 714, startPoint y: 727, endPoint x: 927, endPoint y: 644, distance: 228.6
click at [927, 487] on app-calendar-viewport "Mon 29 Tue 30 Wed 1 Thu 2 Fri 3 15/23 2 Jobs Sat 4 12/13 6 Jobs Sun 5 Mon 6 Tue…" at bounding box center [779, 317] width 1559 height 897
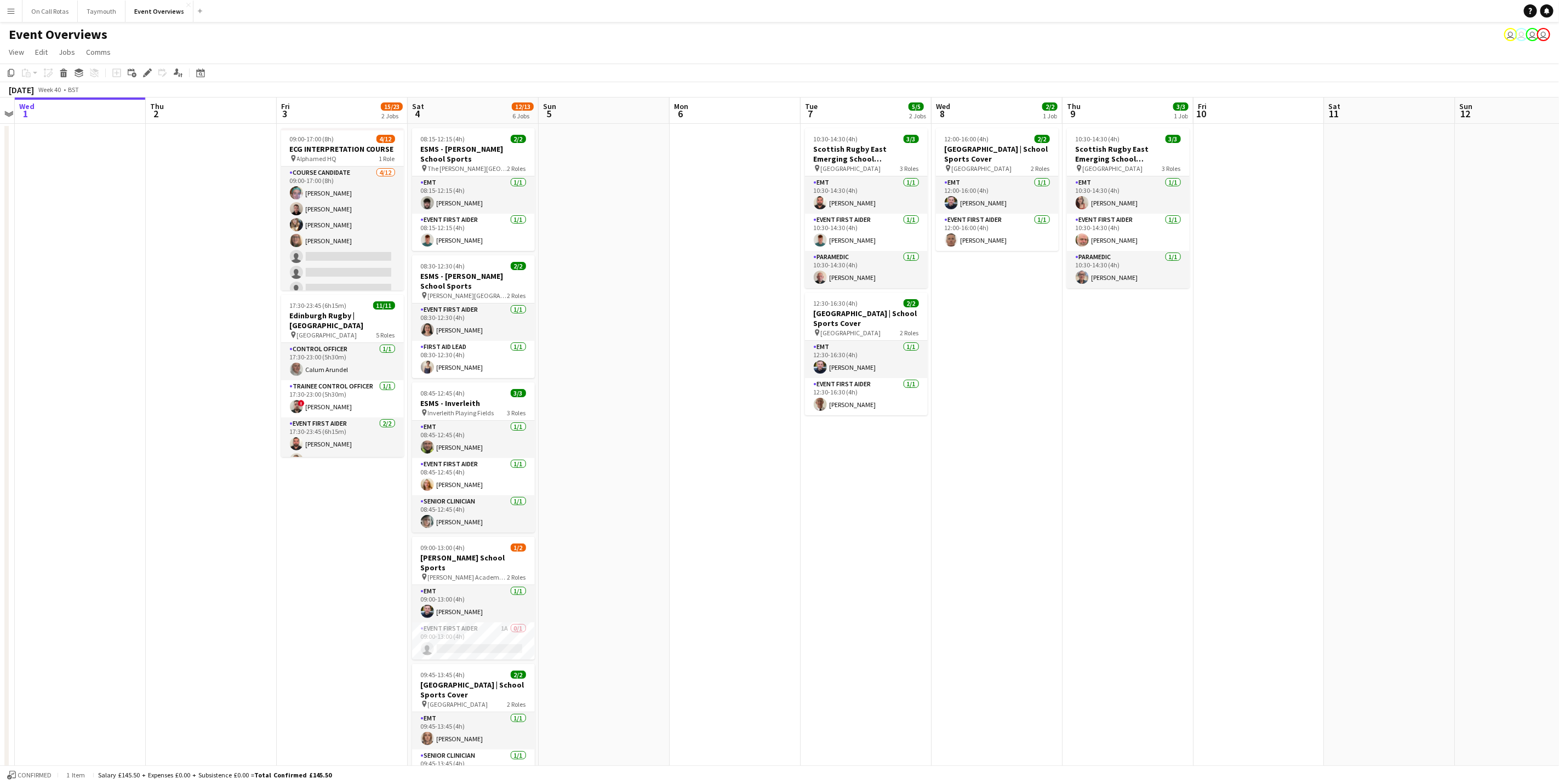
scroll to position [0, 336]
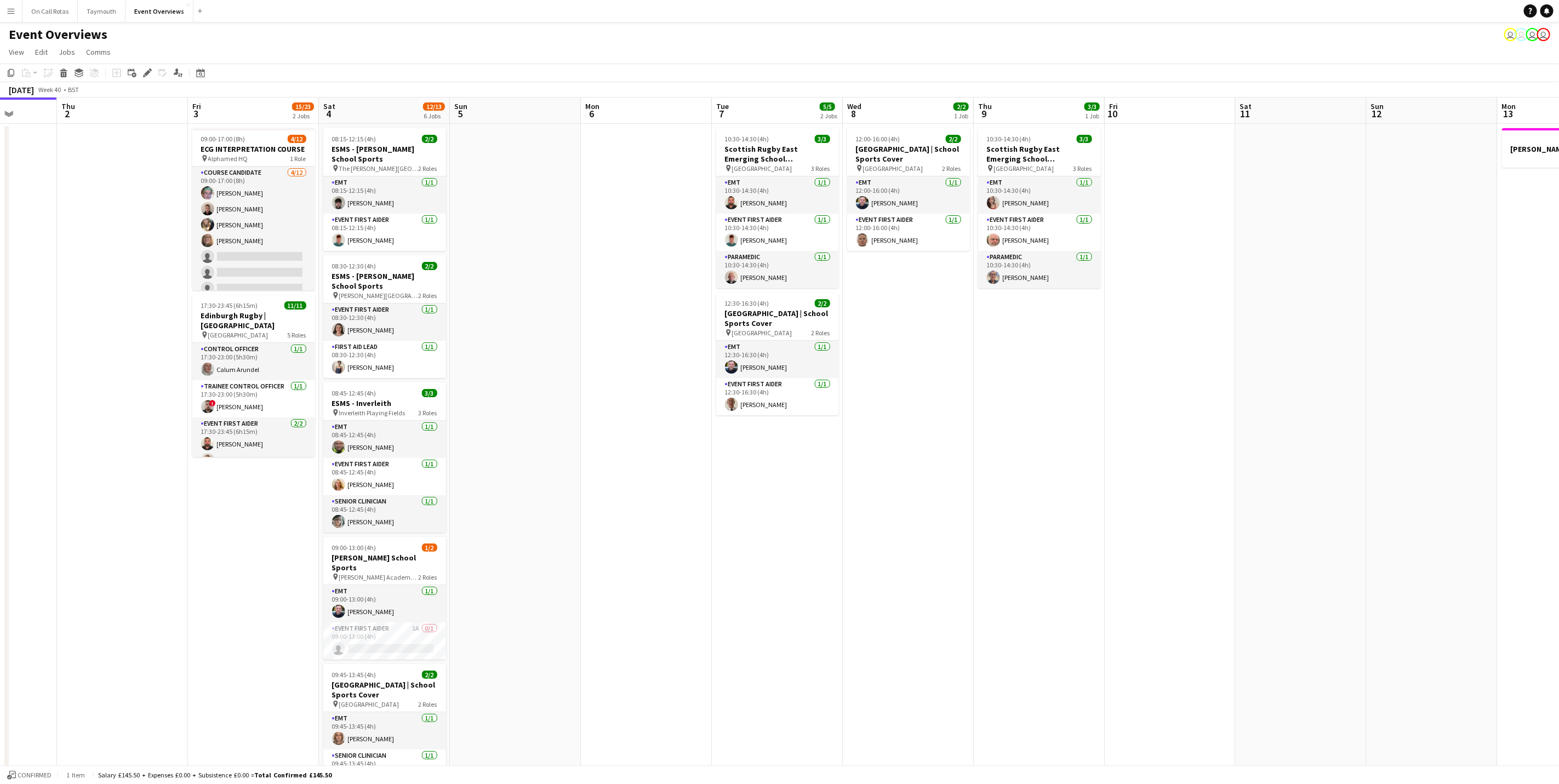
drag, startPoint x: 1163, startPoint y: 522, endPoint x: 1013, endPoint y: 520, distance: 150.0
click at [1013, 487] on app-calendar-viewport "Mon 29 Tue 30 Wed 1 Thu 2 Fri 3 15/23 2 Jobs Sat 4 12/13 6 Jobs Sun 5 Mon 6 Tue…" at bounding box center [779, 519] width 1559 height 843
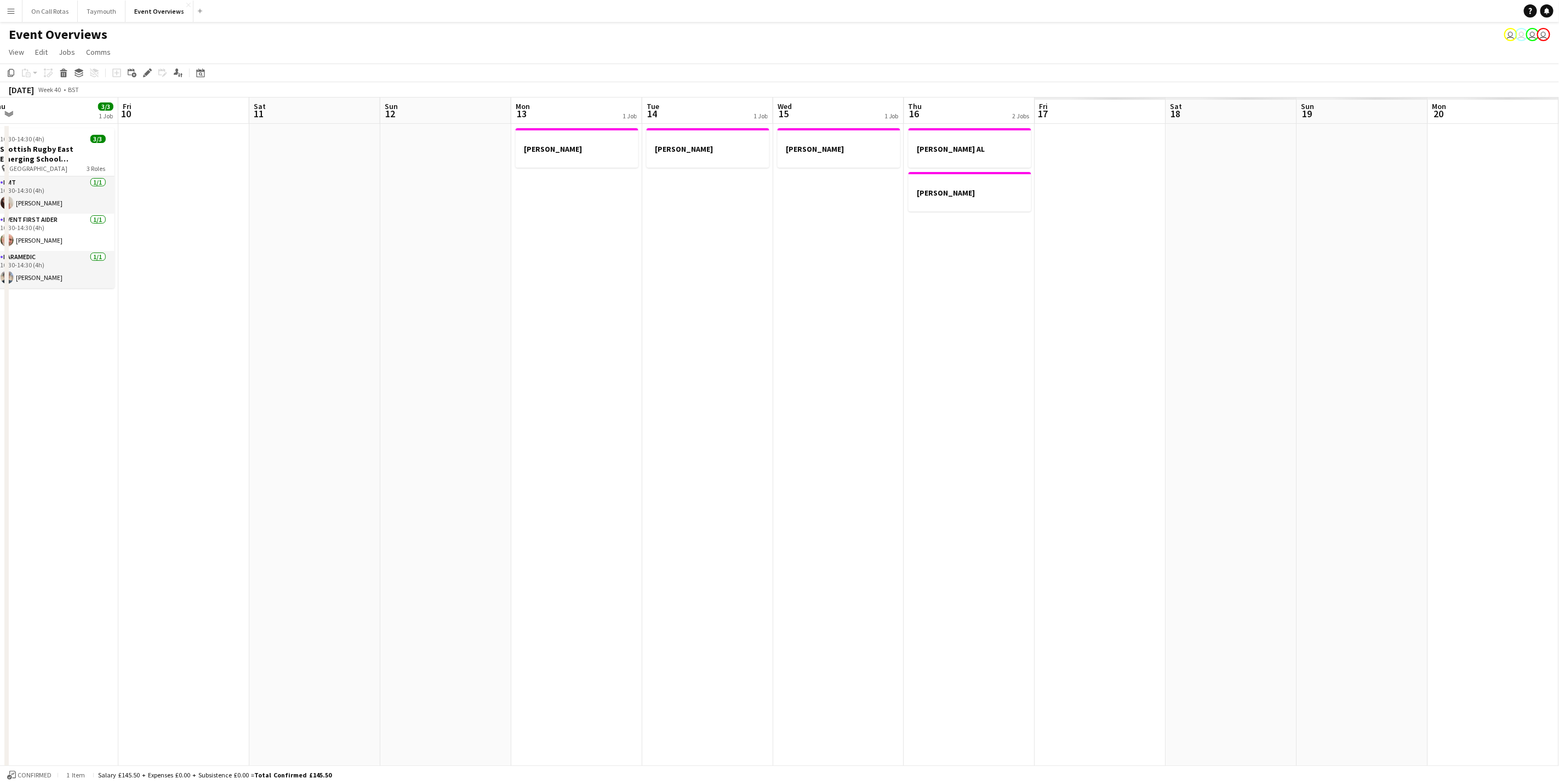
drag, startPoint x: 799, startPoint y: 408, endPoint x: 250, endPoint y: 328, distance: 554.8
click at [250, 328] on app-calendar-viewport "Sat 4 12/13 6 Jobs Sun 5 Mon 6 Tue 7 5/5 2 Jobs Wed 8 2/2 1 Job Thu 9 3/3 1 Job…" at bounding box center [779, 519] width 1559 height 843
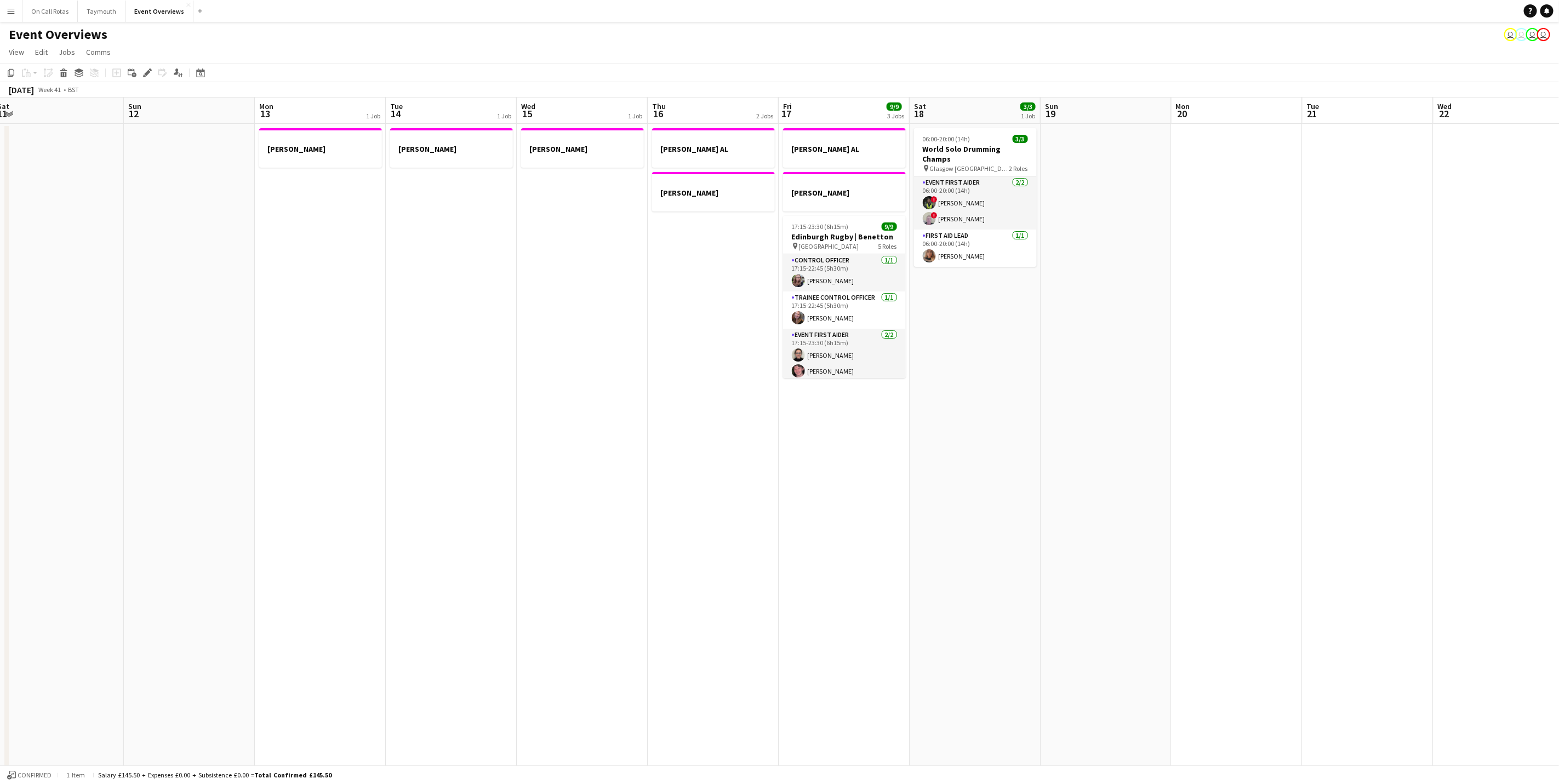
drag, startPoint x: 793, startPoint y: 390, endPoint x: 561, endPoint y: 393, distance: 232.0
click at [561, 393] on app-calendar-viewport "Wed 8 2/2 1 Job Thu 9 3/3 1 Job Fri 10 Sat 11 Sun 12 Mon 13 1 Job Tue 14 1 Job …" at bounding box center [779, 519] width 1559 height 843
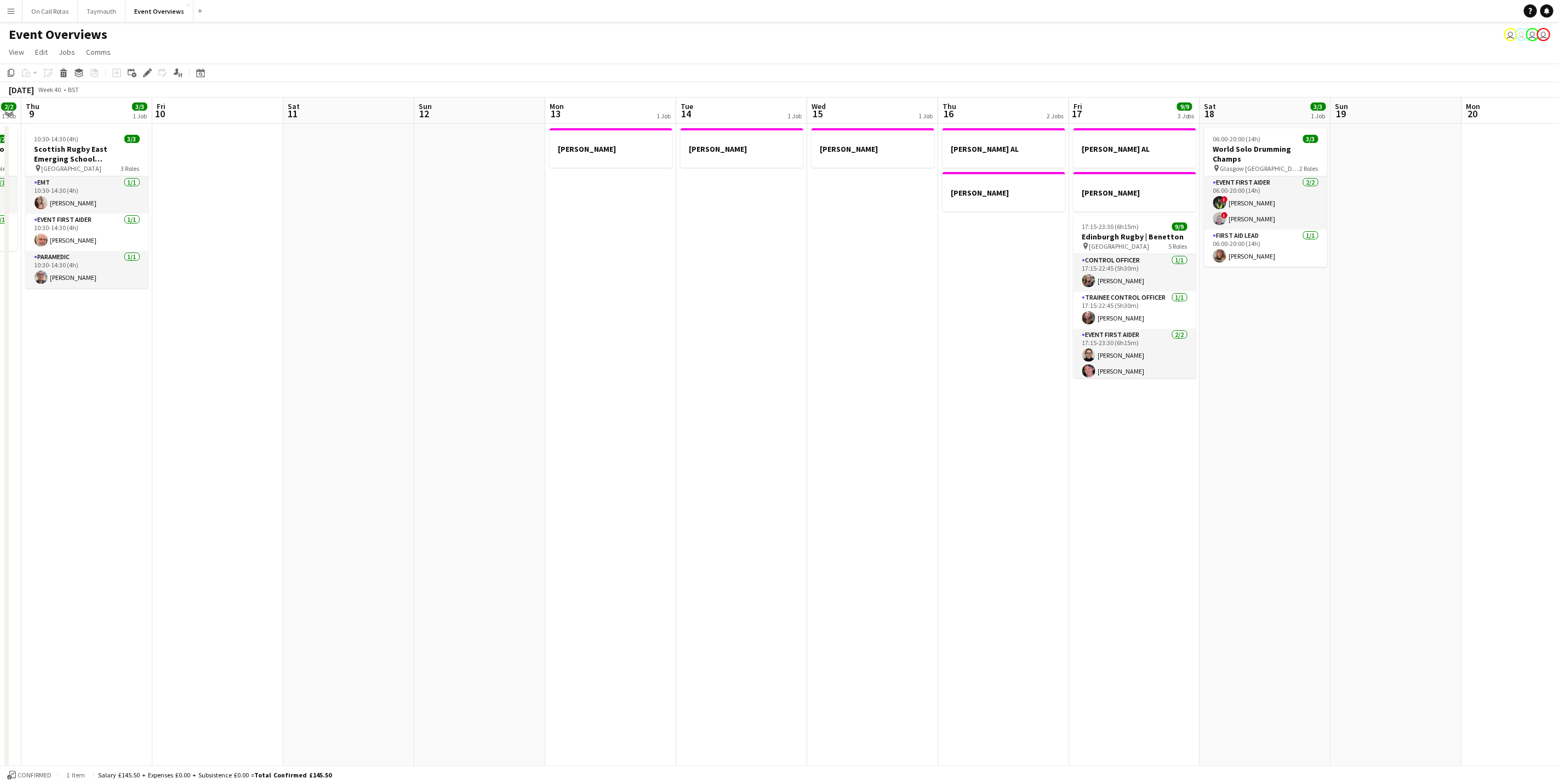
scroll to position [0, 393]
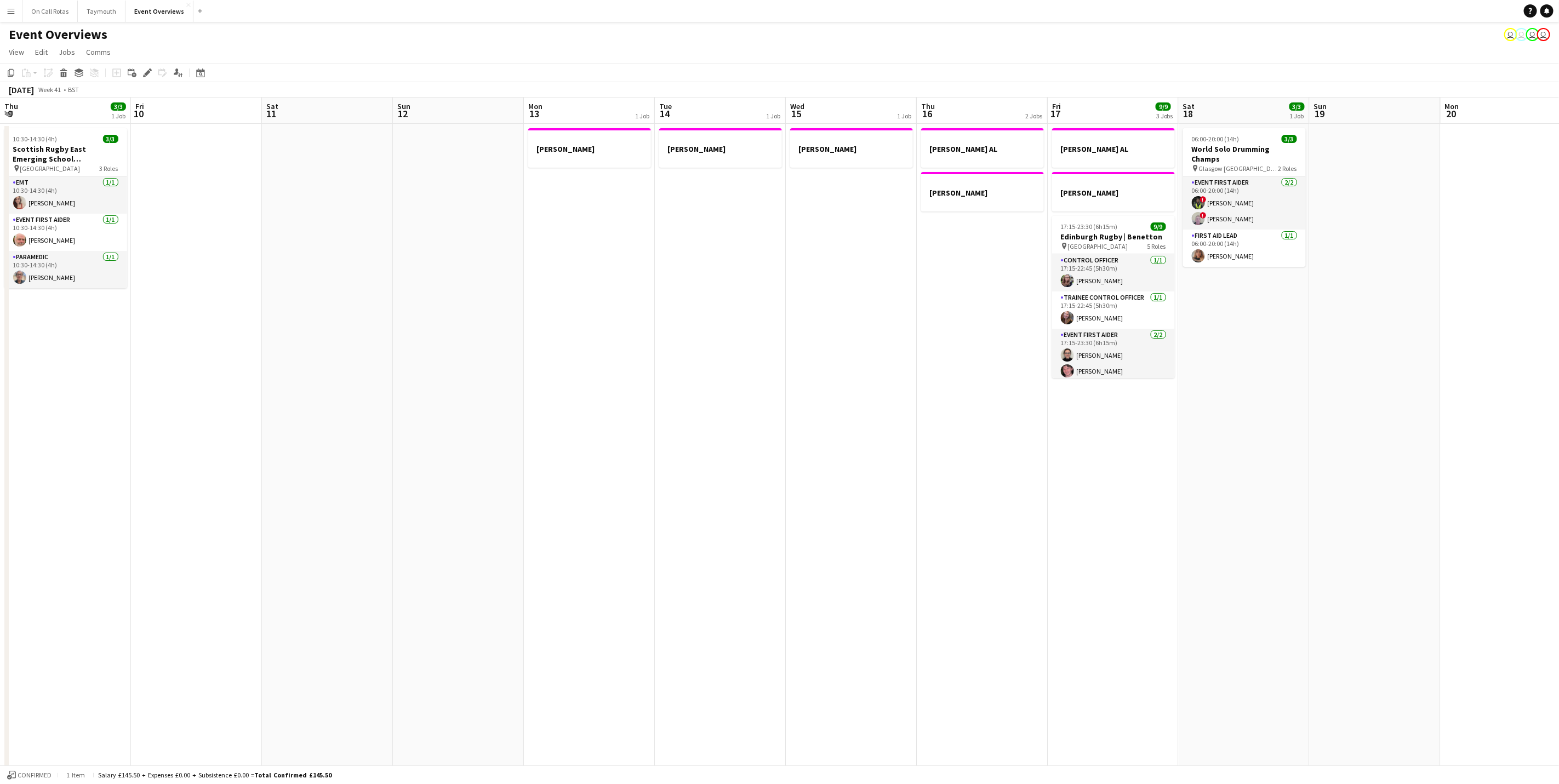
drag, startPoint x: 1015, startPoint y: 636, endPoint x: 541, endPoint y: 579, distance: 477.4
click at [541, 487] on app-calendar-viewport "Mon 6 Tue 7 5/5 2 Jobs Wed 8 2/2 1 Job Thu 9 3/3 1 Job Fri 10 Sat 11 Sun 12 Mon…" at bounding box center [779, 519] width 1559 height 843
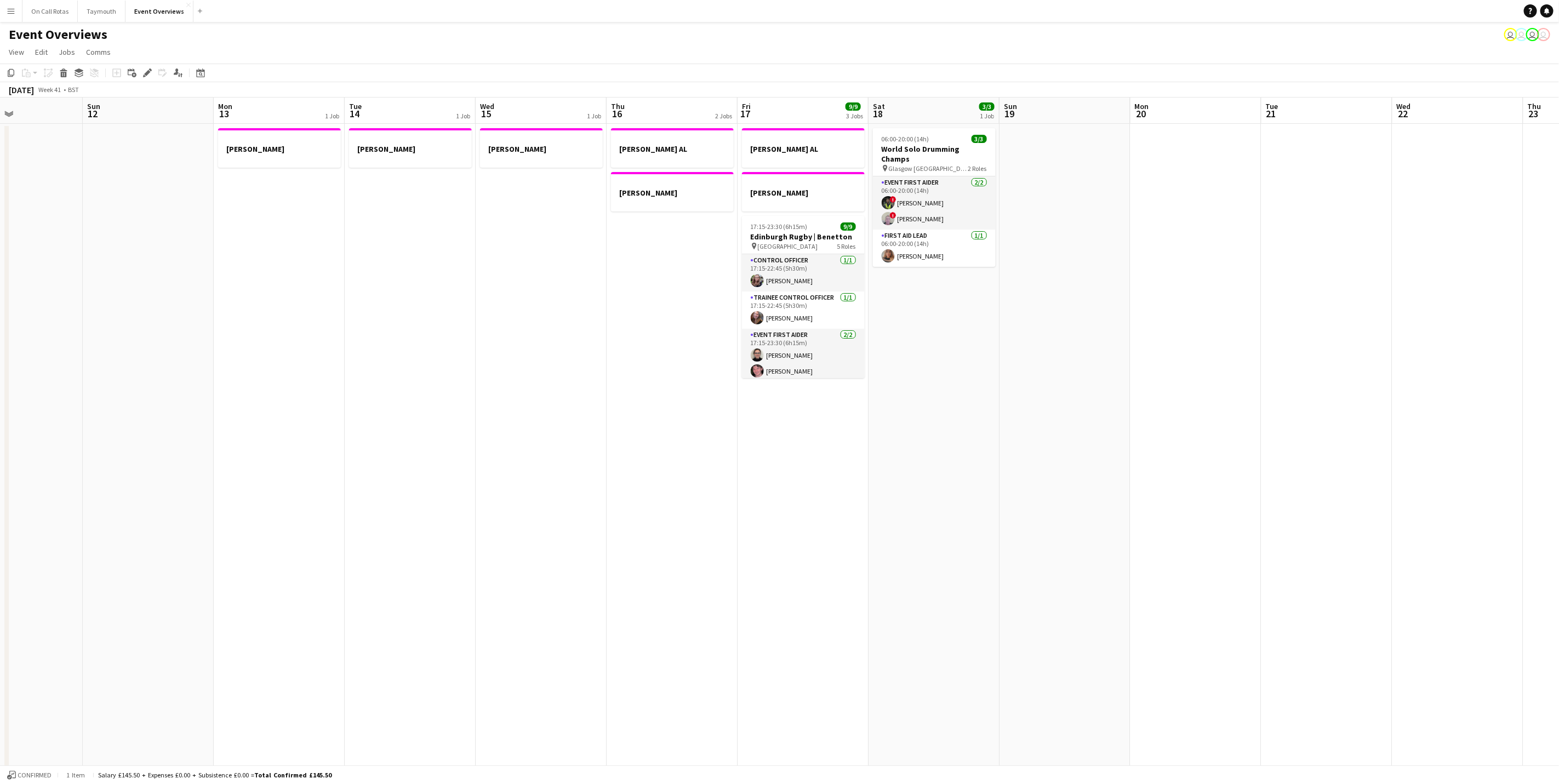
scroll to position [0, 443]
drag, startPoint x: 890, startPoint y: 618, endPoint x: 693, endPoint y: 597, distance: 198.1
click at [693, 487] on app-calendar-viewport "Wed 8 2/2 1 Job Thu 9 3/3 1 Job Fri 10 Sat 11 Sun 12 Mon 13 1 Job Tue 14 1 Job …" at bounding box center [779, 519] width 1559 height 843
click at [910, 200] on app-card-role "Event First Aider [DATE] 06:00-20:00 (14h) ! [PERSON_NAME] ! [PERSON_NAME]" at bounding box center [932, 203] width 123 height 53
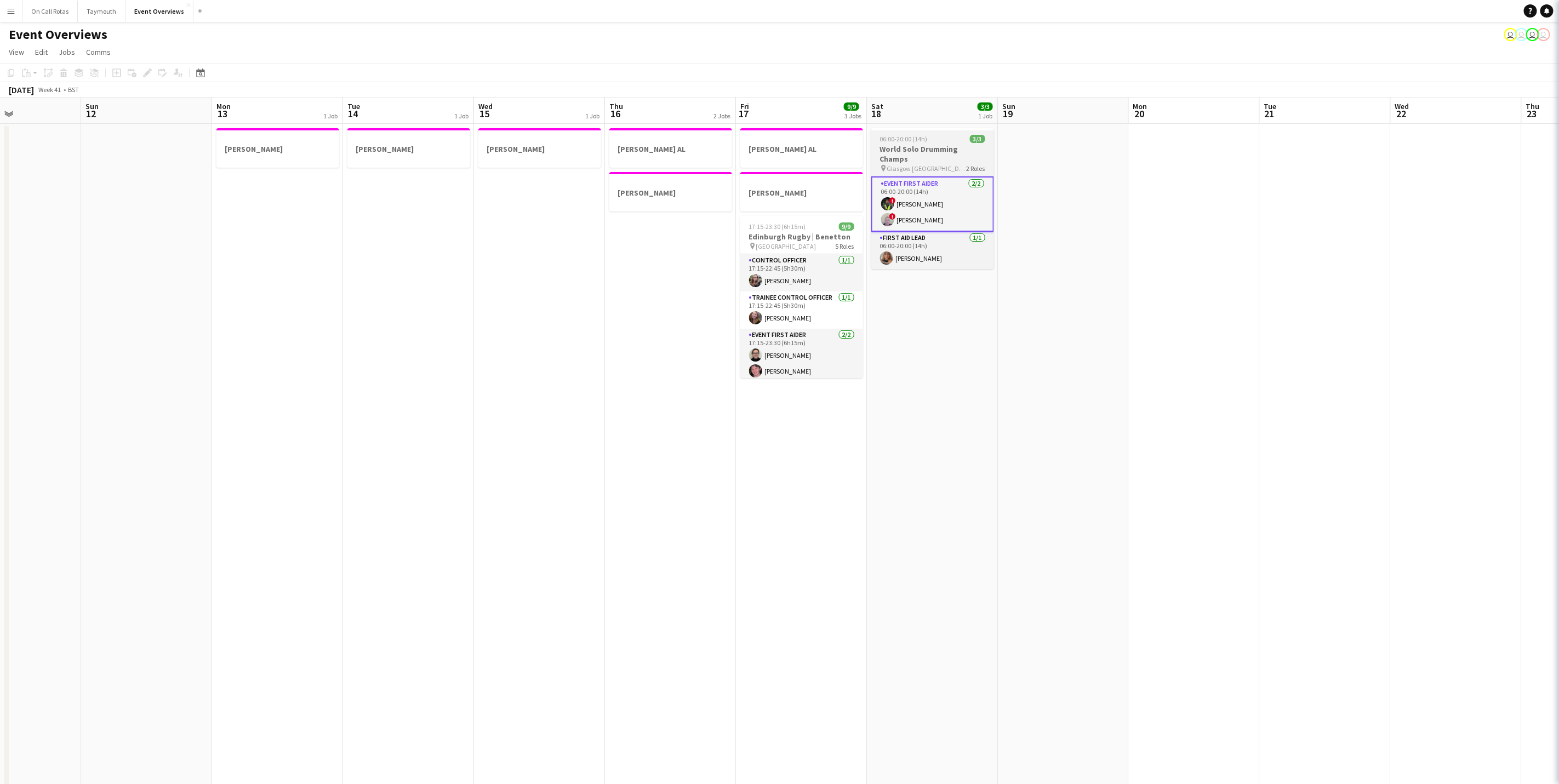
click at [928, 142] on div "06:00-20:00 (14h) 3/3" at bounding box center [932, 138] width 123 height 8
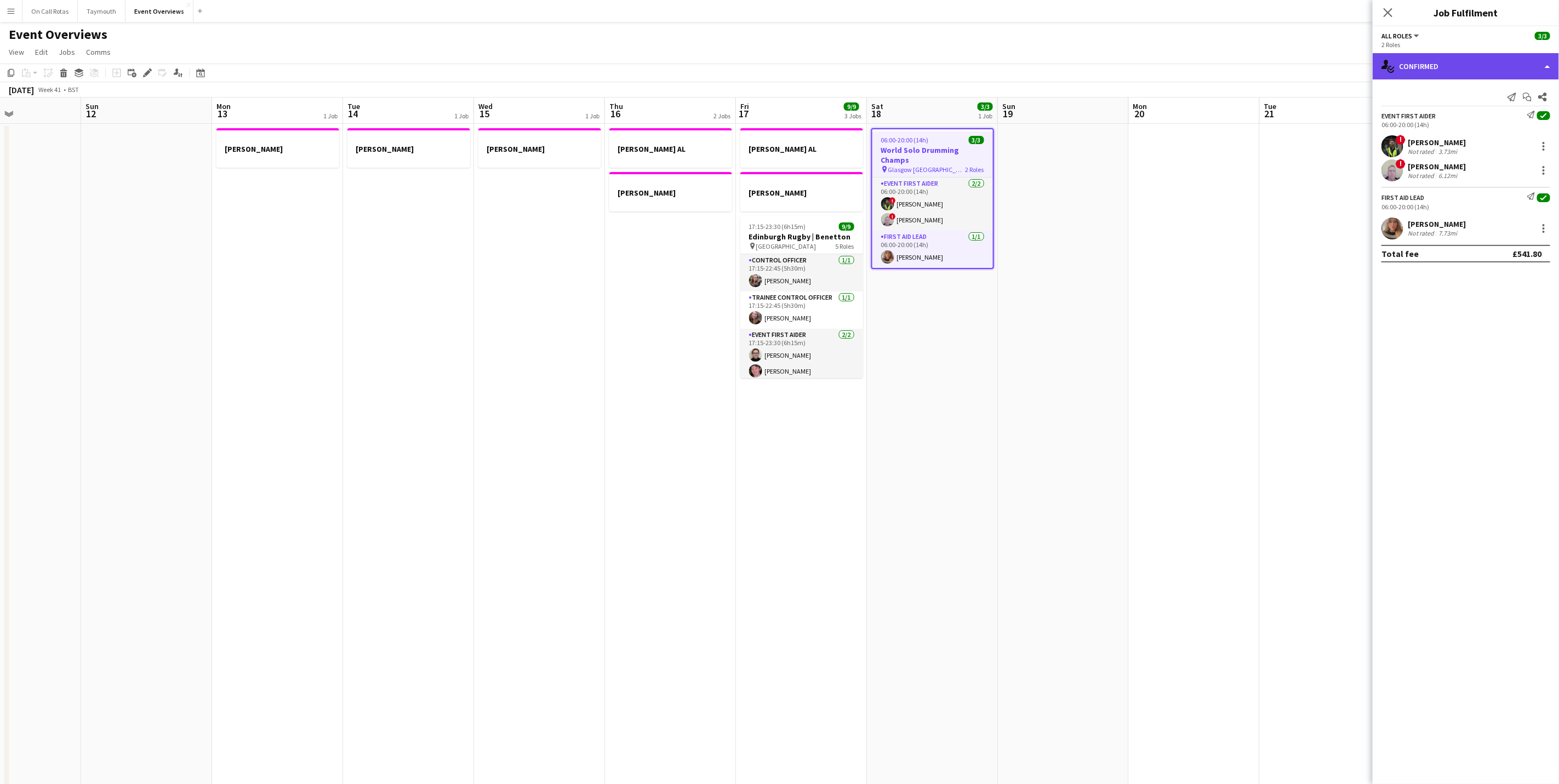
click at [1045, 61] on div "single-neutral-actions-check-2 Confirmed" at bounding box center [1466, 66] width 186 height 26
click at [1045, 112] on div "pen-write Job Details" at bounding box center [1502, 114] width 109 height 22
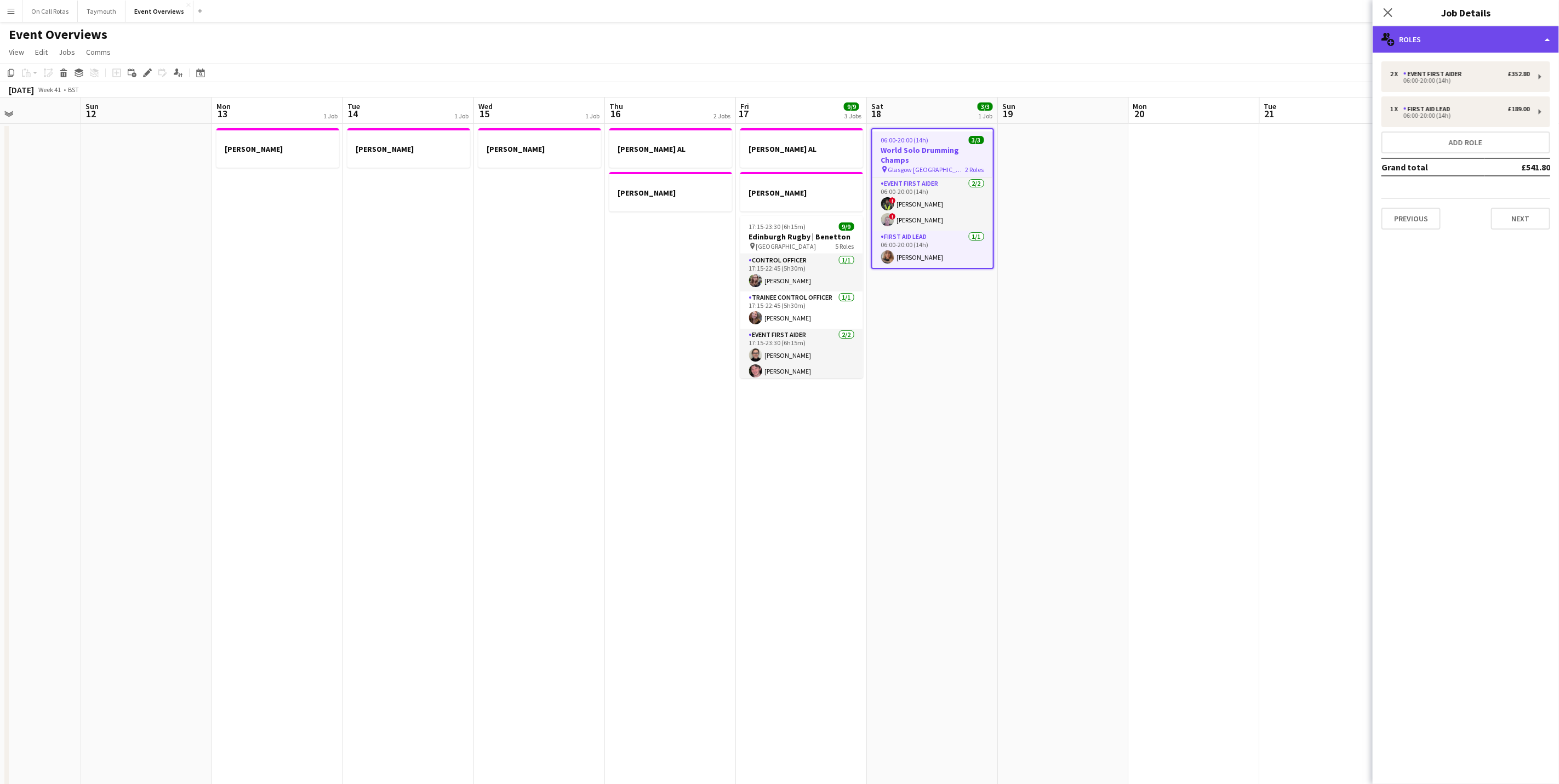
click at [1045, 46] on div "multiple-users-add Roles" at bounding box center [1466, 39] width 186 height 26
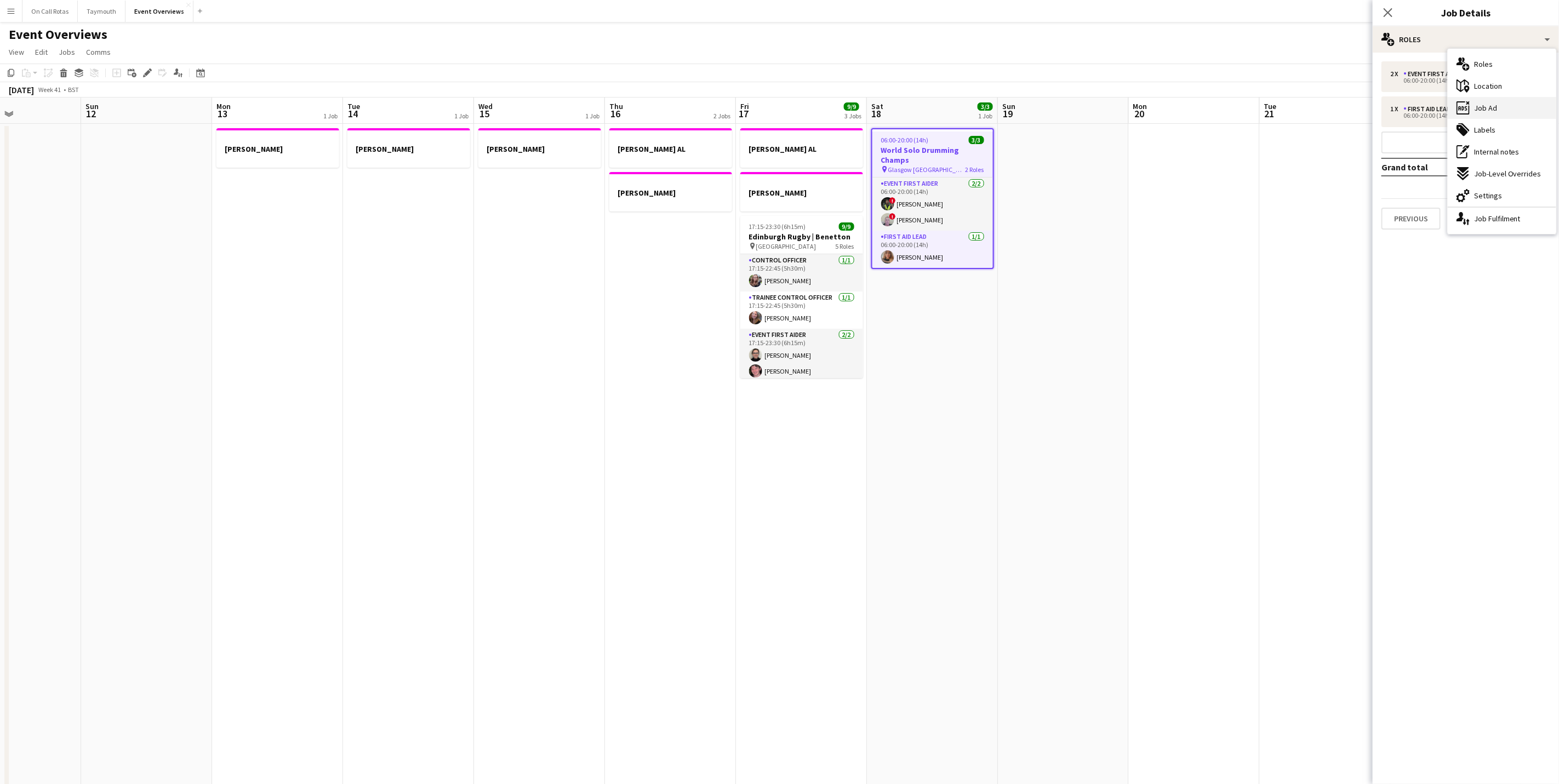
click at [1045, 106] on div "ads-window Job Ad" at bounding box center [1502, 108] width 109 height 22
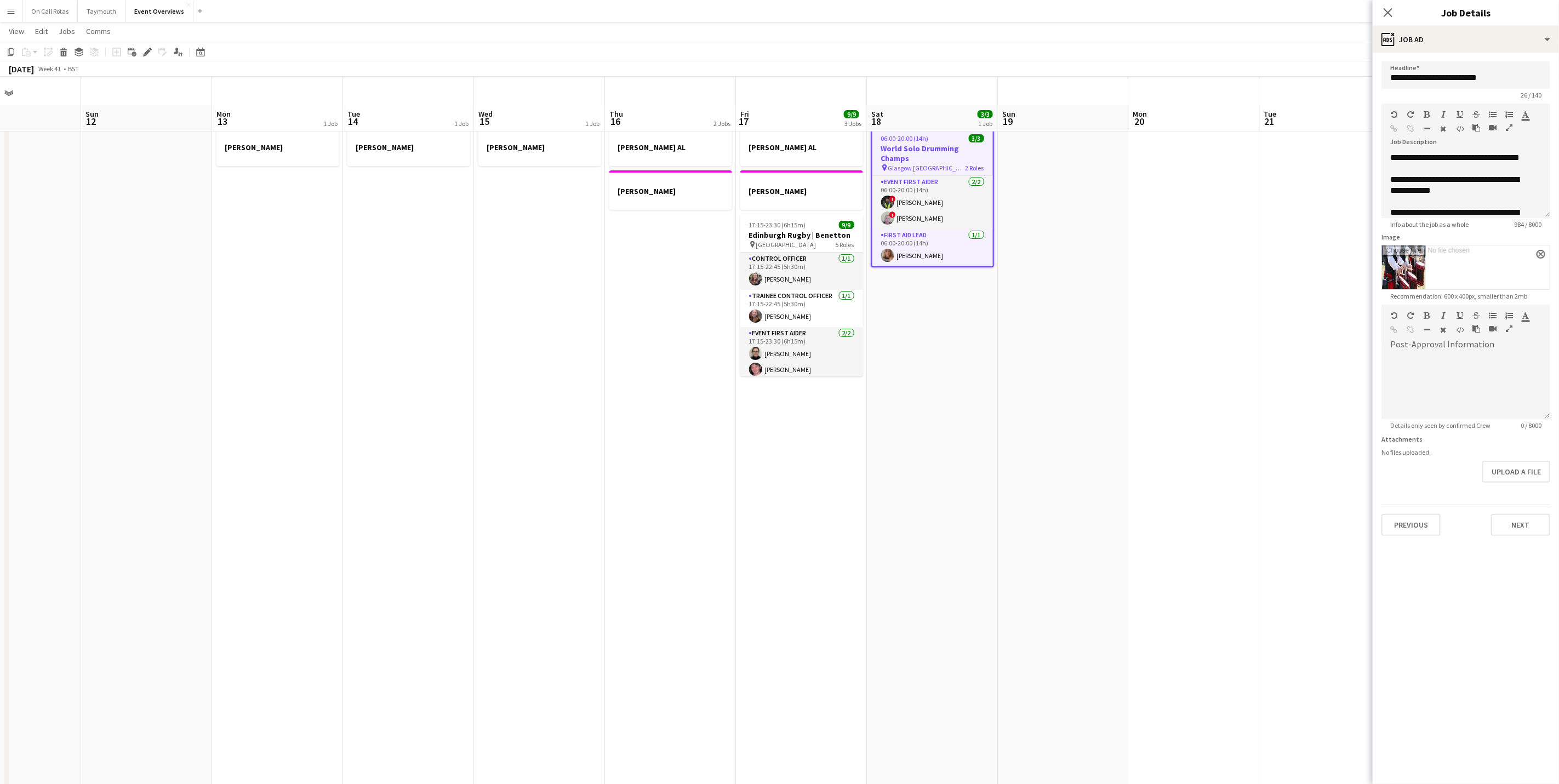
scroll to position [0, 0]
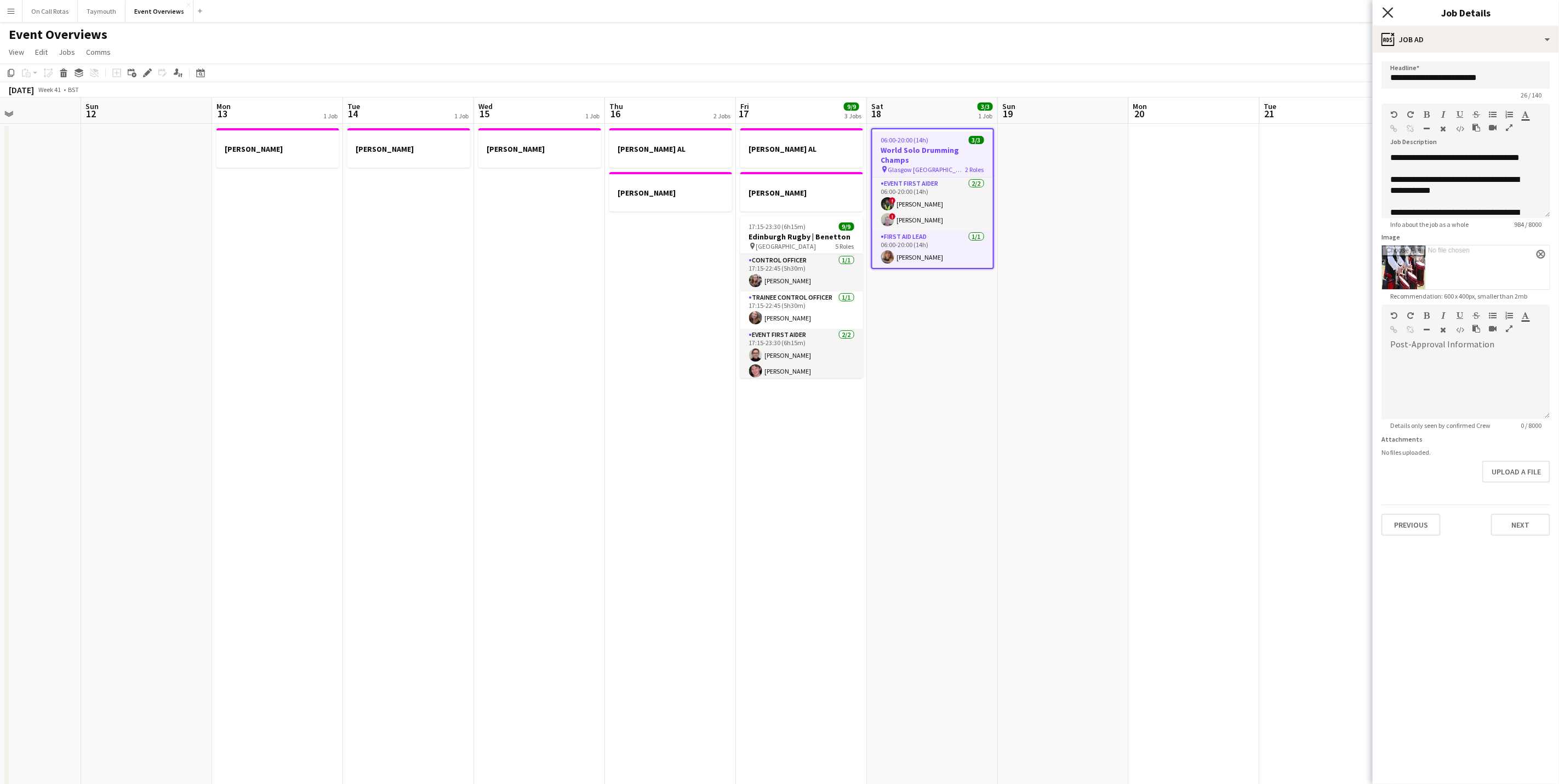
click at [1045, 13] on icon "Close pop-in" at bounding box center [1388, 12] width 10 height 10
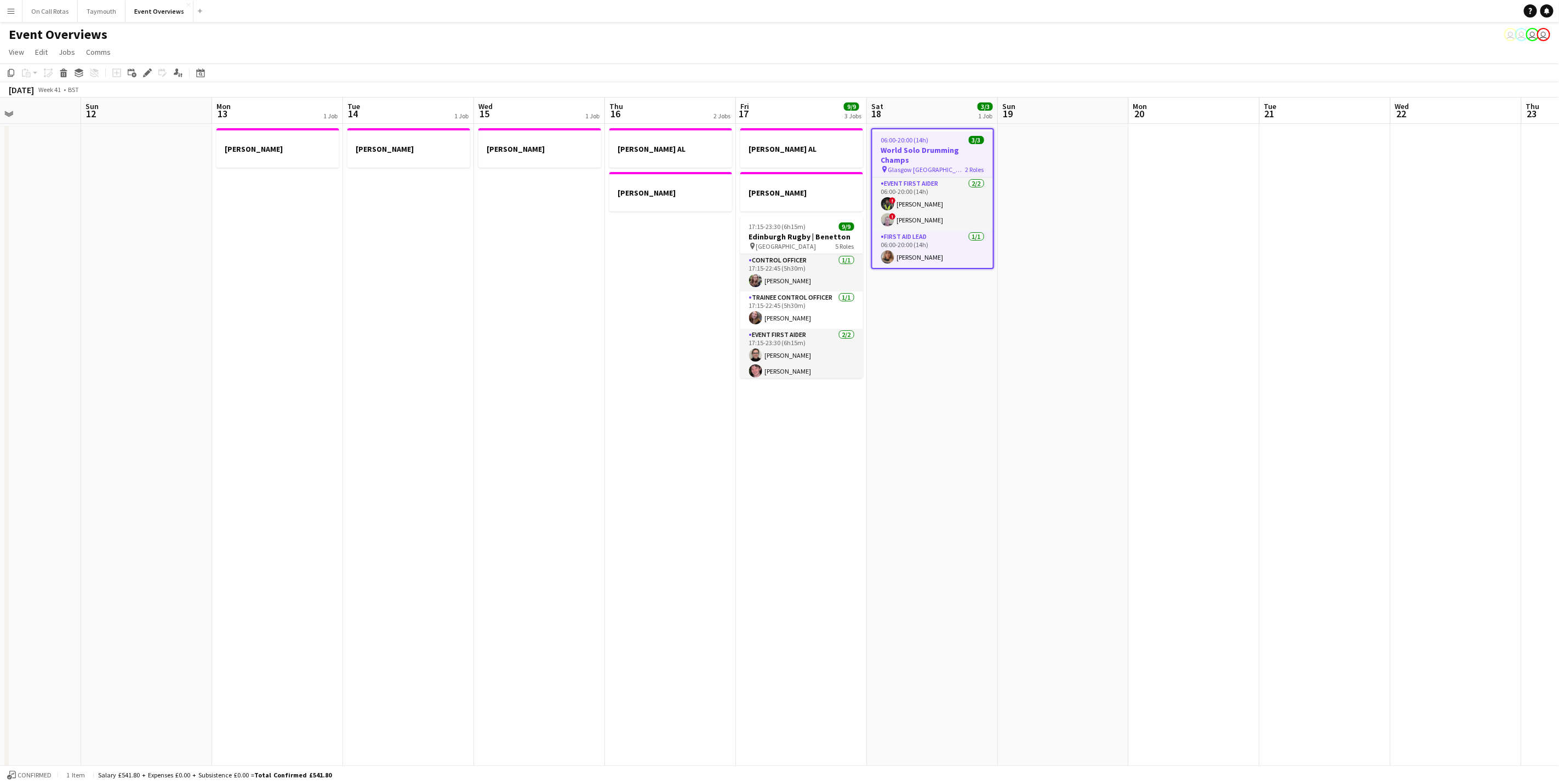
scroll to position [0, 379]
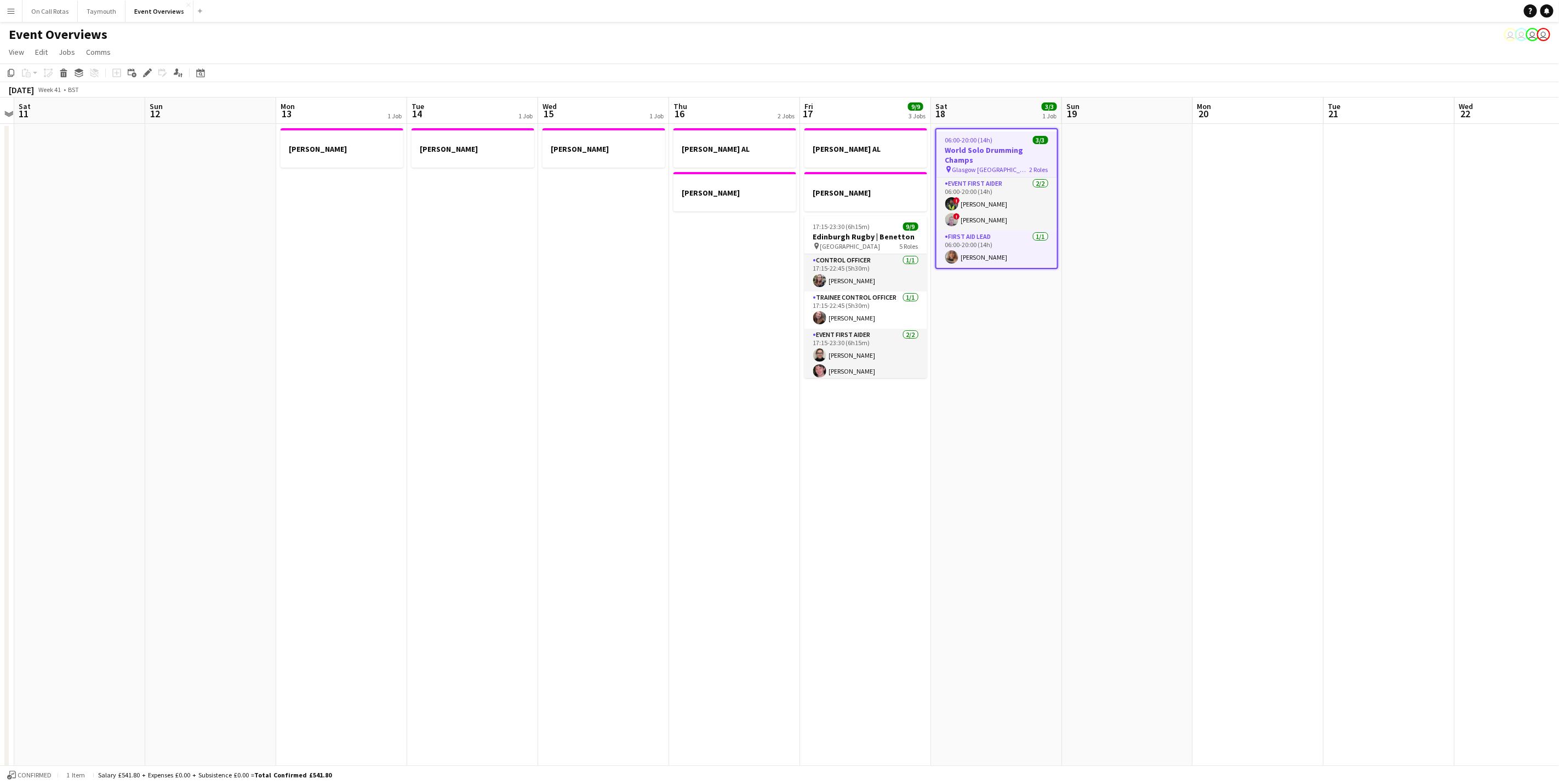
drag, startPoint x: 1036, startPoint y: 304, endPoint x: 196, endPoint y: 395, distance: 844.9
click at [196, 395] on app-calendar-viewport "Wed 8 2/2 1 Job Thu 9 3/3 1 Job Fri 10 Sat 11 Sun 12 Mon 13 1 Job Tue 14 1 Job …" at bounding box center [779, 519] width 1559 height 843
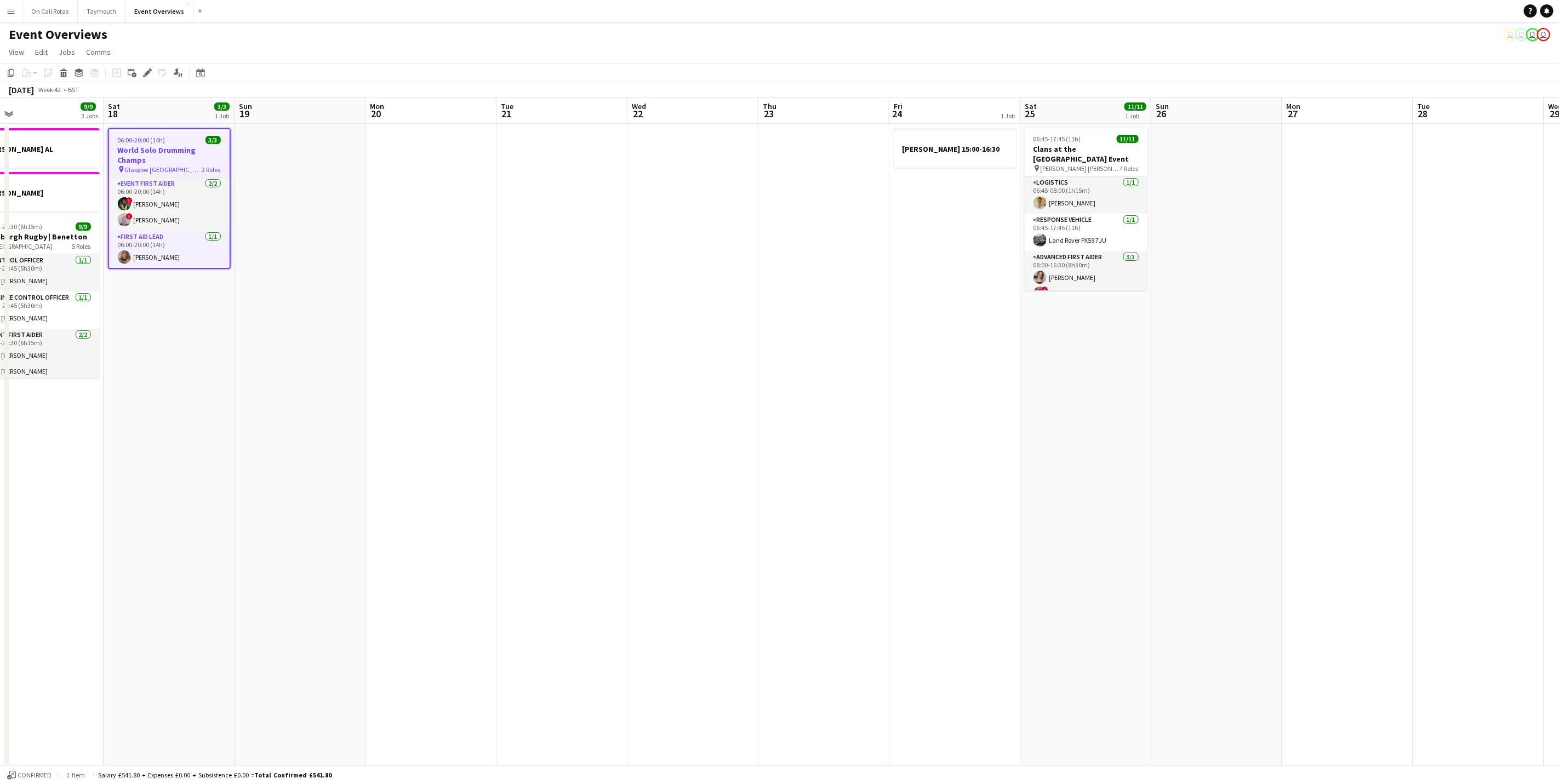
drag, startPoint x: 806, startPoint y: 421, endPoint x: 1002, endPoint y: 433, distance: 196.4
click at [1045, 406] on app-calendar-viewport "Wed 15 1 Job Thu 16 2 Jobs Fri 17 9/9 3 Jobs Sat 18 3/3 1 Job Sun 19 Mon 20 Tue…" at bounding box center [779, 519] width 1559 height 843
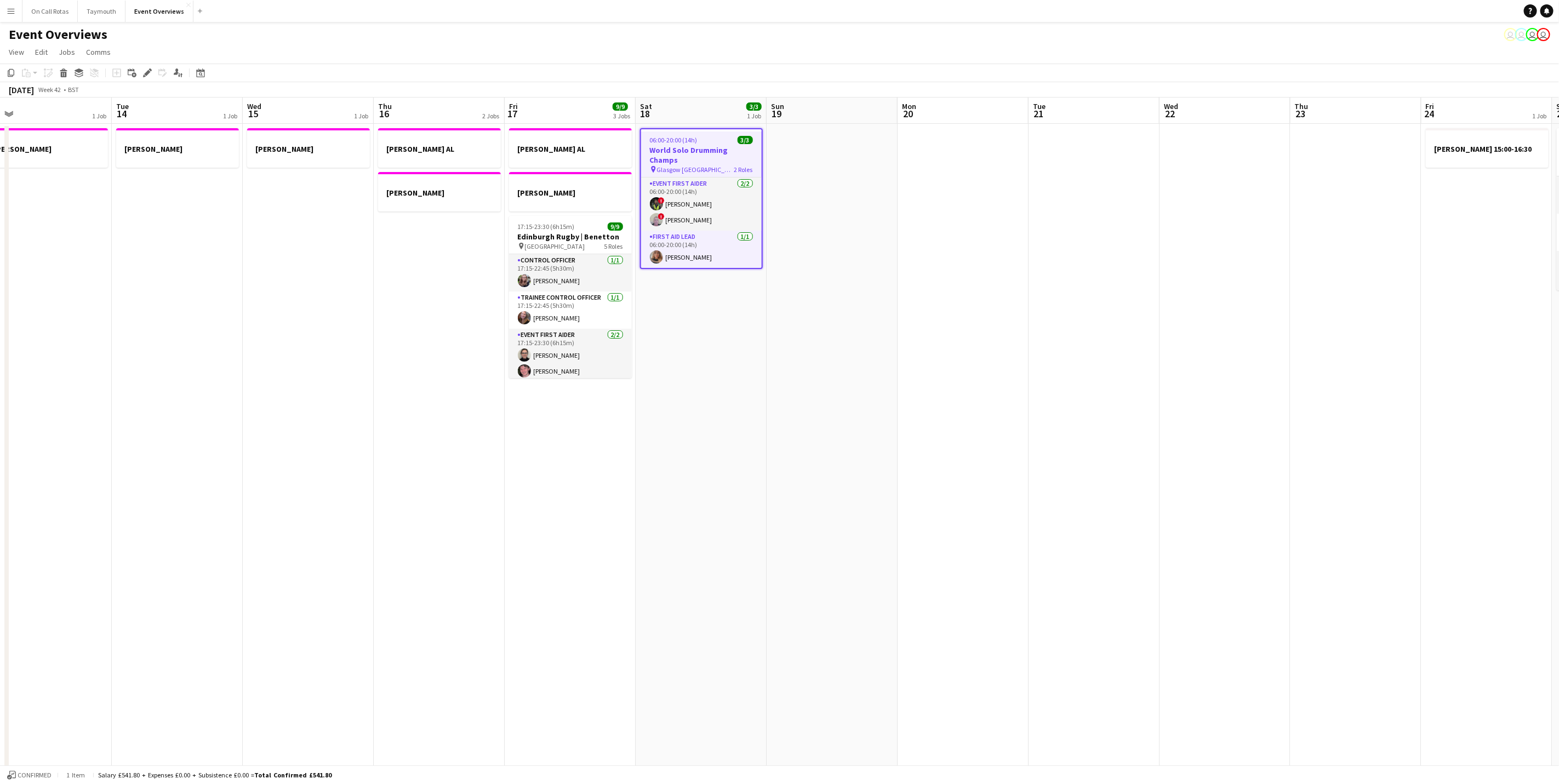
drag, startPoint x: 932, startPoint y: 461, endPoint x: 696, endPoint y: 470, distance: 236.2
click at [1045, 439] on app-calendar-viewport "Sat 11 Sun 12 Mon 13 1 Job Tue 14 1 Job Wed 15 1 Job Thu 16 2 Jobs Fri 17 9/9 3…" at bounding box center [779, 519] width 1559 height 843
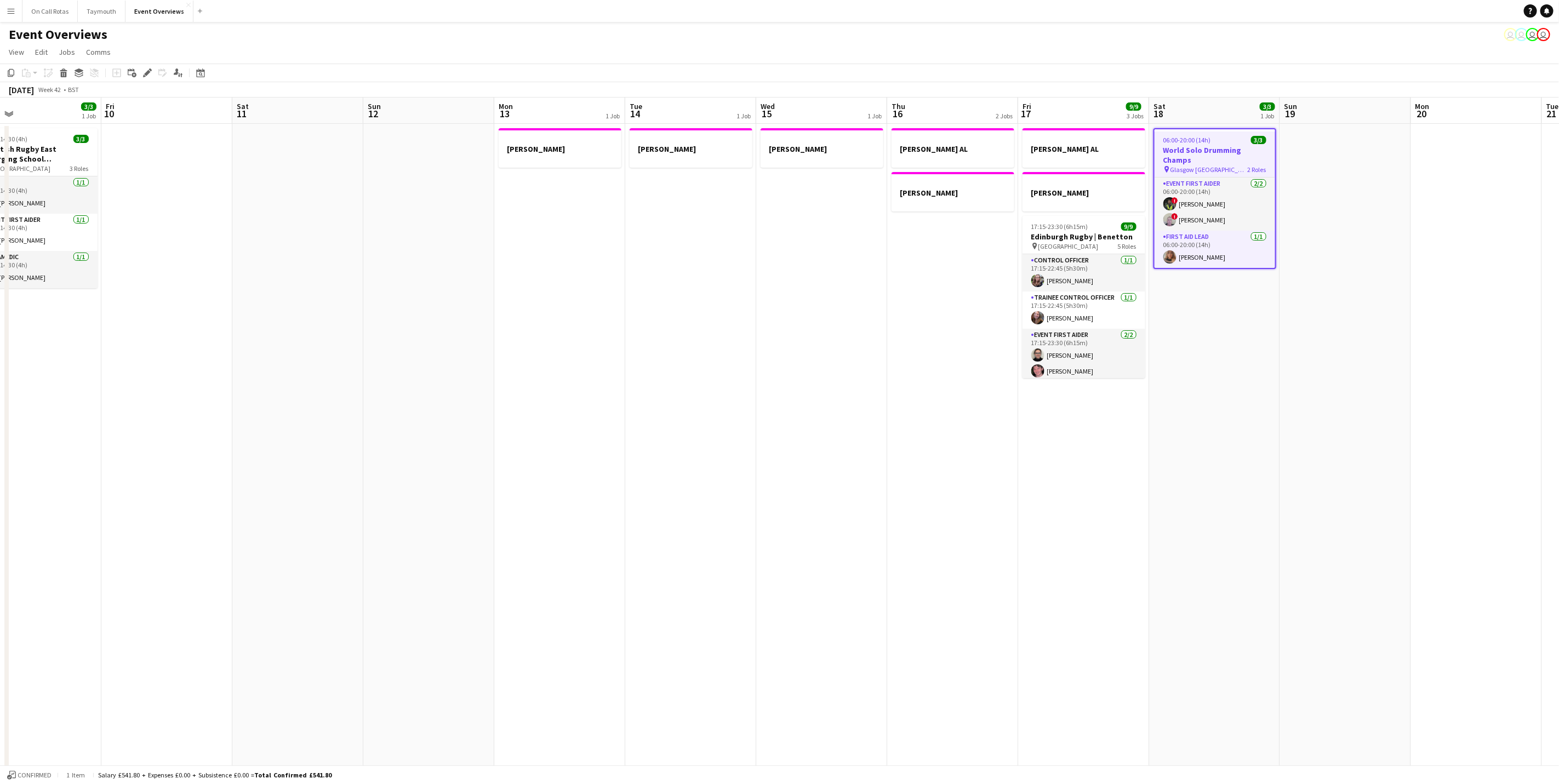
drag, startPoint x: 1069, startPoint y: 466, endPoint x: 1048, endPoint y: 464, distance: 21.1
click at [1045, 451] on app-calendar-viewport "Tue 7 5/5 2 Jobs Wed 8 2/2 1 Job Thu 9 3/3 1 Job Fri 10 Sat 11 Sun 12 Mon 13 1 …" at bounding box center [779, 519] width 1559 height 843
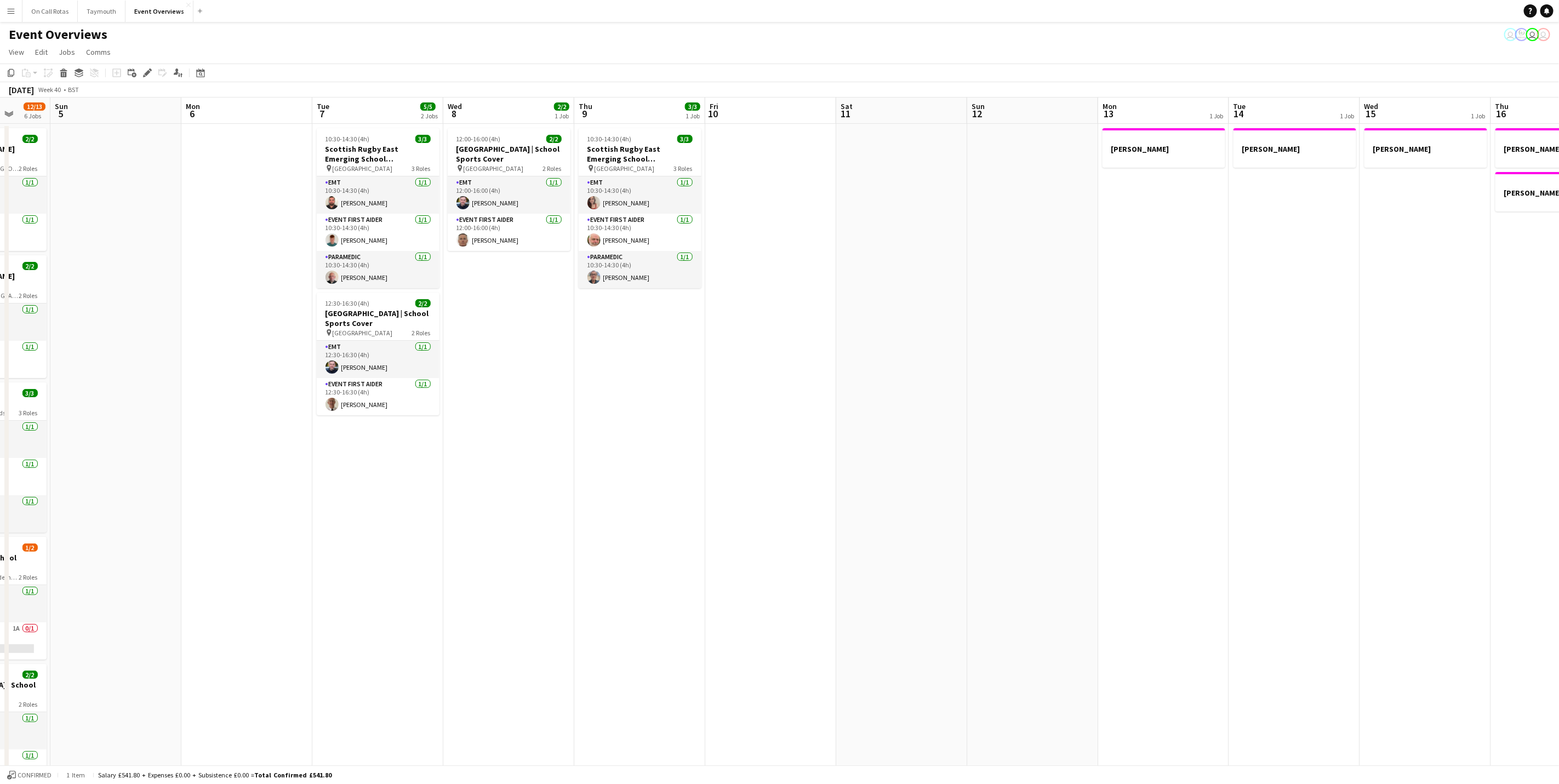
drag, startPoint x: 7, startPoint y: 5, endPoint x: 7, endPoint y: 15, distance: 10.0
click at [7, 5] on button "Menu" at bounding box center [11, 11] width 22 height 22
click at [926, 35] on div "Event Overviews user user user" at bounding box center [779, 32] width 1559 height 21
click at [1045, 5] on link "Notifications" at bounding box center [1547, 11] width 13 height 13
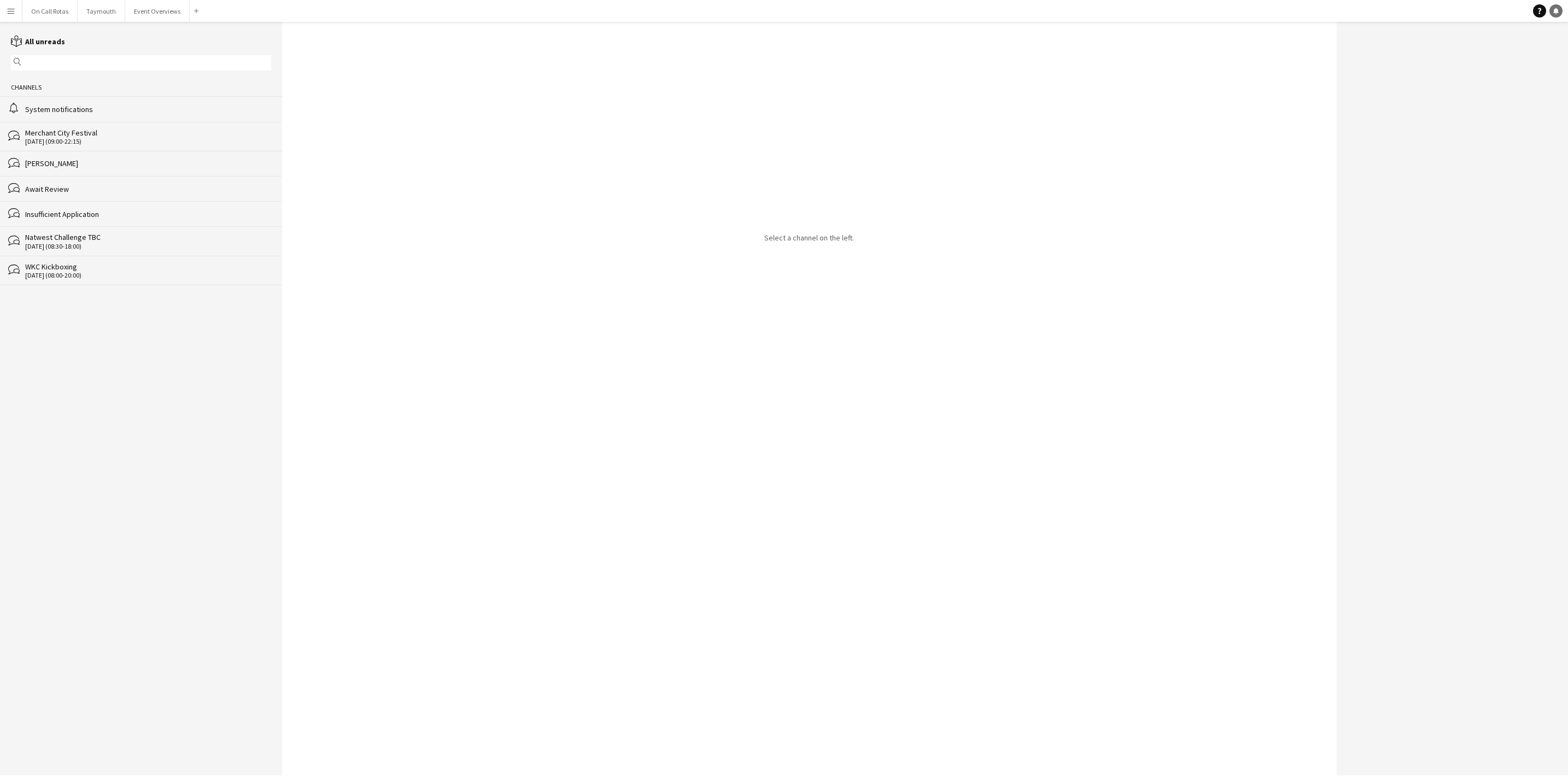
click at [1043, 5] on link "Notifications" at bounding box center [1556, 11] width 13 height 13
click at [47, 114] on div "System notifications" at bounding box center [148, 110] width 246 height 10
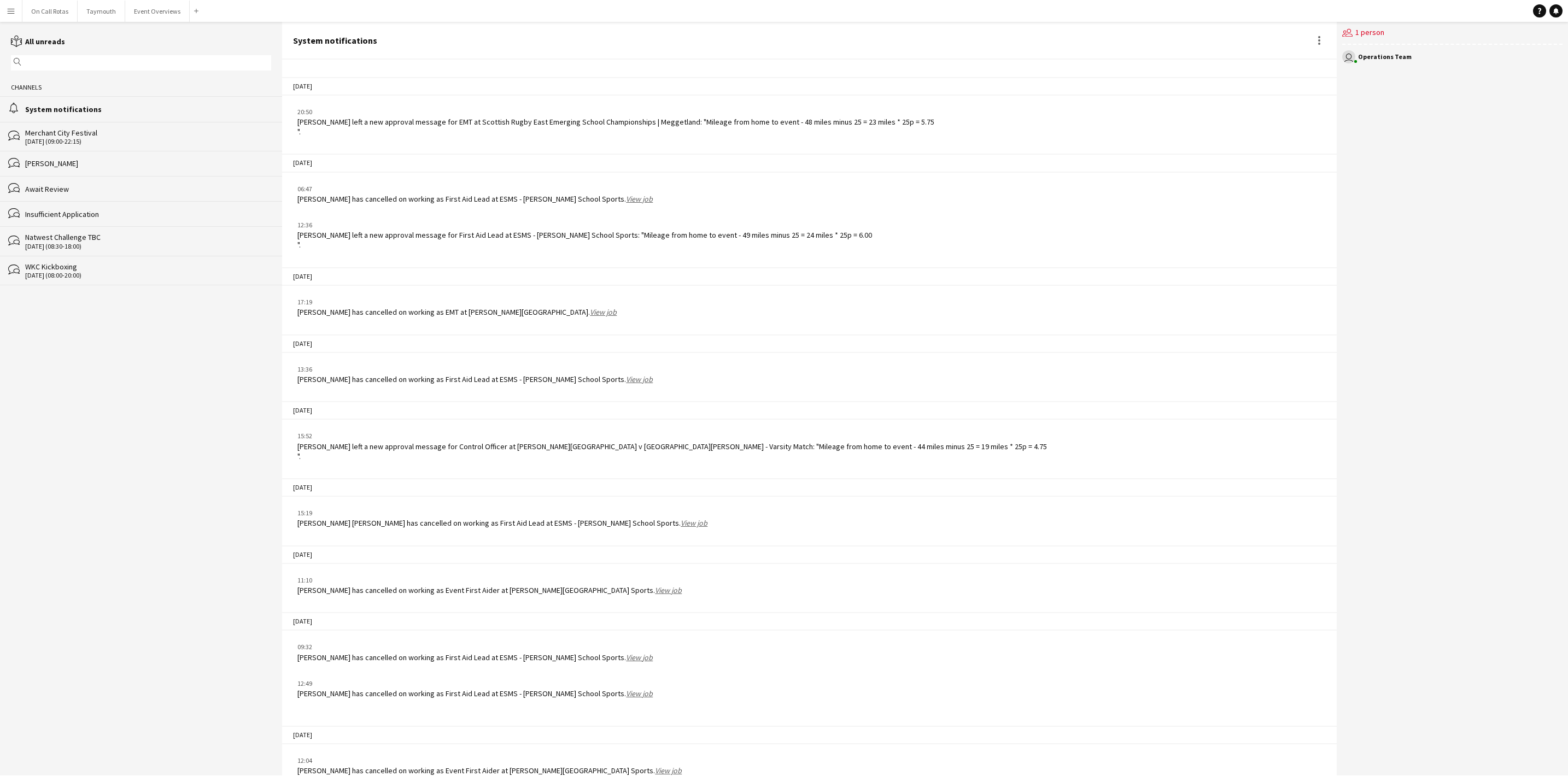
click at [423, 486] on app-chat-system-message "12:04 [PERSON_NAME] has cancelled on working as Event First Aider at [PERSON_NA…" at bounding box center [809, 766] width 1054 height 30
click at [421, 486] on div "[PERSON_NAME] has cancelled on working as Event First Aider at [PERSON_NAME][GE…" at bounding box center [489, 770] width 384 height 10
click at [303, 486] on div "[PERSON_NAME] has cancelled on working as Event First Aider at [PERSON_NAME][GE…" at bounding box center [489, 770] width 384 height 10
click at [1043, 41] on div at bounding box center [1320, 41] width 13 height 13
click at [1043, 45] on div at bounding box center [784, 391] width 1568 height 782
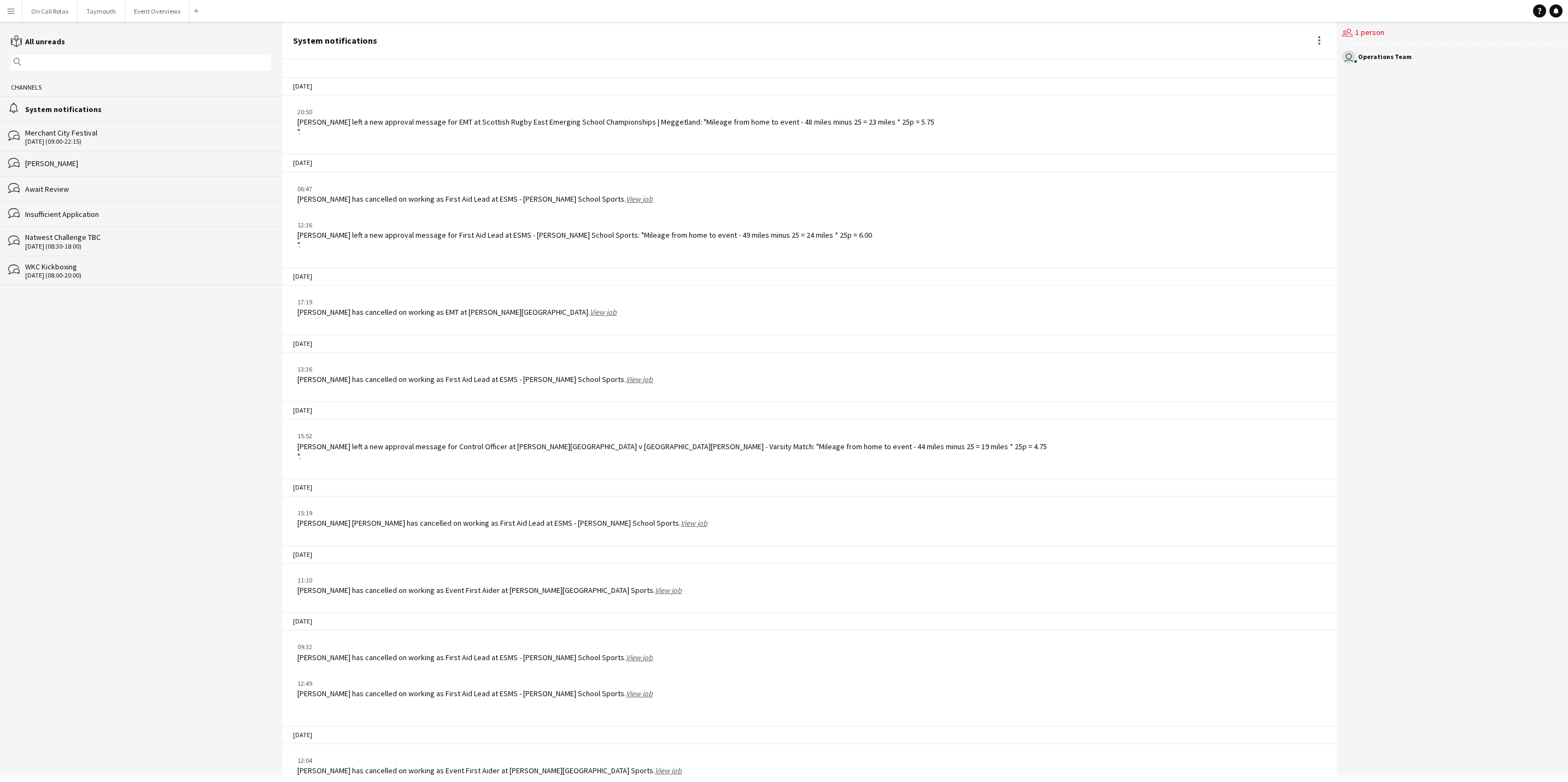
click at [345, 486] on div "[PERSON_NAME] has cancelled on working as Event First Aider at [PERSON_NAME][GE…" at bounding box center [489, 770] width 384 height 10
click at [542, 486] on app-chat-system-message "12:04 [PERSON_NAME] has cancelled on working as Event First Aider at [PERSON_NA…" at bounding box center [809, 766] width 1054 height 30
click at [544, 486] on div "[PERSON_NAME] has cancelled on working as Event First Aider at [PERSON_NAME][GE…" at bounding box center [489, 770] width 384 height 10
click at [27, 10] on button "On Call Rotas Close" at bounding box center [50, 11] width 55 height 21
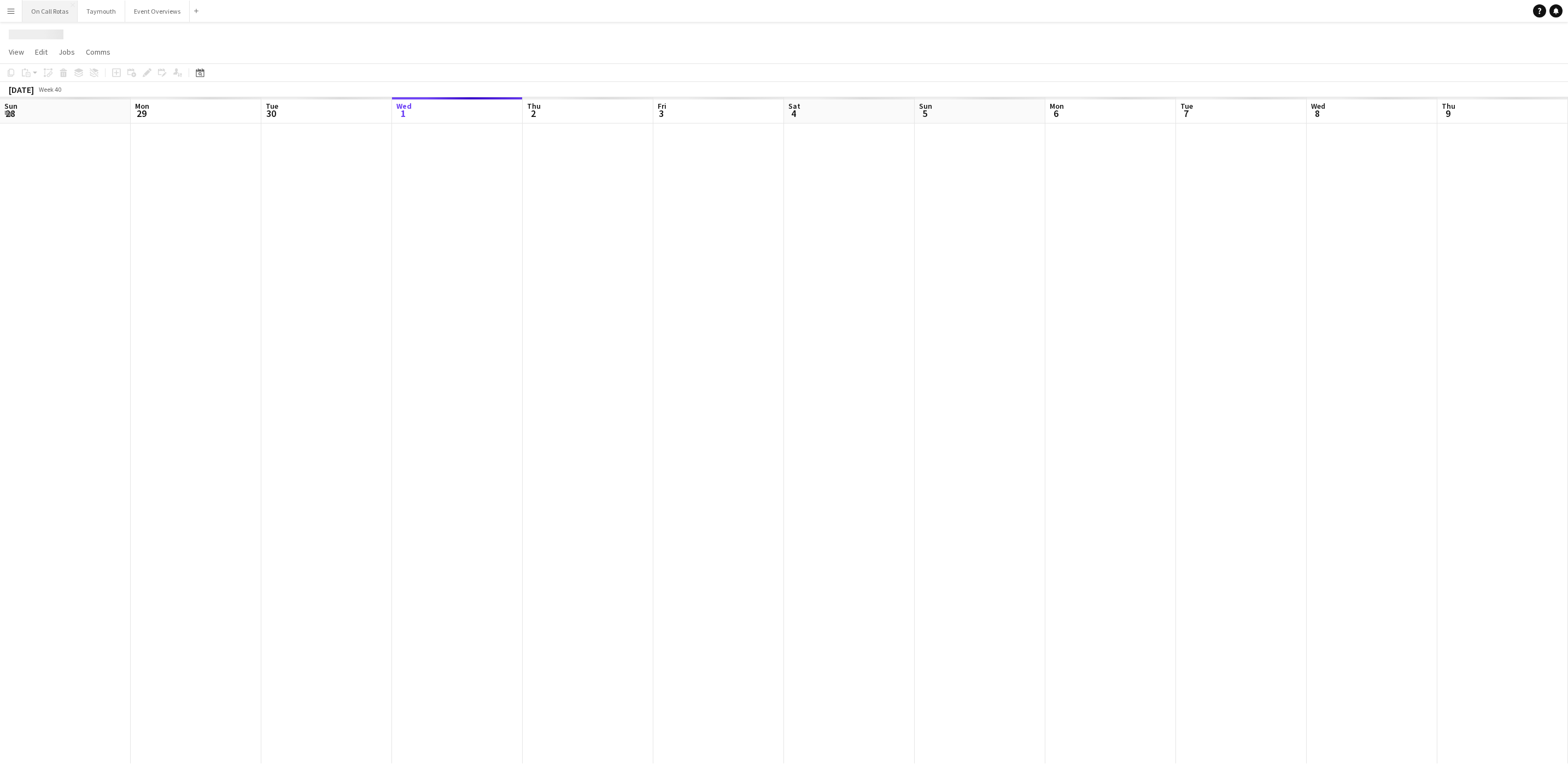
scroll to position [0, 261]
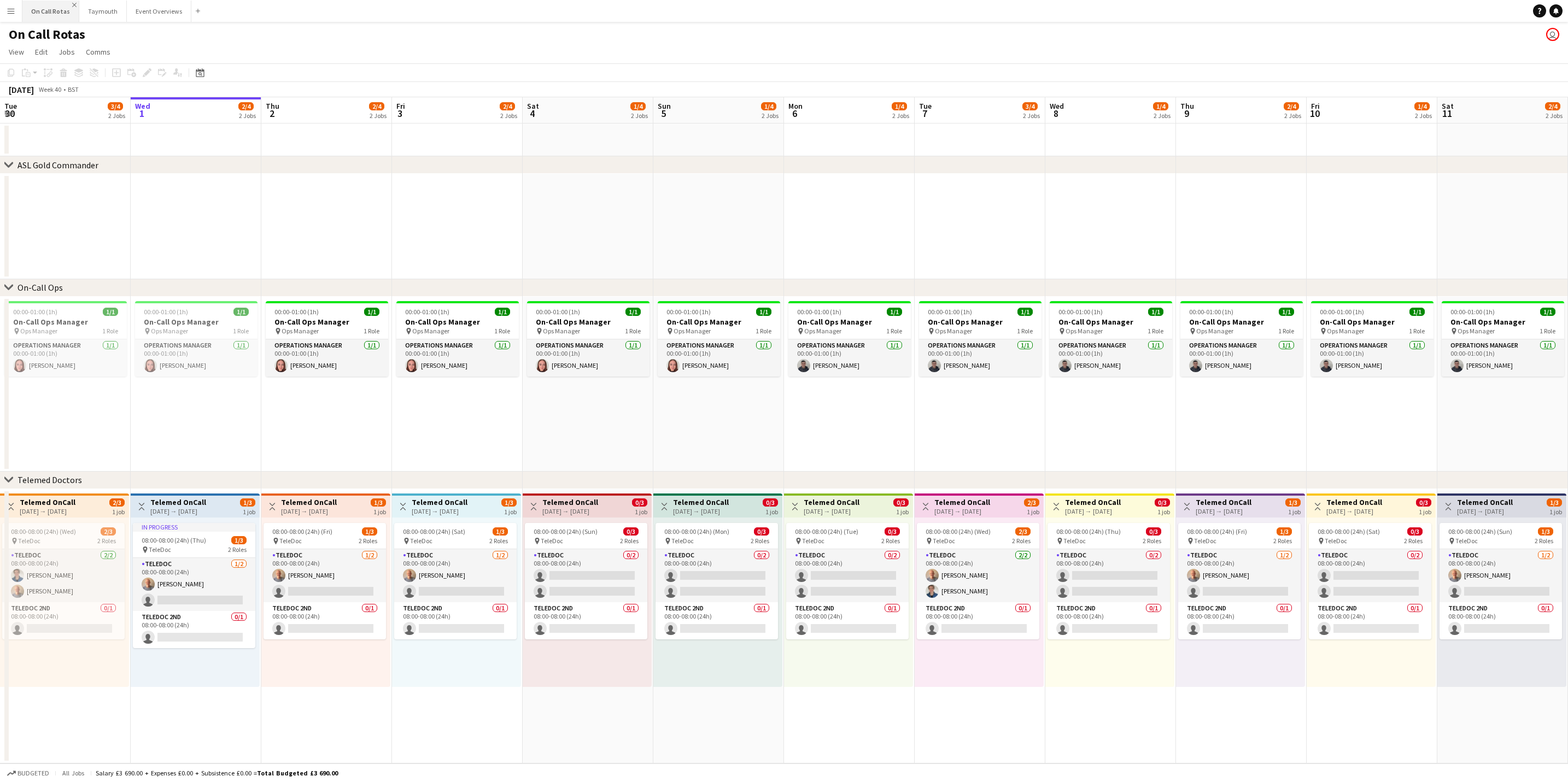
click at [72, 4] on app-icon "Close" at bounding box center [74, 4] width 4 height 4
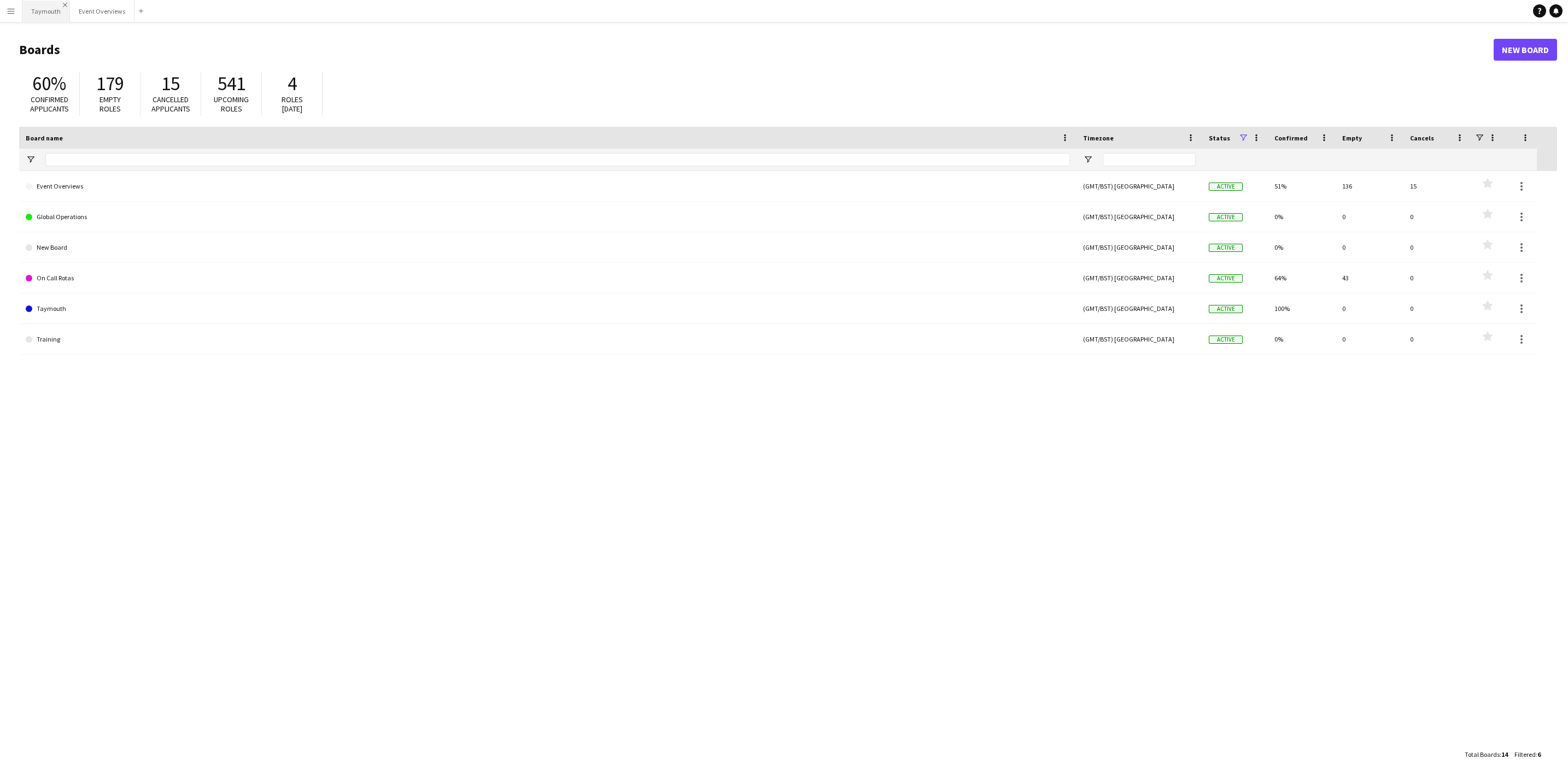
click at [63, 4] on app-icon "Close" at bounding box center [65, 4] width 4 height 4
click at [10, 18] on button "Menu" at bounding box center [11, 11] width 22 height 22
click at [126, 38] on link "Boards" at bounding box center [165, 37] width 110 height 22
click at [16, 15] on button "Menu" at bounding box center [11, 11] width 22 height 22
click at [150, 483] on div "Event Overviews (GMT/BST) [GEOGRAPHIC_DATA] Active 51% 136 15 Favourites Global…" at bounding box center [788, 457] width 1538 height 573
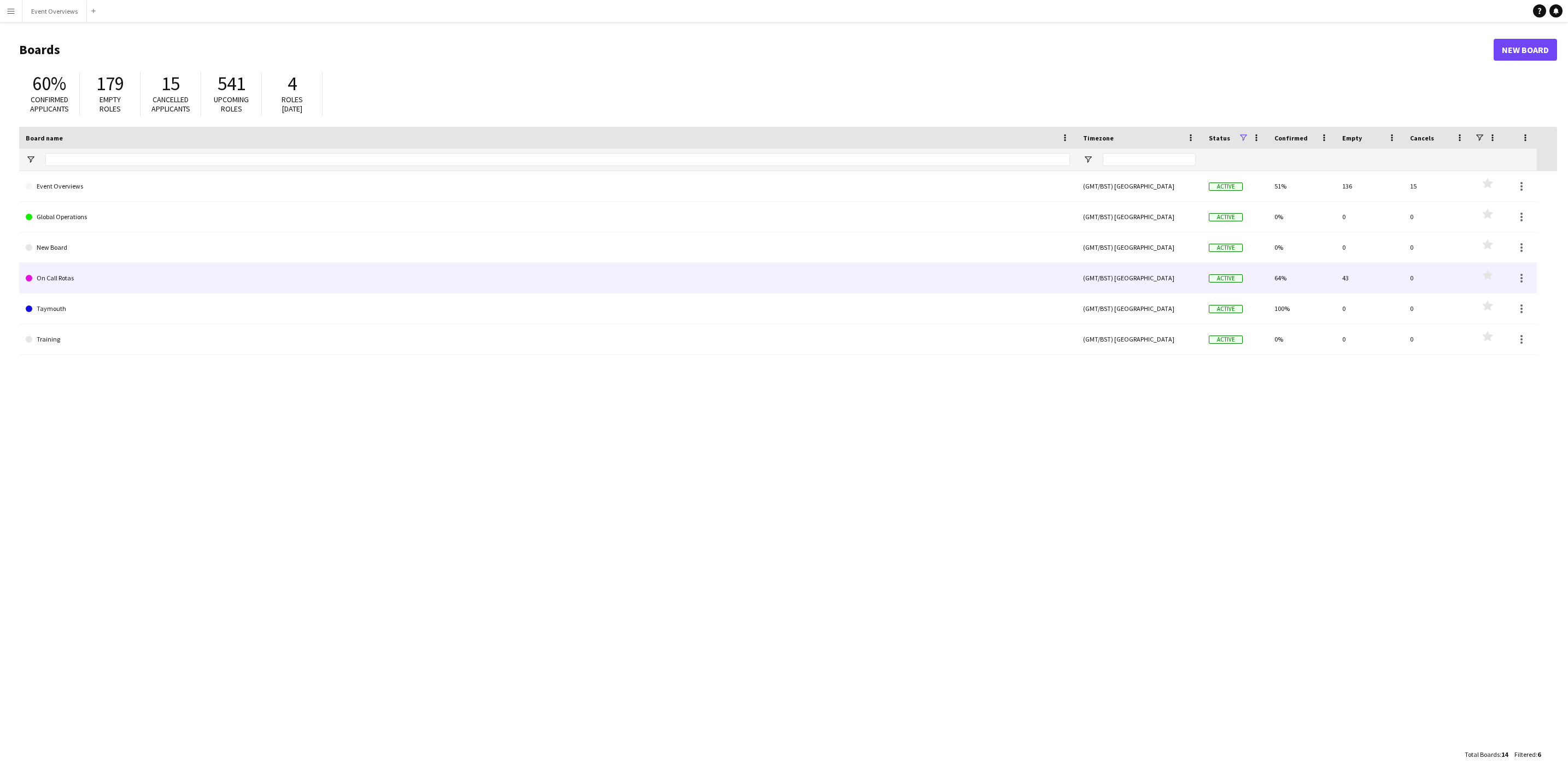
click at [69, 288] on link "On Call Rotas" at bounding box center [548, 278] width 1045 height 30
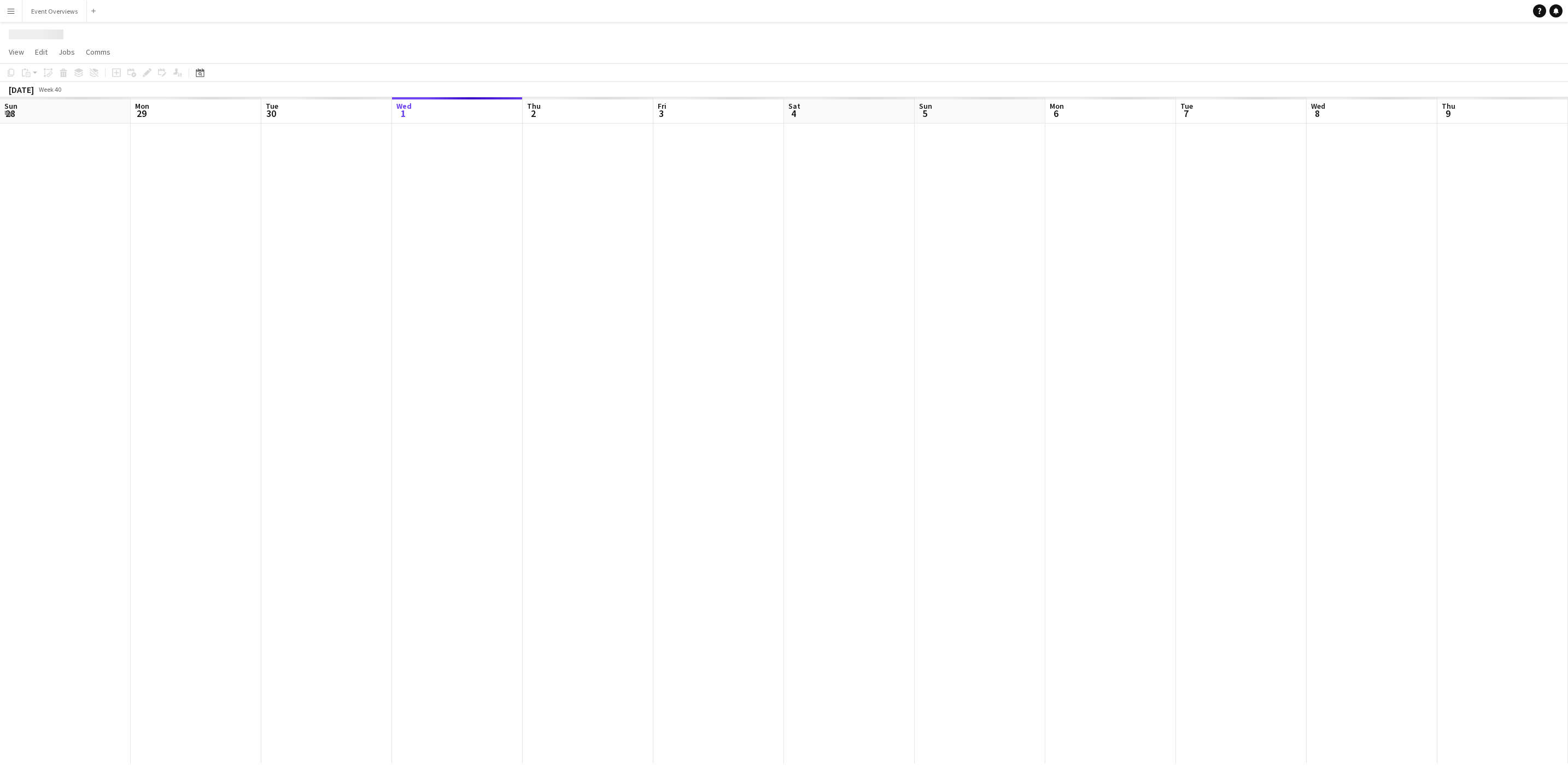
scroll to position [0, 261]
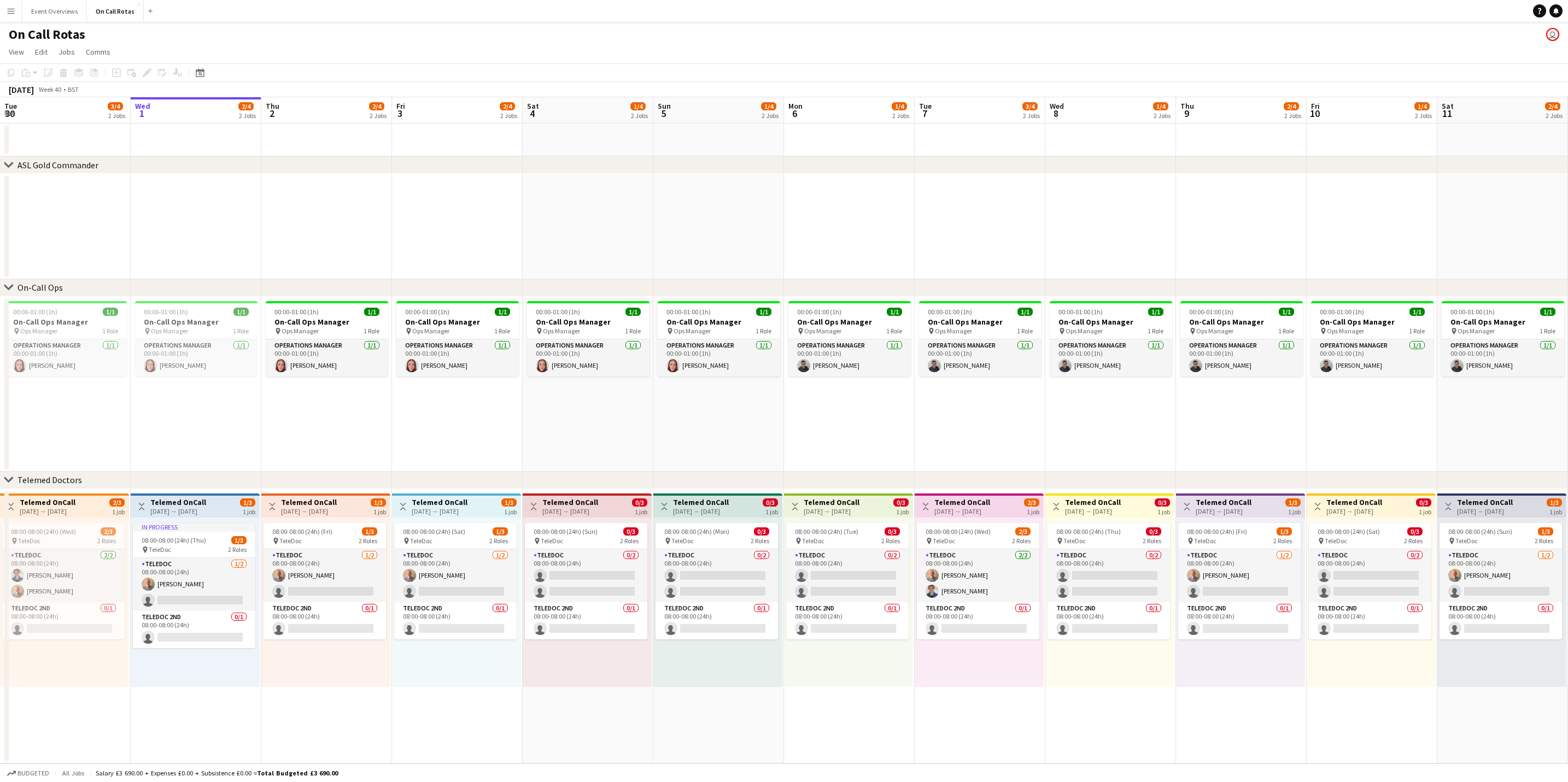
click at [10, 15] on app-icon "Menu" at bounding box center [11, 11] width 9 height 9
click at [78, 40] on div "Boards Boards" at bounding box center [55, 38] width 110 height 22
click at [123, 35] on link "Boards" at bounding box center [165, 37] width 110 height 22
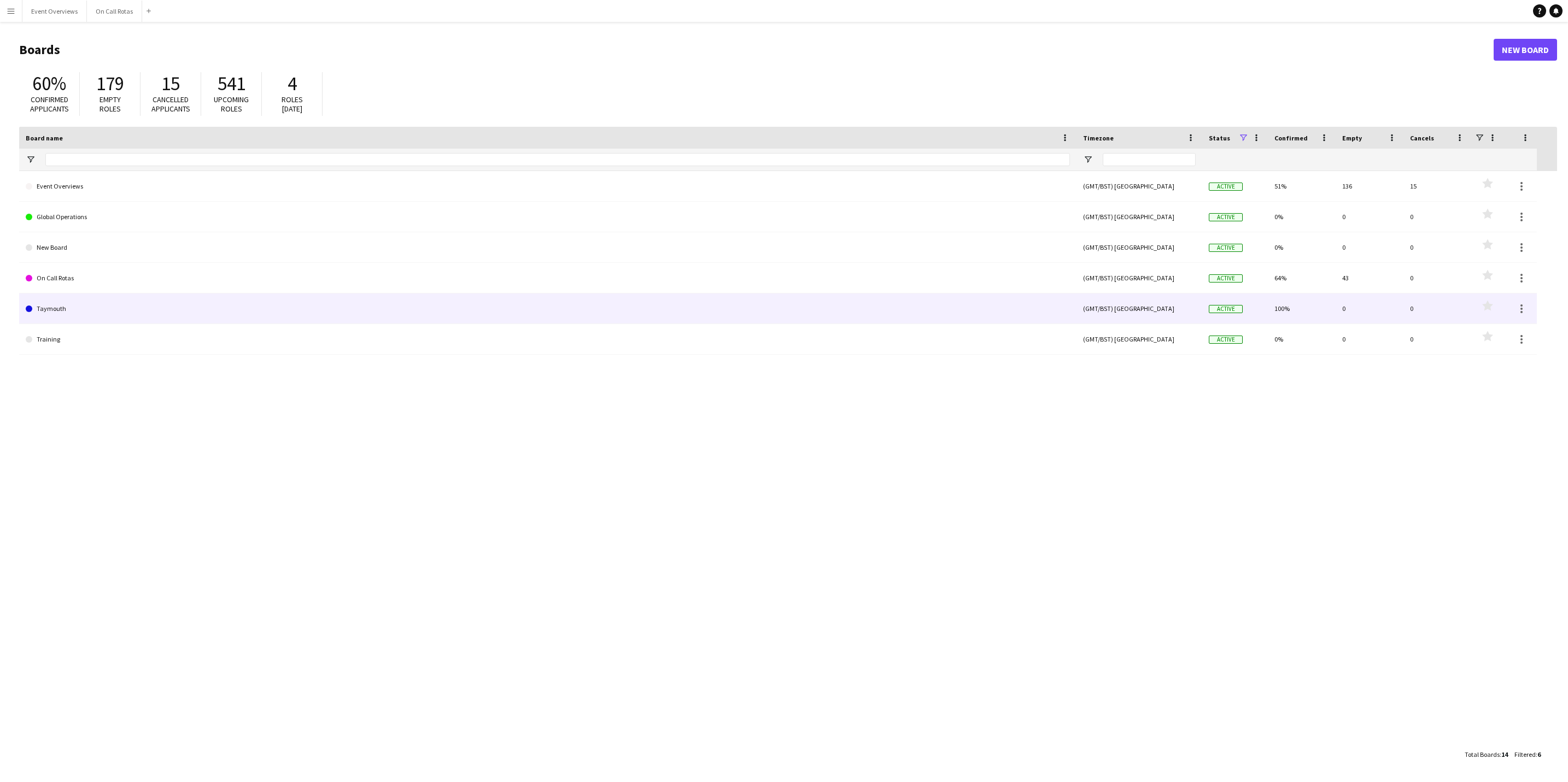
click at [82, 301] on link "Taymouth" at bounding box center [548, 309] width 1045 height 30
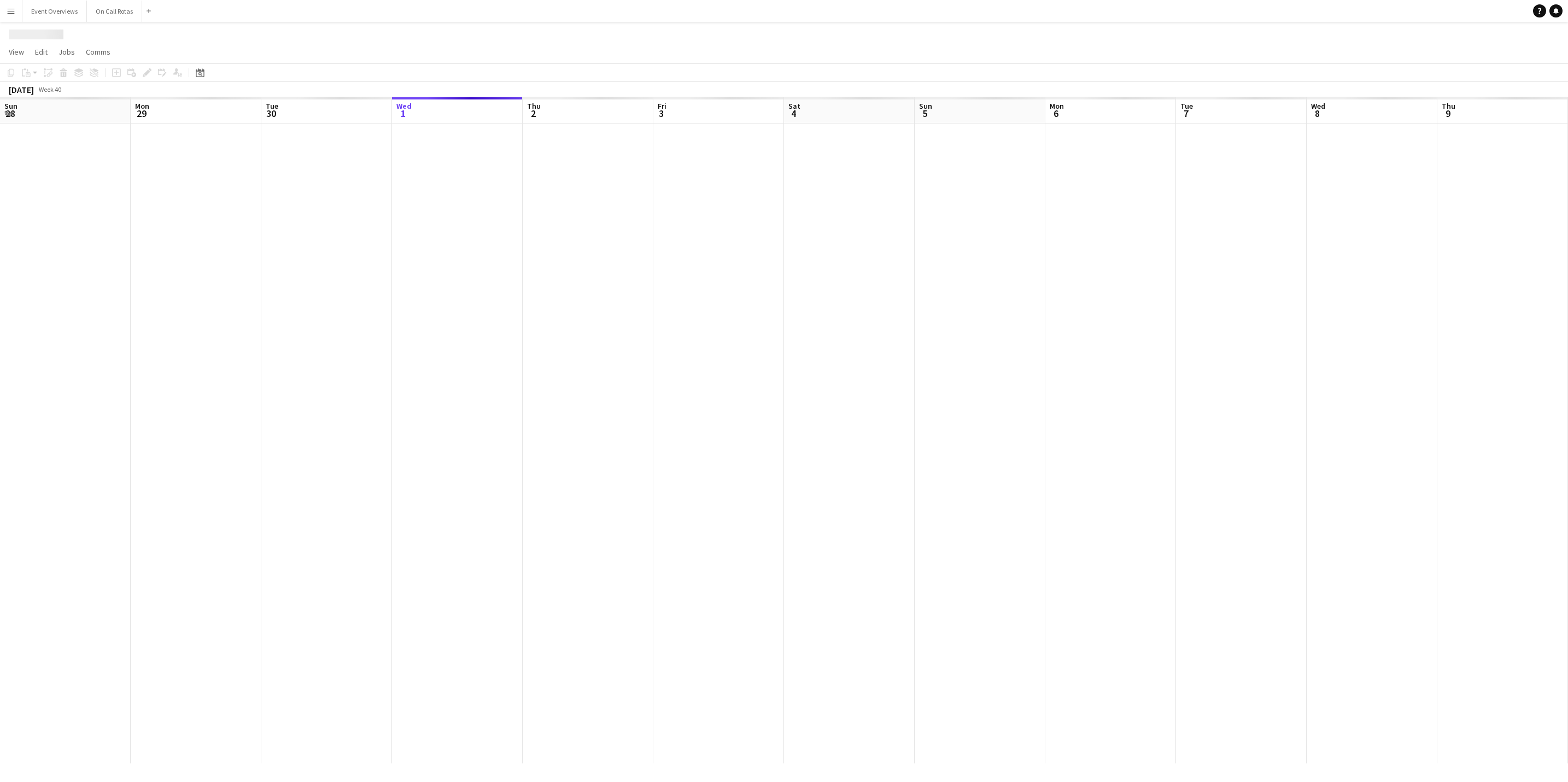
scroll to position [0, 261]
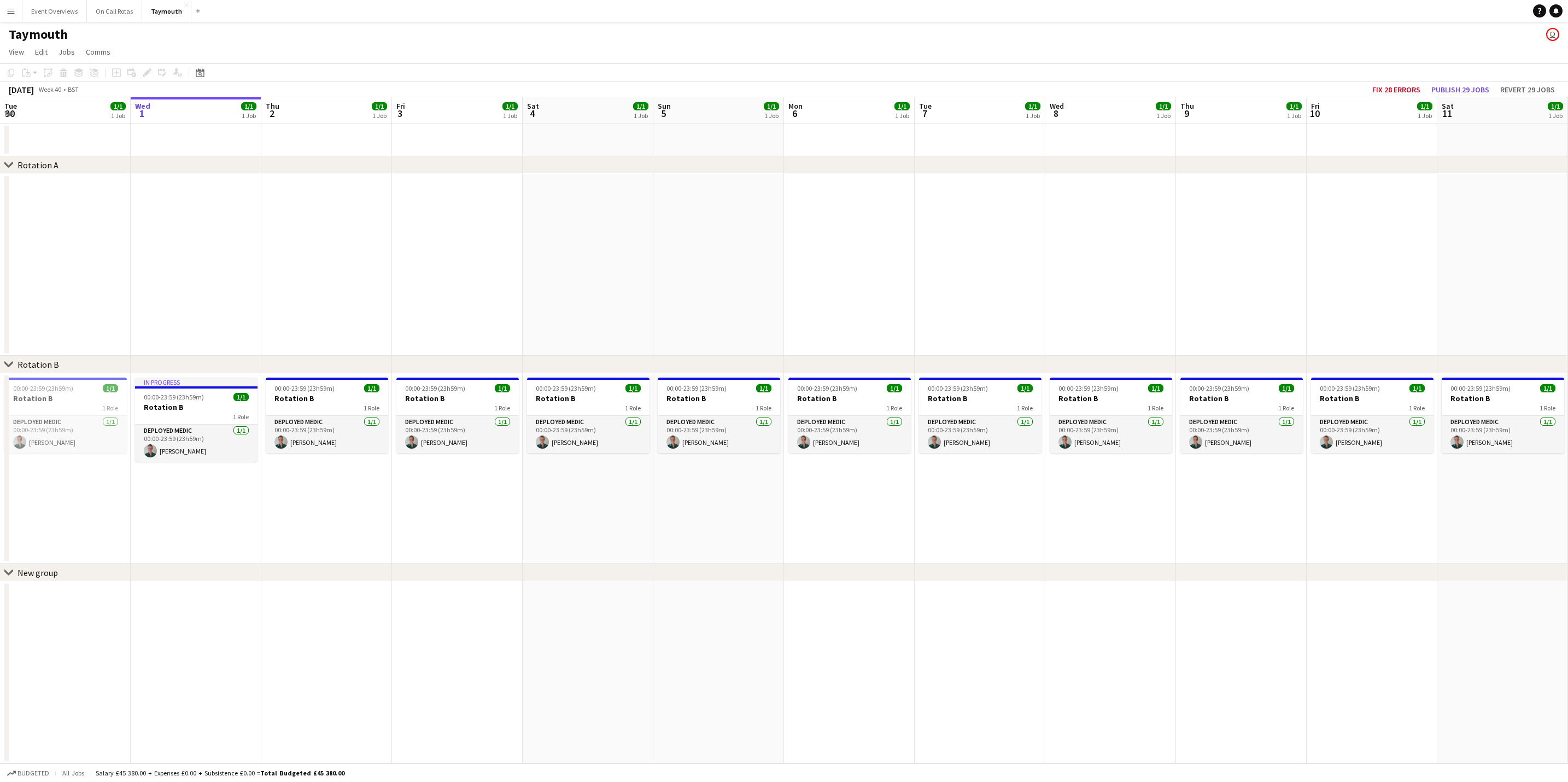
click at [13, 15] on button "Menu" at bounding box center [11, 11] width 22 height 22
click at [142, 38] on link "Boards" at bounding box center [165, 37] width 110 height 22
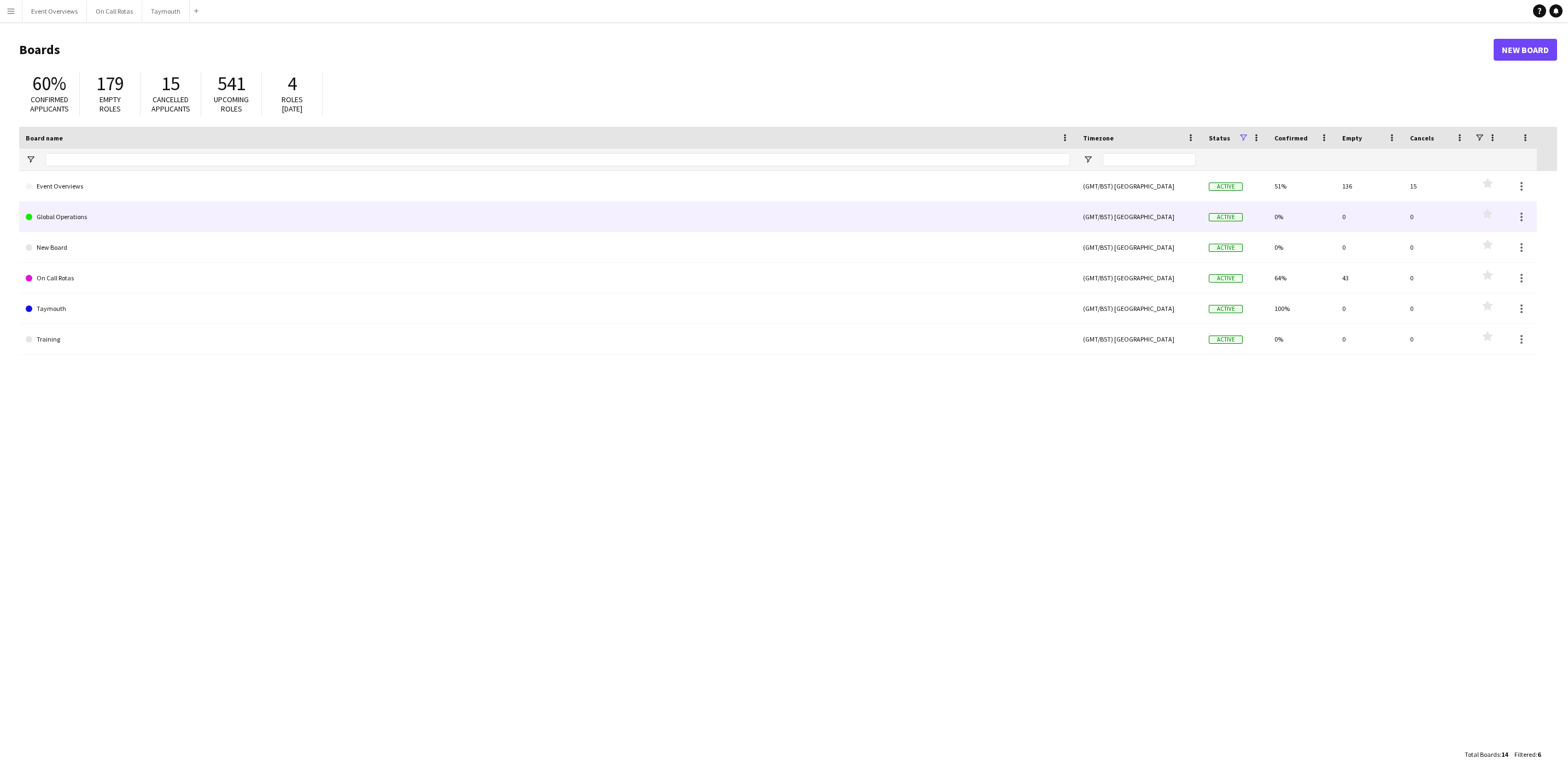
click at [88, 212] on link "Global Operations" at bounding box center [548, 217] width 1045 height 30
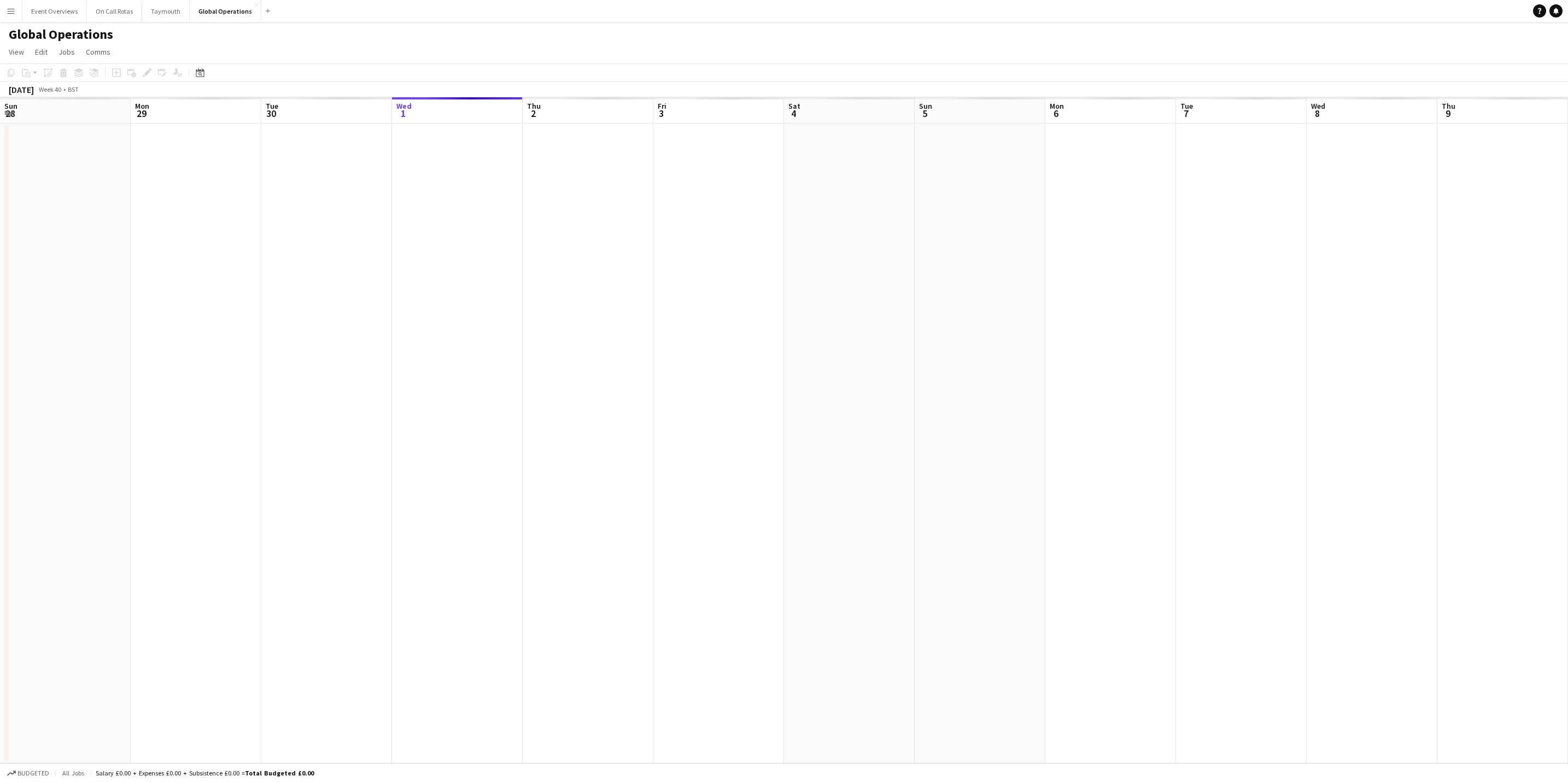
scroll to position [0, 261]
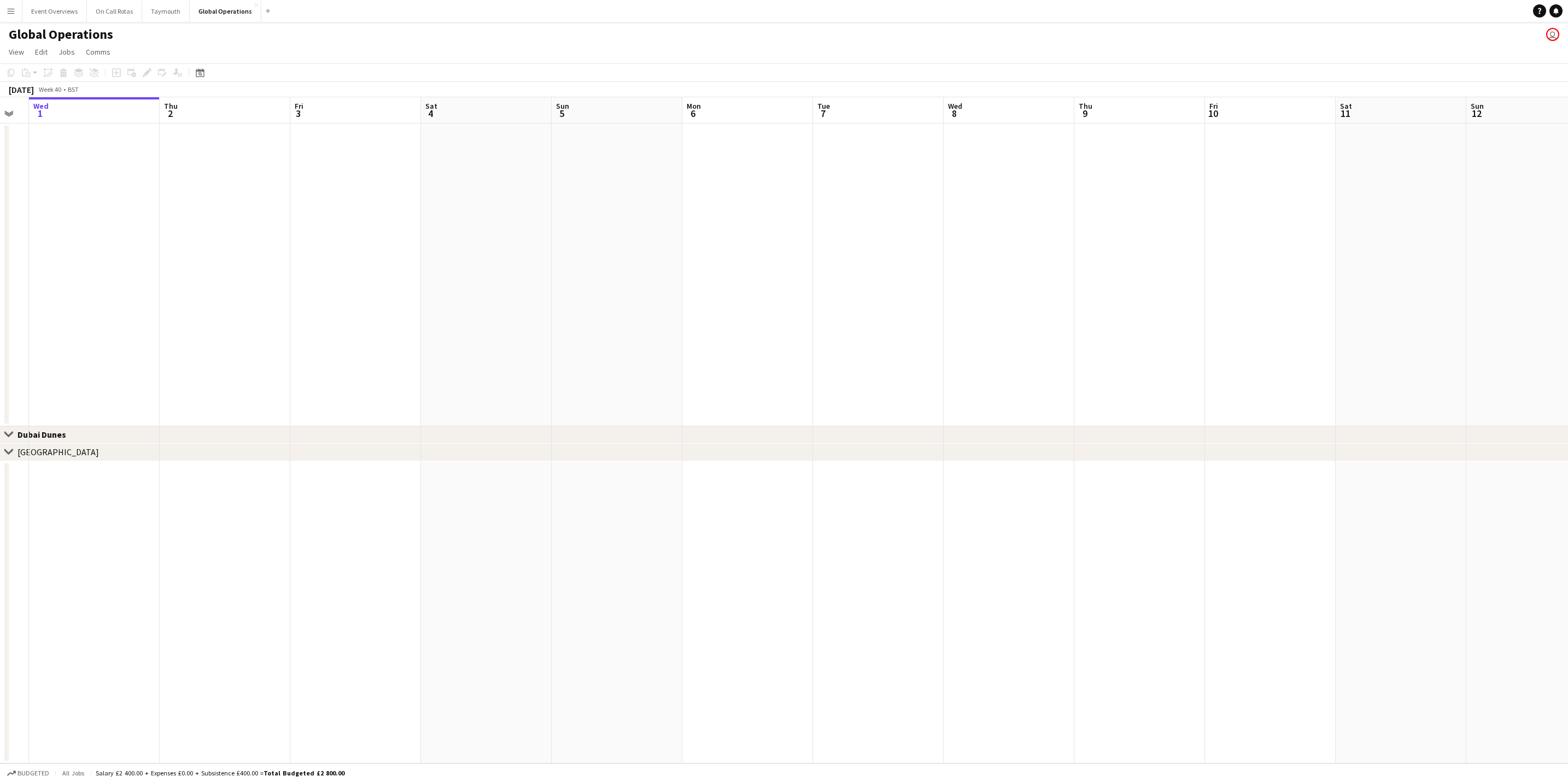
drag, startPoint x: 631, startPoint y: 326, endPoint x: 1, endPoint y: 358, distance: 630.8
click at [0, 358] on html "Menu Boards Boards Boards All jobs Status Workforce Workforce My Workforce Recr…" at bounding box center [784, 391] width 1568 height 782
click at [103, 377] on app-calendar-viewport "Thu 2 Fri 3 Sat 4 Sun 5 Mon 6 Tue 7 Wed 8 Thu 9 Fri 10 Sat 11 Sun 12 Mon 13 Tue…" at bounding box center [784, 430] width 1568 height 666
drag, startPoint x: 427, startPoint y: 375, endPoint x: 38, endPoint y: 368, distance: 389.1
click at [15, 371] on app-calendar-viewport "Mon 6 Tue 7 Wed 8 Thu 9 Fri 10 Sat 11 Sun 12 Mon 13 Tue 14 Wed 15 Thu 16 Fri 17…" at bounding box center [784, 430] width 1568 height 666
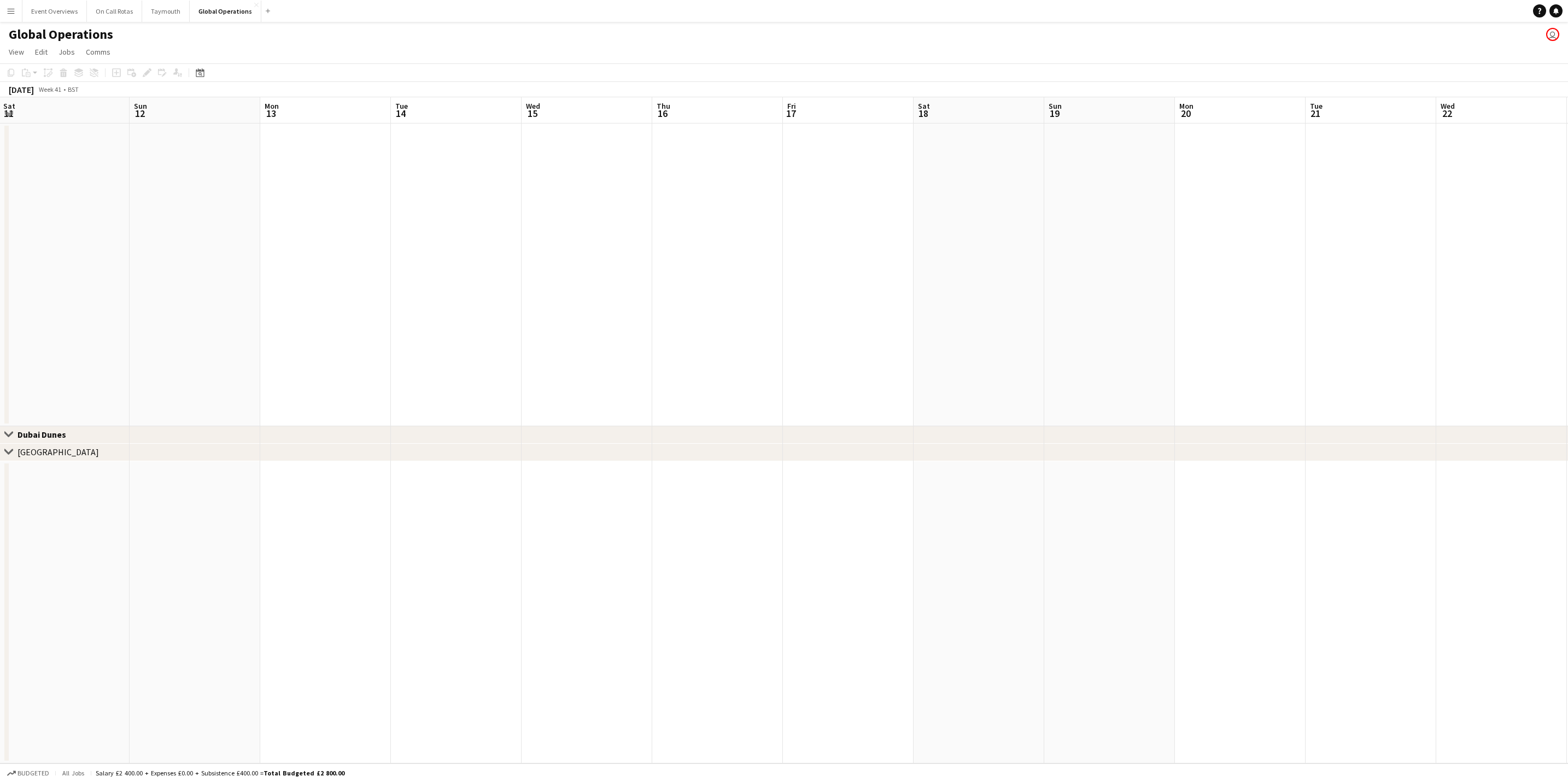
drag, startPoint x: 400, startPoint y: 363, endPoint x: 149, endPoint y: 353, distance: 251.2
click at [149, 353] on app-calendar-viewport "Thu 9 Fri 10 Sat 11 Sun 12 Mon 13 Tue 14 Wed 15 Thu 16 Fri 17 Sat 18 Sun 19 Mon…" at bounding box center [784, 430] width 1568 height 666
drag, startPoint x: 695, startPoint y: 343, endPoint x: 123, endPoint y: 388, distance: 573.8
click at [123, 388] on app-calendar-viewport "Wed 15 Thu 16 Fri 17 Sat 18 Sun 19 Mon 20 Tue 21 Wed 22 Thu 23 Fri 24 Sat 25 Su…" at bounding box center [784, 430] width 1568 height 666
drag, startPoint x: 414, startPoint y: 372, endPoint x: 1253, endPoint y: 276, distance: 844.5
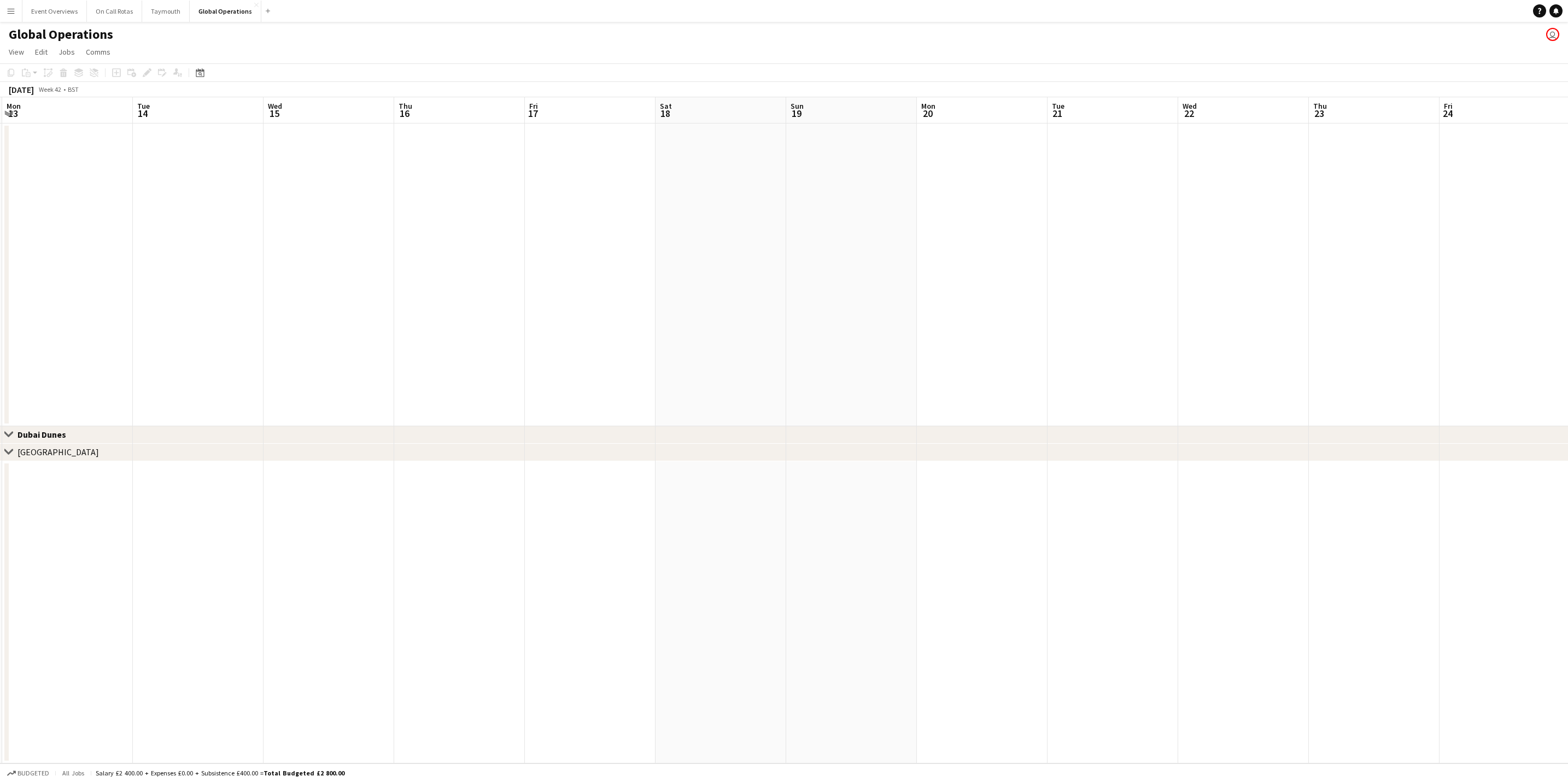
click at [1043, 276] on app-calendar-viewport "Sat 11 Sun 12 Mon 13 Tue 14 Wed 15 Thu 16 Fri 17 Sat 18 Sun 19 Mon 20 Tue 21 We…" at bounding box center [784, 430] width 1568 height 666
drag, startPoint x: 796, startPoint y: 305, endPoint x: 1153, endPoint y: 292, distance: 357.2
click at [1043, 289] on app-calendar-viewport "Thu 9 Fri 10 Sat 11 Sun 12 Mon 13 Tue 14 Wed 15 Thu 16 Fri 17 Sat 18 Sun 19 Mon…" at bounding box center [784, 430] width 1568 height 666
drag, startPoint x: 966, startPoint y: 266, endPoint x: 388, endPoint y: 279, distance: 578.1
click at [1043, 243] on app-calendar-viewport "Sat 4 Sun 5 Mon 6 Tue 7 Wed 8 Thu 9 Fri 10 Sat 11 Sun 12 Mon 13 Tue 14 Wed 15 T…" at bounding box center [784, 430] width 1568 height 666
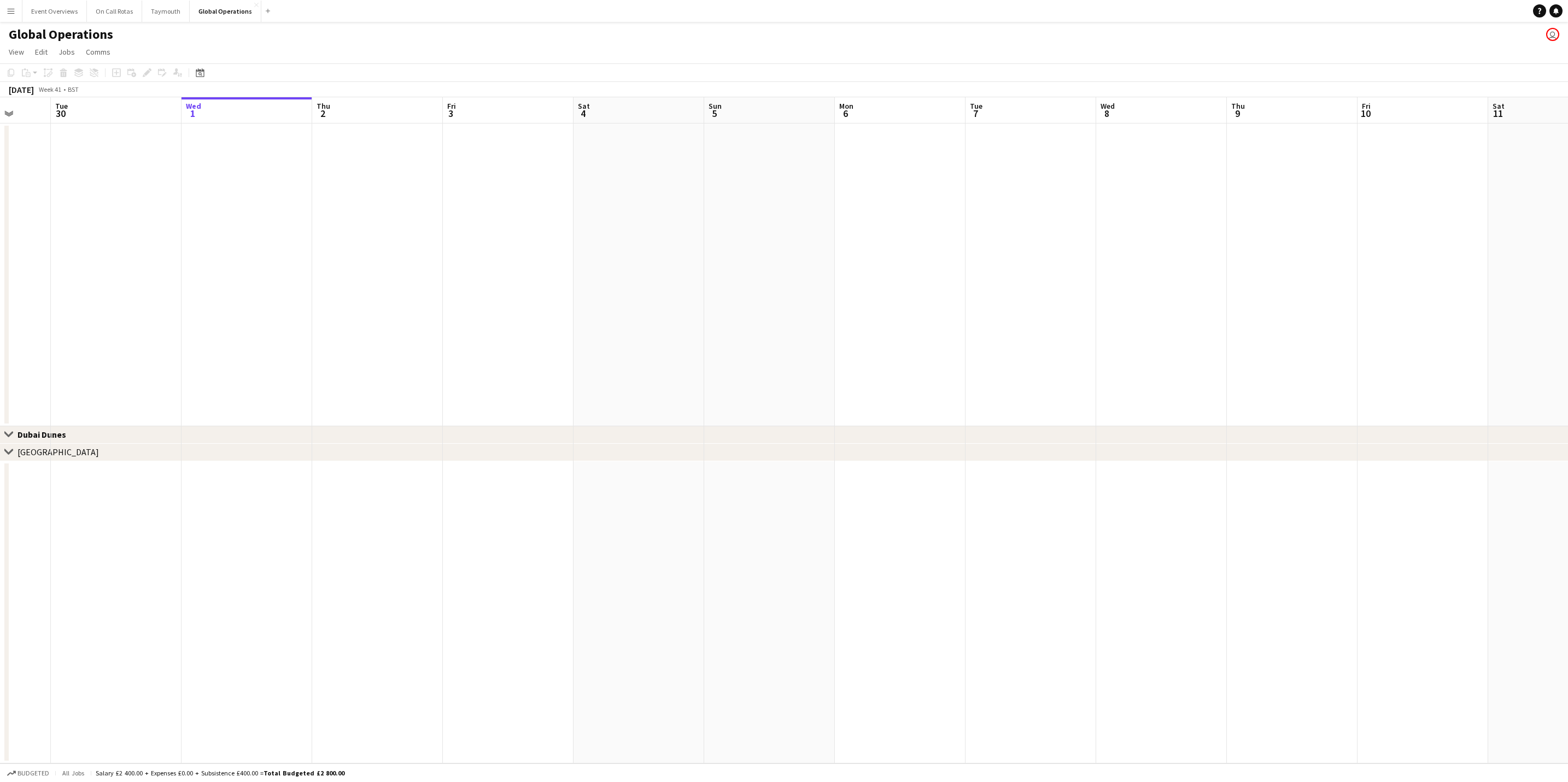
drag, startPoint x: 775, startPoint y: 286, endPoint x: 1113, endPoint y: 290, distance: 338.0
click at [1043, 290] on app-calendar-viewport "Sun 28 Mon 29 Tue 30 Wed 1 Thu 2 Fri 3 Sat 4 Sun 5 Mon 6 Tue 7 Wed 8 Thu 9 Fri …" at bounding box center [784, 430] width 1568 height 666
click at [254, 5] on app-icon "Close" at bounding box center [256, 4] width 4 height 4
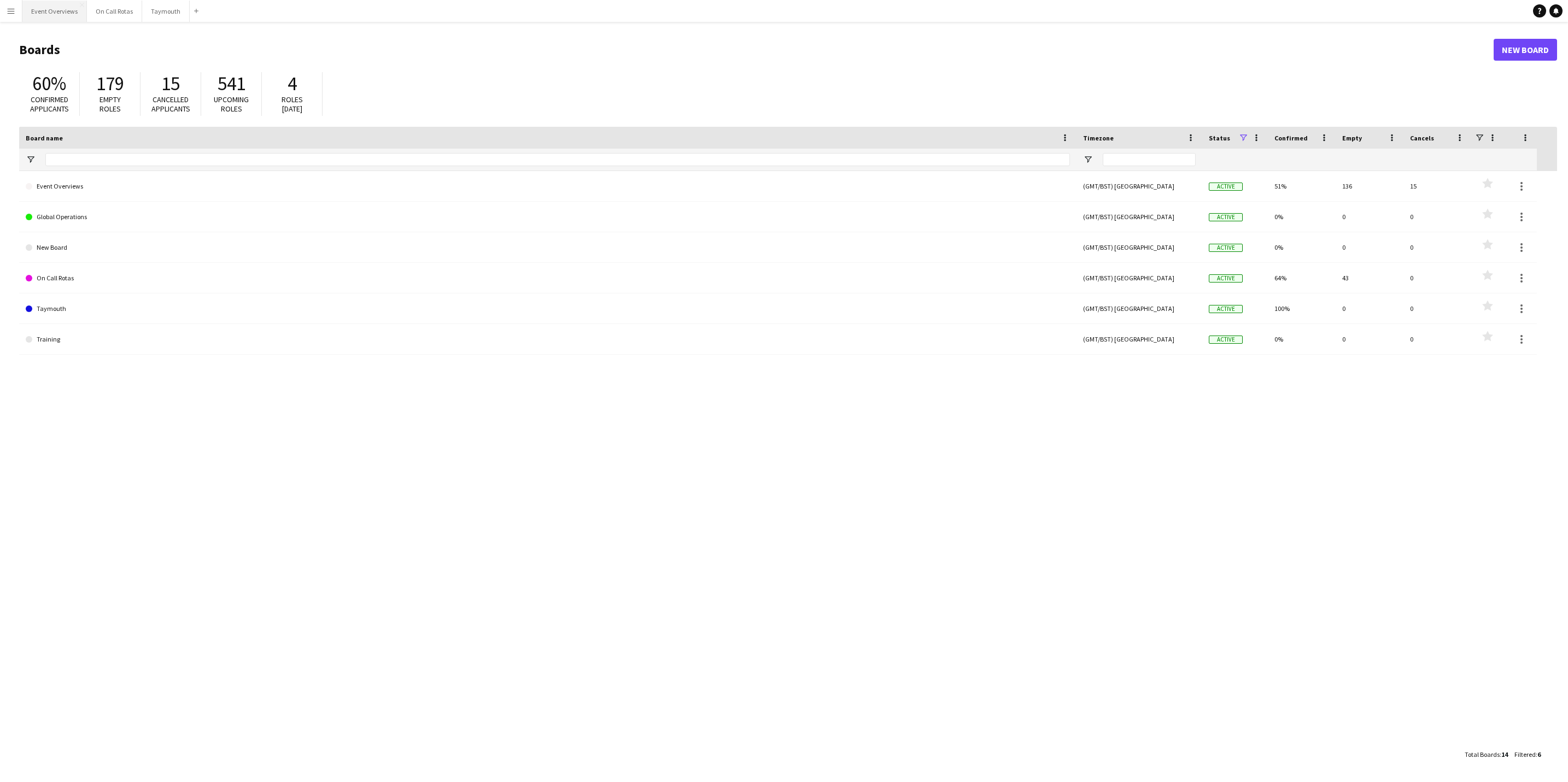
click at [41, 16] on button "Event Overviews Close" at bounding box center [55, 11] width 65 height 21
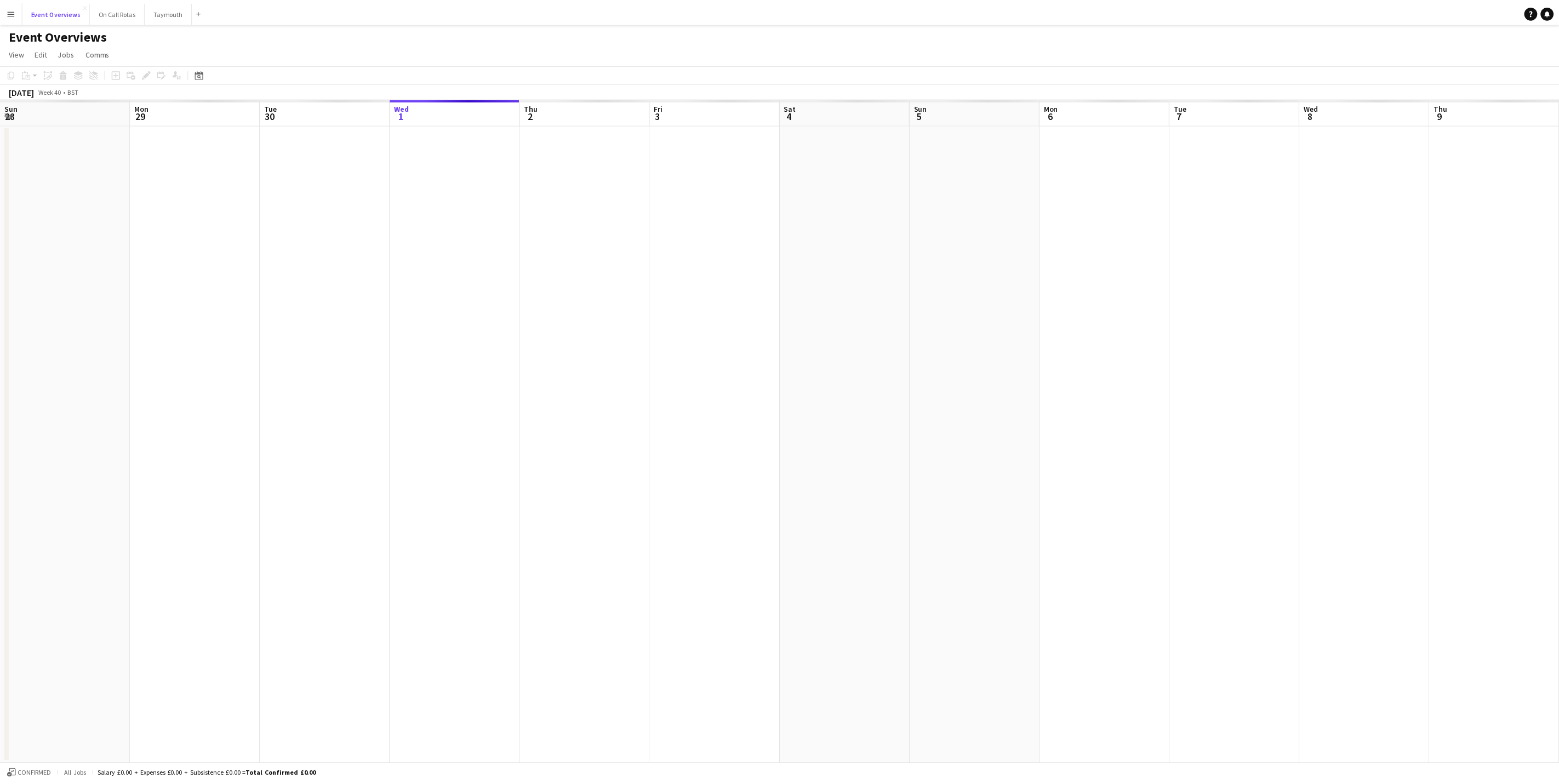
scroll to position [0, 262]
